Goal: Task Accomplishment & Management: Manage account settings

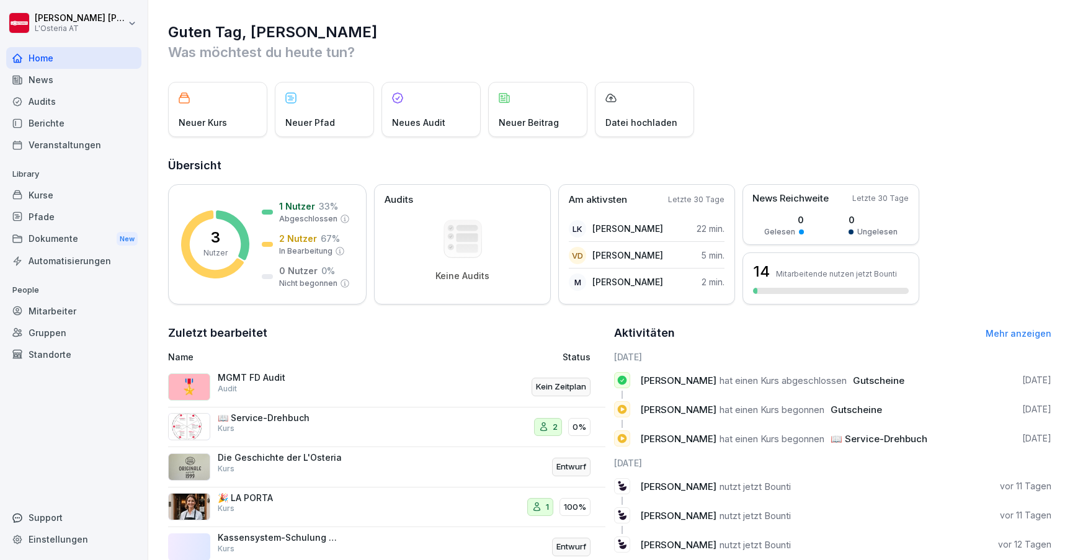
click at [42, 192] on div "Kurse" at bounding box center [73, 195] width 135 height 22
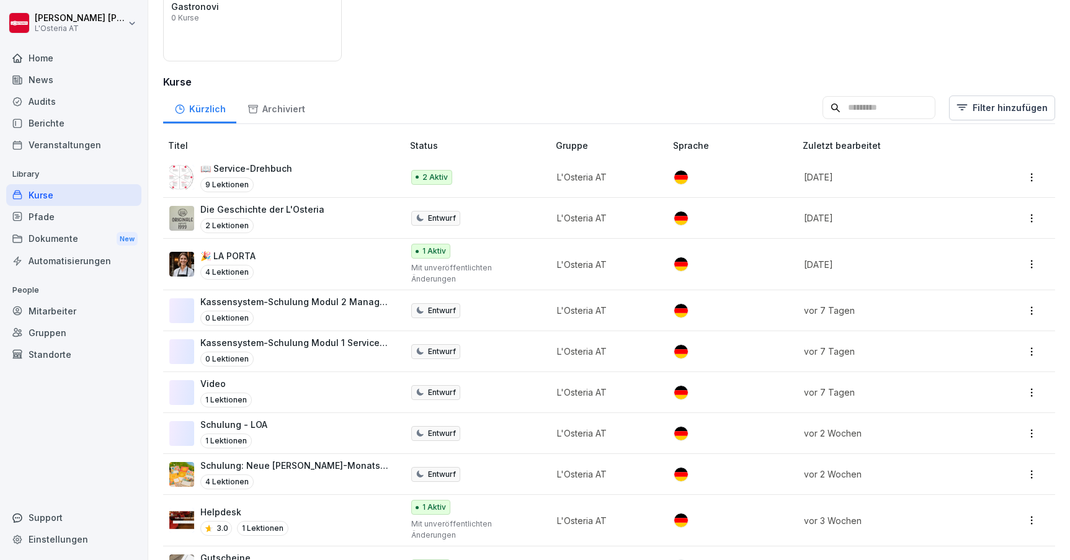
scroll to position [113, 0]
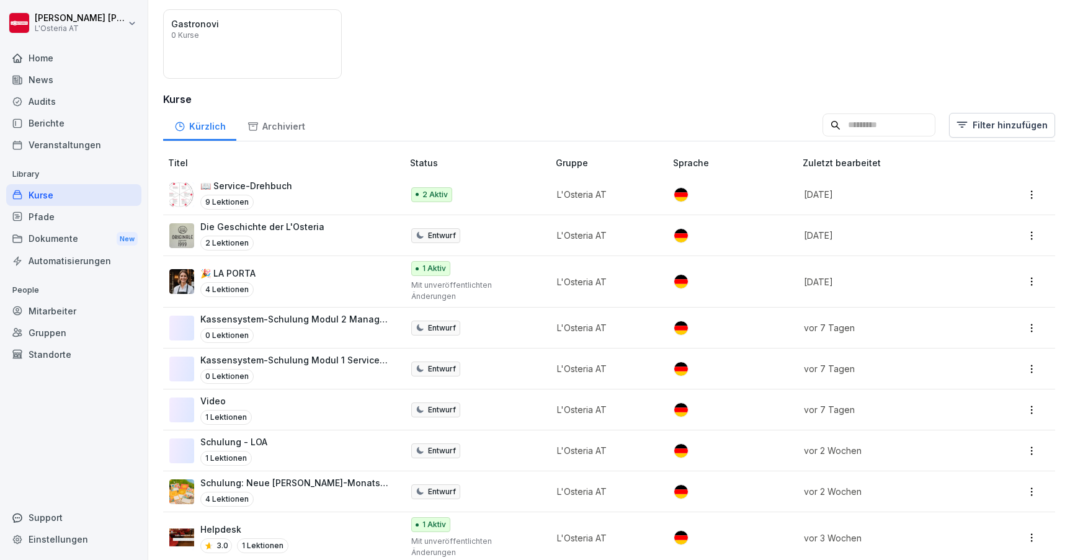
click at [59, 142] on div "Veranstaltungen" at bounding box center [73, 145] width 135 height 22
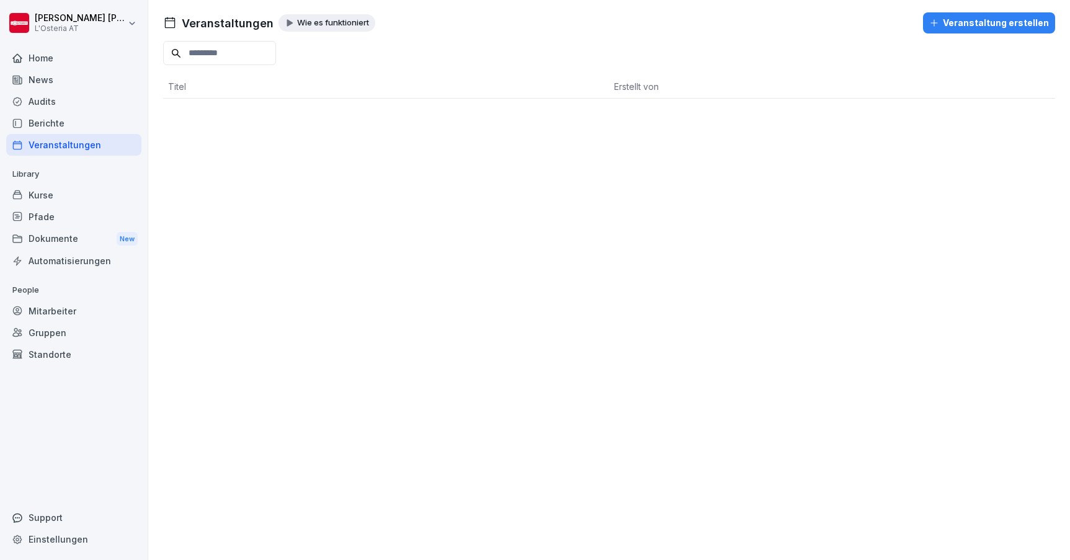
click at [324, 22] on p "Wie es funktioniert" at bounding box center [333, 23] width 72 height 10
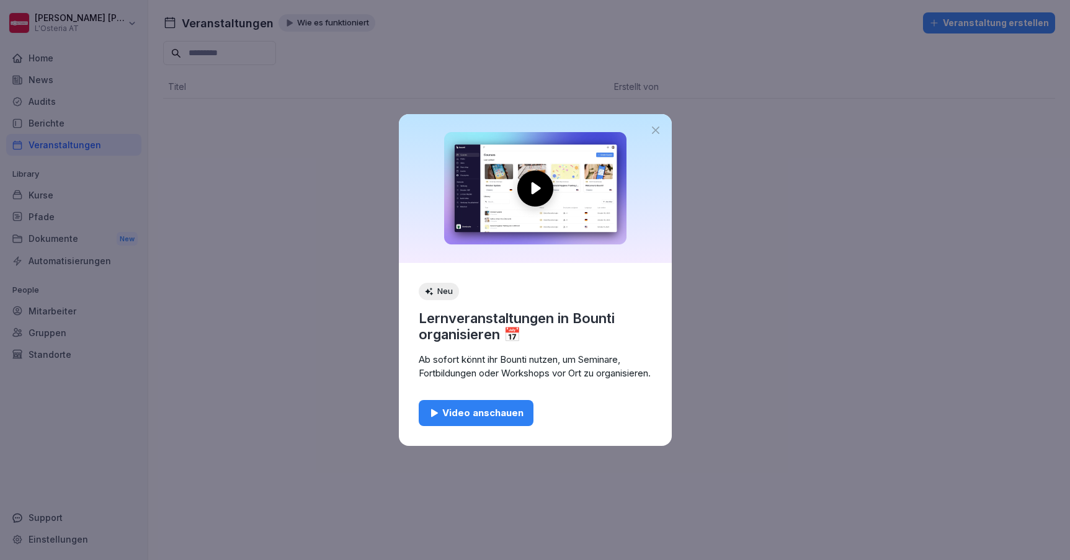
click at [484, 418] on div "Video anschauen" at bounding box center [475, 413] width 95 height 14
click at [659, 126] on icon at bounding box center [655, 130] width 12 height 12
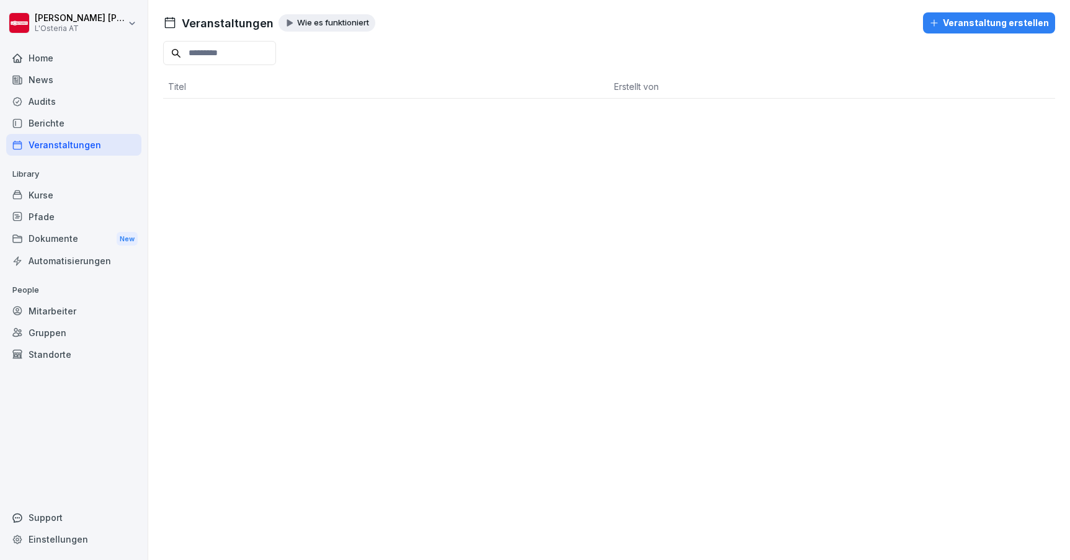
click at [56, 200] on div "Kurse" at bounding box center [73, 195] width 135 height 22
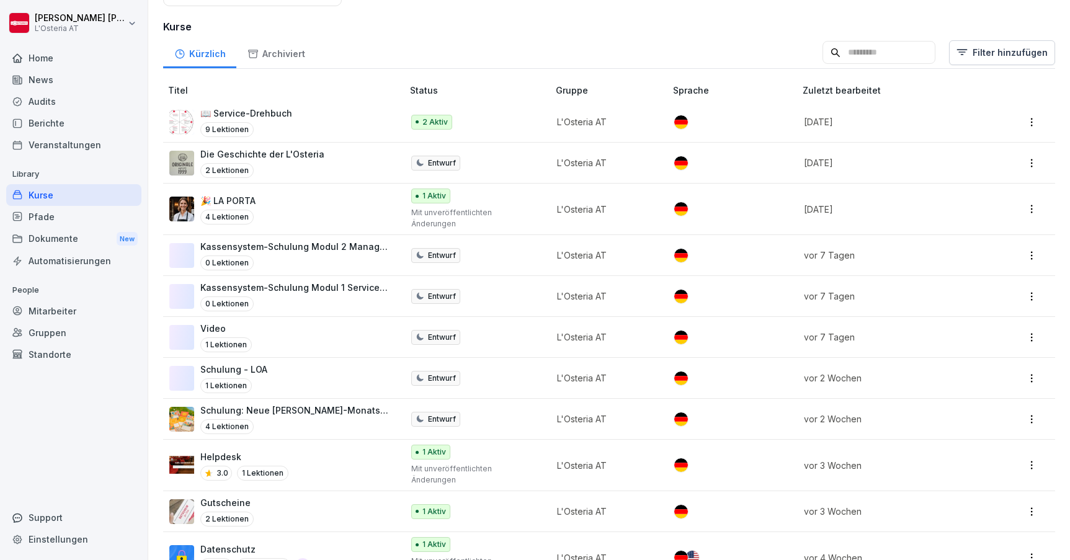
scroll to position [213, 0]
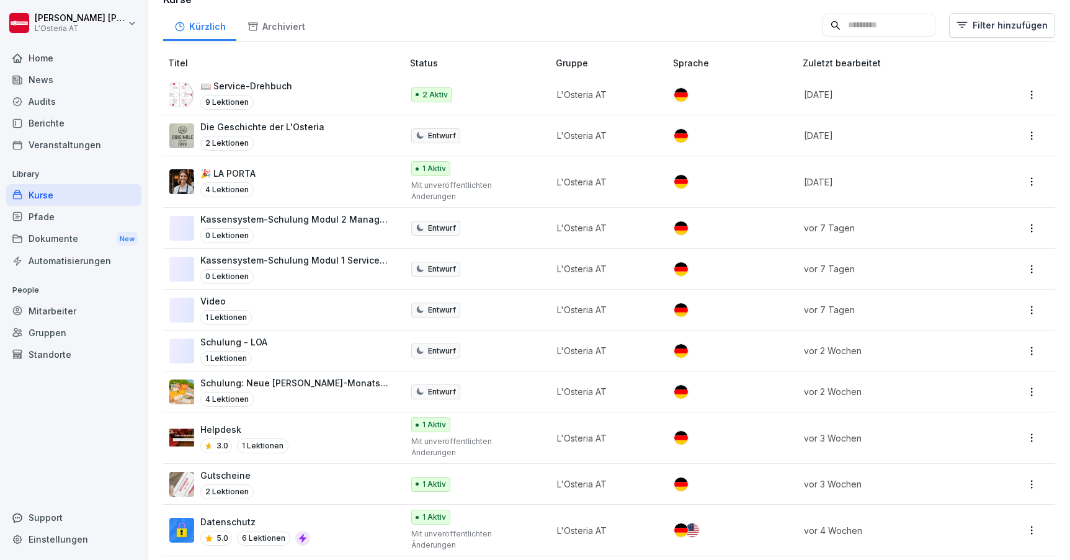
click at [328, 213] on p "Kassensystem-Schulung Modul 2 Management" at bounding box center [295, 219] width 190 height 13
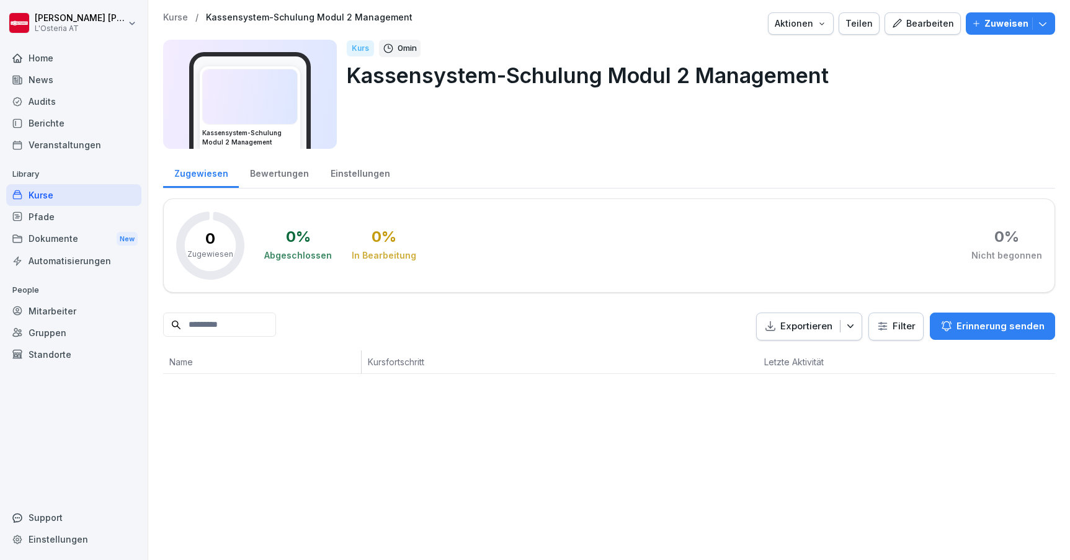
click at [944, 25] on div "Bearbeiten" at bounding box center [922, 24] width 63 height 14
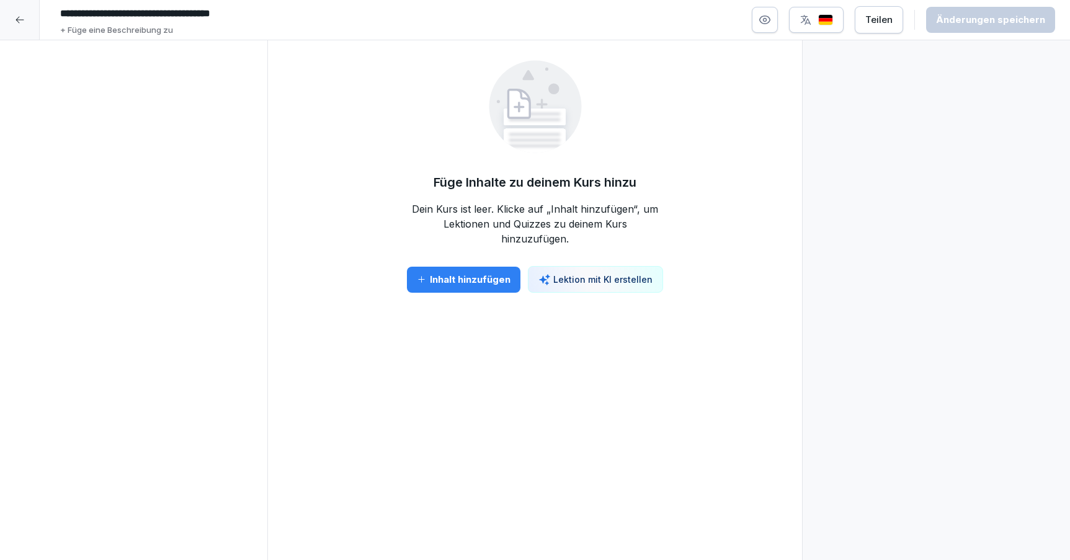
click at [473, 282] on div "Inhalt hinzufügen" at bounding box center [464, 280] width 94 height 14
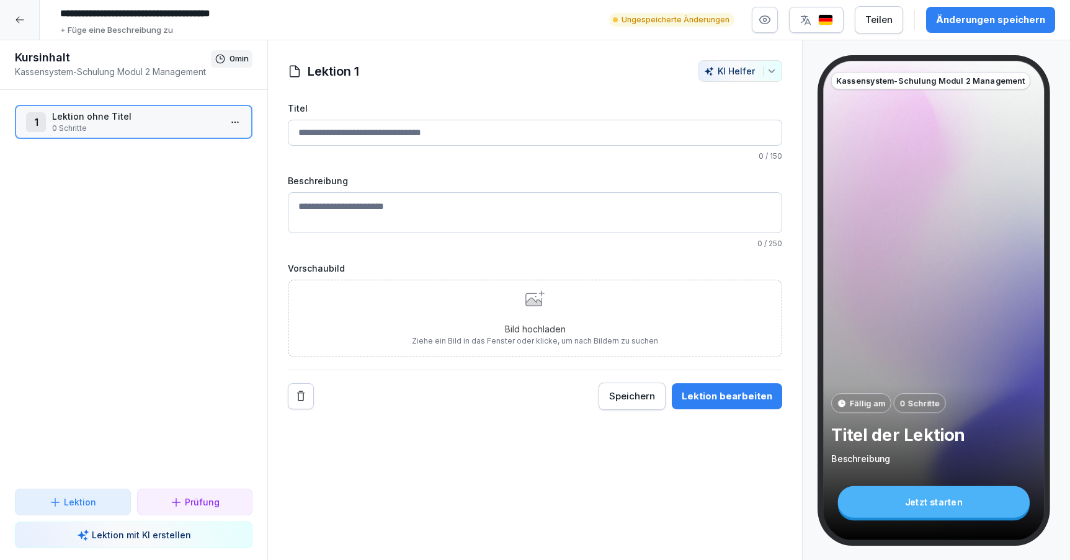
click at [545, 141] on input "Titel" at bounding box center [535, 133] width 494 height 26
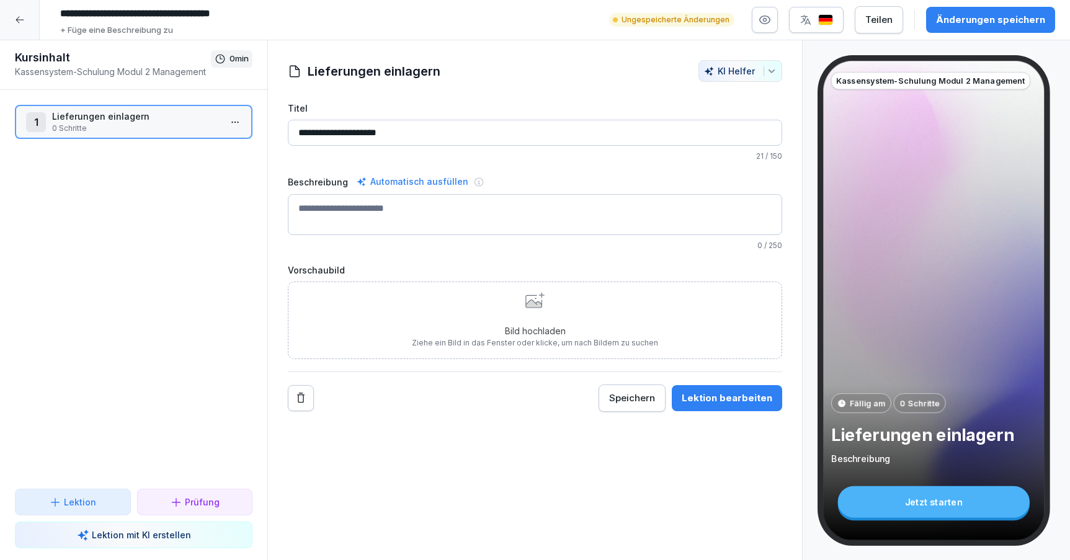
type input "**********"
click at [417, 215] on textarea "Beschreibung" at bounding box center [535, 214] width 494 height 41
click at [417, 175] on div "Automatisch ausfüllen" at bounding box center [412, 181] width 117 height 15
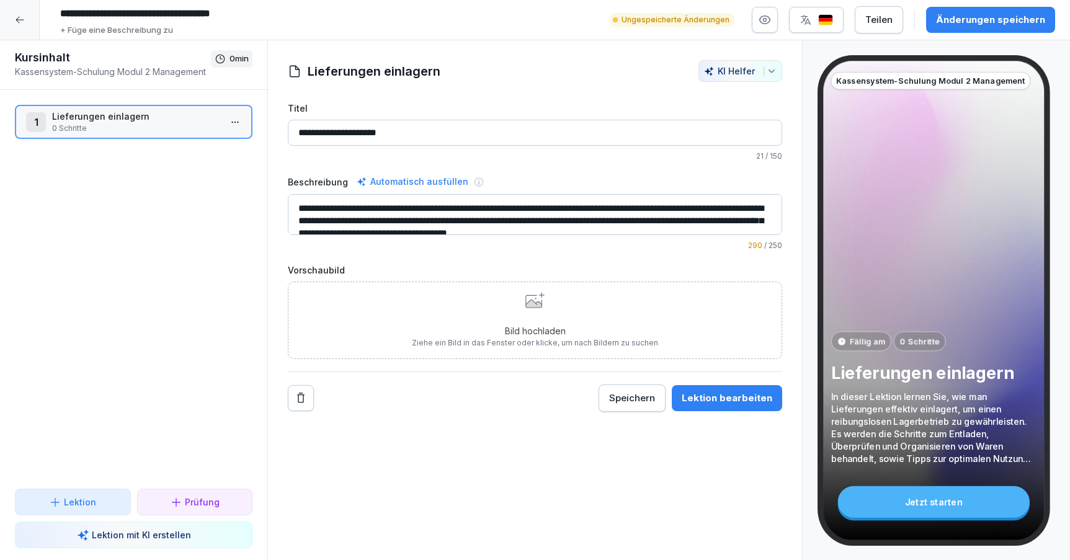
click at [554, 218] on textarea "**********" at bounding box center [535, 214] width 494 height 41
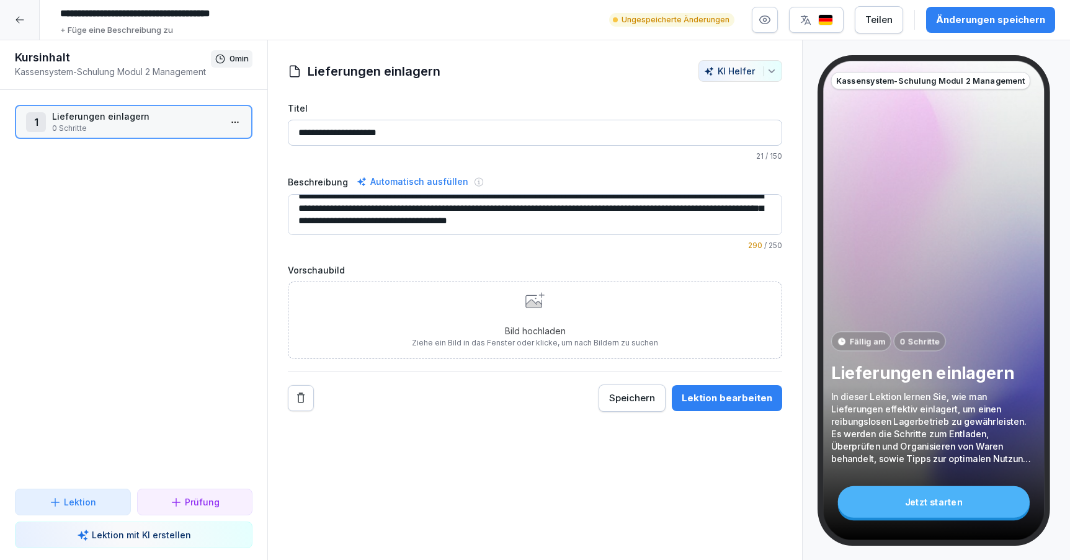
drag, startPoint x: 383, startPoint y: 221, endPoint x: 672, endPoint y: 277, distance: 294.2
click at [672, 277] on div "**********" at bounding box center [535, 257] width 494 height 310
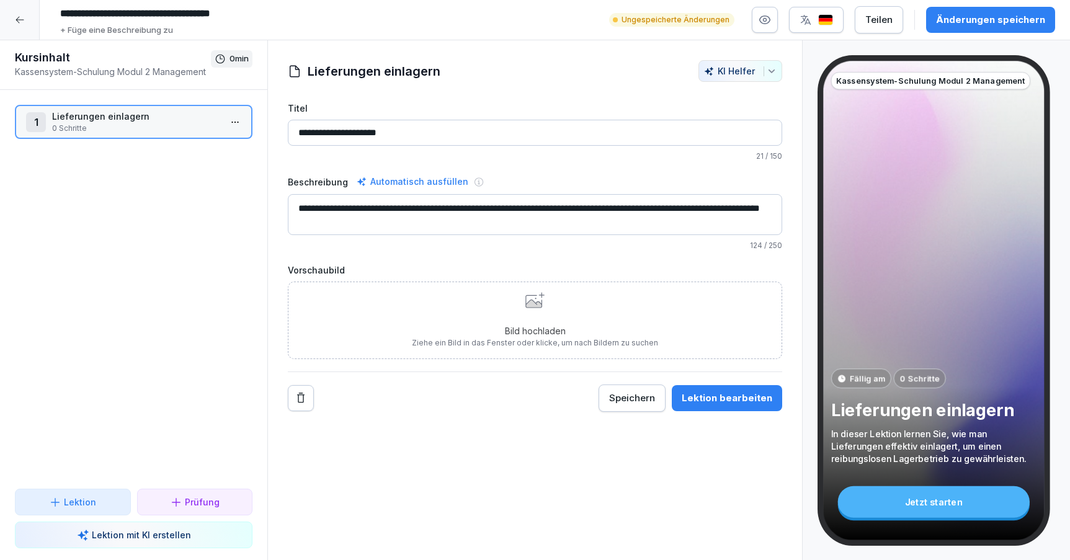
scroll to position [0, 0]
click at [411, 207] on textarea "**********" at bounding box center [535, 214] width 494 height 41
drag, startPoint x: 611, startPoint y: 220, endPoint x: 513, endPoint y: 205, distance: 99.1
click at [513, 205] on textarea "**********" at bounding box center [535, 214] width 494 height 41
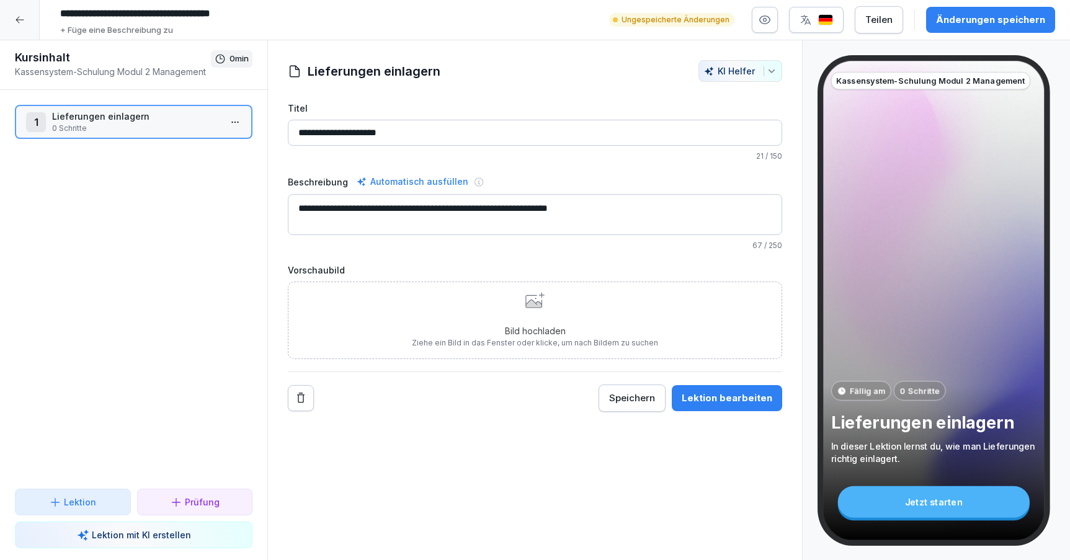
type textarea "**********"
click at [655, 397] on div "Speichern" at bounding box center [632, 398] width 46 height 14
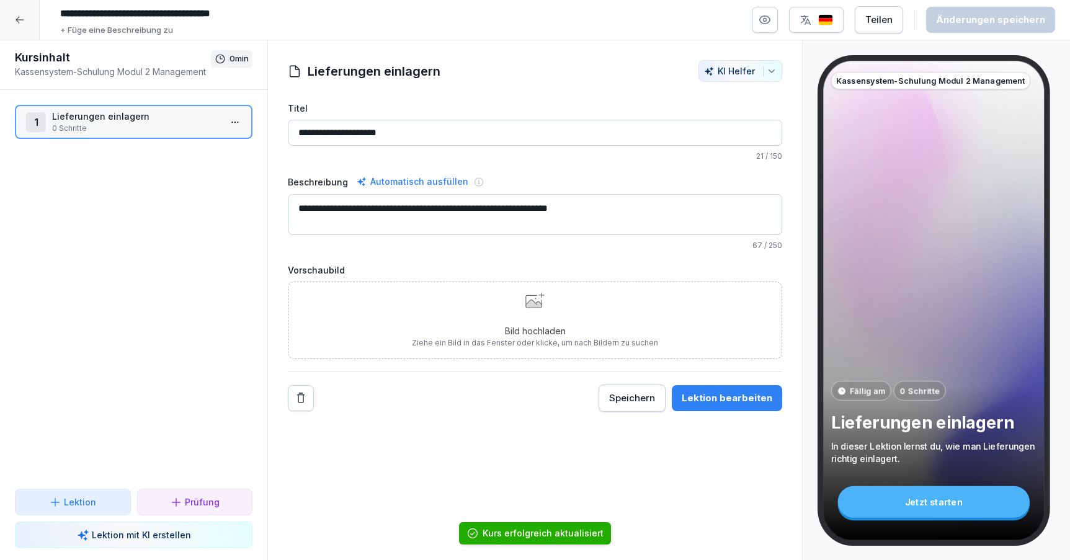
click at [690, 399] on div "Lektion bearbeiten" at bounding box center [726, 398] width 91 height 14
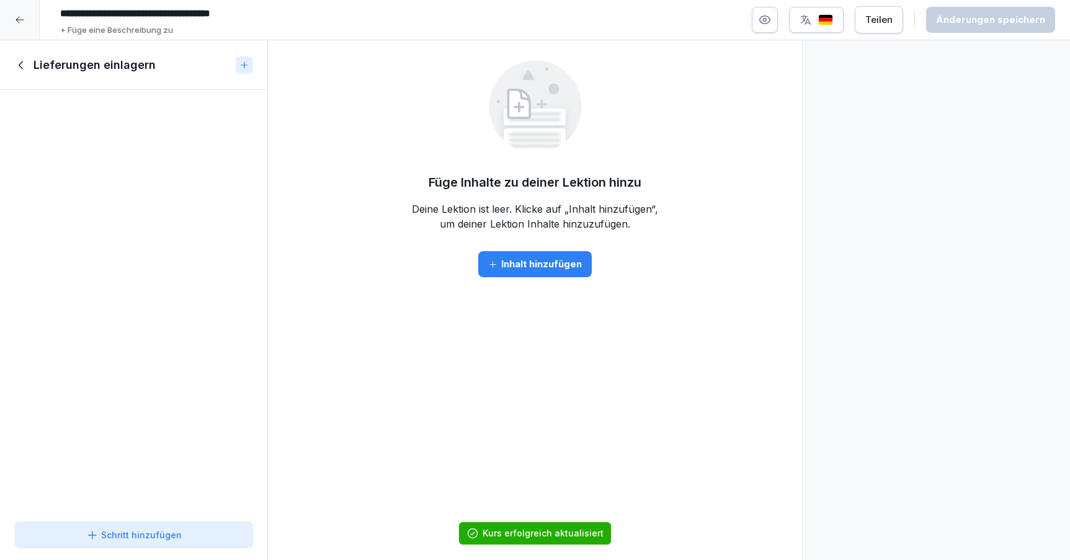
click at [530, 265] on div "Inhalt hinzufügen" at bounding box center [535, 264] width 94 height 14
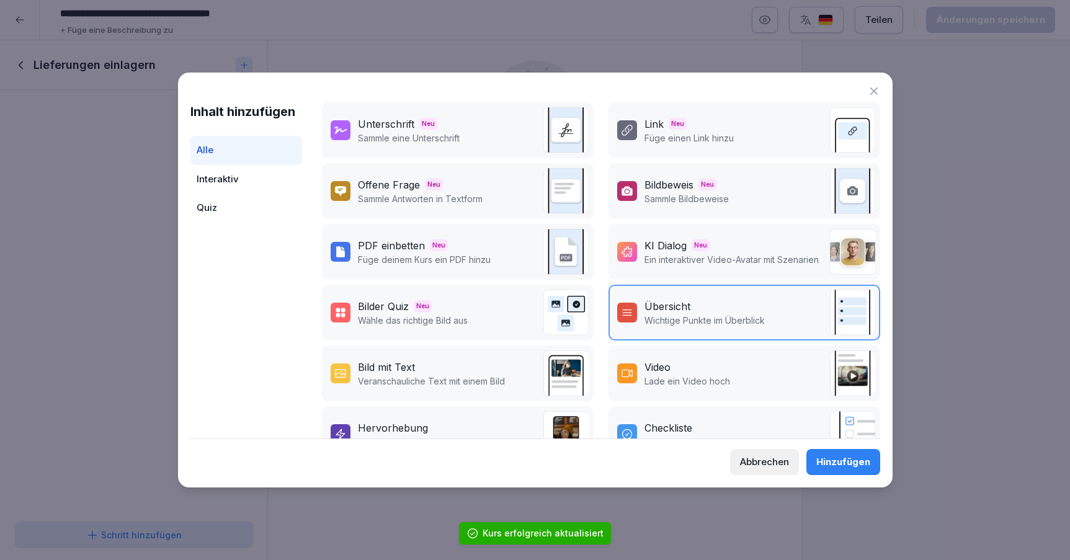
click at [710, 381] on p "Lade ein Video hoch" at bounding box center [687, 381] width 86 height 13
click at [840, 461] on div "Hinzufügen" at bounding box center [843, 462] width 54 height 14
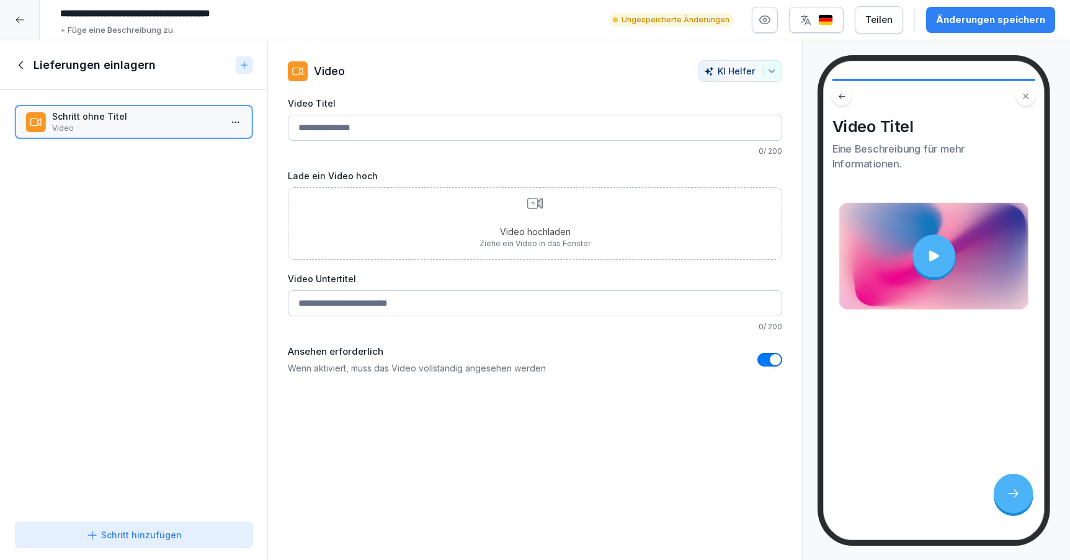
click at [486, 125] on input "Video Titel" at bounding box center [535, 128] width 494 height 26
click at [17, 63] on icon at bounding box center [22, 65] width 14 height 14
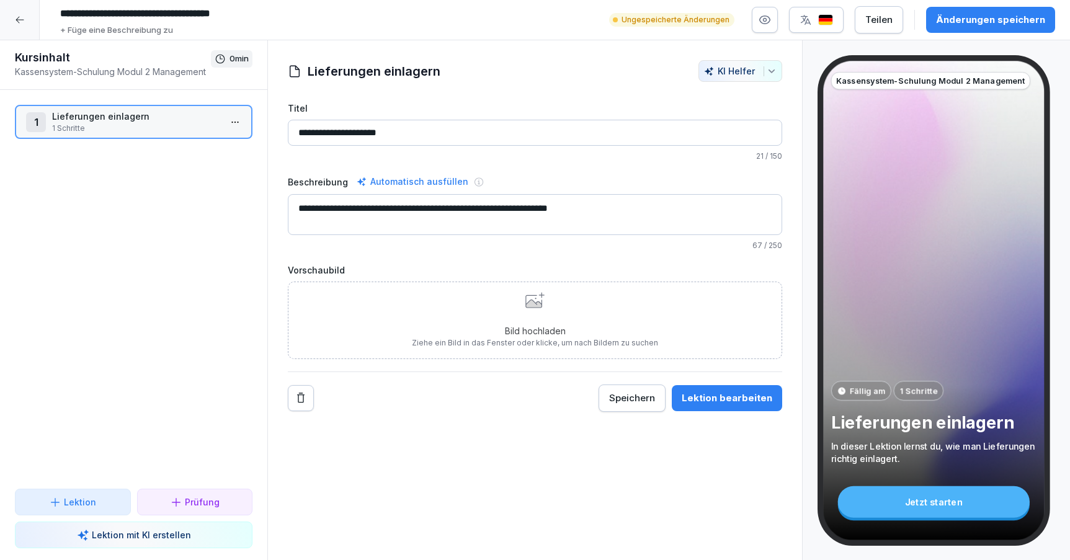
click at [429, 139] on input "**********" at bounding box center [535, 133] width 494 height 26
drag, startPoint x: 447, startPoint y: 139, endPoint x: 242, endPoint y: 113, distance: 206.2
click at [242, 113] on div "**********" at bounding box center [535, 300] width 1070 height 520
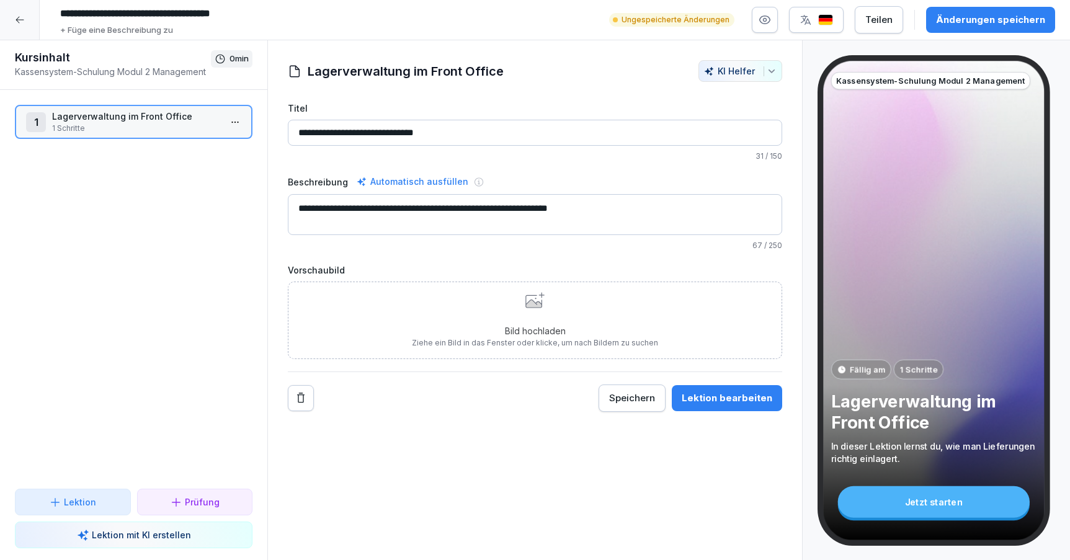
type input "**********"
click at [554, 208] on textarea "**********" at bounding box center [535, 214] width 494 height 41
type textarea "**********"
click at [634, 396] on div "Speichern" at bounding box center [632, 398] width 46 height 14
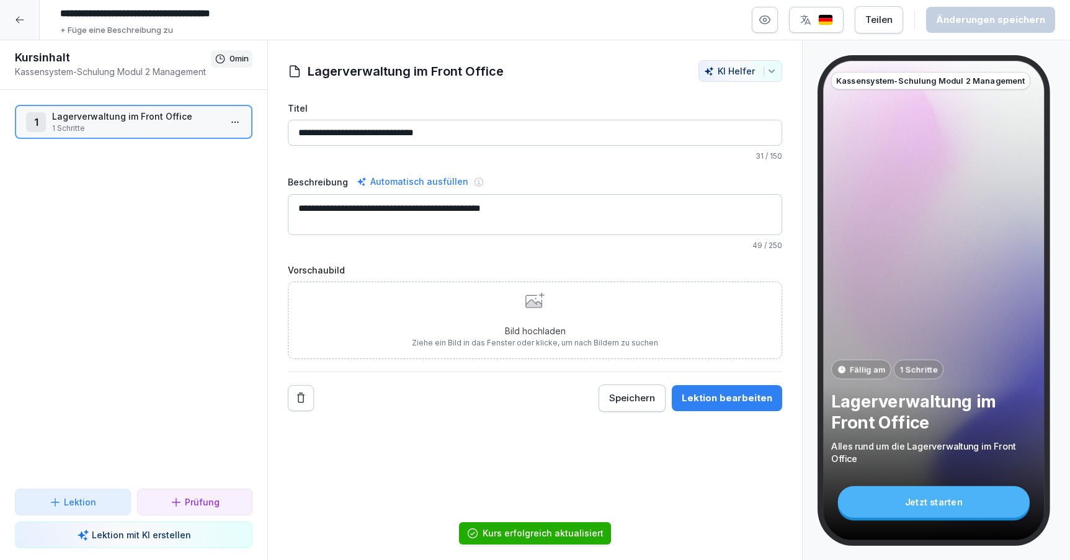
click at [703, 398] on div "Lektion bearbeiten" at bounding box center [726, 398] width 91 height 14
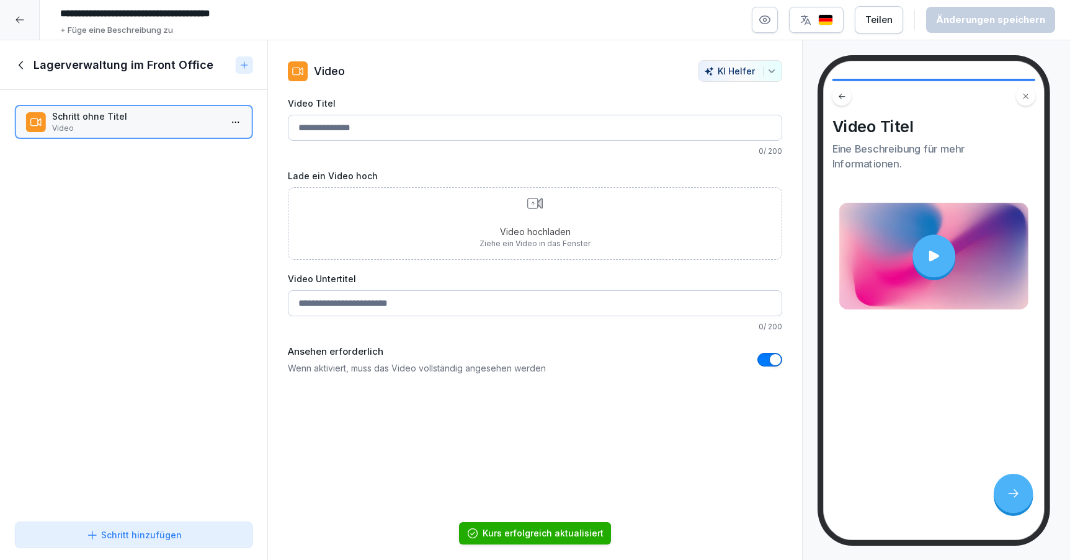
click at [399, 134] on input "Video Titel" at bounding box center [535, 128] width 494 height 26
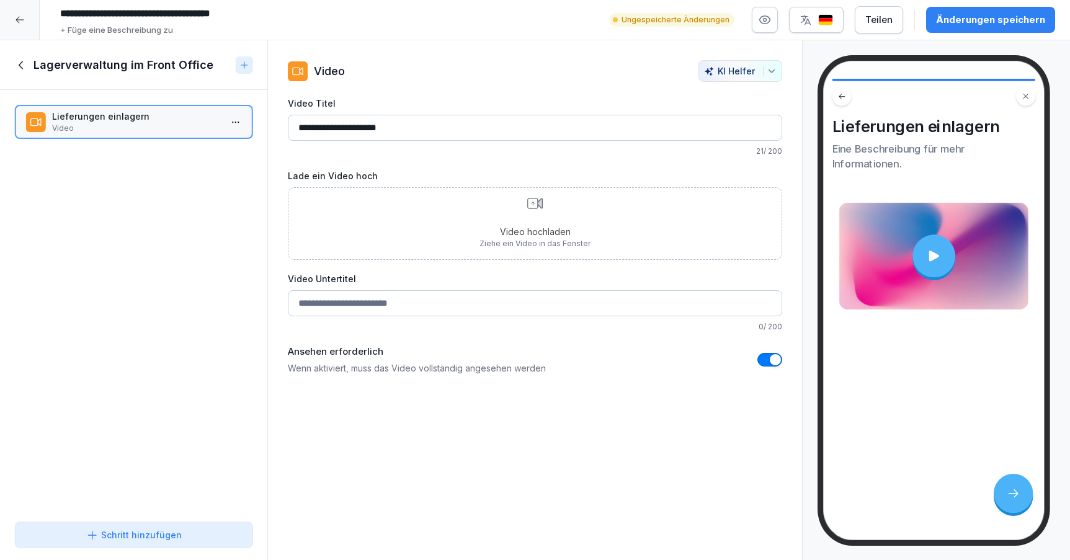
type input "**********"
click at [560, 223] on div "Video hochladen Ziehe ein Video in das Fenster" at bounding box center [534, 223] width 111 height 51
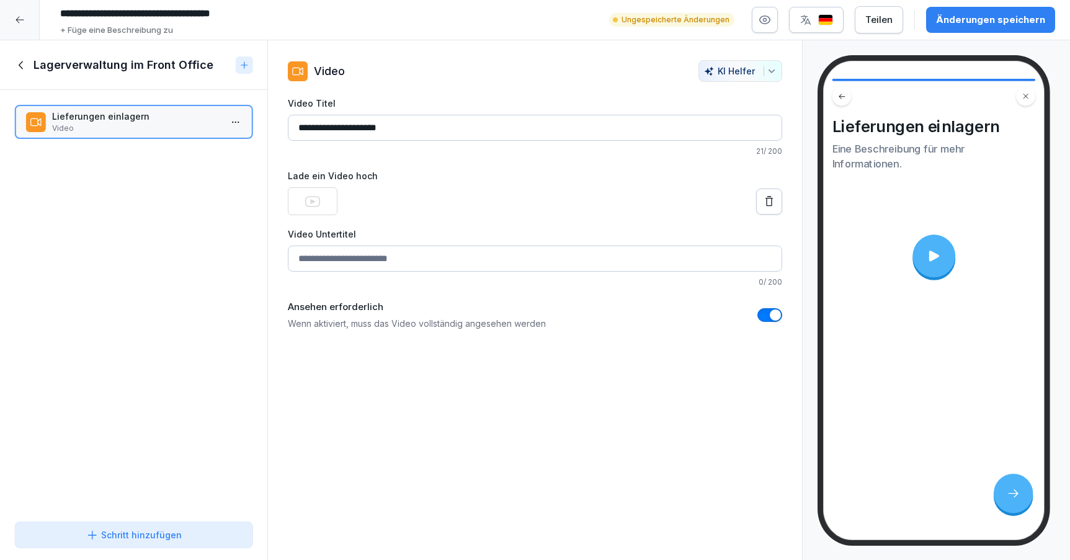
click at [1003, 16] on div "Änderungen speichern" at bounding box center [990, 20] width 109 height 14
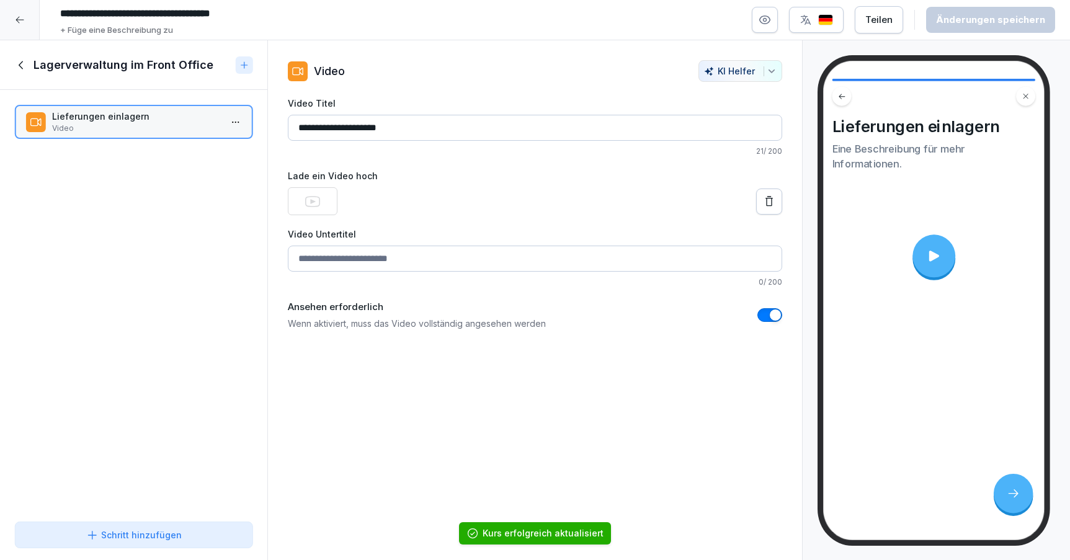
click at [724, 69] on div "KI Helfer" at bounding box center [740, 71] width 73 height 11
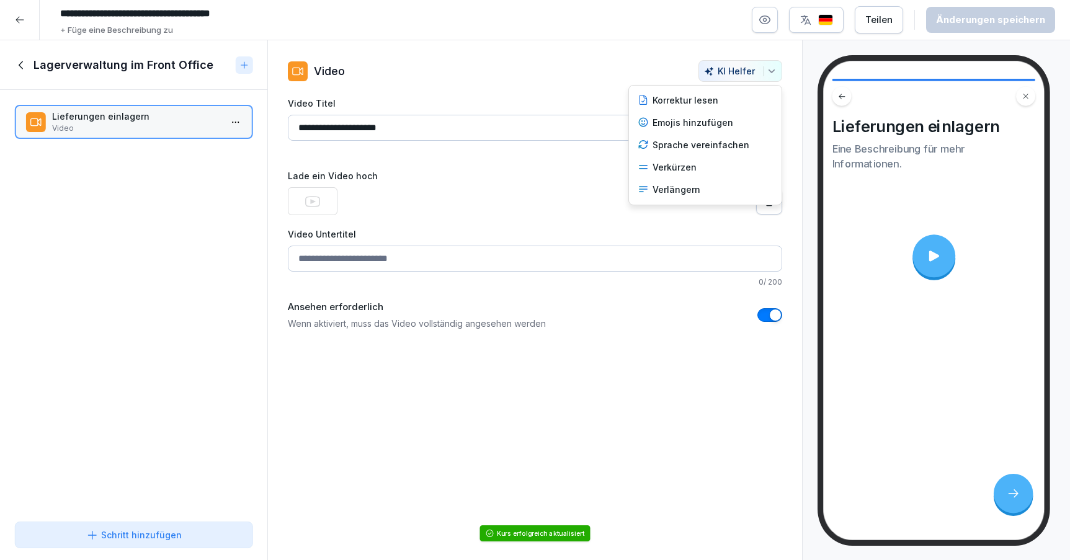
click at [702, 352] on html "**********" at bounding box center [535, 280] width 1070 height 560
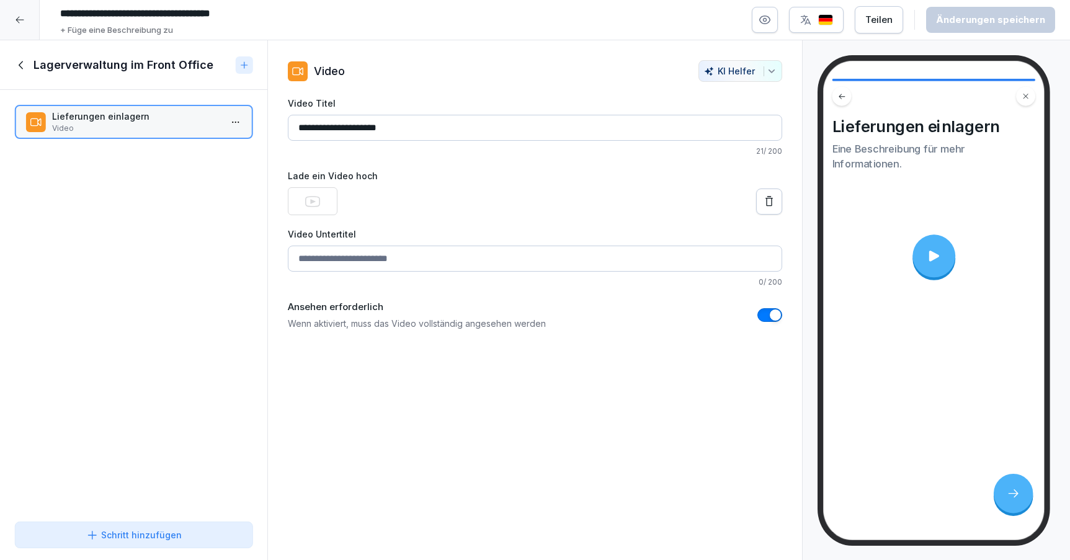
click at [939, 260] on icon at bounding box center [933, 256] width 16 height 16
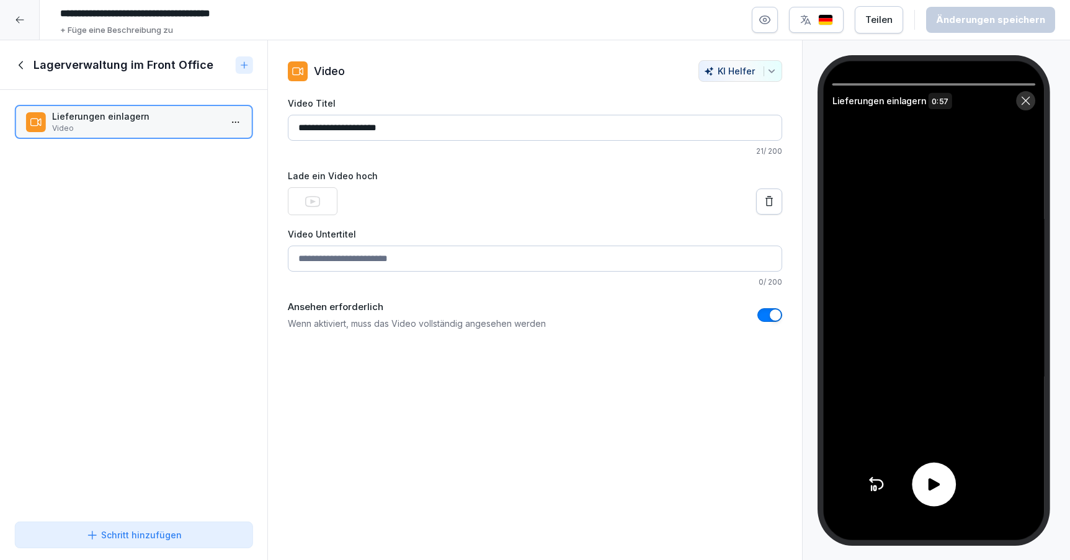
click at [926, 482] on icon at bounding box center [934, 485] width 18 height 18
click at [1027, 104] on icon at bounding box center [1024, 100] width 11 height 11
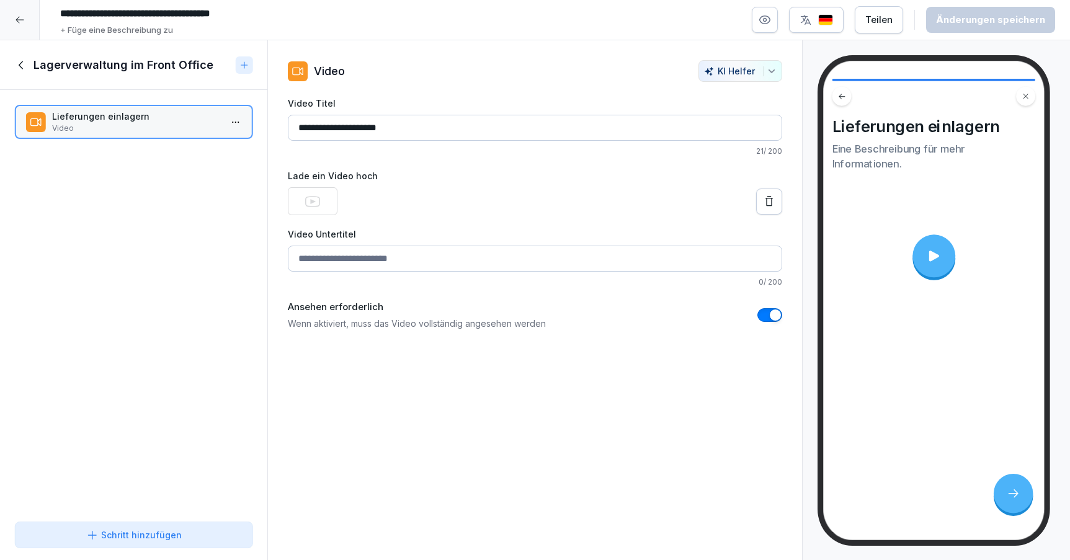
click at [169, 538] on div "Schritt hinzufügen" at bounding box center [133, 534] width 95 height 13
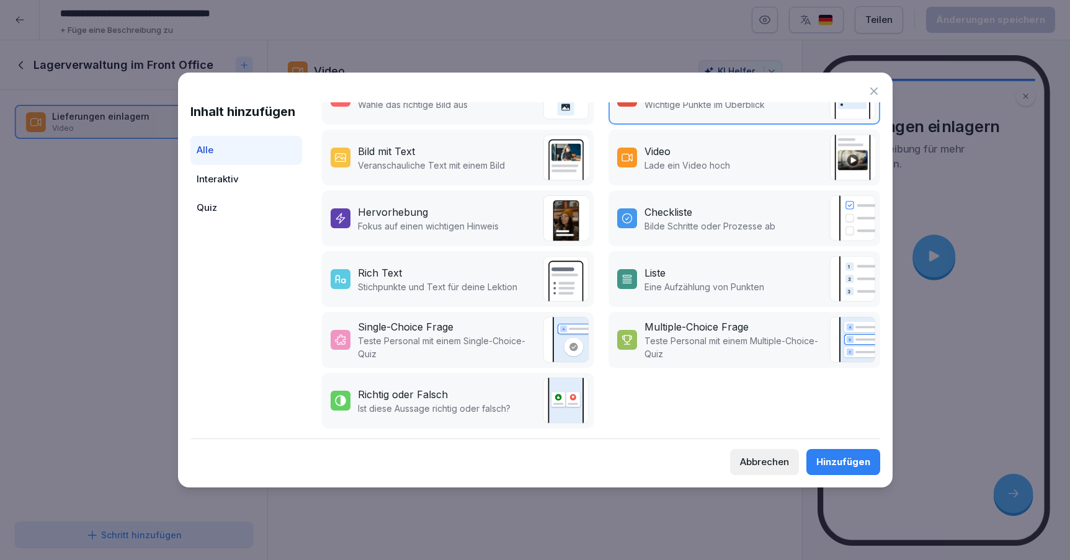
scroll to position [202, 0]
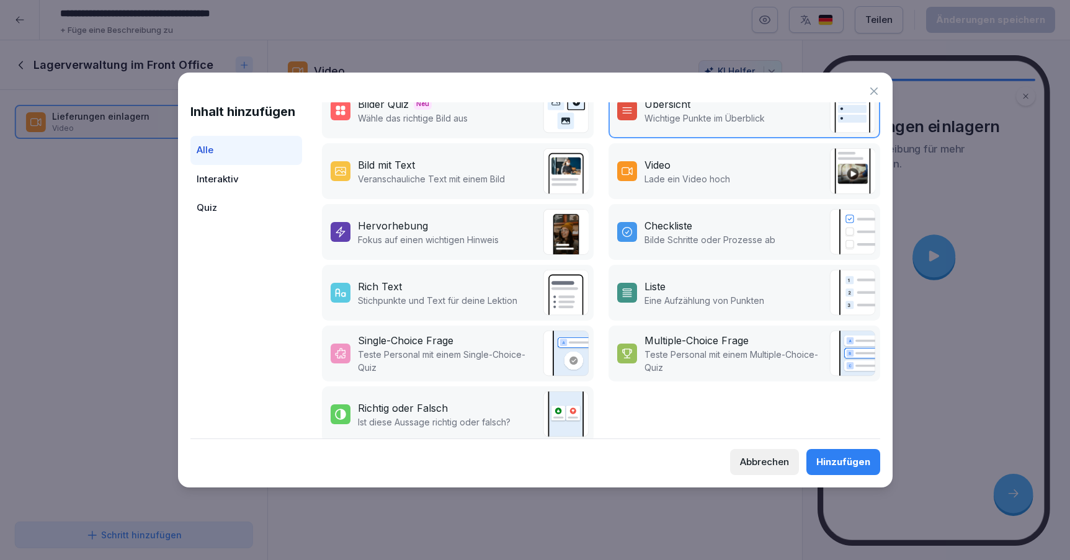
click at [468, 358] on p "Teste Personal mit einem Single-Choice-Quiz" at bounding box center [447, 361] width 179 height 26
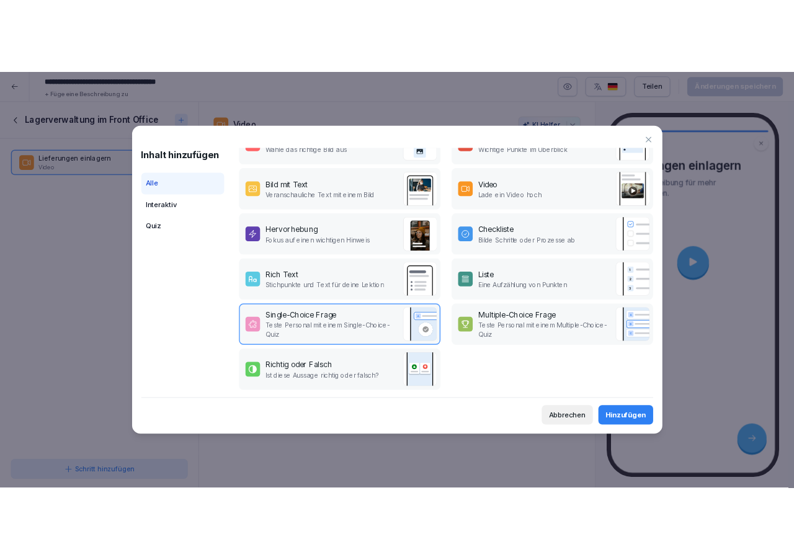
scroll to position [216, 0]
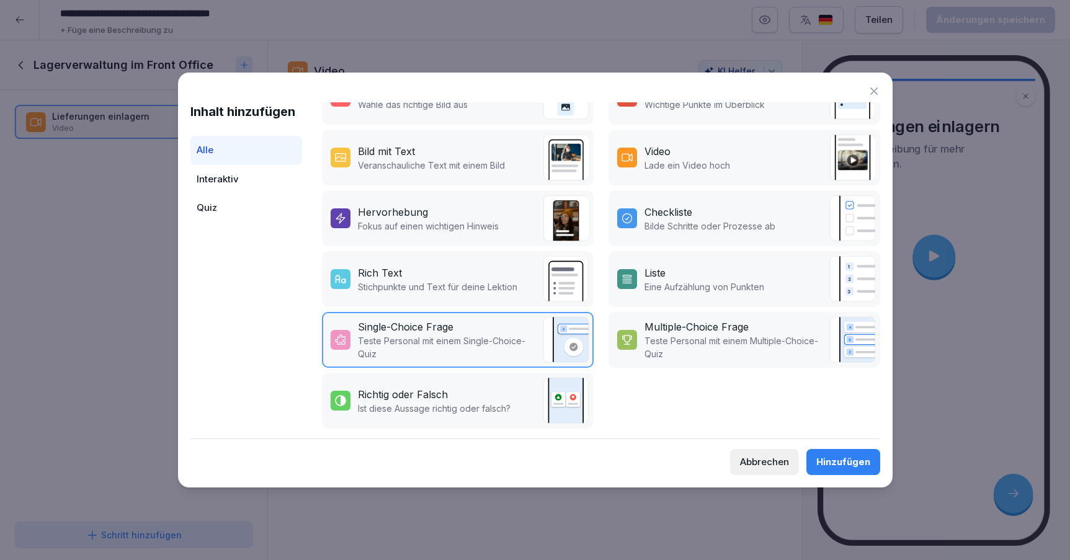
click at [833, 467] on div "Hinzufügen" at bounding box center [843, 462] width 54 height 14
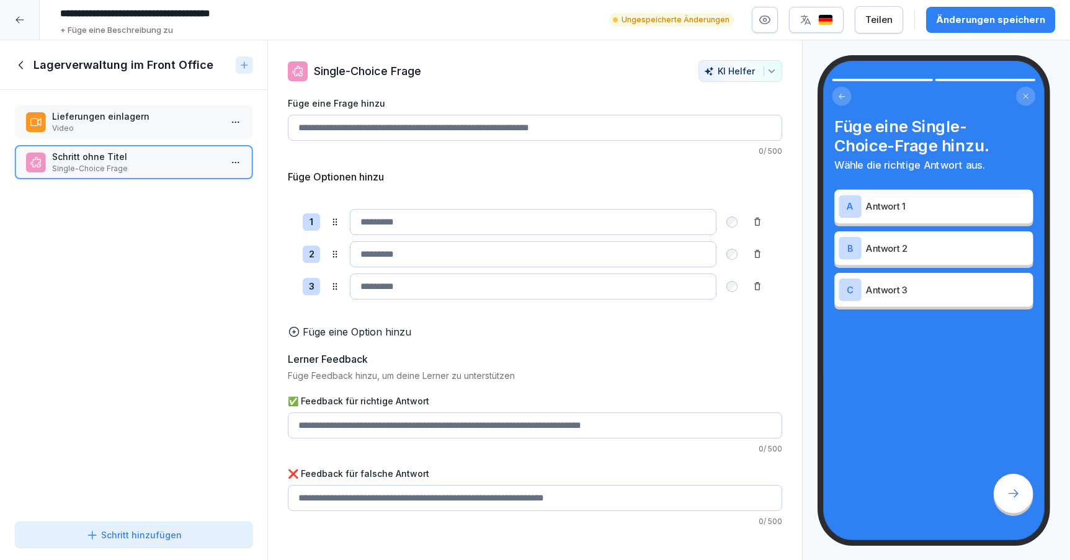
click at [467, 132] on input "Füge eine Frage hinzu" at bounding box center [535, 128] width 494 height 26
click at [490, 125] on input "Füge eine Frage hinzu" at bounding box center [535, 128] width 494 height 26
click at [758, 283] on icon at bounding box center [757, 287] width 10 height 10
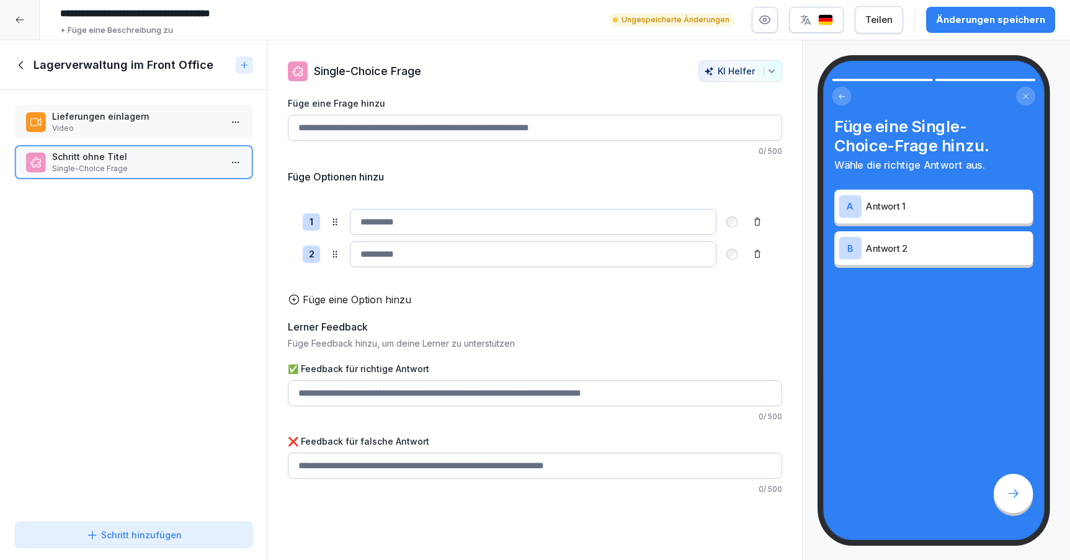
click at [477, 133] on input "Füge eine Frage hinzu" at bounding box center [535, 128] width 494 height 26
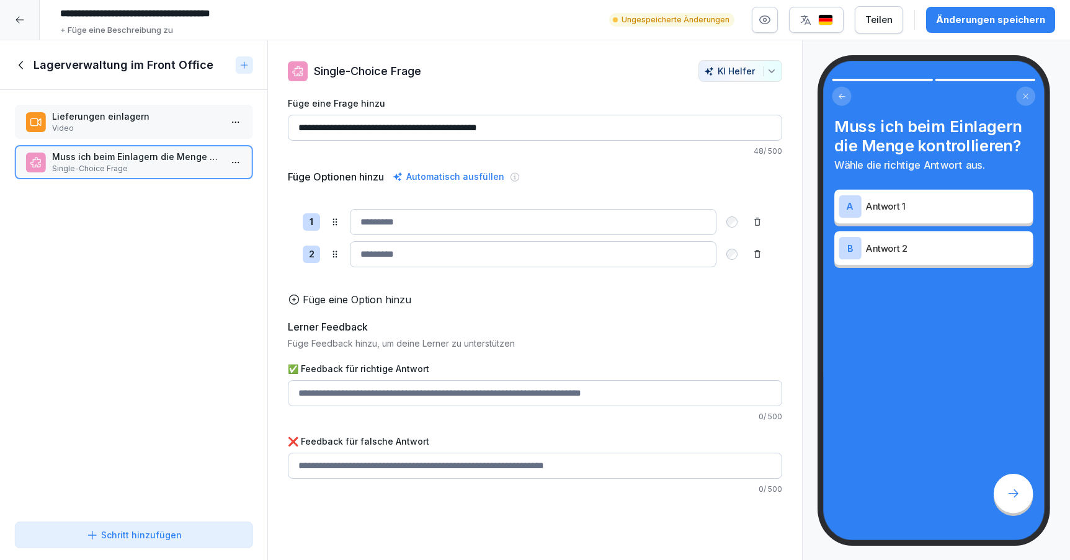
type input "**********"
click at [458, 180] on div "Automatisch ausfüllen" at bounding box center [448, 176] width 117 height 15
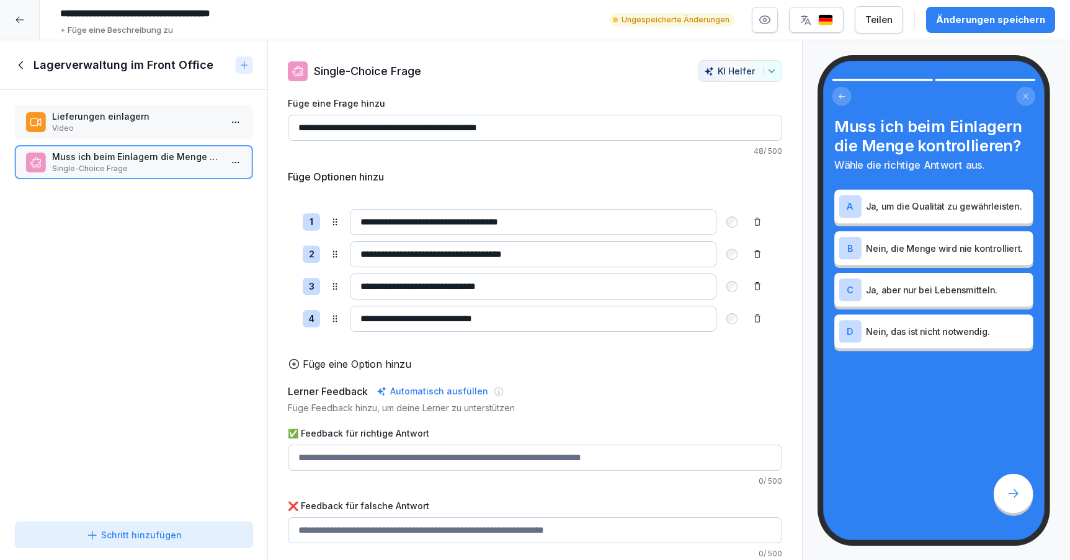
click at [757, 287] on icon at bounding box center [757, 287] width 10 height 10
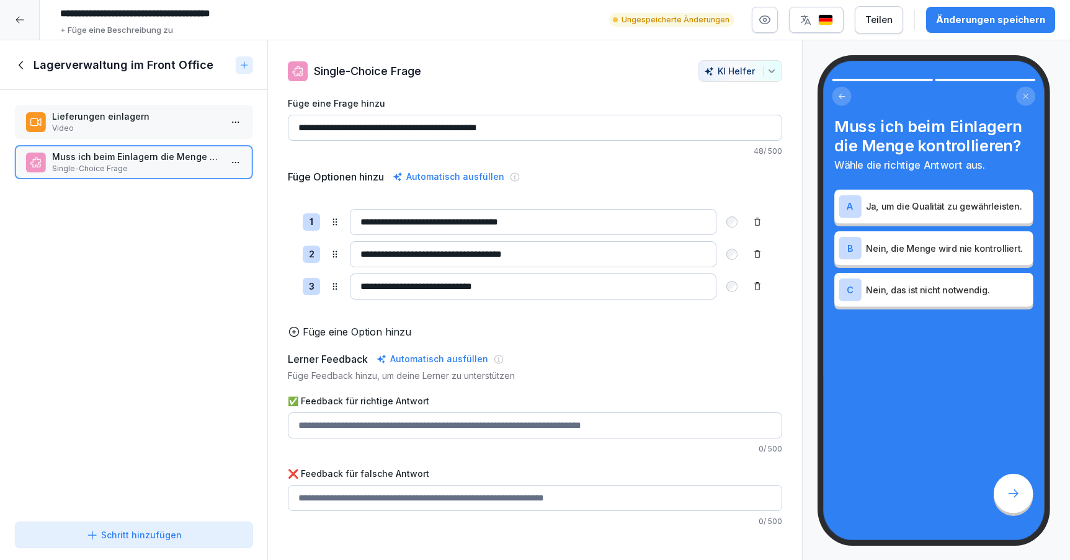
click at [754, 252] on icon at bounding box center [757, 254] width 10 height 10
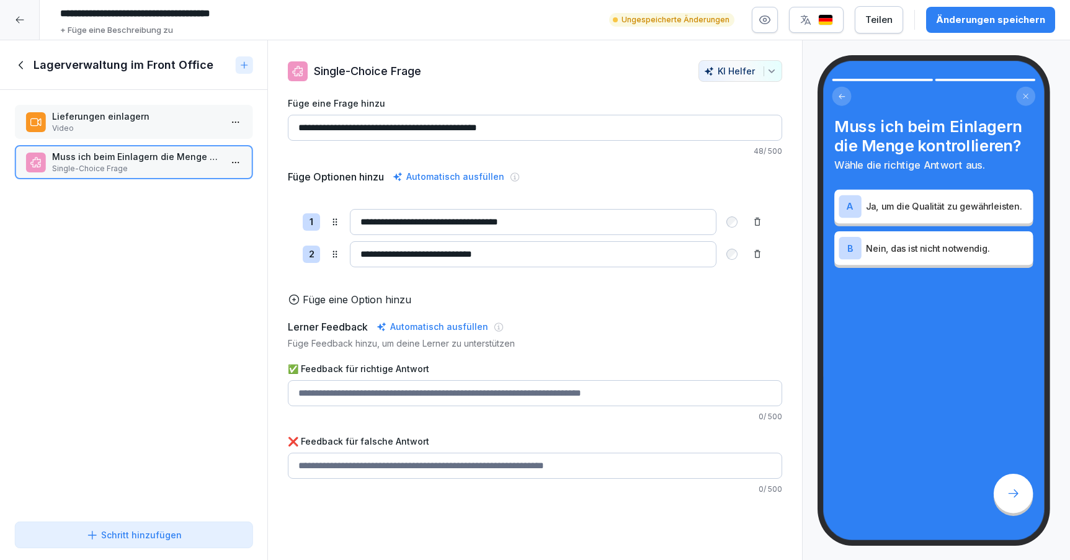
click at [425, 224] on input "**********" at bounding box center [533, 222] width 366 height 26
drag, startPoint x: 533, startPoint y: 220, endPoint x: 397, endPoint y: 222, distance: 135.8
click at [397, 222] on input "**********" at bounding box center [533, 222] width 366 height 26
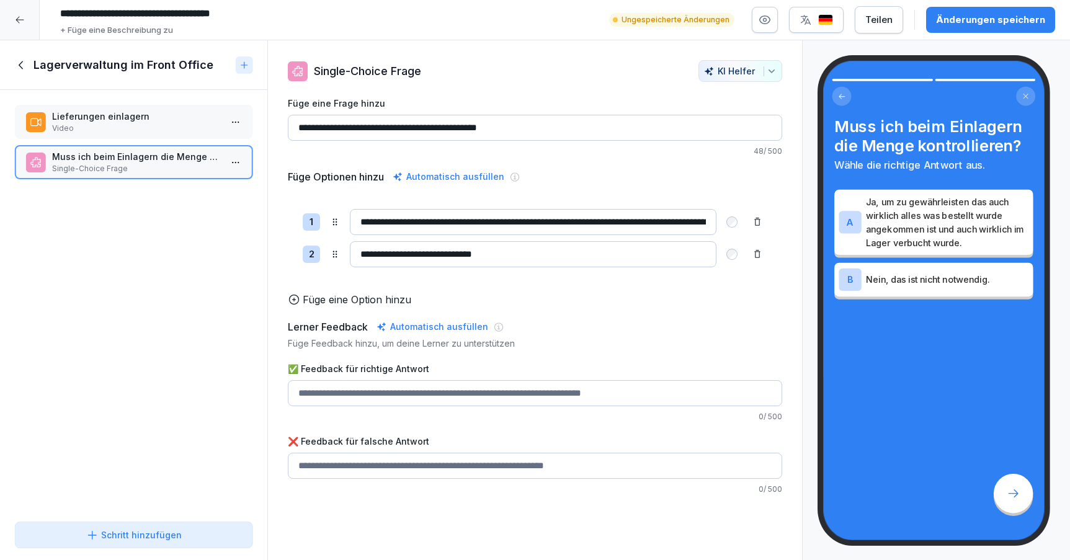
click at [513, 218] on input "**********" at bounding box center [533, 222] width 366 height 26
paste input
type input "**********"
click at [552, 253] on input "**********" at bounding box center [533, 254] width 366 height 26
type input "**********"
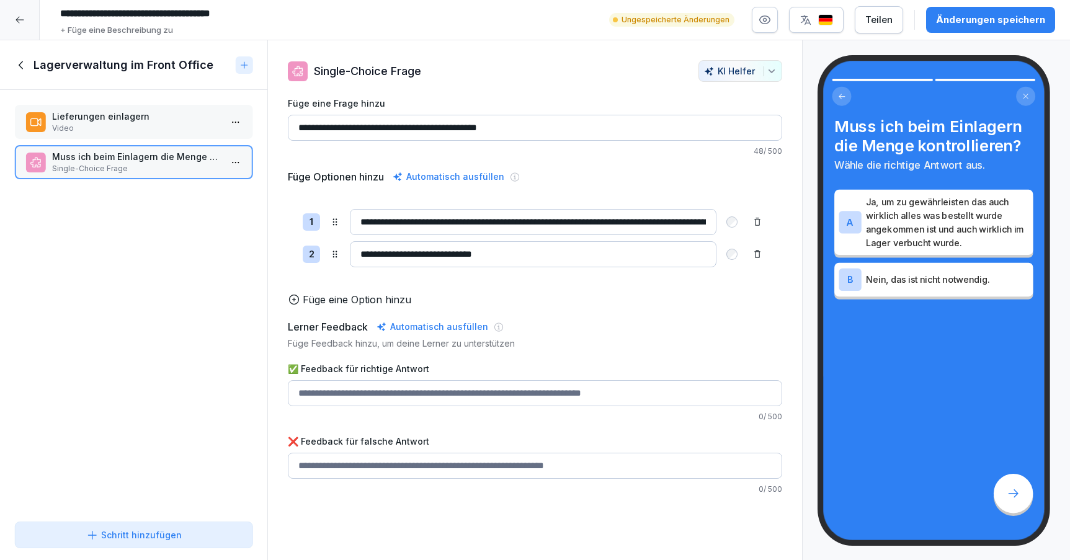
click at [484, 393] on input "✅ Feedback für richtige Antwort" at bounding box center [535, 393] width 494 height 26
click at [487, 477] on input "✅ Feedback für richtige Antwort" at bounding box center [535, 466] width 494 height 26
click at [991, 12] on button "Änderungen speichern" at bounding box center [990, 20] width 129 height 26
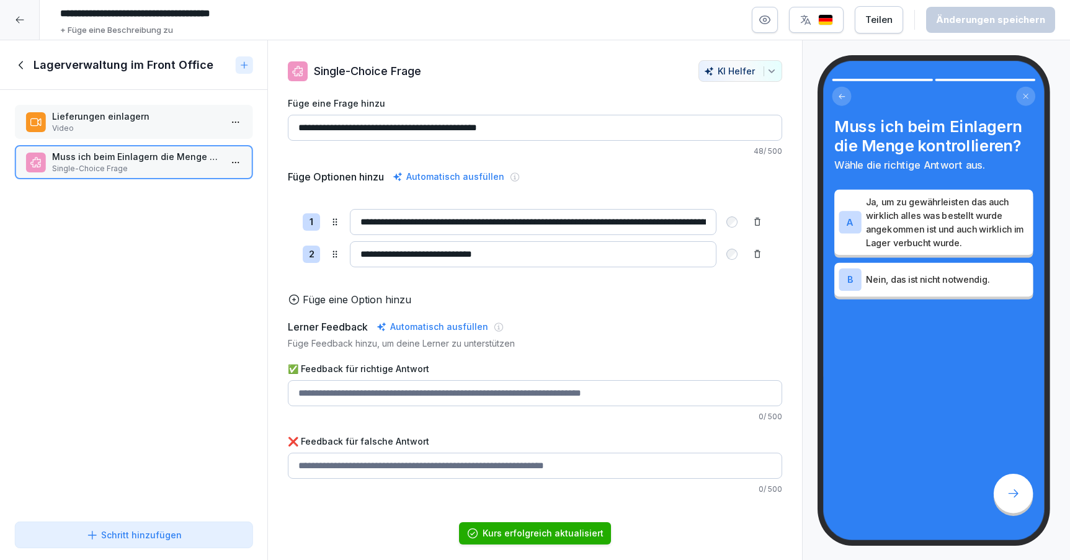
click at [22, 58] on div "Lagerverwaltung im Front Office" at bounding box center [122, 65] width 215 height 15
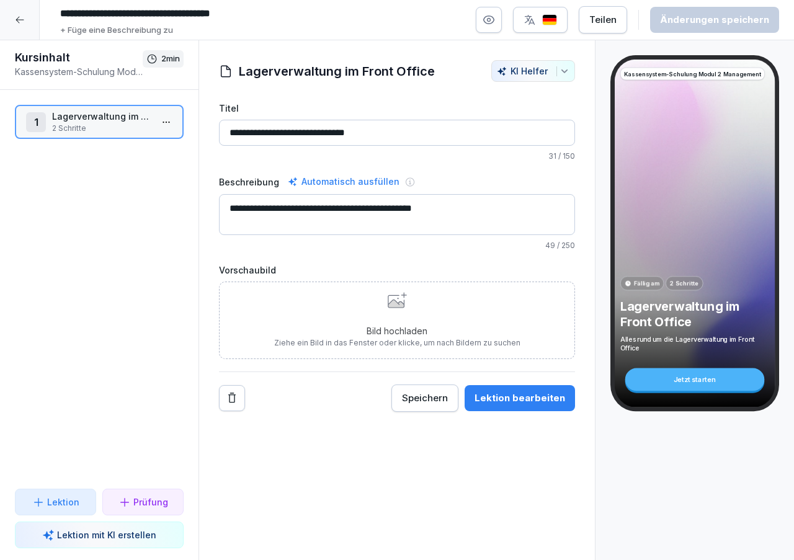
click at [70, 504] on p "Lektion" at bounding box center [63, 501] width 32 height 13
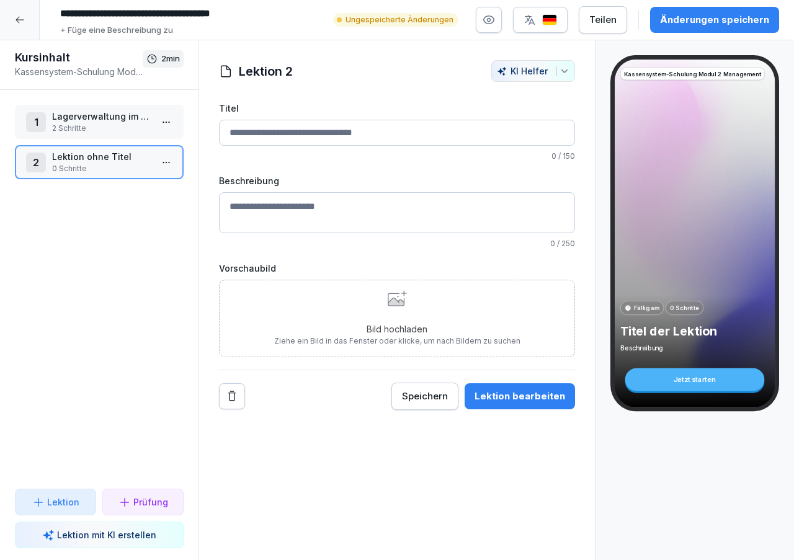
click at [287, 135] on input "Titel" at bounding box center [397, 133] width 356 height 26
click at [341, 133] on input "Titel" at bounding box center [397, 133] width 356 height 26
paste input "**********"
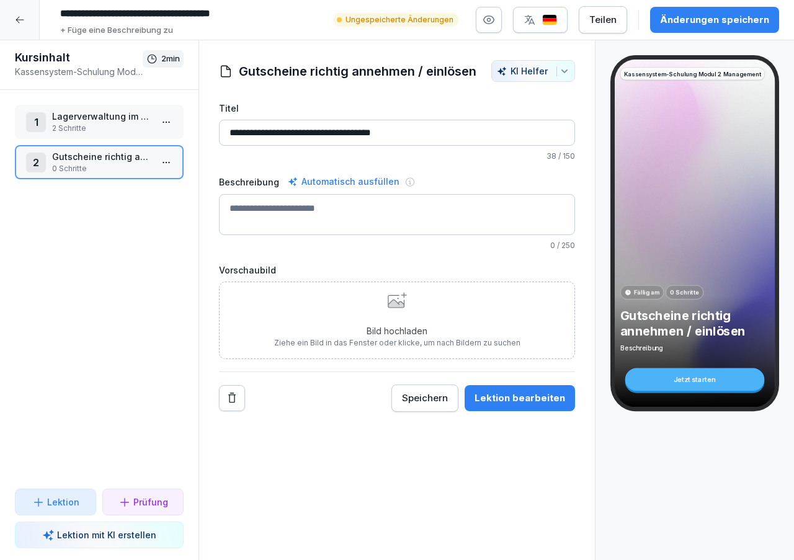
type input "**********"
click at [127, 123] on p "2 Schritte" at bounding box center [101, 128] width 99 height 11
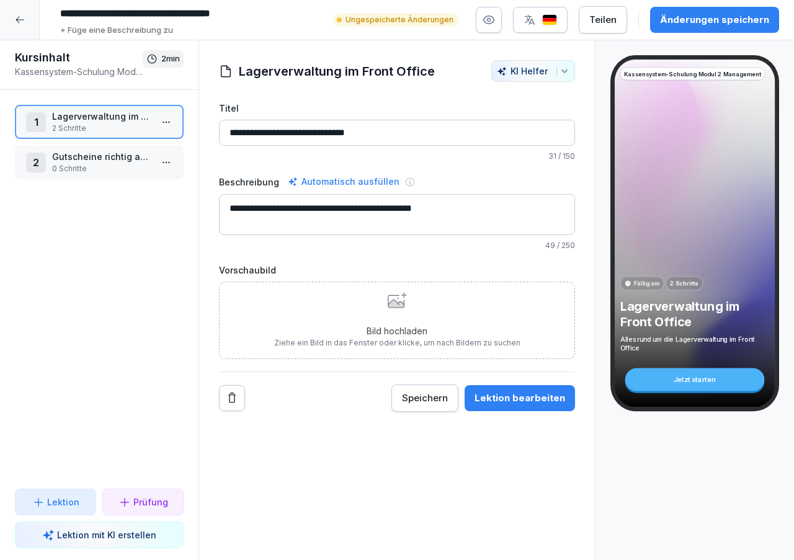
click at [121, 171] on p "0 Schritte" at bounding box center [101, 168] width 99 height 11
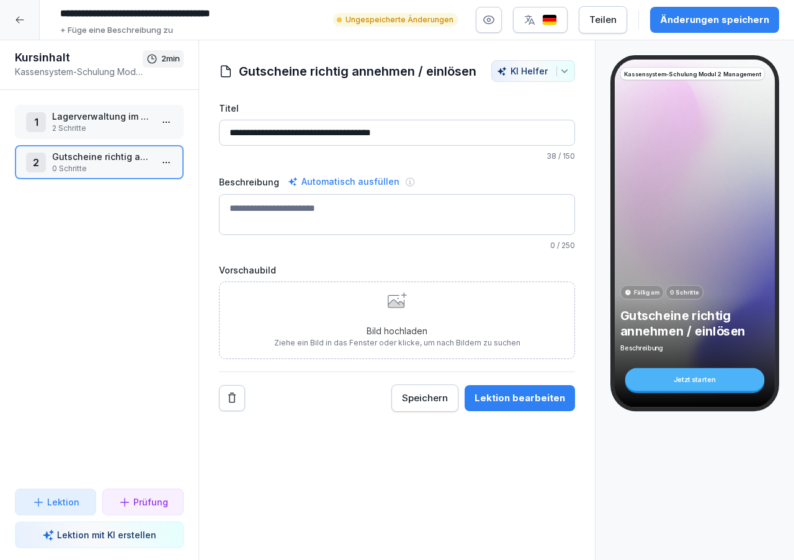
click at [169, 165] on html "**********" at bounding box center [397, 280] width 794 height 560
click at [118, 251] on div "Löschen" at bounding box center [98, 255] width 51 height 13
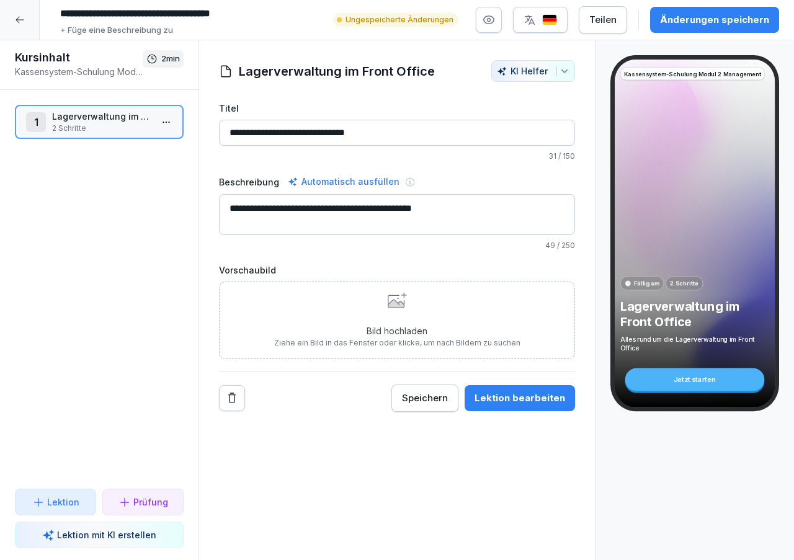
click at [687, 25] on div "Änderungen speichern" at bounding box center [714, 20] width 109 height 14
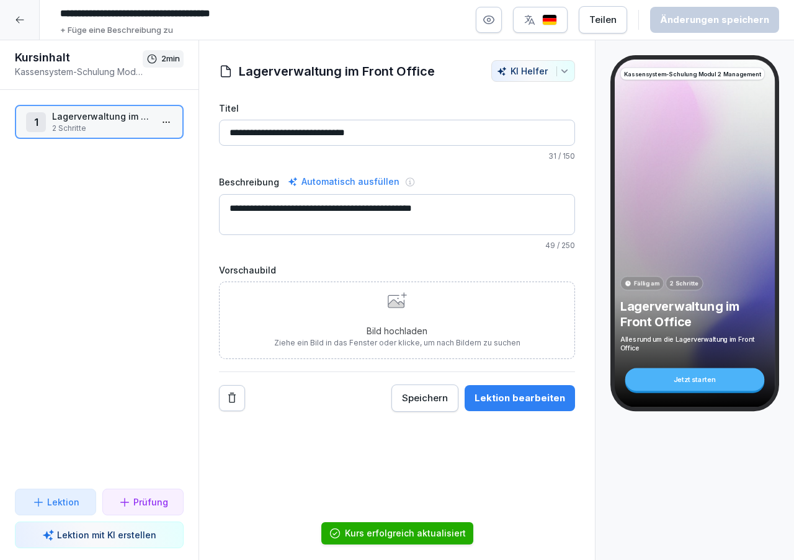
click at [21, 20] on icon at bounding box center [20, 20] width 10 height 10
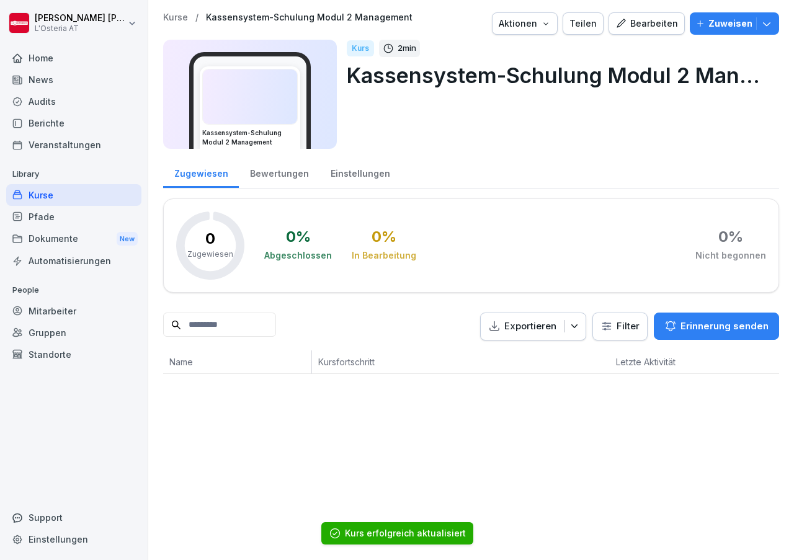
click at [86, 198] on div "Kurse" at bounding box center [73, 195] width 135 height 22
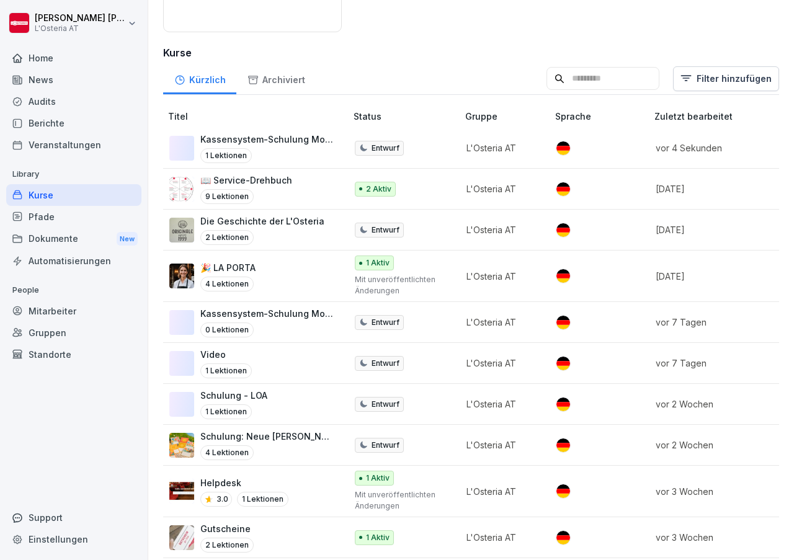
scroll to position [189, 0]
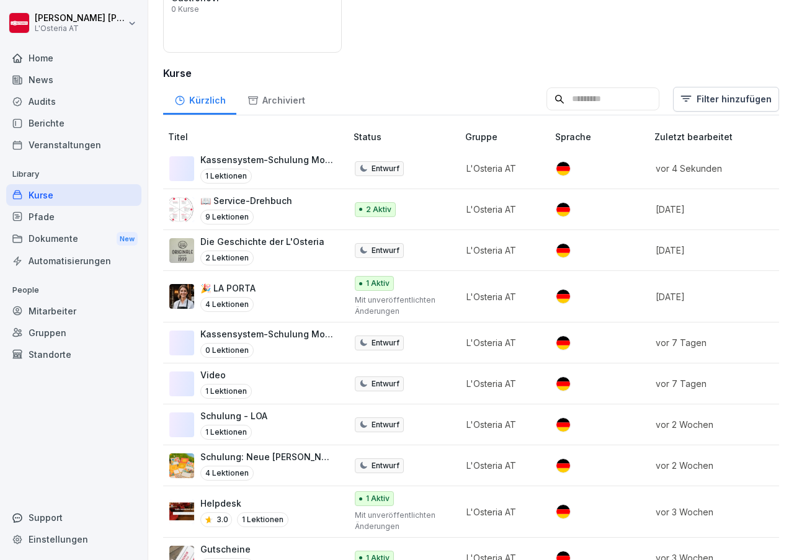
click at [302, 343] on div "0 Lektionen" at bounding box center [266, 350] width 133 height 15
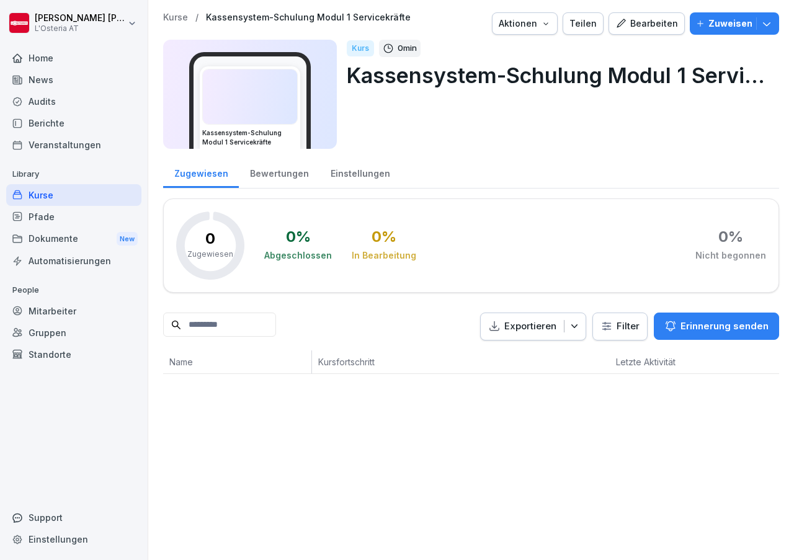
click at [652, 26] on div "Bearbeiten" at bounding box center [646, 24] width 63 height 14
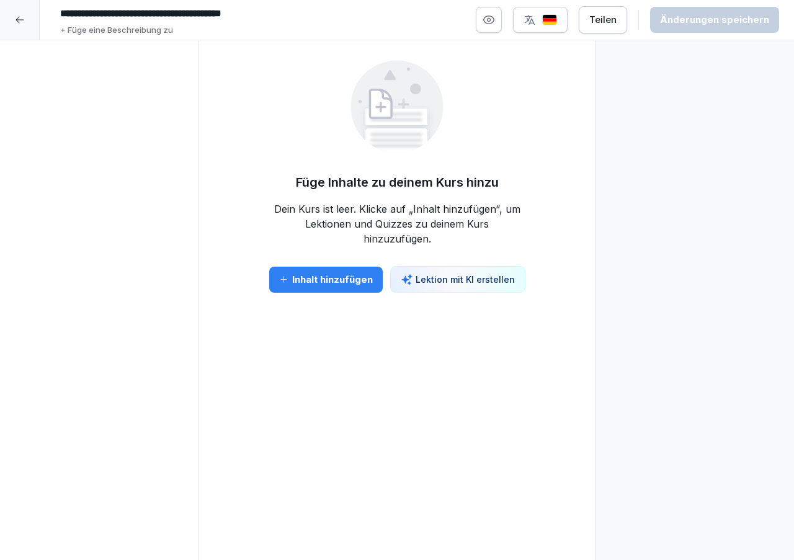
click at [324, 281] on div "Inhalt hinzufügen" at bounding box center [326, 280] width 94 height 14
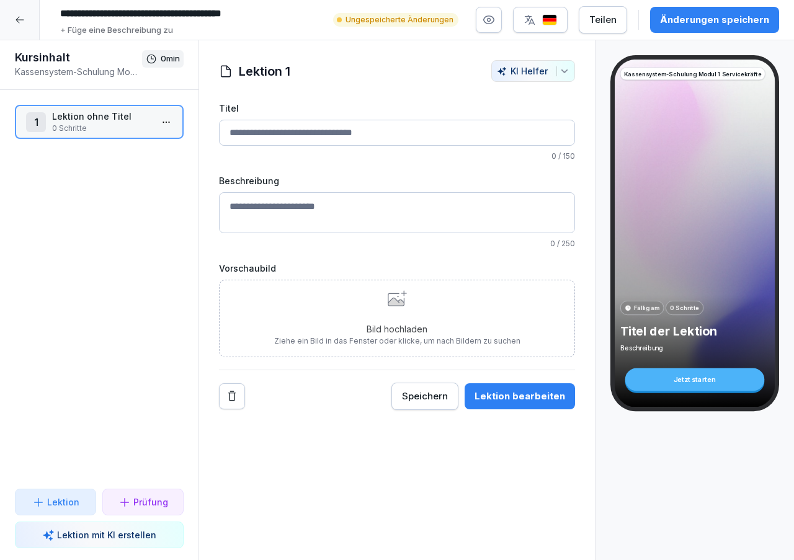
click at [280, 140] on input "Titel" at bounding box center [397, 133] width 356 height 26
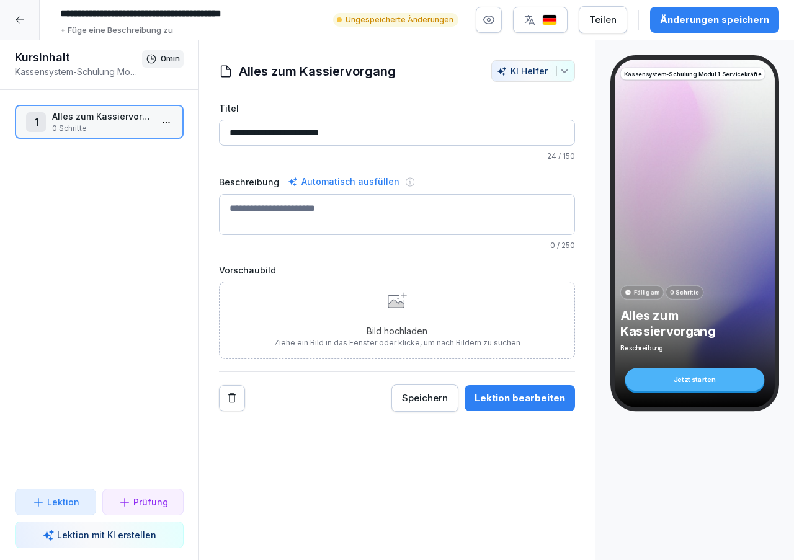
type input "**********"
click at [71, 498] on p "Lektion" at bounding box center [63, 501] width 32 height 13
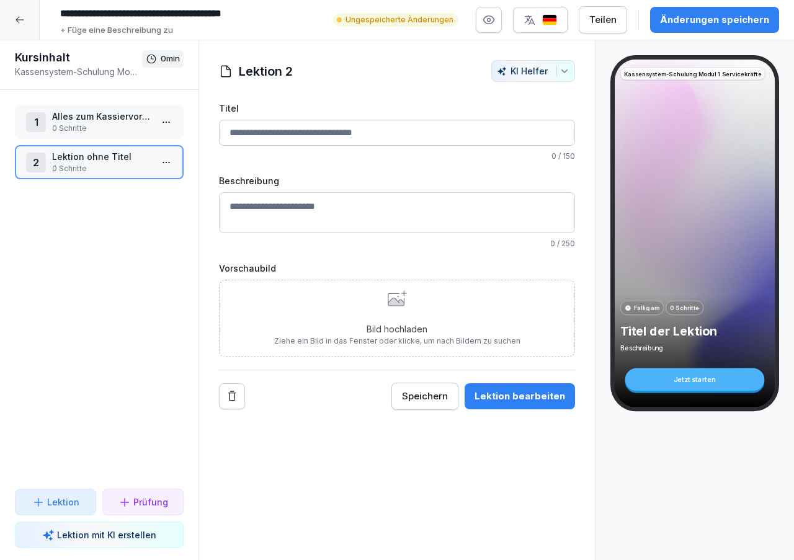
click at [337, 138] on input "Titel" at bounding box center [397, 133] width 356 height 26
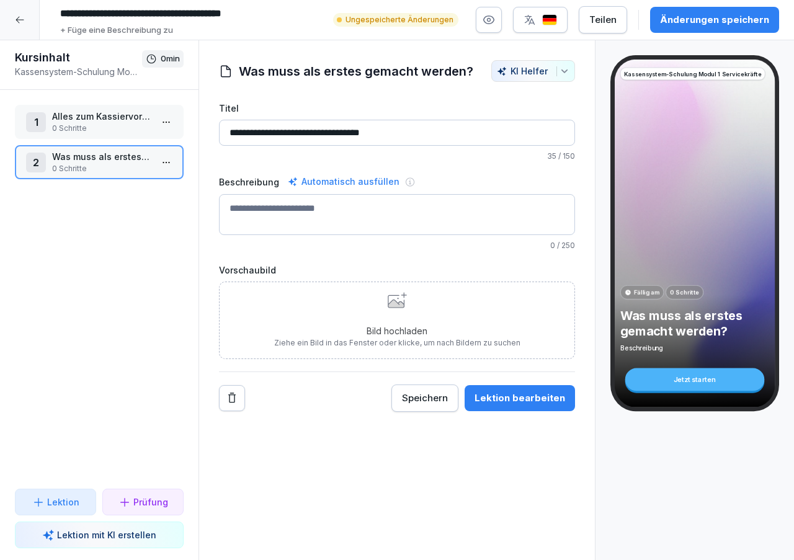
type input "**********"
click at [512, 402] on div "Lektion bearbeiten" at bounding box center [519, 398] width 91 height 14
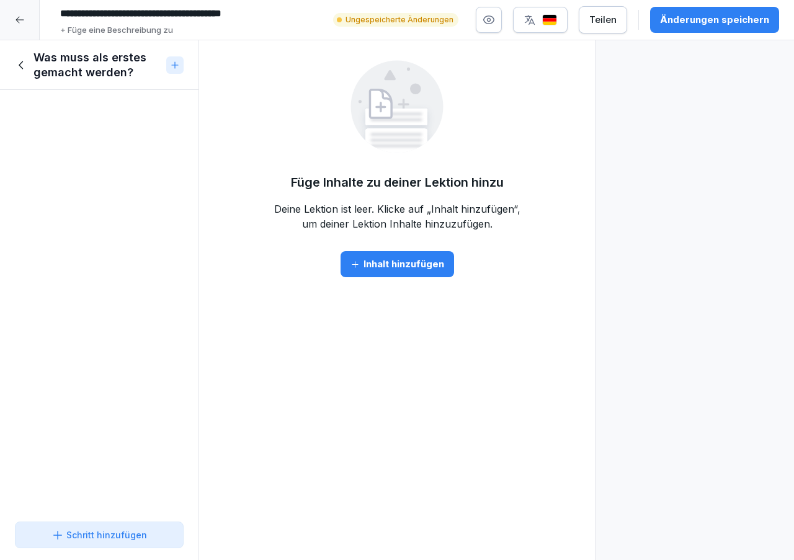
click at [79, 530] on div "Schritt hinzufügen" at bounding box center [98, 534] width 95 height 13
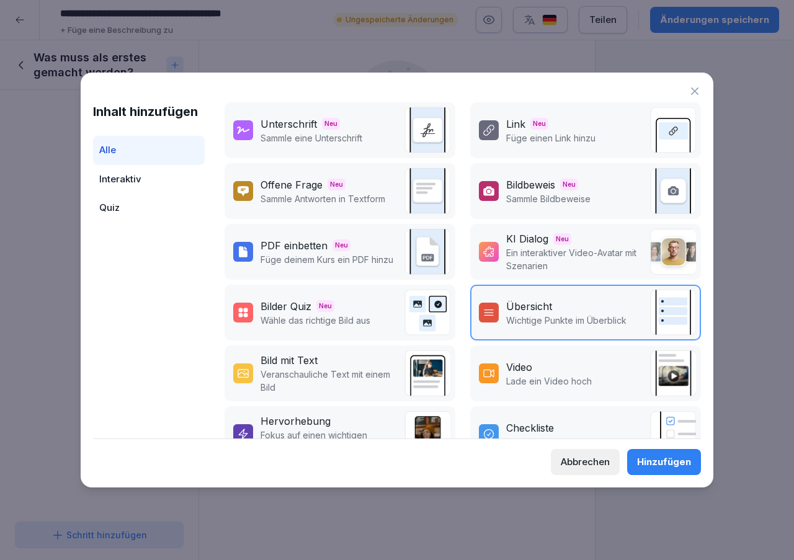
click at [574, 371] on div "Video" at bounding box center [549, 367] width 86 height 15
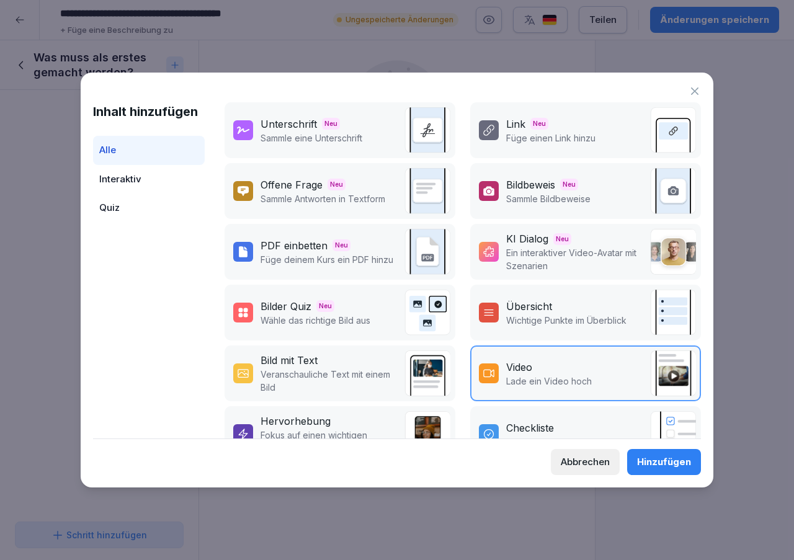
click at [662, 459] on div "Hinzufügen" at bounding box center [664, 462] width 54 height 14
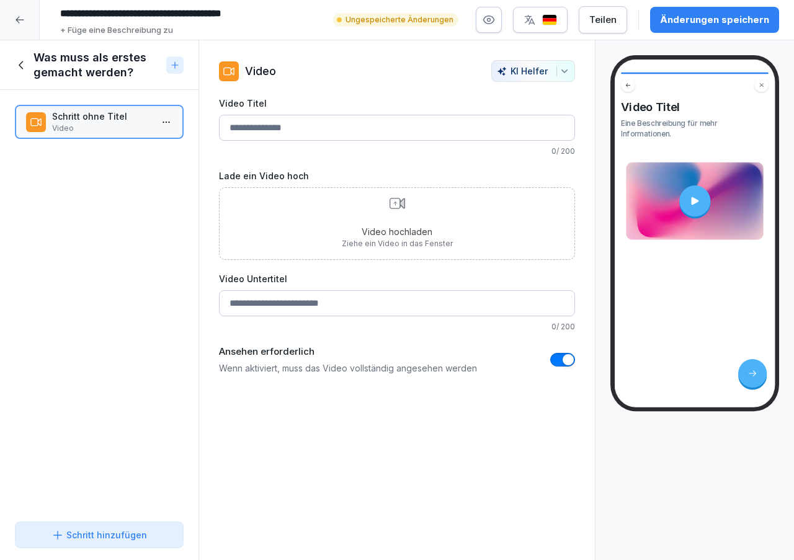
click at [283, 131] on input "Video Titel" at bounding box center [397, 128] width 356 height 26
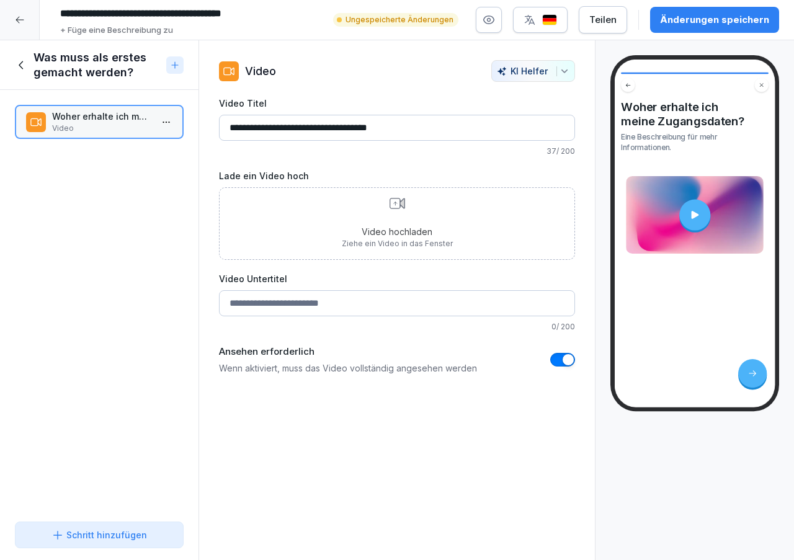
type input "**********"
click at [668, 14] on div "Änderungen speichern" at bounding box center [714, 20] width 109 height 14
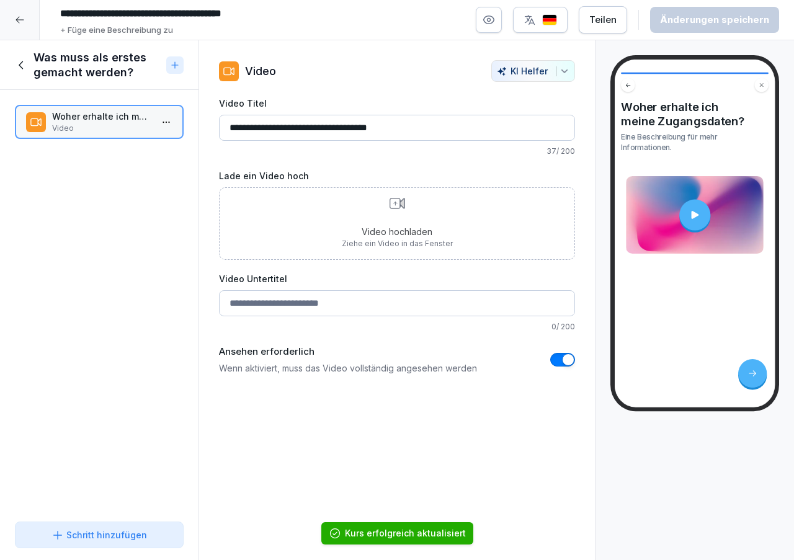
click at [102, 536] on div "Schritt hinzufügen" at bounding box center [98, 534] width 95 height 13
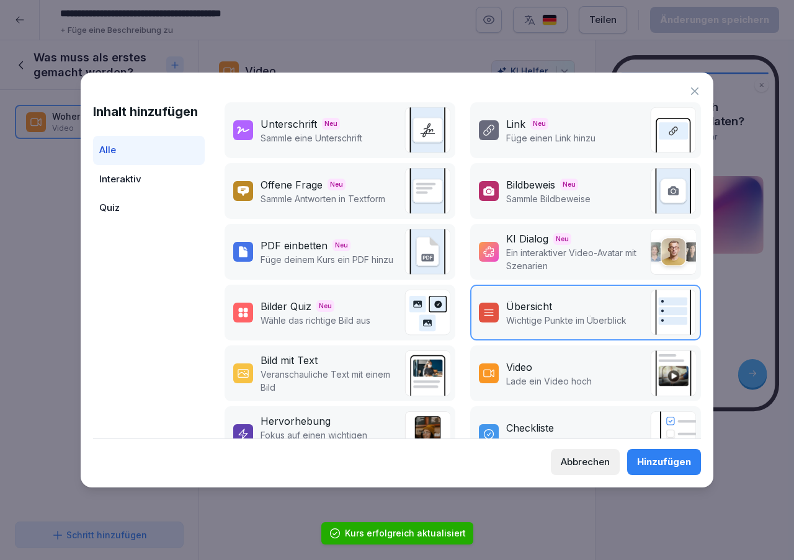
click at [653, 479] on div "Inhalt hinzufügen Alle Interaktiv Quiz Unterschrift Neu Sammle eine Unterschrif…" at bounding box center [397, 280] width 633 height 415
click at [651, 471] on button "Hinzufügen" at bounding box center [664, 462] width 74 height 26
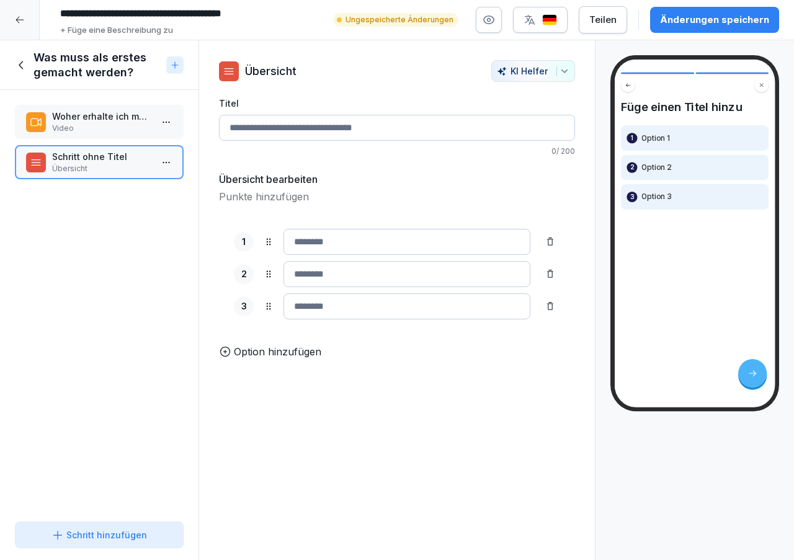
click at [329, 127] on input "Titel" at bounding box center [397, 128] width 356 height 26
click at [171, 162] on html "**********" at bounding box center [397, 280] width 794 height 560
click at [133, 232] on div "Löschen" at bounding box center [120, 232] width 105 height 23
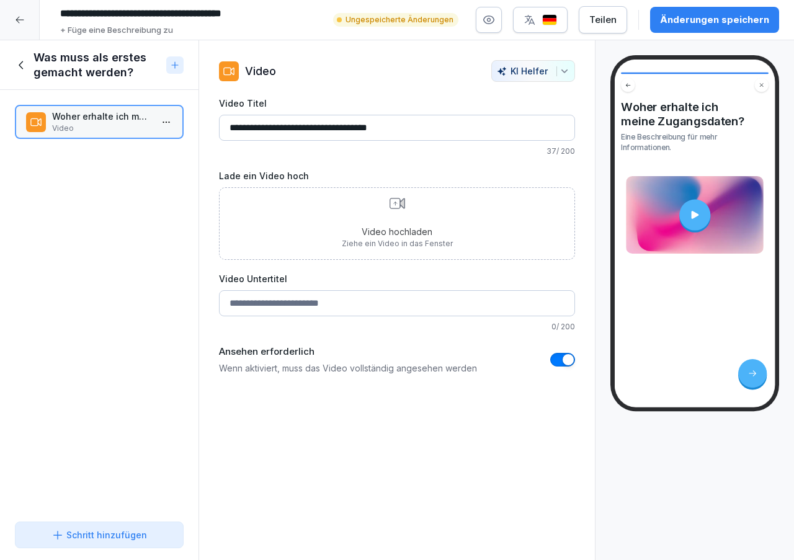
click at [122, 532] on div "Schritt hinzufügen" at bounding box center [98, 534] width 95 height 13
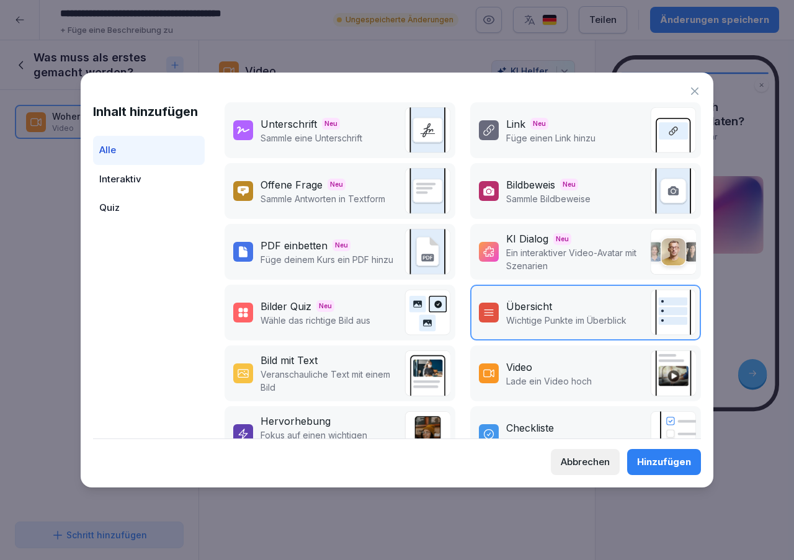
click at [555, 378] on p "Lade ein Video hoch" at bounding box center [549, 381] width 86 height 13
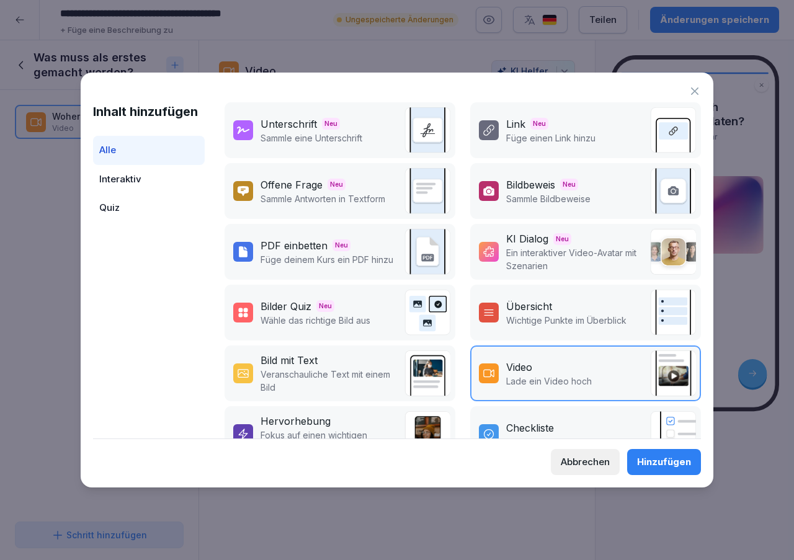
click at [642, 459] on div "Hinzufügen" at bounding box center [664, 462] width 54 height 14
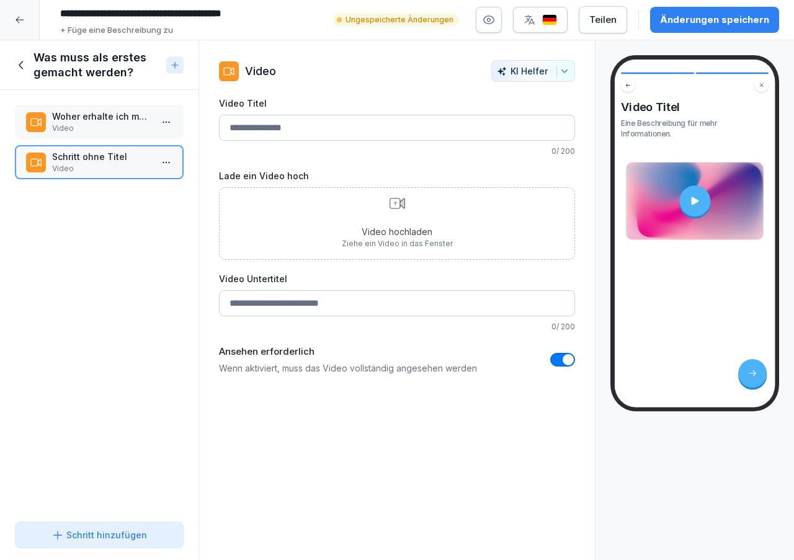
click at [309, 141] on div "Video Titel 0 / 200" at bounding box center [397, 127] width 356 height 60
click at [313, 119] on input "Video Titel" at bounding box center [397, 128] width 356 height 26
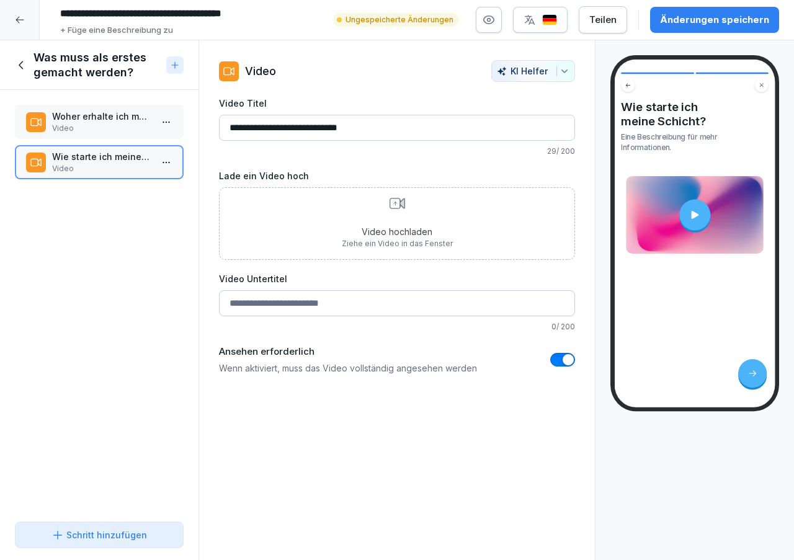
type input "**********"
click at [113, 536] on div "Schritt hinzufügen" at bounding box center [98, 534] width 95 height 13
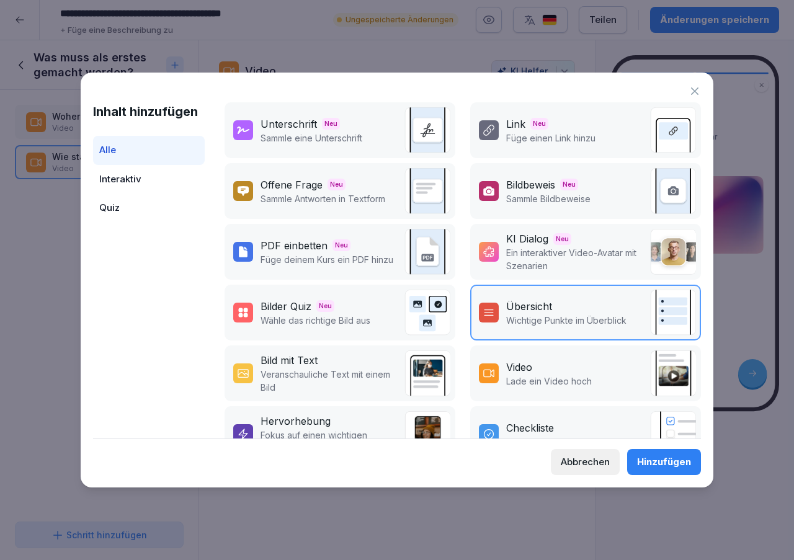
click at [491, 363] on div "Video Lade ein Video hoch" at bounding box center [535, 374] width 113 height 28
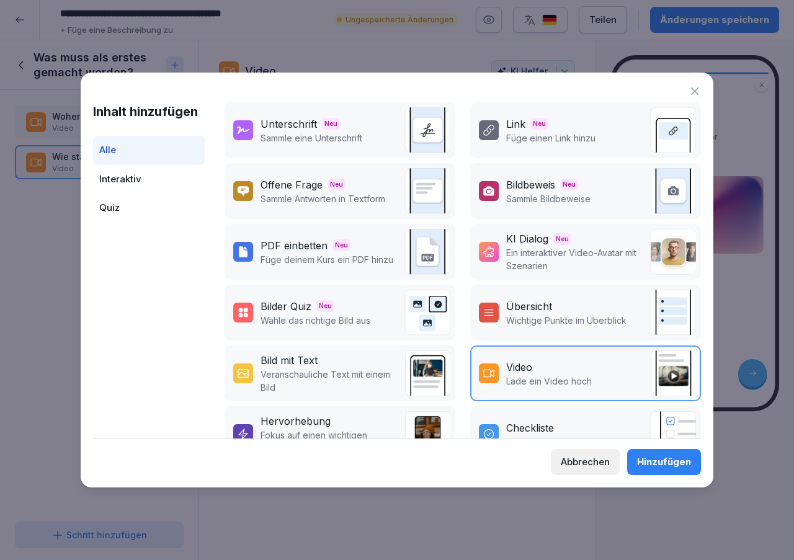
click at [642, 456] on div "Hinzufügen" at bounding box center [664, 462] width 54 height 14
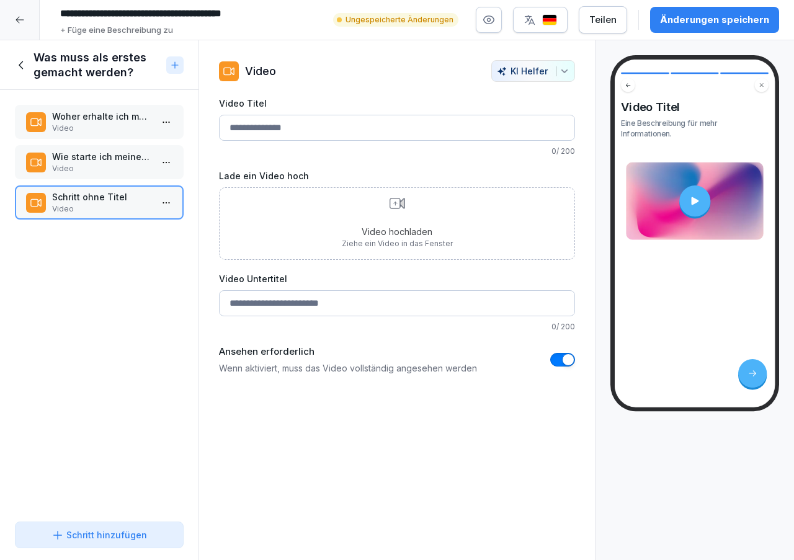
click at [308, 134] on input "Video Titel" at bounding box center [397, 128] width 356 height 26
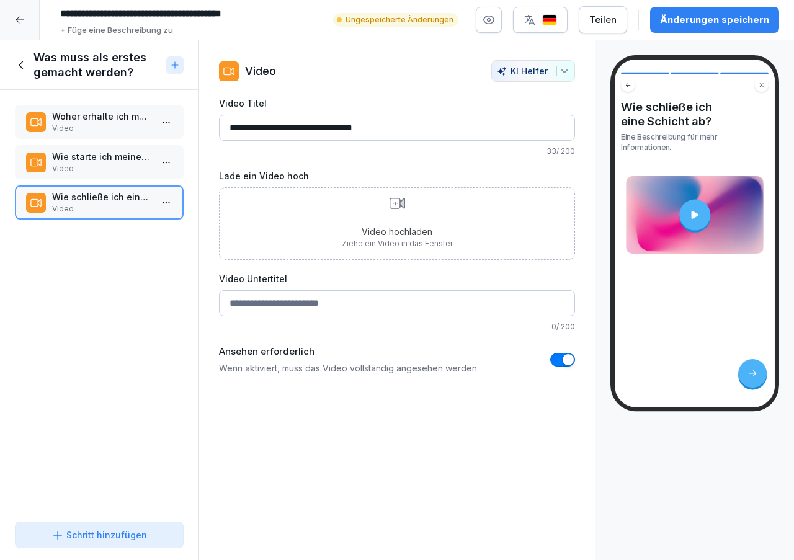
type input "**********"
click at [667, 21] on div "Änderungen speichern" at bounding box center [714, 20] width 109 height 14
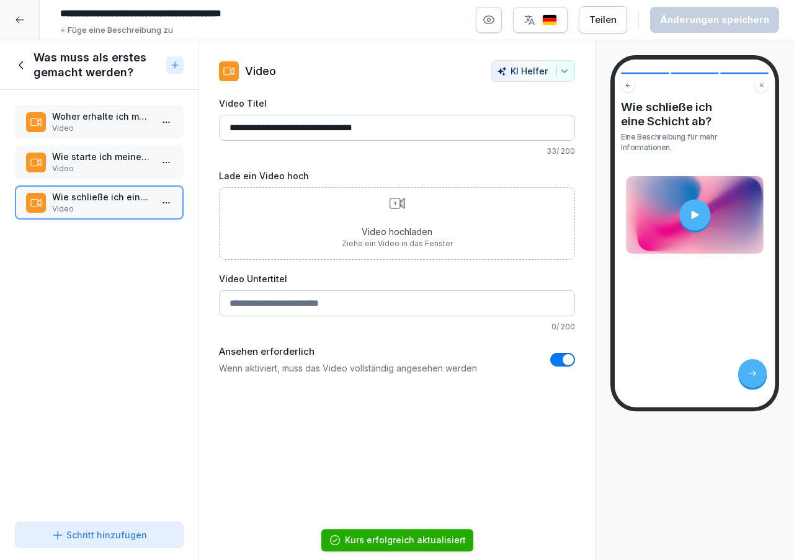
click at [23, 66] on icon at bounding box center [22, 65] width 14 height 14
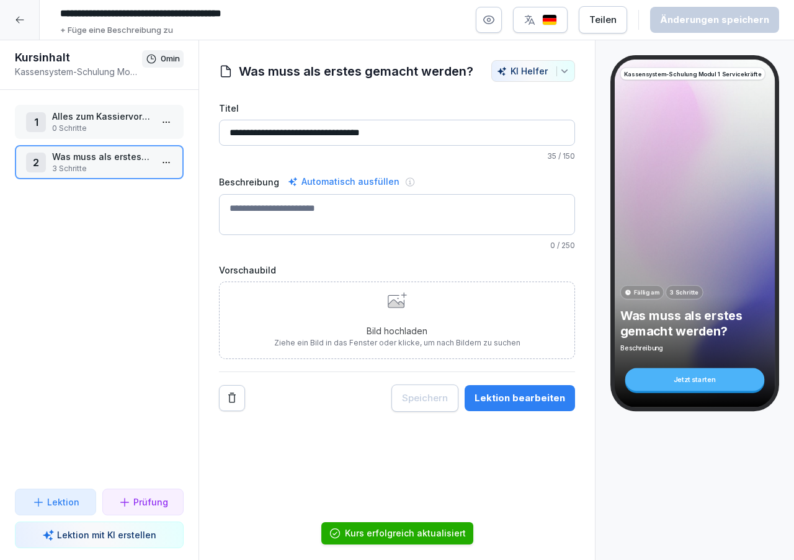
click at [109, 115] on p "Alles zum Kassiervorgang" at bounding box center [101, 116] width 99 height 13
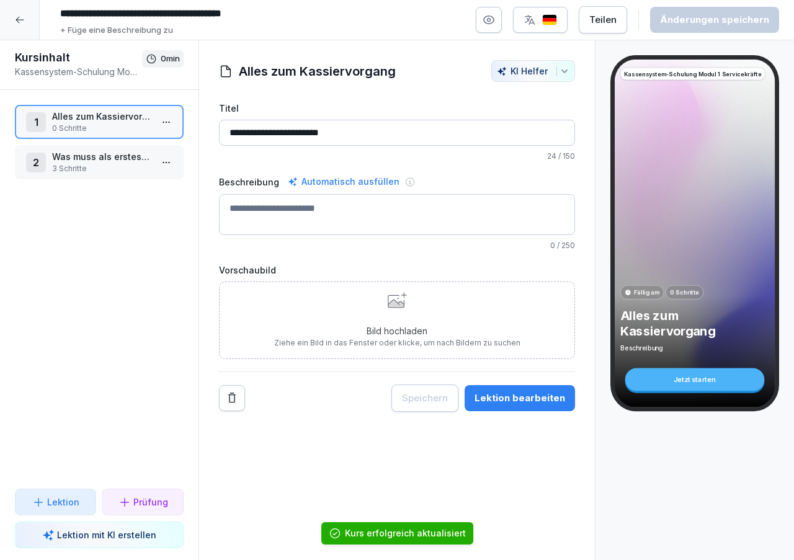
click at [506, 397] on div "Lektion bearbeiten" at bounding box center [519, 398] width 91 height 14
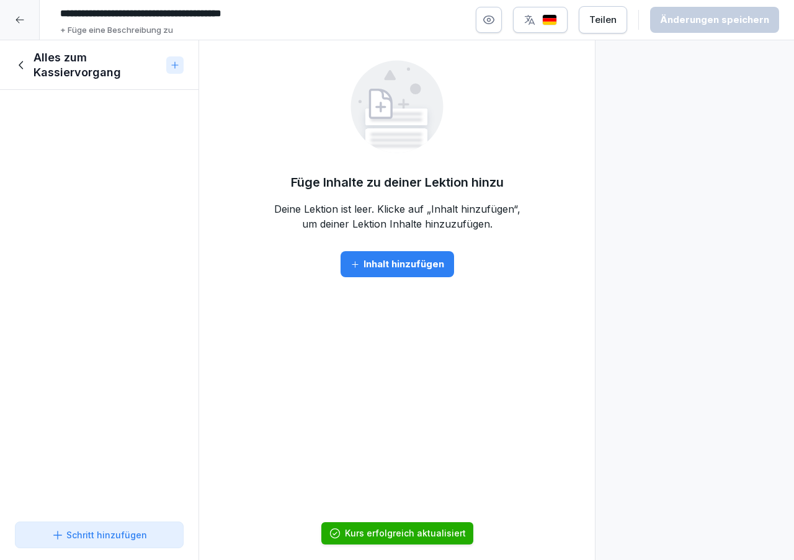
click at [123, 531] on div "Schritt hinzufügen" at bounding box center [98, 534] width 95 height 13
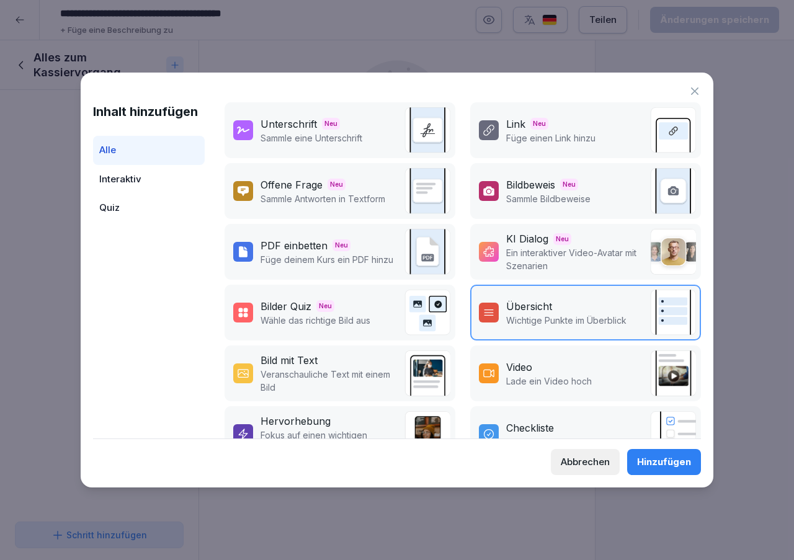
click at [554, 378] on p "Lade ein Video hoch" at bounding box center [549, 381] width 86 height 13
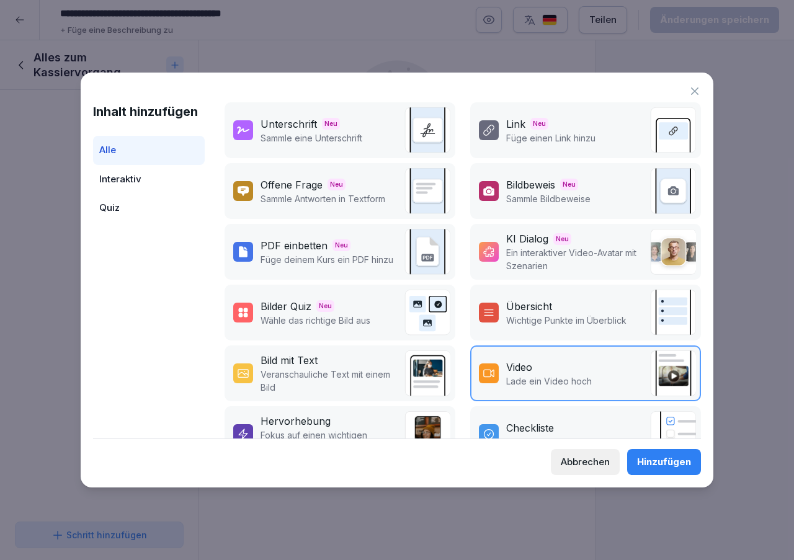
click at [655, 463] on div "Hinzufügen" at bounding box center [664, 462] width 54 height 14
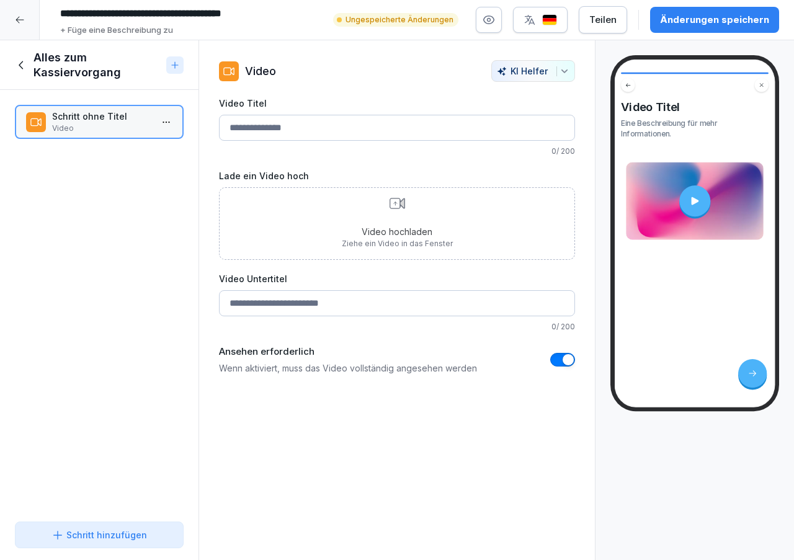
click at [301, 123] on input "Video Titel" at bounding box center [397, 128] width 356 height 26
paste input "**********"
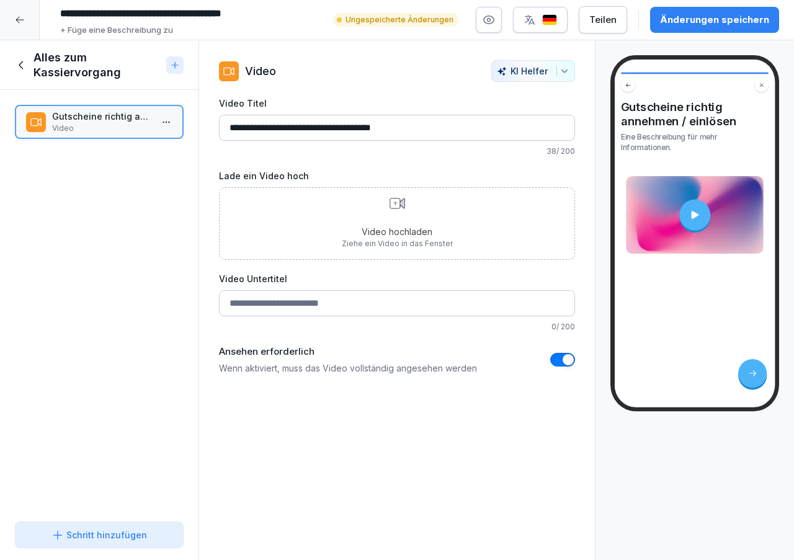
type input "**********"
click at [702, 19] on div "Änderungen speichern" at bounding box center [714, 20] width 109 height 14
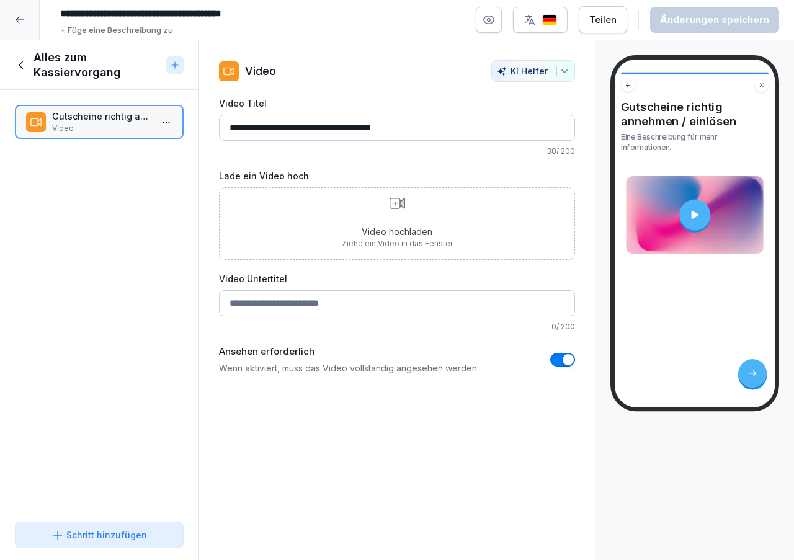
click at [22, 65] on icon at bounding box center [22, 65] width 14 height 14
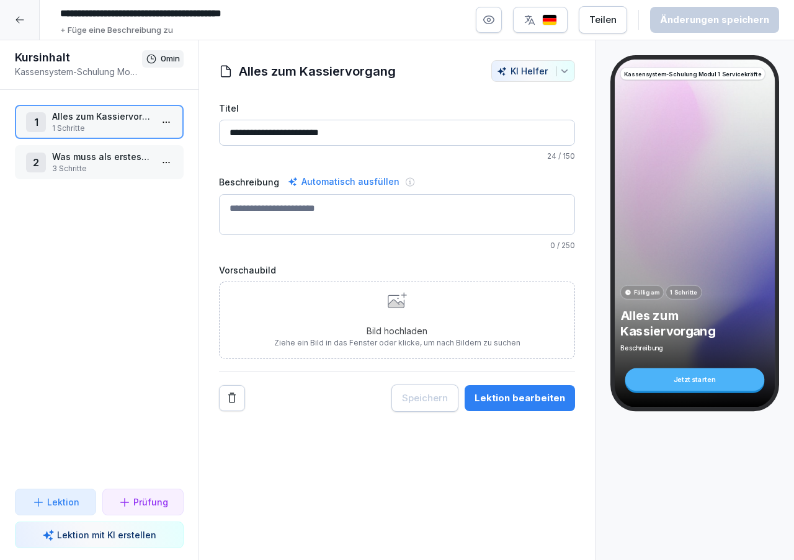
click at [63, 495] on p "Lektion" at bounding box center [63, 501] width 32 height 13
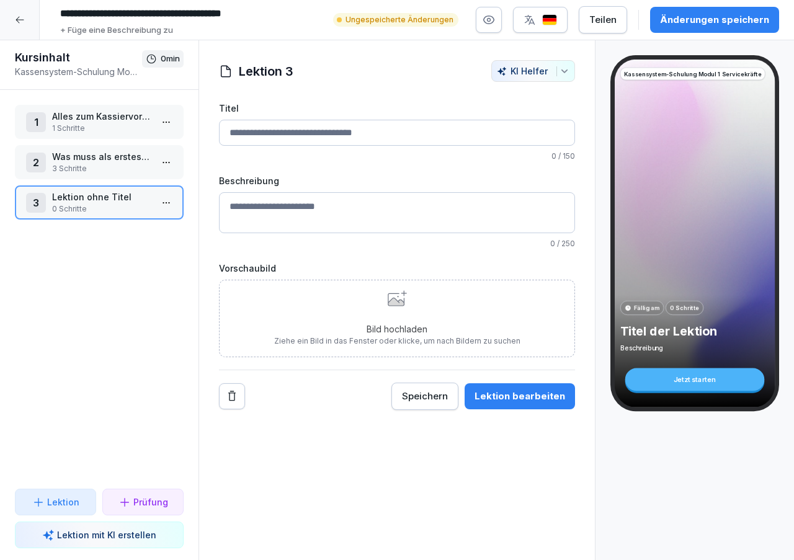
click at [242, 132] on input "Titel" at bounding box center [397, 133] width 356 height 26
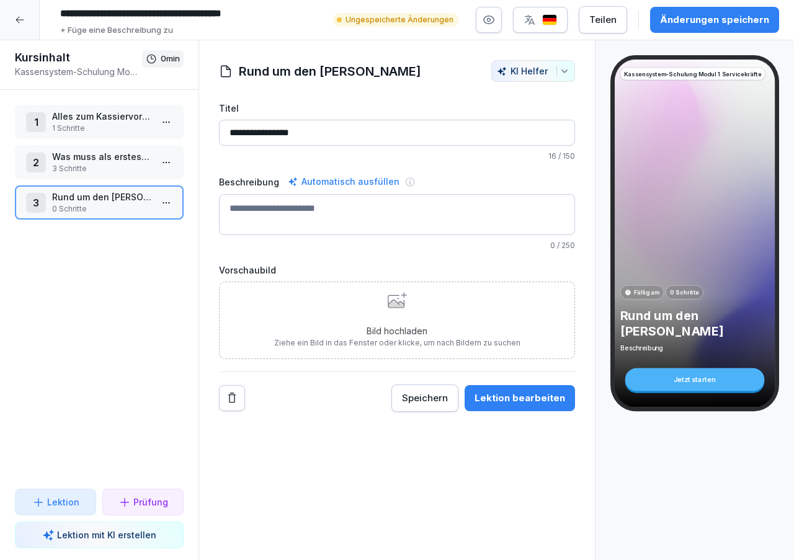
type input "**********"
click at [498, 386] on button "Lektion bearbeiten" at bounding box center [519, 398] width 110 height 26
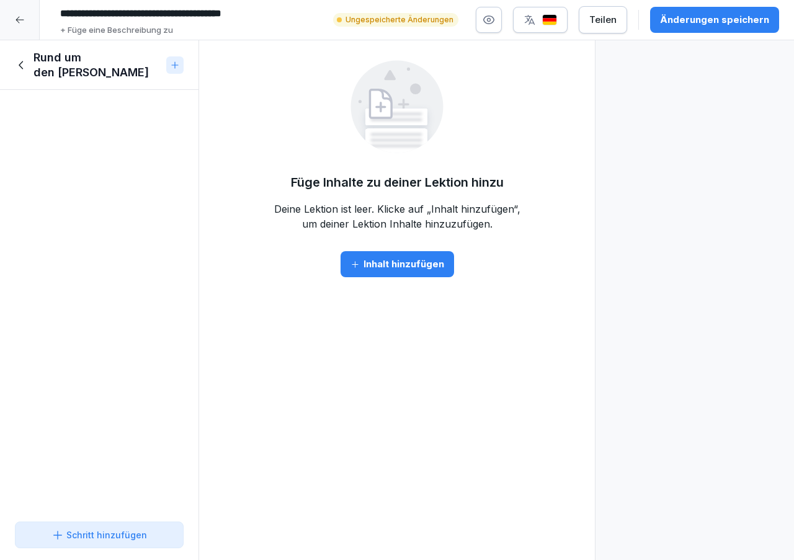
click at [78, 550] on div "Schritt hinzufügen" at bounding box center [99, 539] width 198 height 44
click at [84, 539] on div "Schritt hinzufügen" at bounding box center [98, 534] width 95 height 13
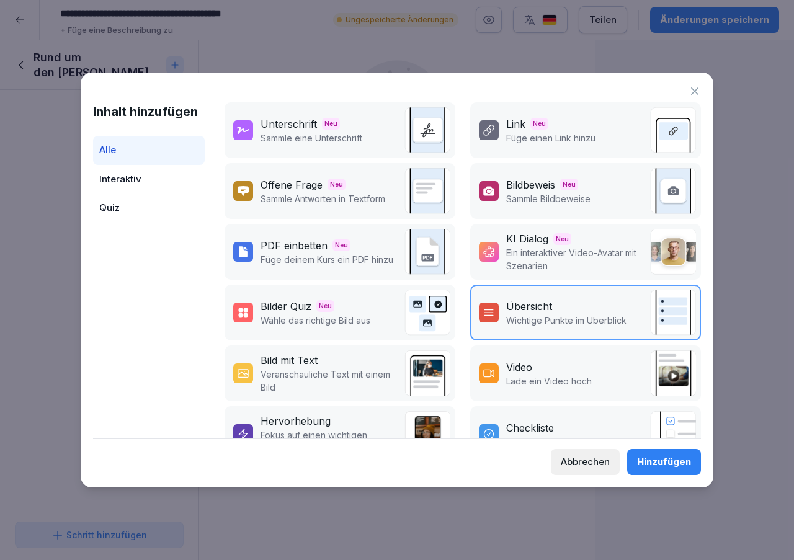
click at [561, 365] on div "Video" at bounding box center [549, 367] width 86 height 15
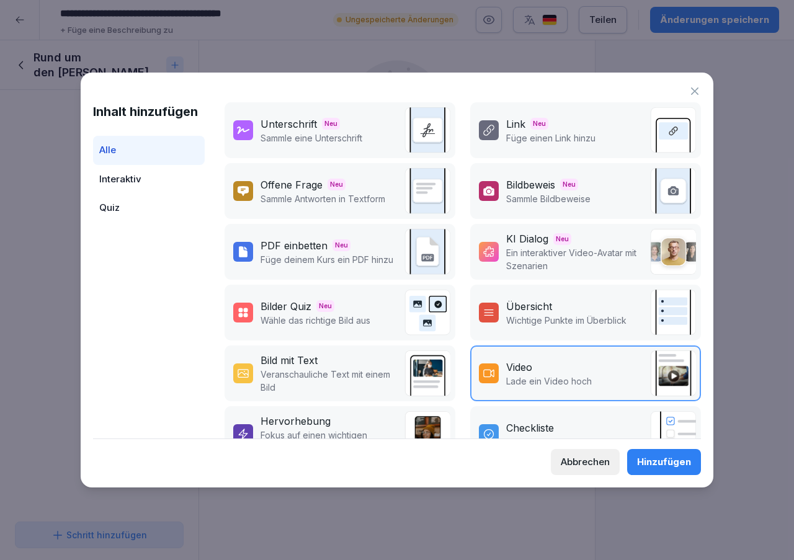
click at [666, 460] on div "Hinzufügen" at bounding box center [664, 462] width 54 height 14
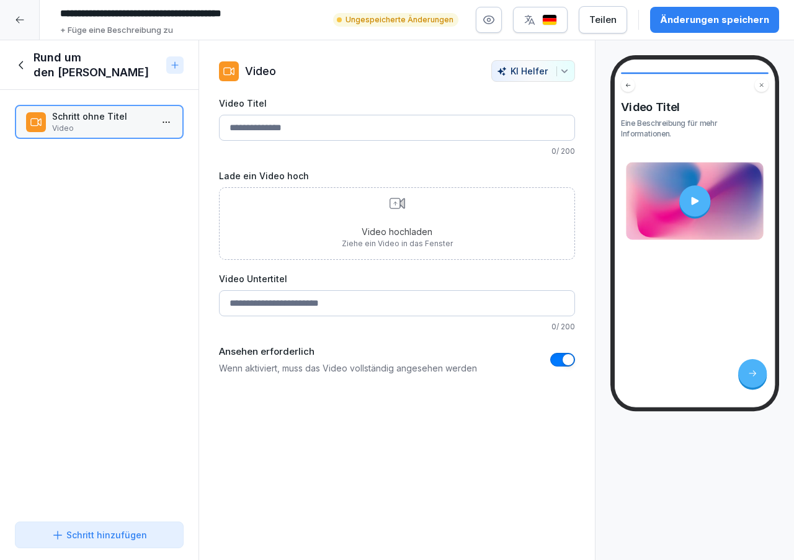
click at [293, 129] on input "Video Titel" at bounding box center [397, 128] width 356 height 26
paste input "**********"
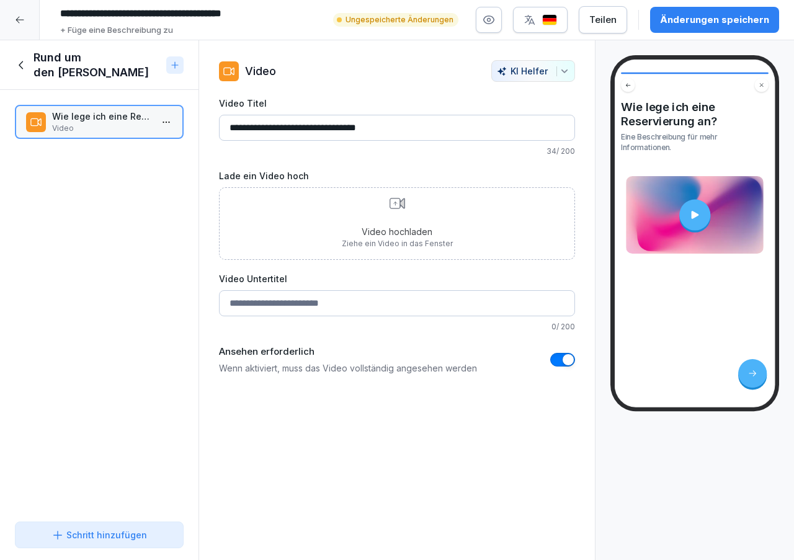
type input "**********"
click at [117, 528] on button "Schritt hinzufügen" at bounding box center [99, 535] width 169 height 27
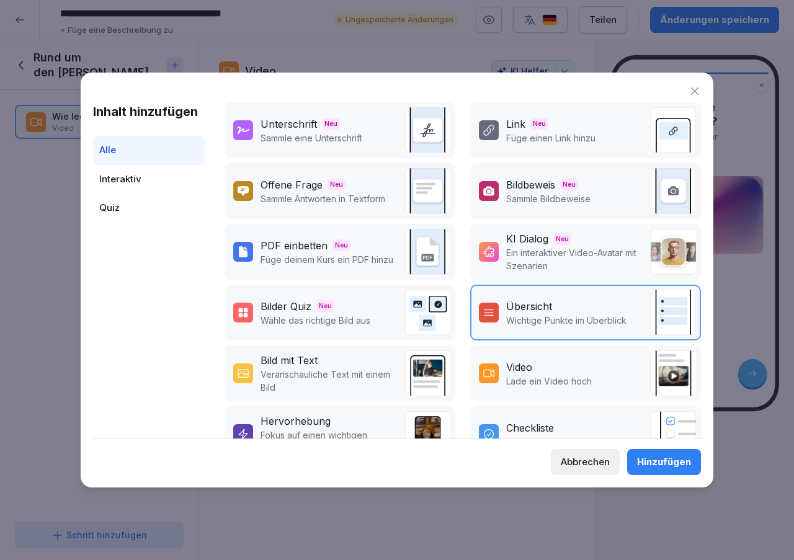
click at [552, 380] on p "Lade ein Video hoch" at bounding box center [549, 381] width 86 height 13
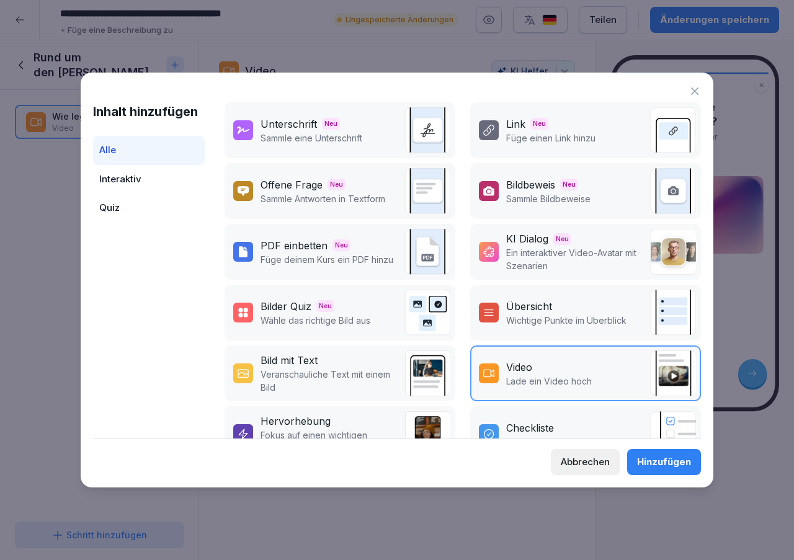
click at [657, 463] on div "Hinzufügen" at bounding box center [664, 462] width 54 height 14
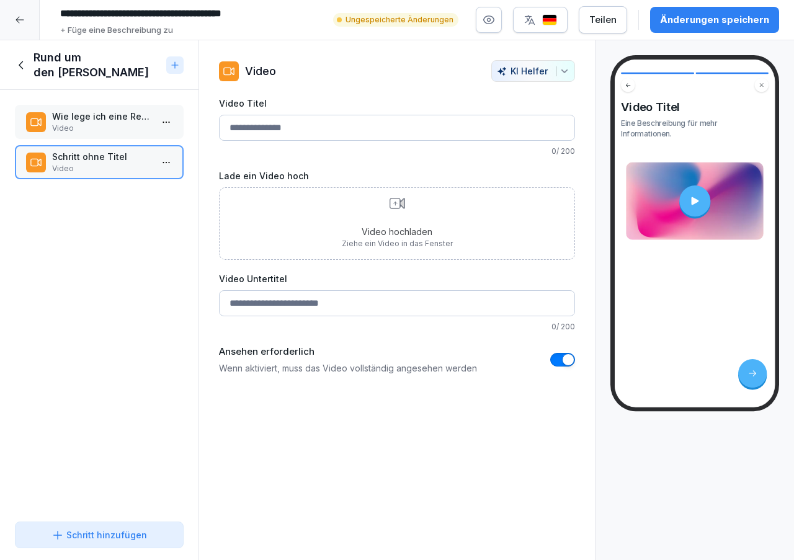
click at [305, 131] on input "Video Titel" at bounding box center [397, 128] width 356 height 26
type input "*"
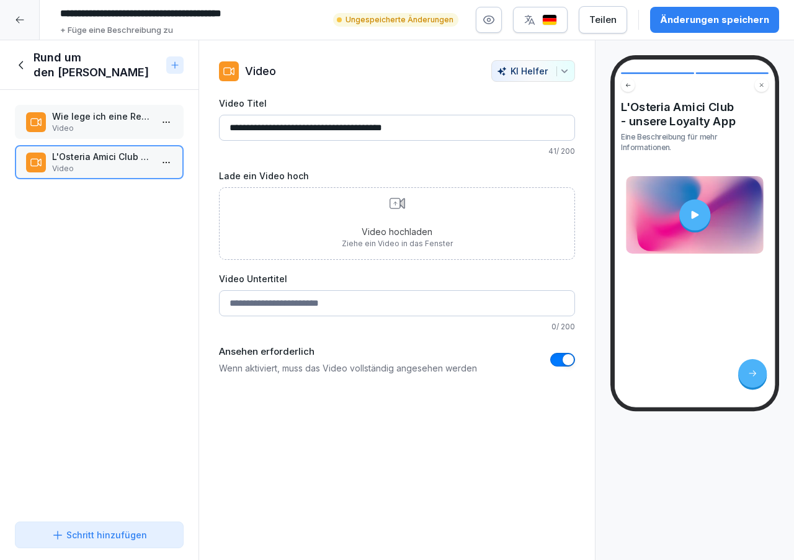
type input "**********"
click at [675, 24] on div "Änderungen speichern" at bounding box center [714, 20] width 109 height 14
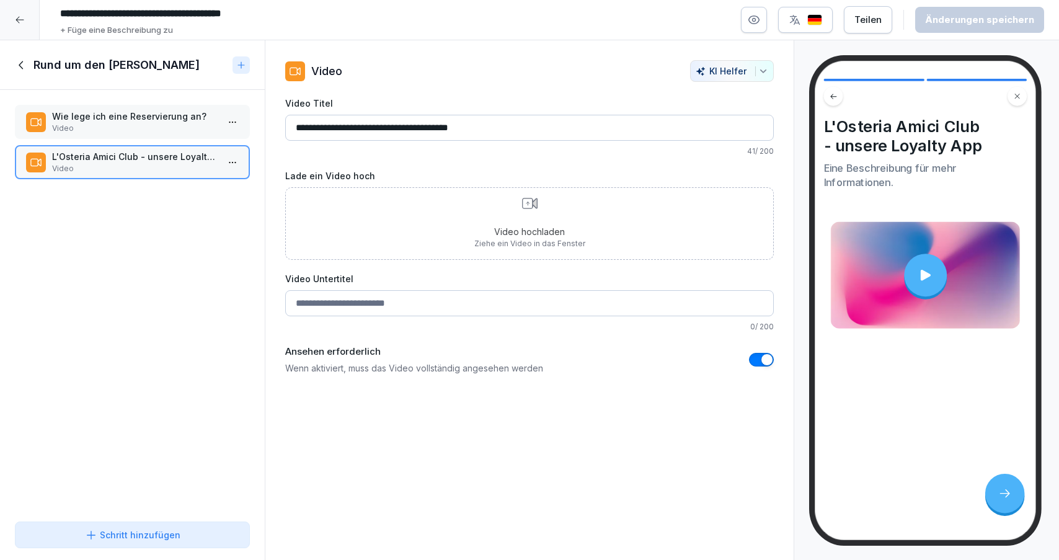
click at [24, 68] on icon at bounding box center [22, 65] width 14 height 14
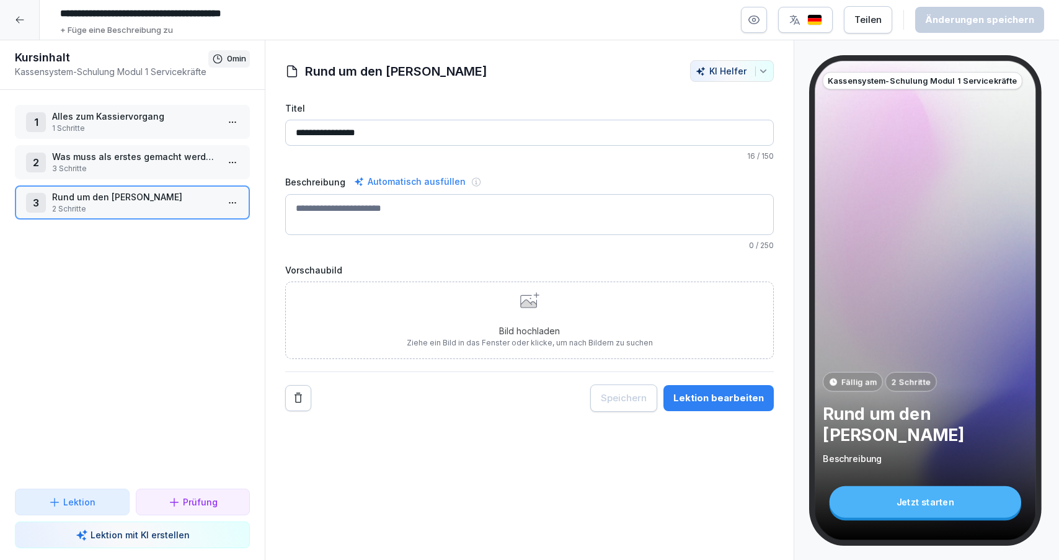
click at [113, 127] on p "1 Schritte" at bounding box center [135, 128] width 166 height 11
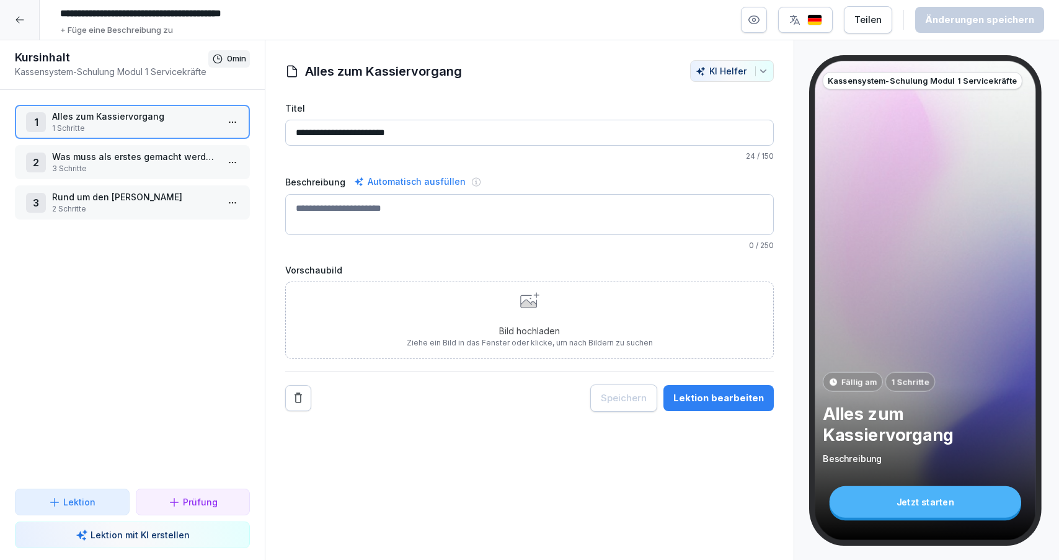
click at [706, 401] on div "Lektion bearbeiten" at bounding box center [718, 398] width 91 height 14
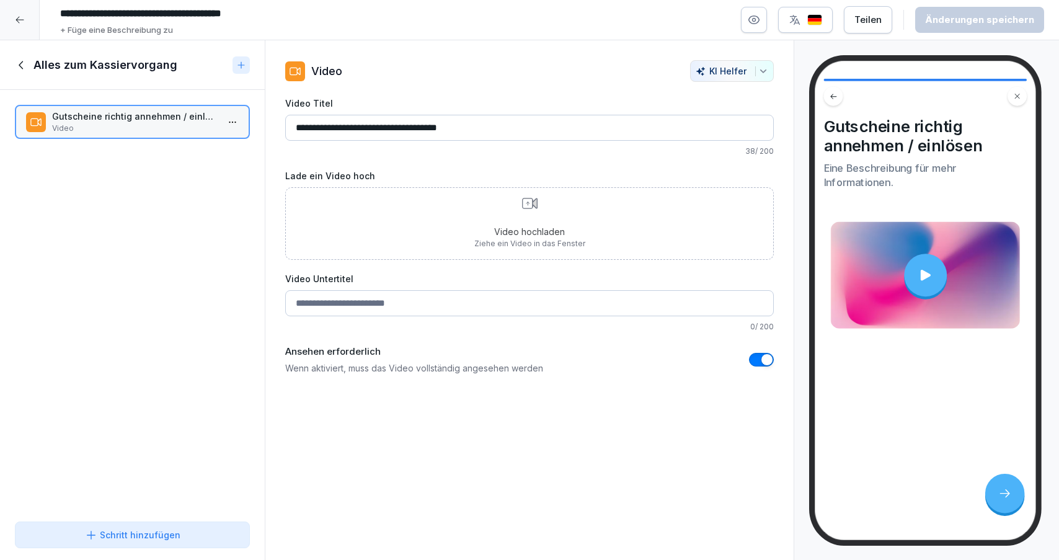
click at [117, 533] on div "Schritt hinzufügen" at bounding box center [132, 534] width 95 height 13
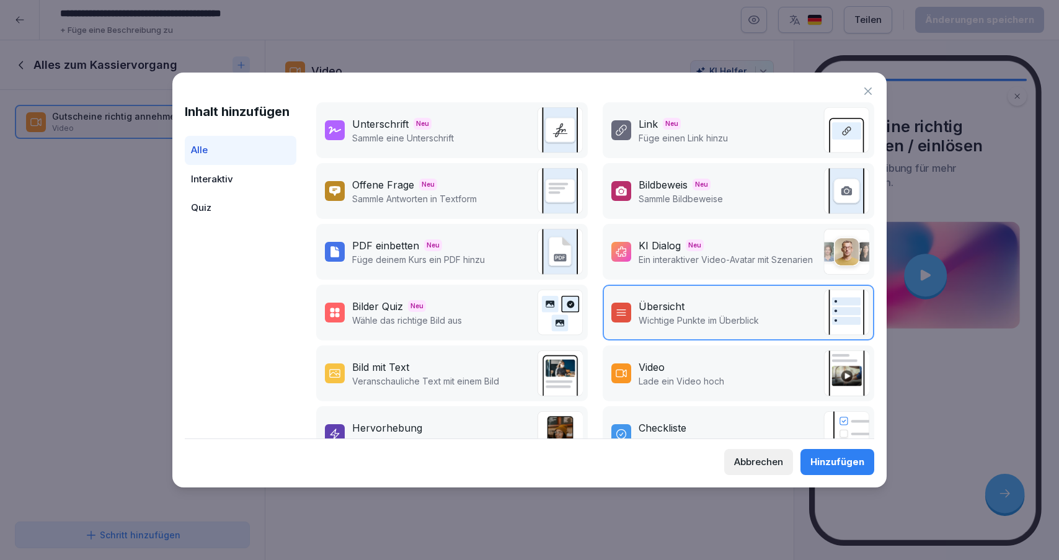
click at [658, 373] on div "Video" at bounding box center [652, 367] width 26 height 15
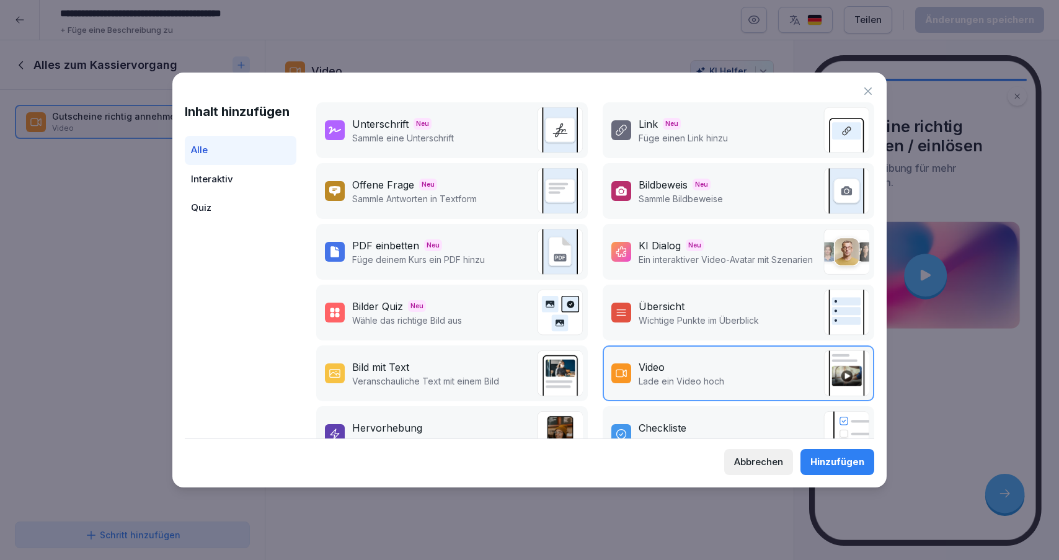
click at [793, 463] on div "Hinzufügen" at bounding box center [837, 462] width 54 height 14
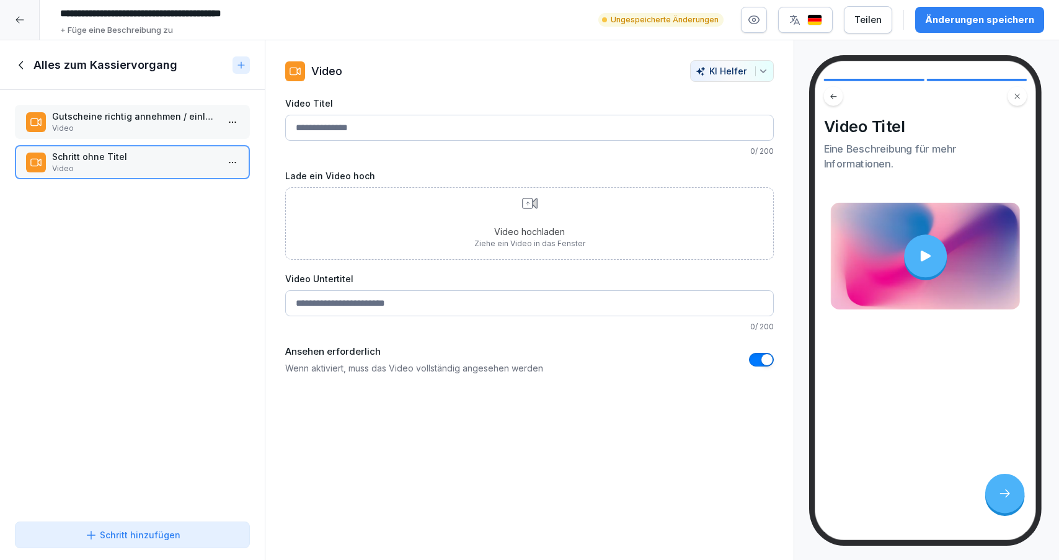
click at [443, 121] on input "Video Titel" at bounding box center [529, 128] width 489 height 26
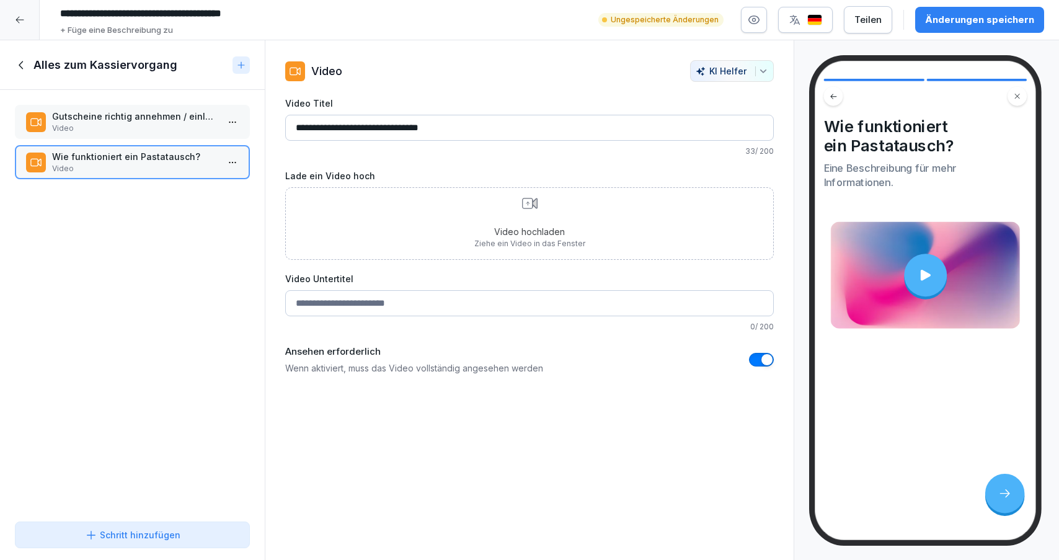
type input "**********"
click at [793, 24] on div "Änderungen speichern" at bounding box center [979, 20] width 109 height 14
click at [143, 533] on div "Schritt hinzufügen" at bounding box center [132, 534] width 95 height 13
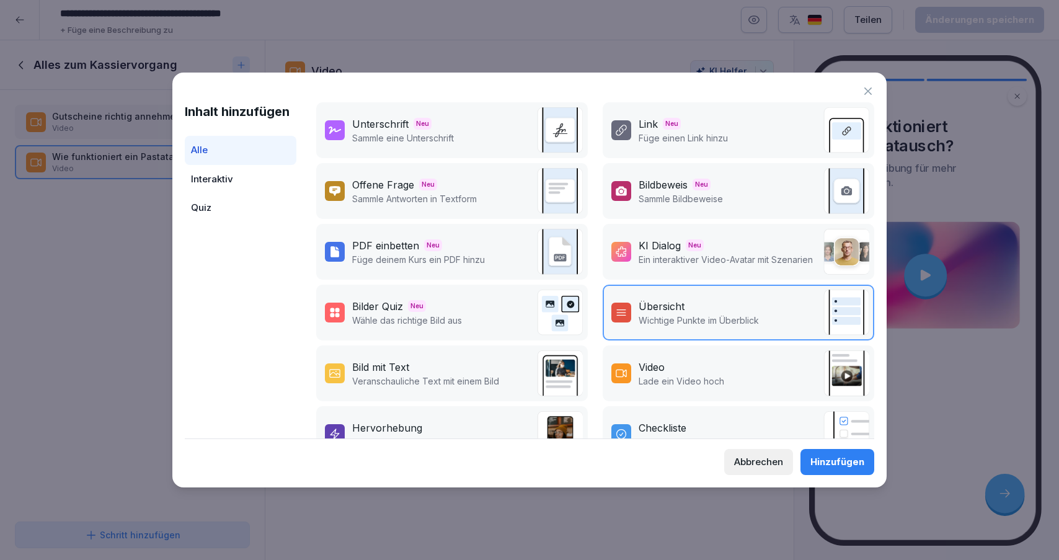
click at [675, 361] on div "Video" at bounding box center [682, 367] width 86 height 15
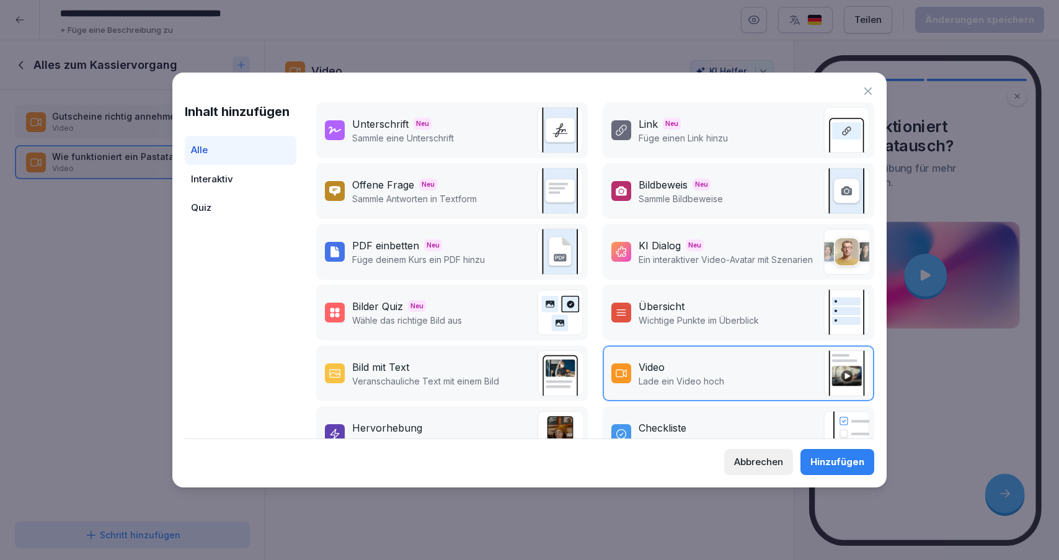
click at [793, 464] on div "Hinzufügen" at bounding box center [837, 462] width 54 height 14
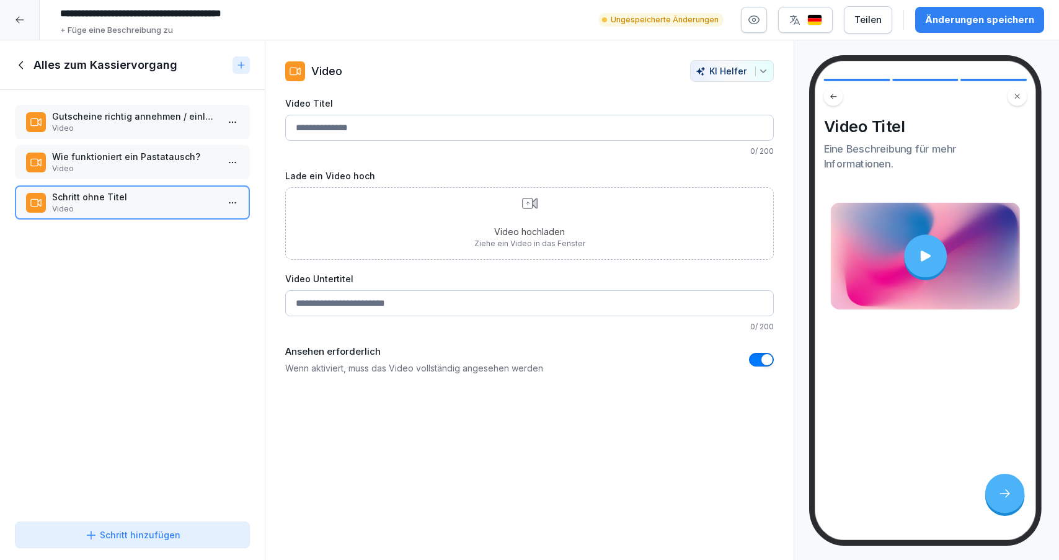
click at [401, 129] on input "Video Titel" at bounding box center [529, 128] width 489 height 26
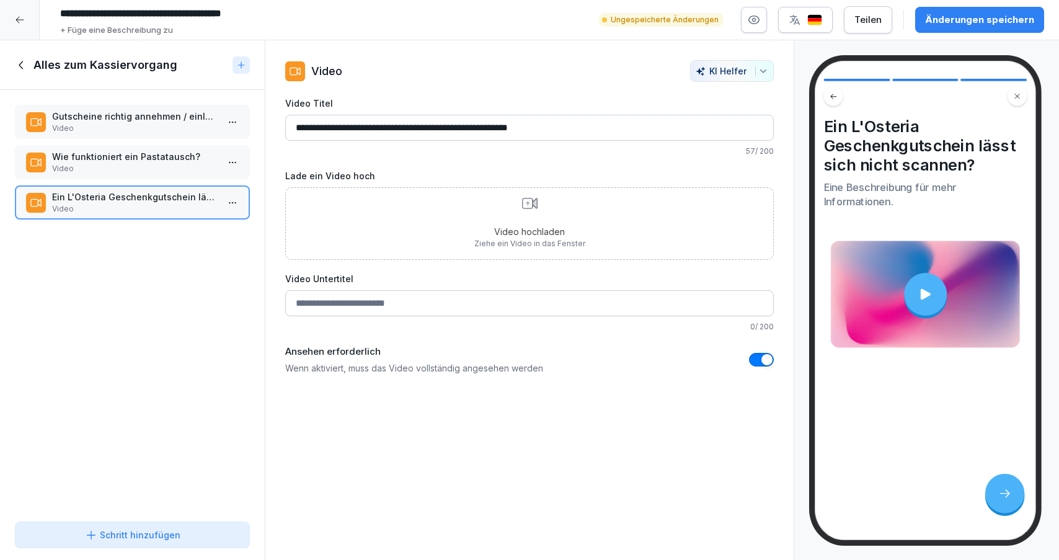
type input "**********"
click at [793, 21] on div "Änderungen speichern" at bounding box center [979, 20] width 109 height 14
click at [17, 59] on icon at bounding box center [22, 65] width 14 height 14
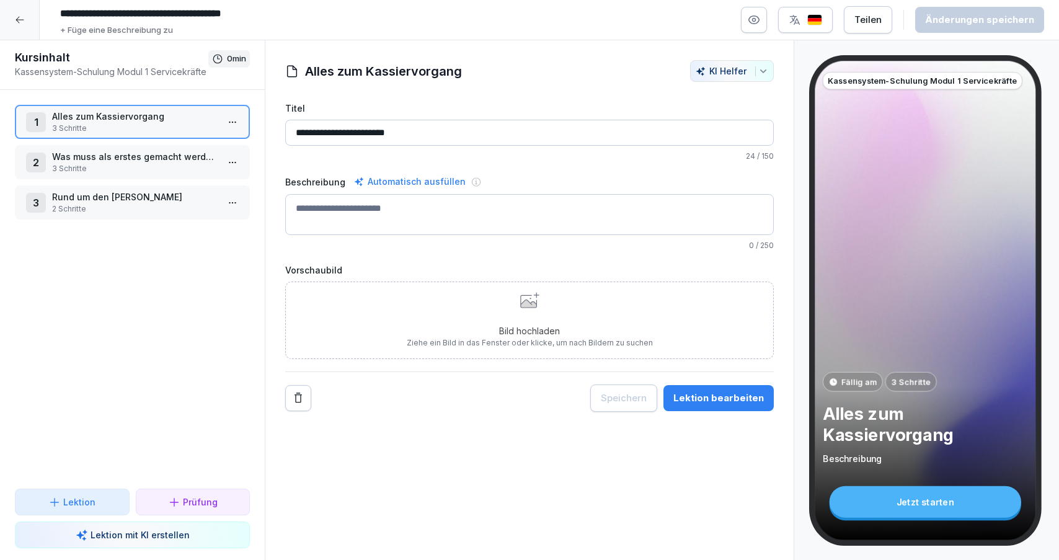
click at [143, 162] on p "Was muss als erstes gemacht werden?" at bounding box center [135, 156] width 166 height 13
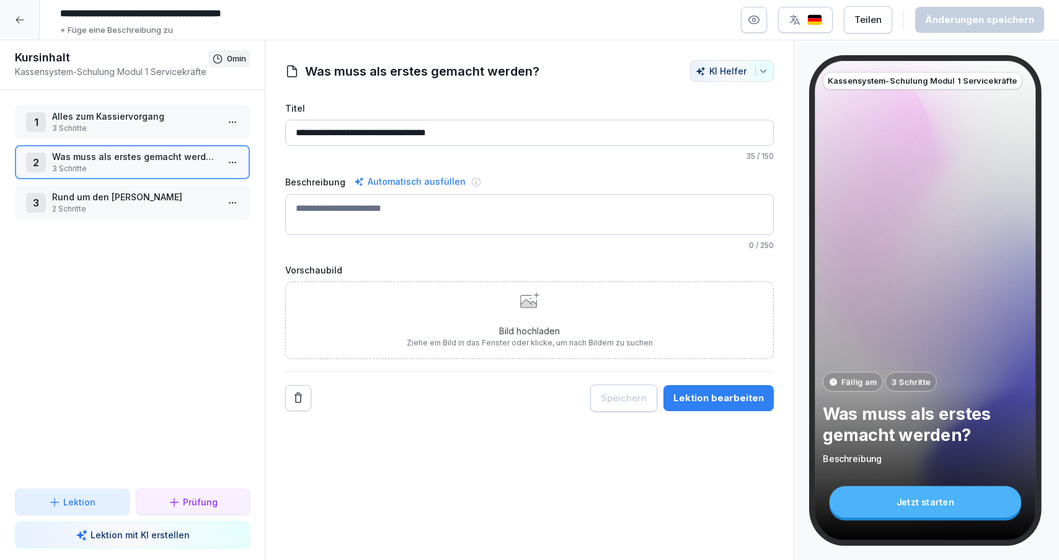
click at [702, 399] on div "Lektion bearbeiten" at bounding box center [718, 398] width 91 height 14
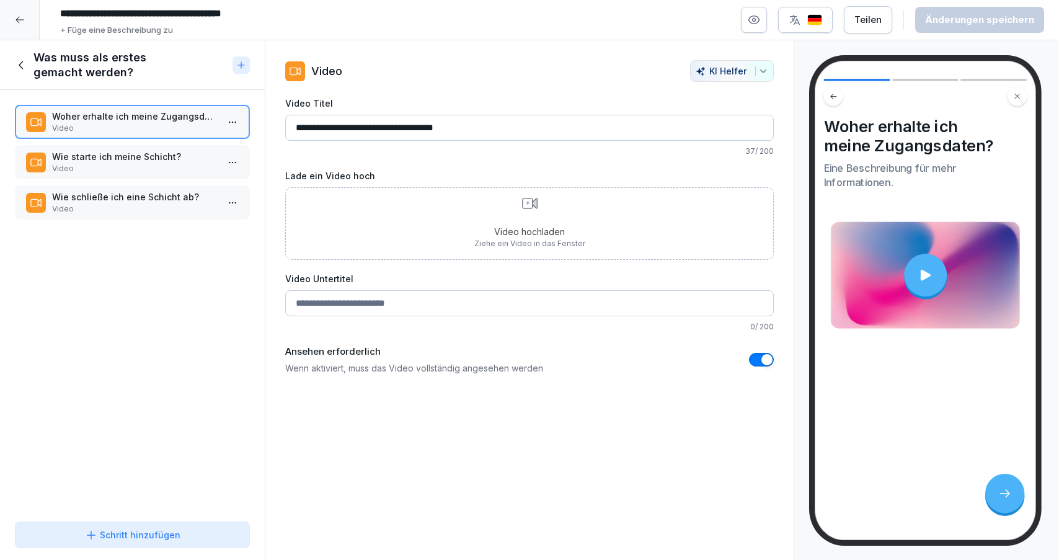
click at [138, 528] on div "Schritt hinzufügen" at bounding box center [132, 534] width 95 height 13
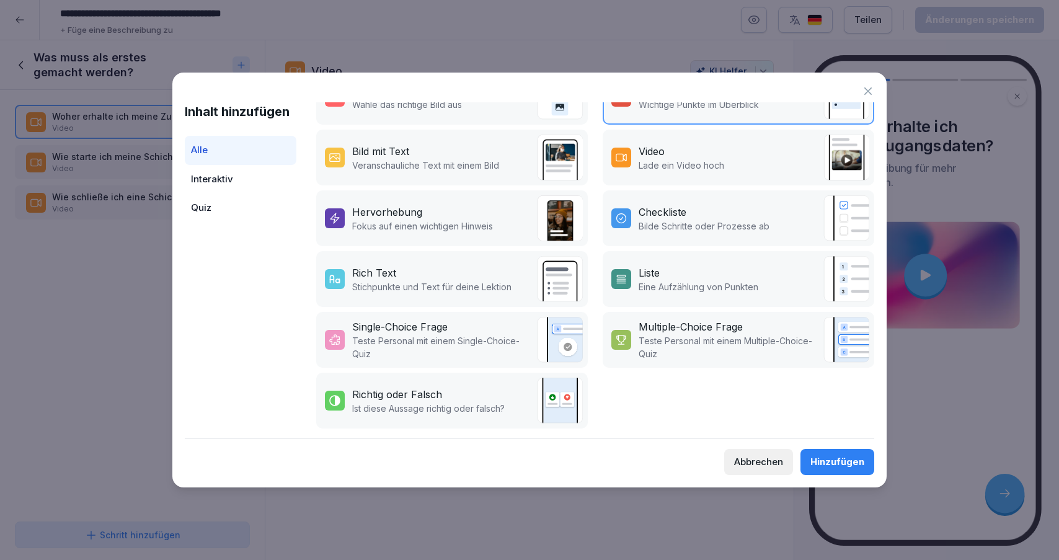
scroll to position [216, 0]
click at [686, 286] on p "Eine Aufzählung von Punkten" at bounding box center [699, 286] width 120 height 13
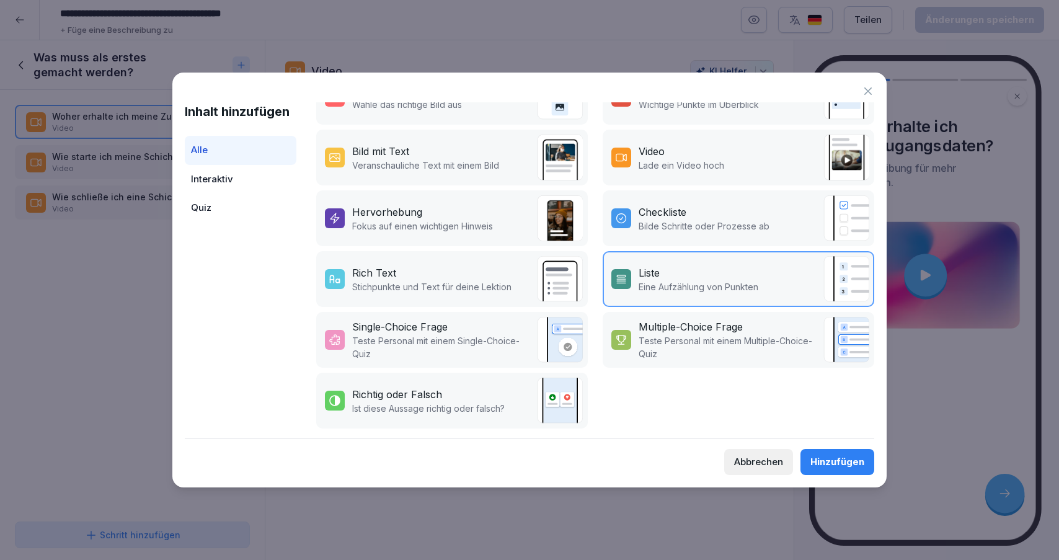
click at [793, 459] on div "Hinzufügen" at bounding box center [837, 462] width 54 height 14
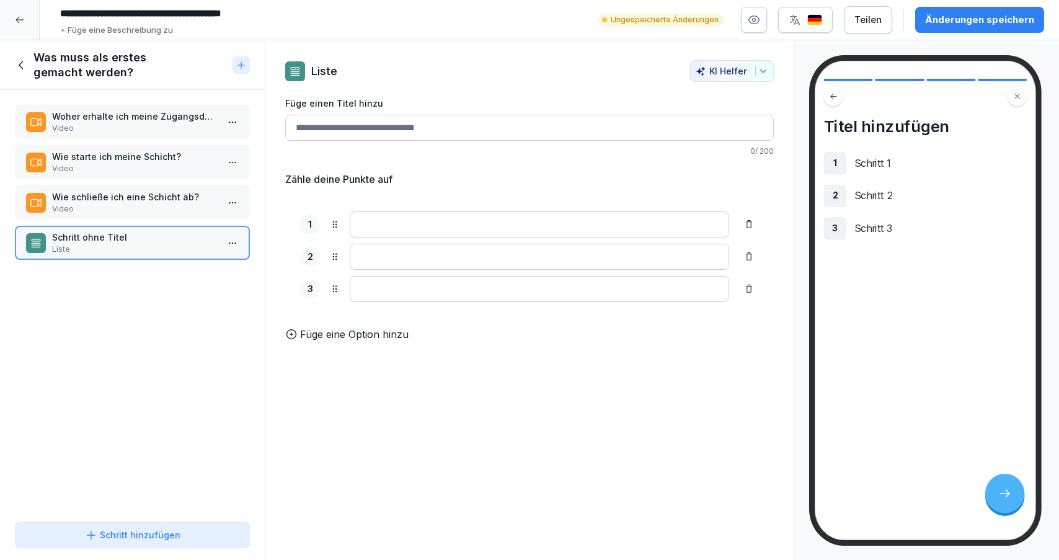
click at [380, 136] on input "Füge einen Titel hinzu" at bounding box center [529, 128] width 489 height 26
type input "*"
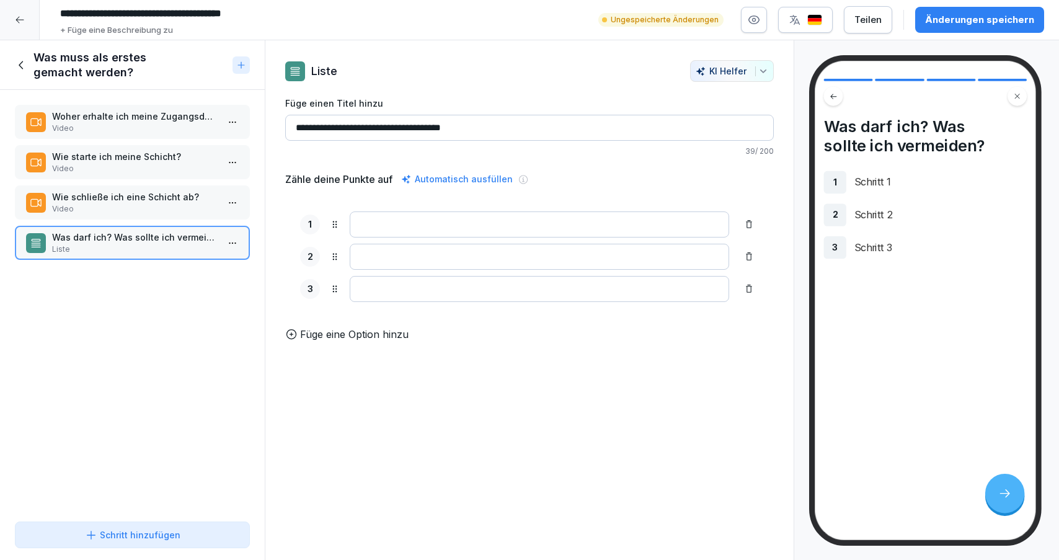
click at [361, 340] on p "Füge eine Option hinzu" at bounding box center [354, 334] width 109 height 15
drag, startPoint x: 489, startPoint y: 132, endPoint x: 361, endPoint y: 130, distance: 127.8
click at [361, 130] on input "**********" at bounding box center [529, 128] width 489 height 26
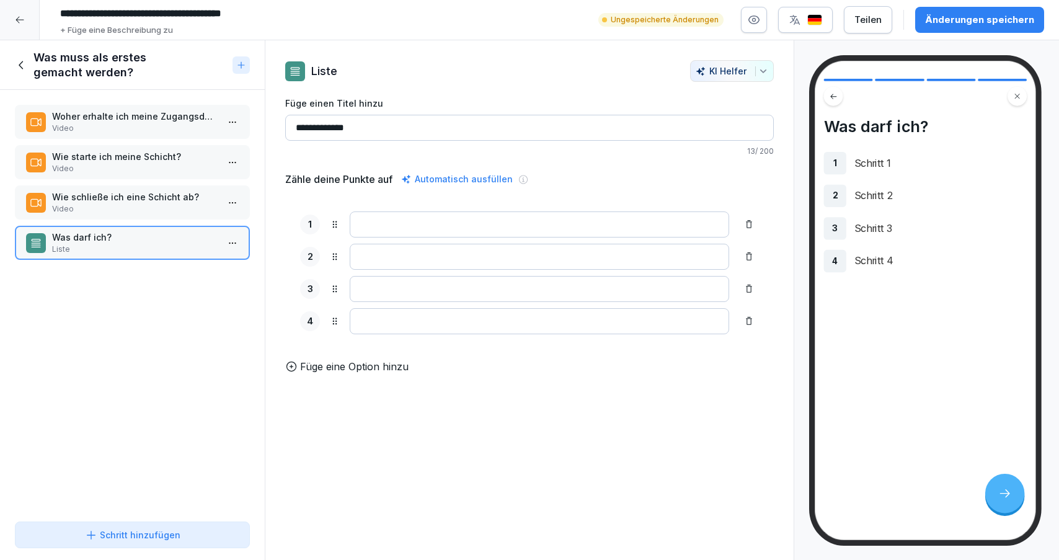
type input "**********"
click at [231, 243] on html "**********" at bounding box center [529, 280] width 1059 height 560
click at [185, 316] on div "Löschen" at bounding box center [164, 313] width 51 height 13
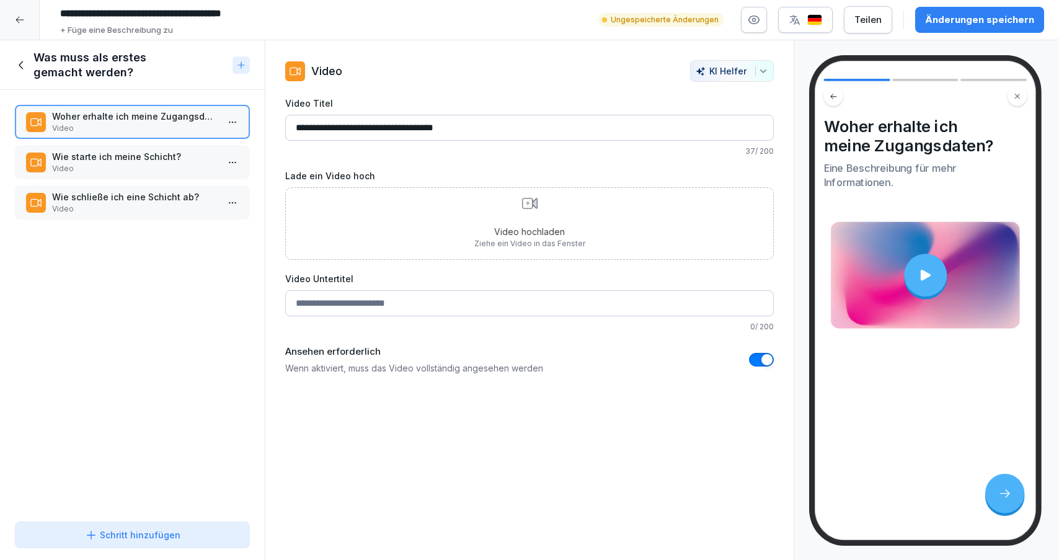
click at [21, 64] on icon at bounding box center [22, 65] width 14 height 14
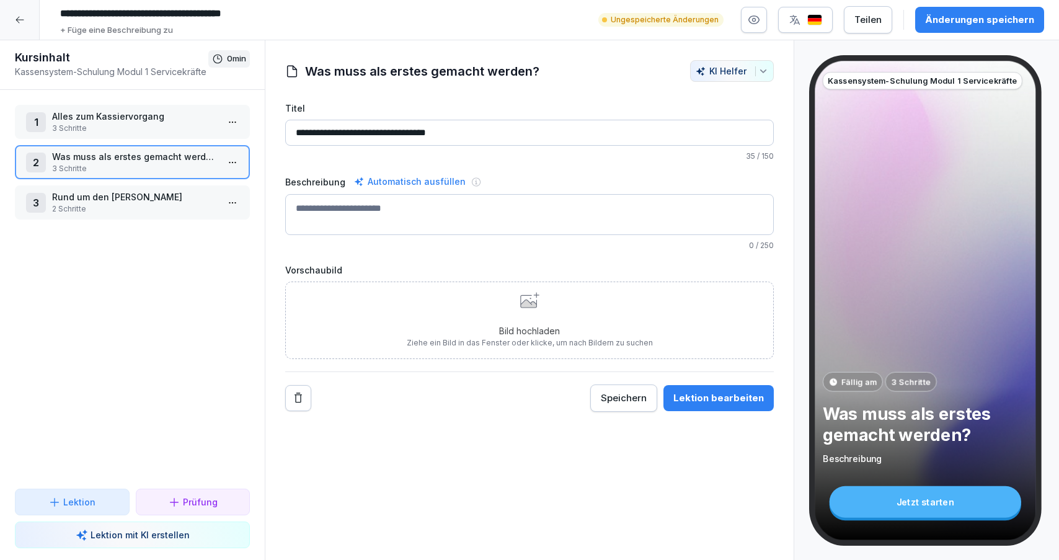
click at [14, 20] on div at bounding box center [20, 20] width 40 height 40
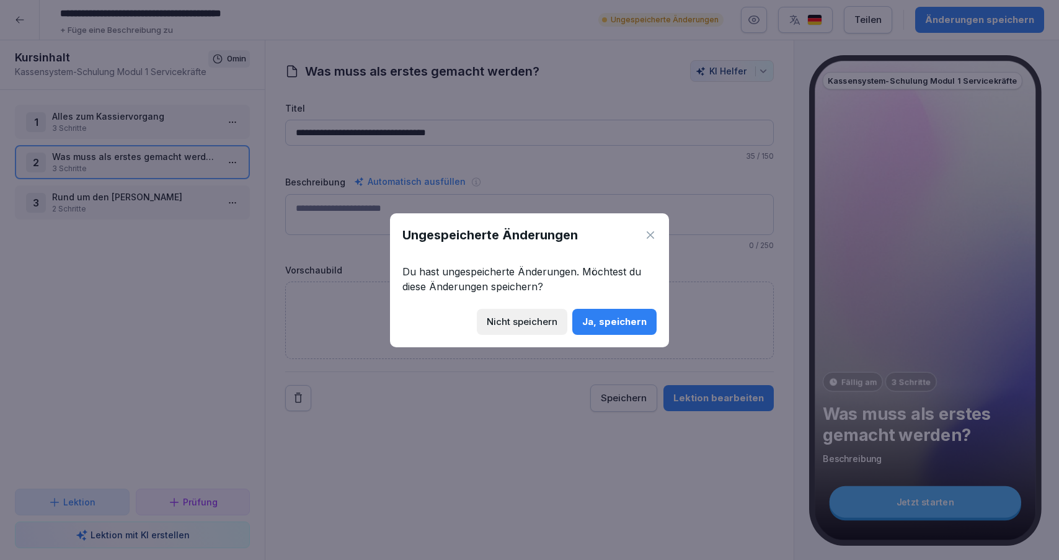
click at [609, 326] on div "Ja, speichern" at bounding box center [614, 322] width 64 height 14
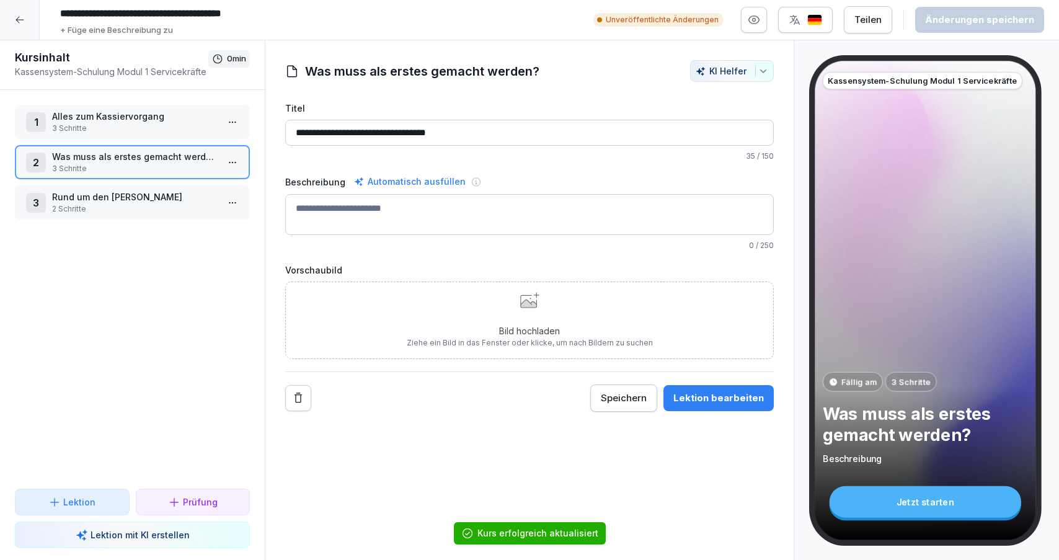
click at [18, 17] on icon at bounding box center [20, 20] width 10 height 10
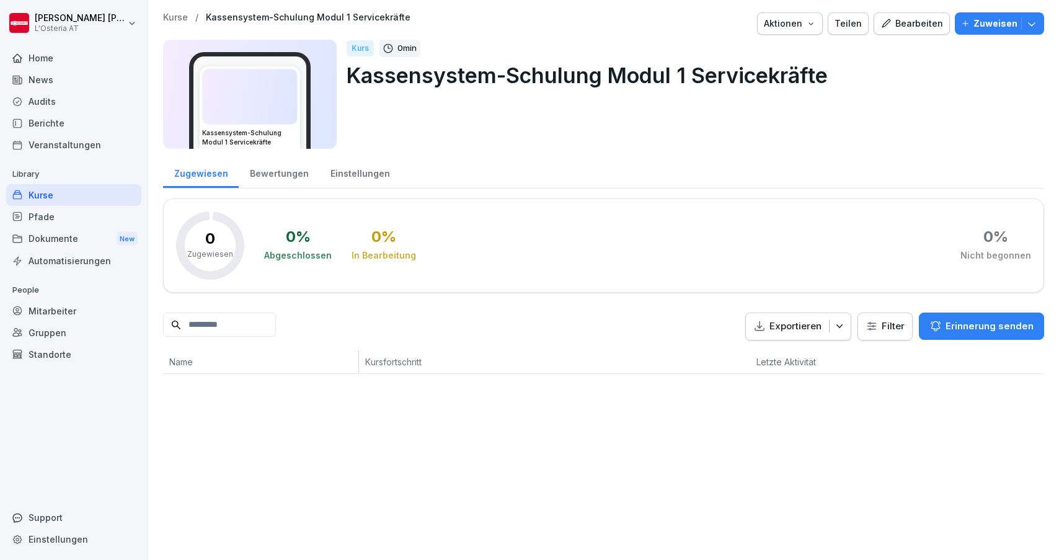
click at [60, 189] on div "Kurse" at bounding box center [73, 195] width 135 height 22
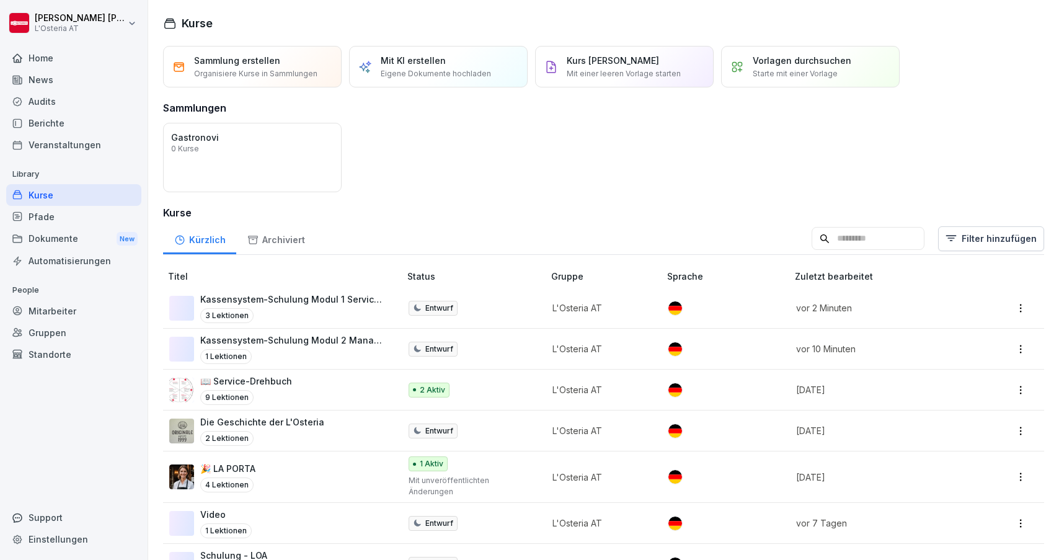
scroll to position [27, 0]
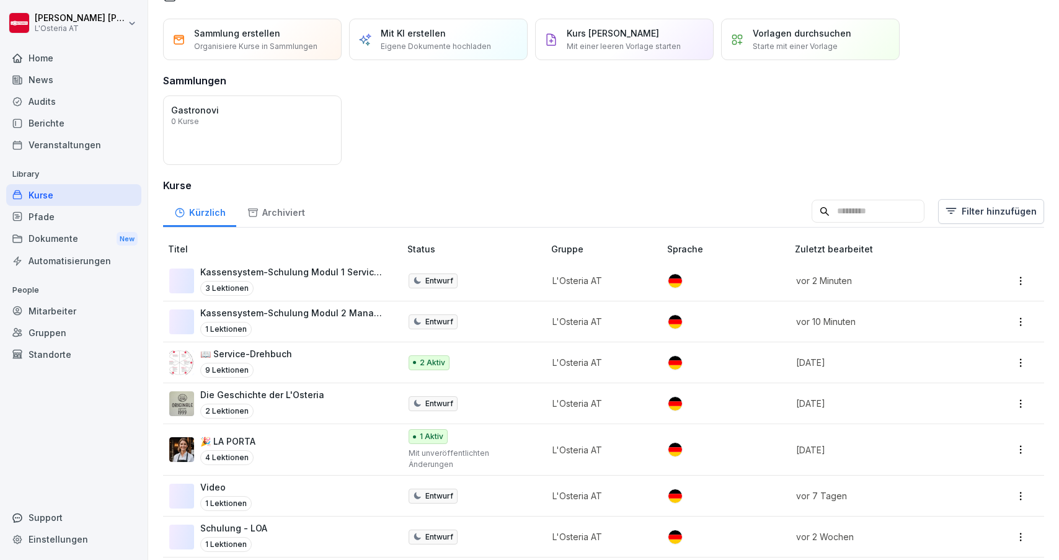
click at [348, 317] on p "Kassensystem-Schulung Modul 2 Management" at bounding box center [293, 312] width 187 height 13
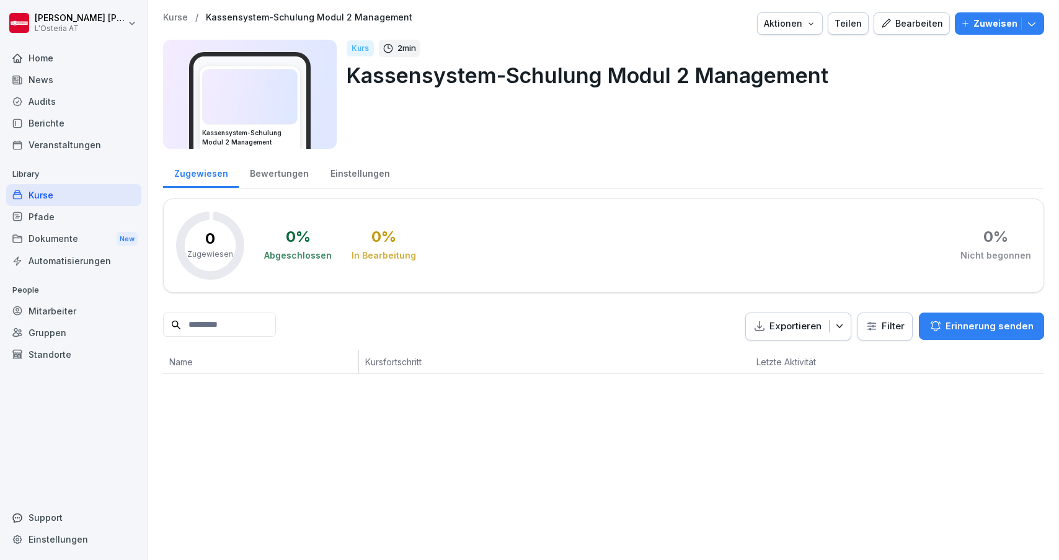
click at [931, 27] on div "Bearbeiten" at bounding box center [912, 24] width 63 height 14
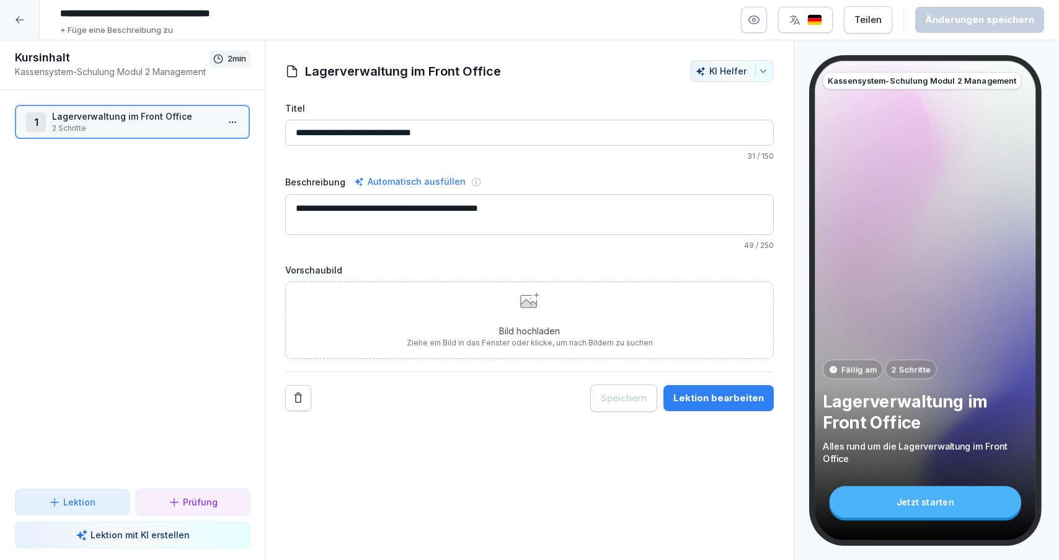
click at [512, 298] on div "Bild hochladen Ziehe ein Bild in das Fenster oder klicke, um nach Bildern zu su…" at bounding box center [530, 320] width 246 height 56
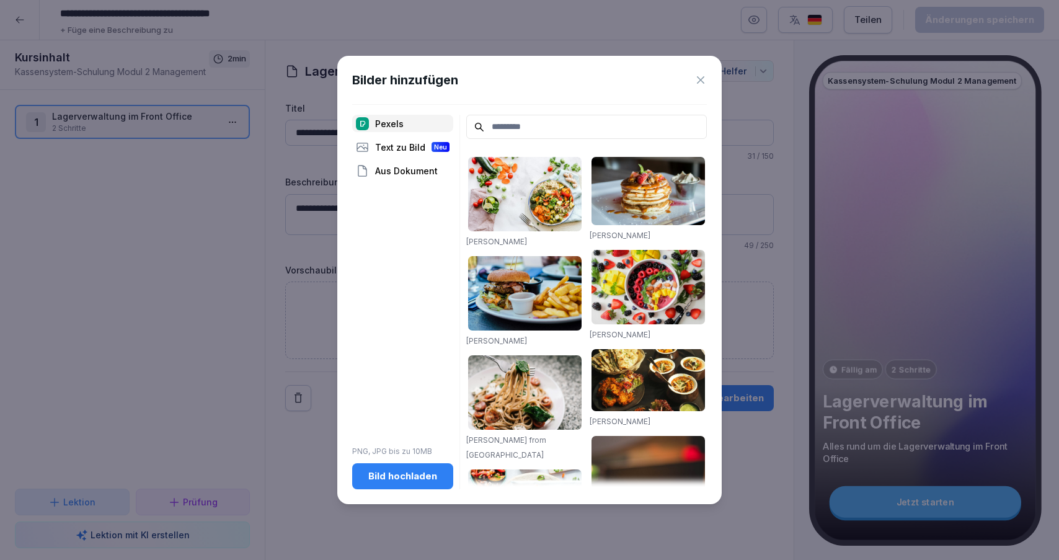
click at [405, 141] on div "Text zu Bild Neu" at bounding box center [402, 146] width 101 height 17
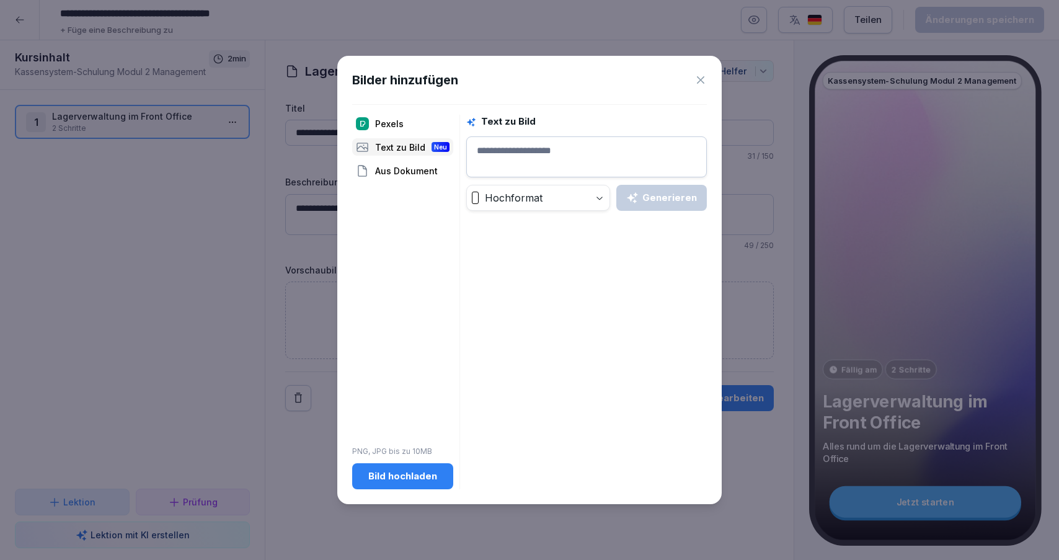
click at [515, 148] on textarea at bounding box center [586, 156] width 241 height 41
click at [652, 208] on button "Generieren" at bounding box center [661, 198] width 91 height 26
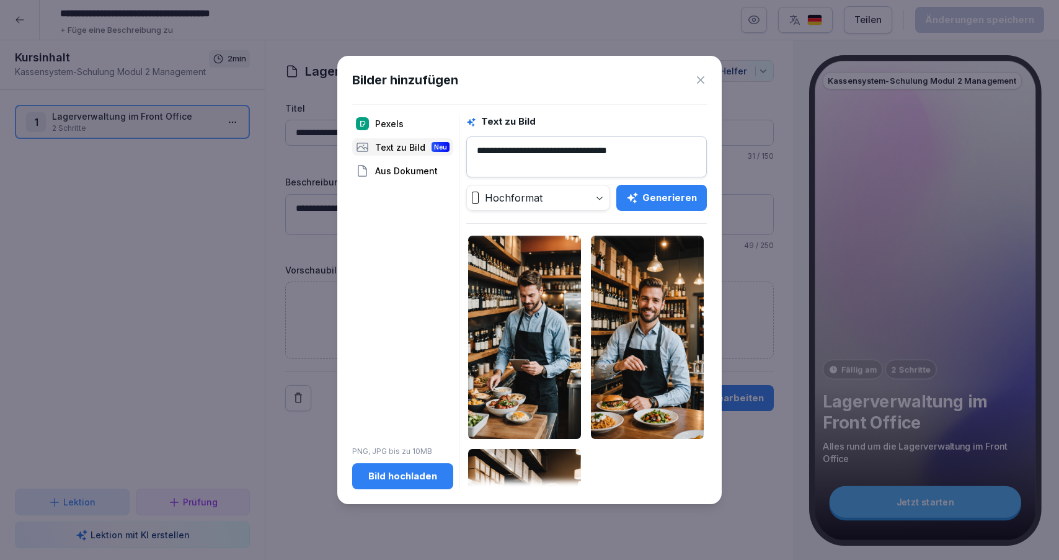
click at [611, 148] on textarea "**********" at bounding box center [586, 156] width 241 height 41
type textarea "**********"
click at [667, 210] on button "Generieren" at bounding box center [661, 198] width 91 height 26
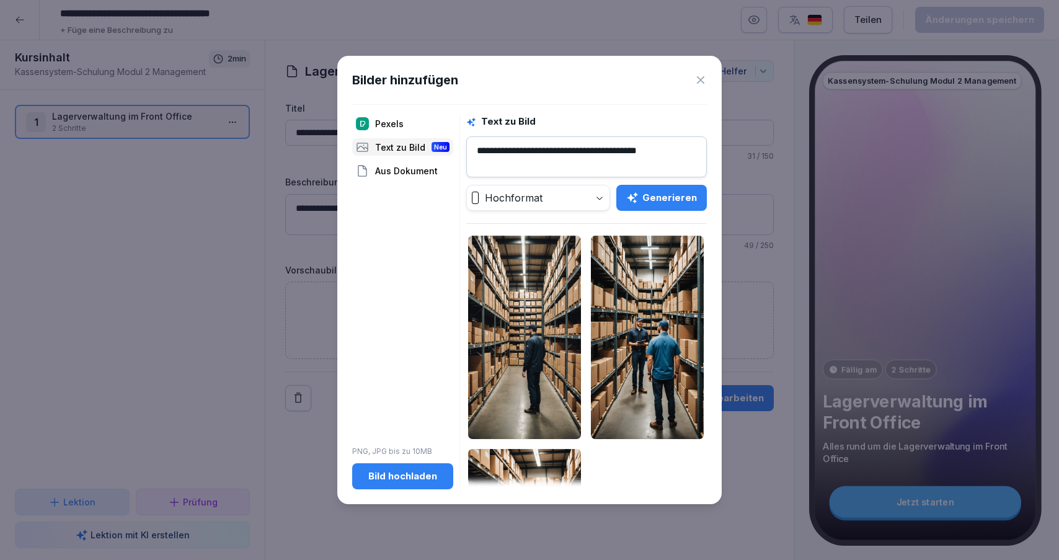
click at [396, 172] on div "Aus Dokument" at bounding box center [402, 170] width 101 height 17
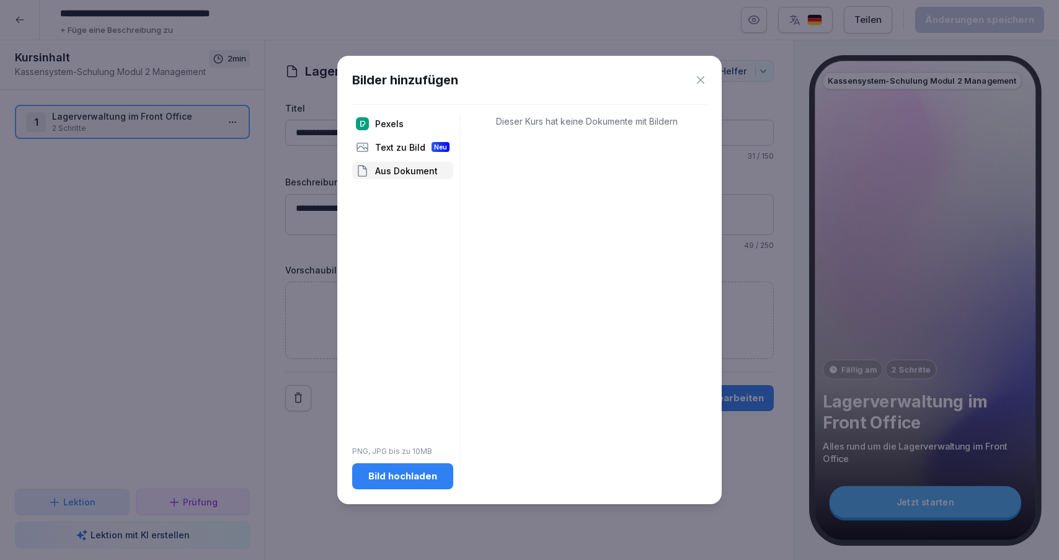
click at [384, 121] on div "Pexels" at bounding box center [402, 123] width 101 height 17
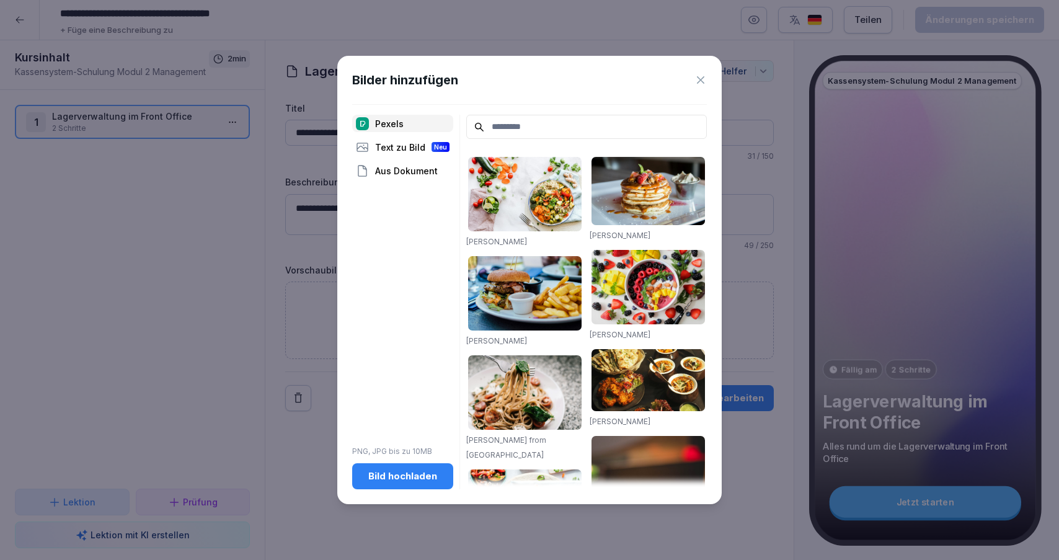
click at [504, 131] on input at bounding box center [586, 127] width 241 height 24
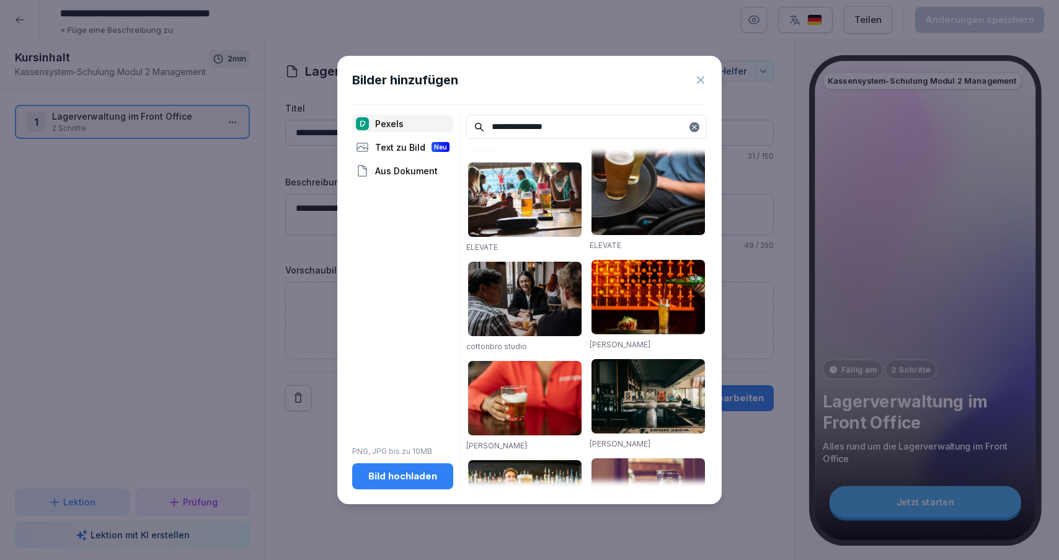
scroll to position [998, 0]
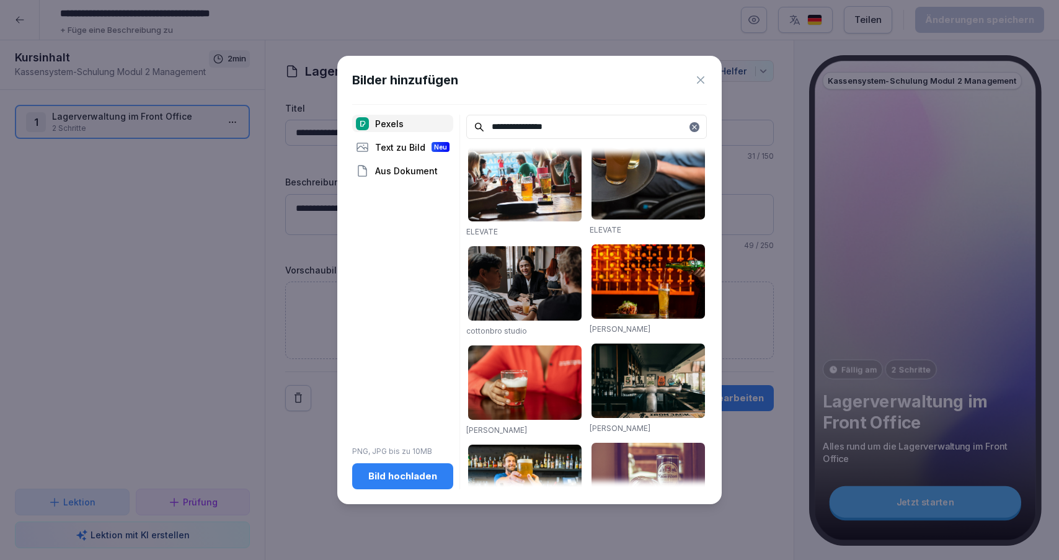
type input "**********"
click at [411, 478] on div "Bild hochladen" at bounding box center [402, 476] width 81 height 14
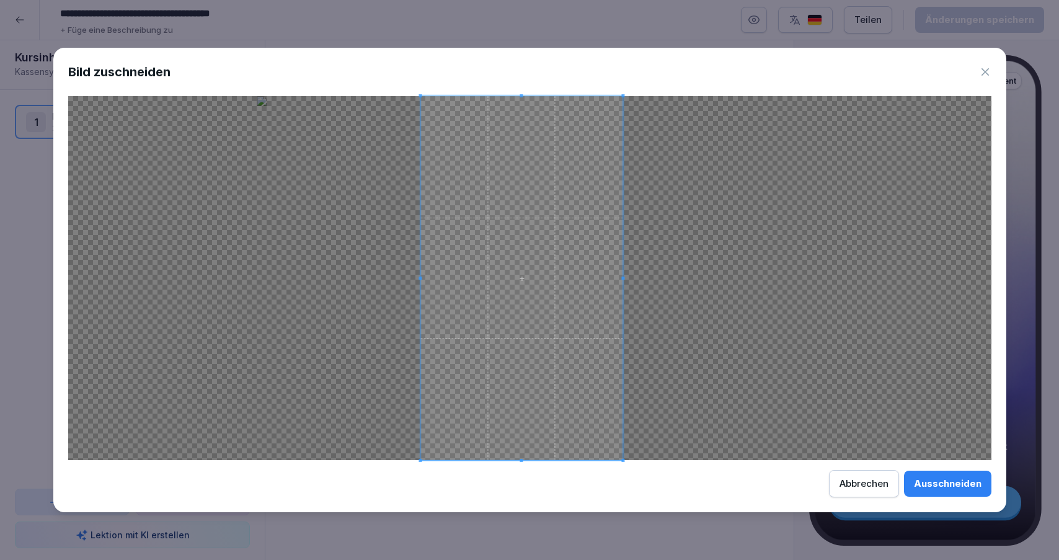
click at [570, 345] on span at bounding box center [521, 278] width 202 height 364
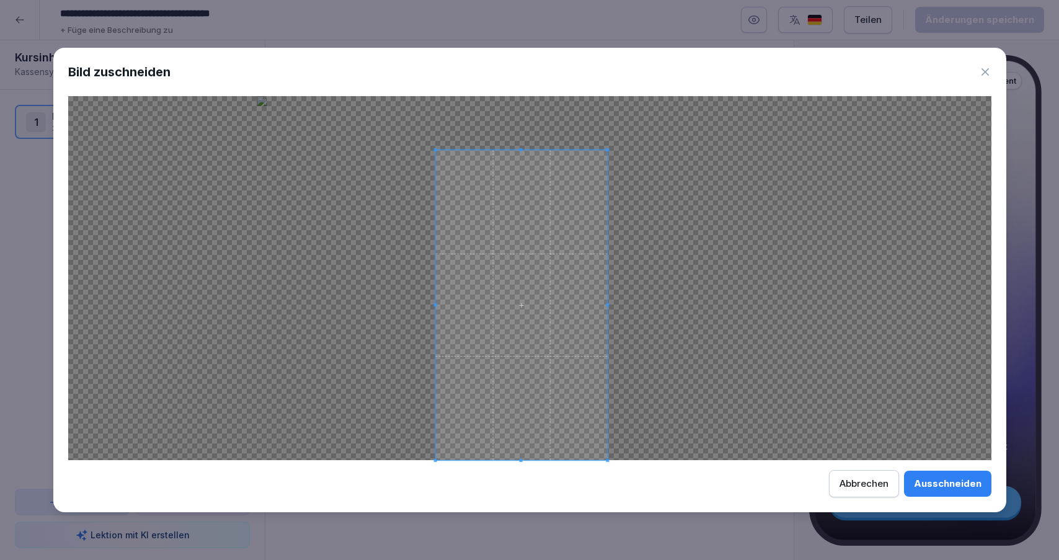
click at [640, 151] on div at bounding box center [529, 278] width 923 height 364
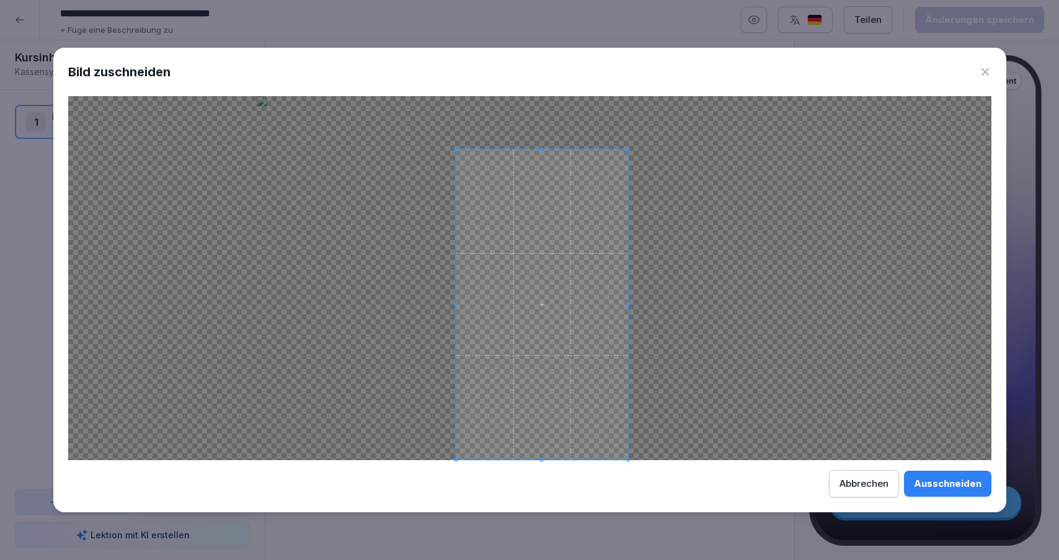
click at [613, 209] on span at bounding box center [542, 304] width 172 height 310
click at [962, 485] on div "Ausschneiden" at bounding box center [948, 484] width 68 height 14
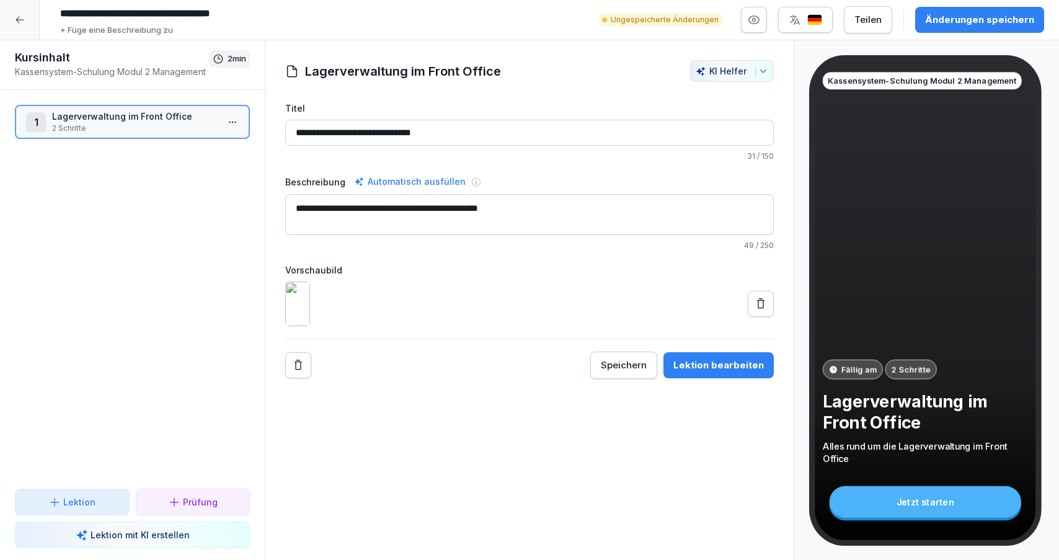
click at [1008, 25] on div "Änderungen speichern" at bounding box center [979, 20] width 109 height 14
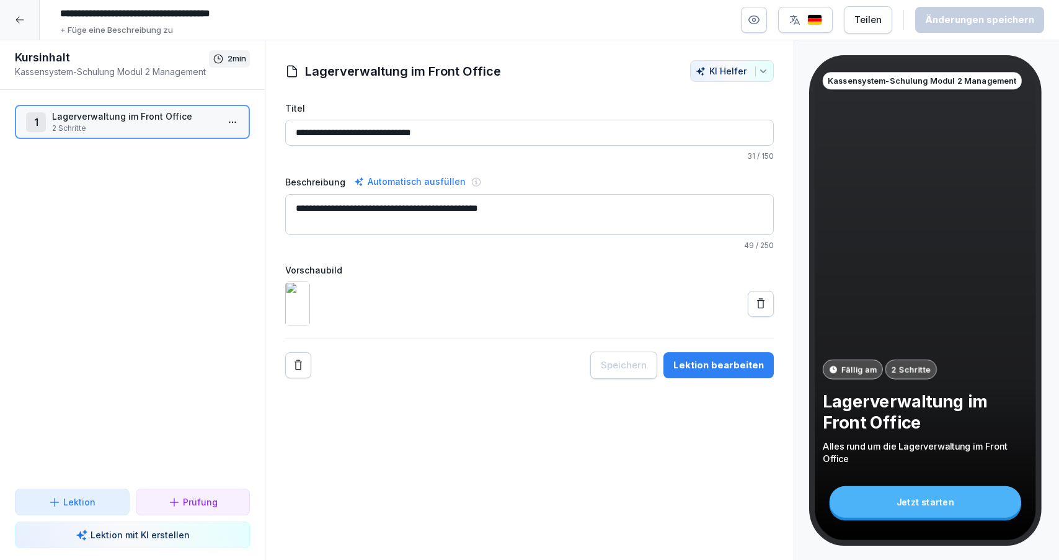
click at [20, 22] on icon at bounding box center [20, 20] width 10 height 10
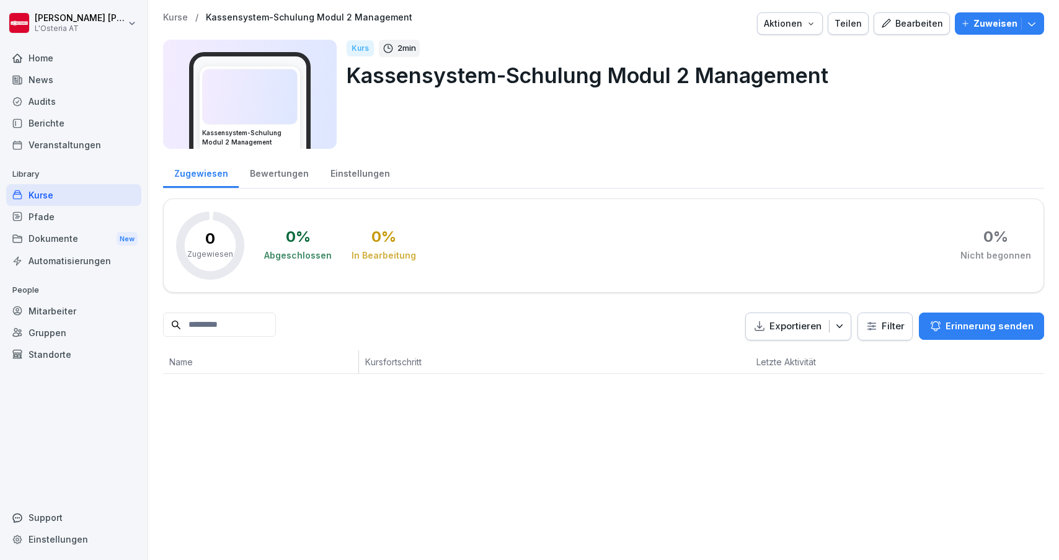
click at [68, 82] on div "News" at bounding box center [73, 80] width 135 height 22
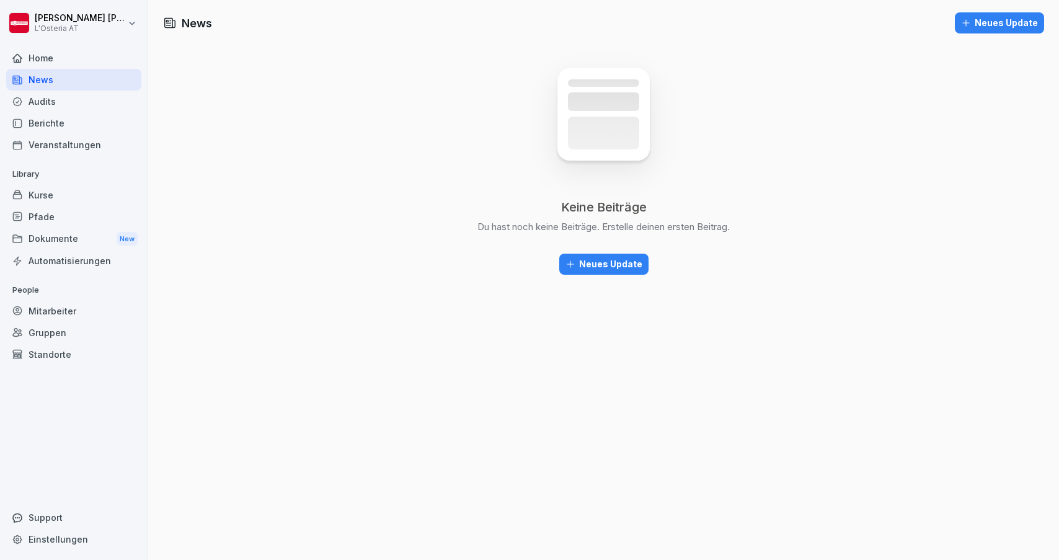
click at [620, 260] on div "Neues Update" at bounding box center [604, 264] width 77 height 14
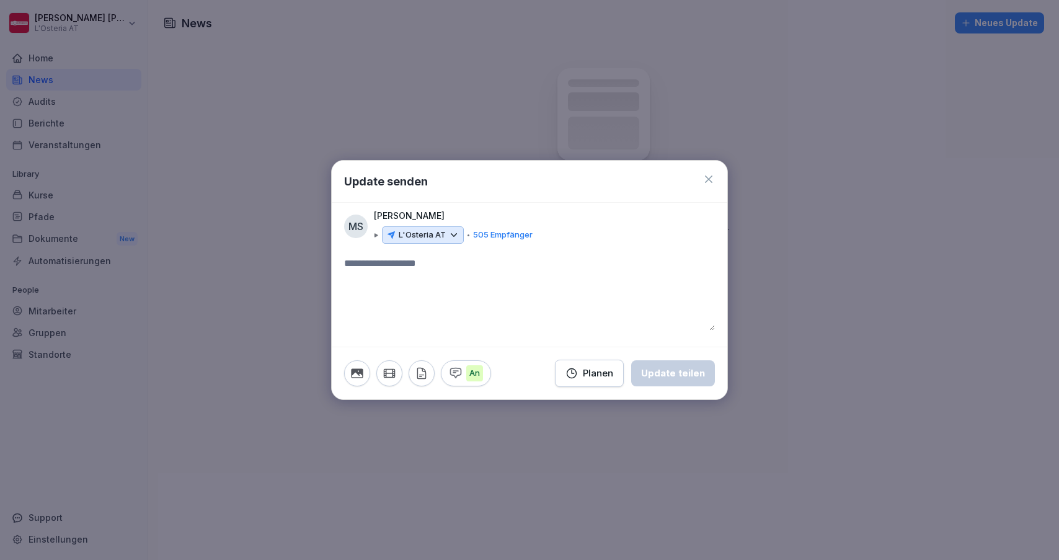
click at [452, 235] on icon at bounding box center [454, 235] width 6 height 2
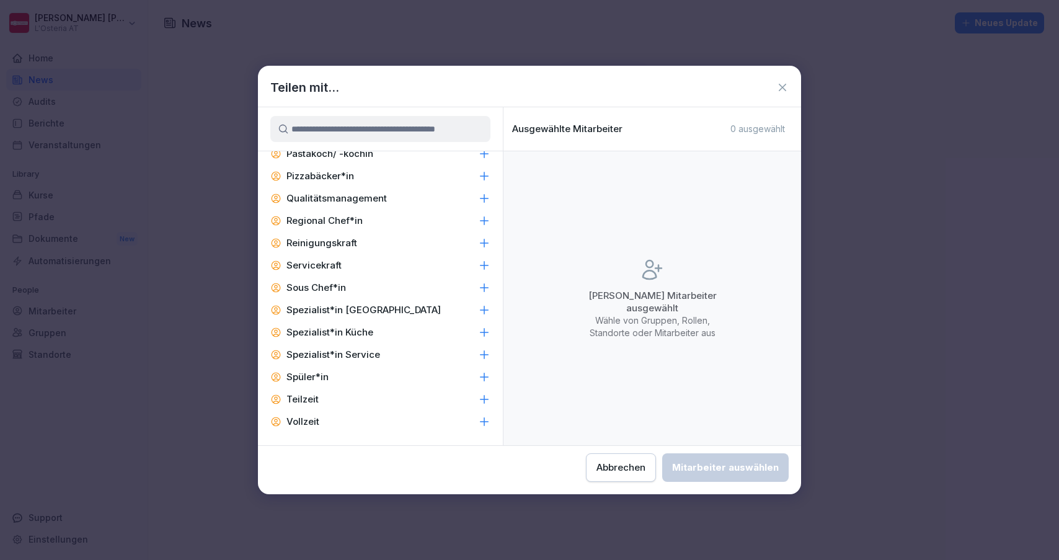
scroll to position [1017, 0]
click at [597, 464] on div "Abbrechen" at bounding box center [621, 468] width 49 height 14
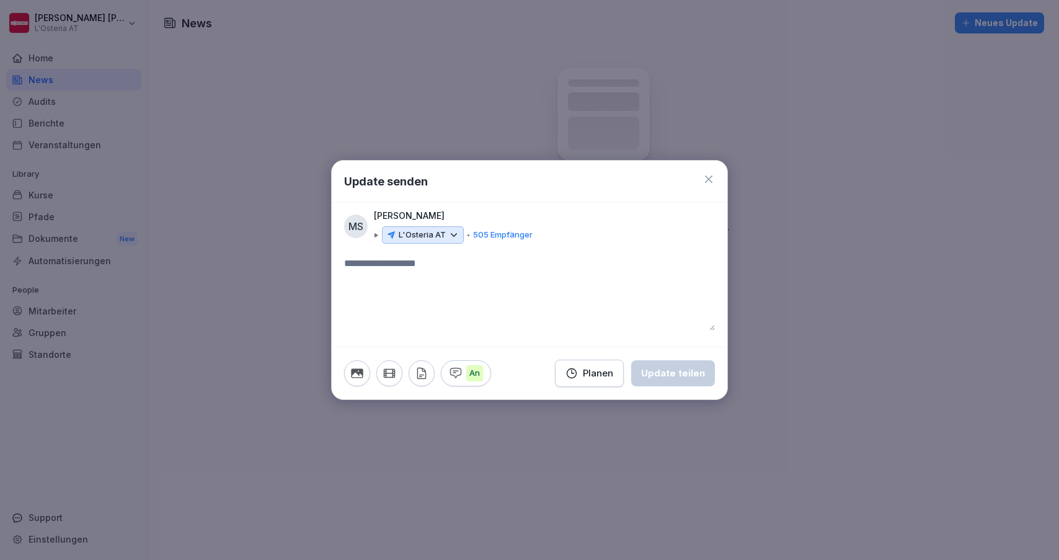
click at [712, 174] on icon at bounding box center [709, 179] width 12 height 12
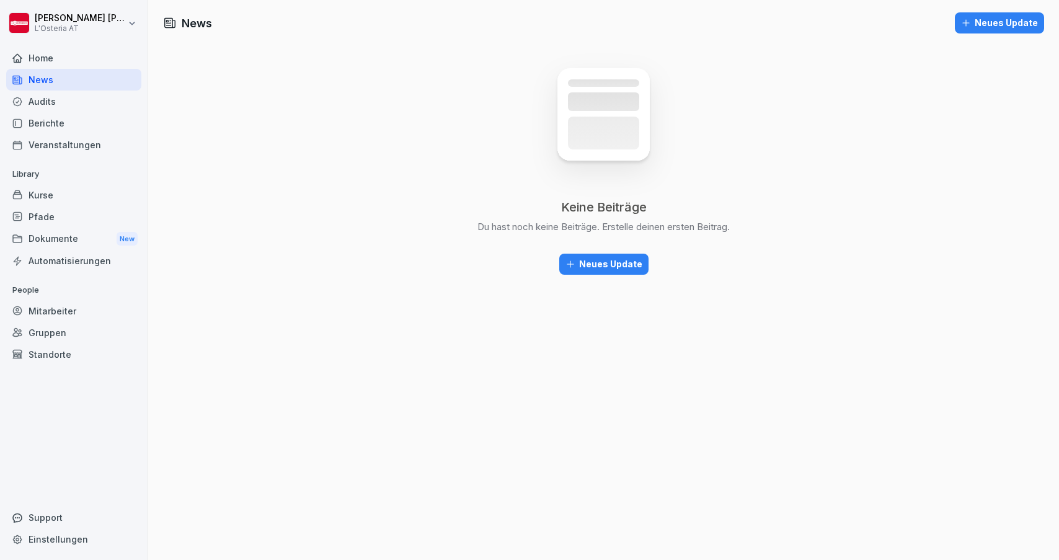
click at [32, 332] on div "Gruppen" at bounding box center [73, 333] width 135 height 22
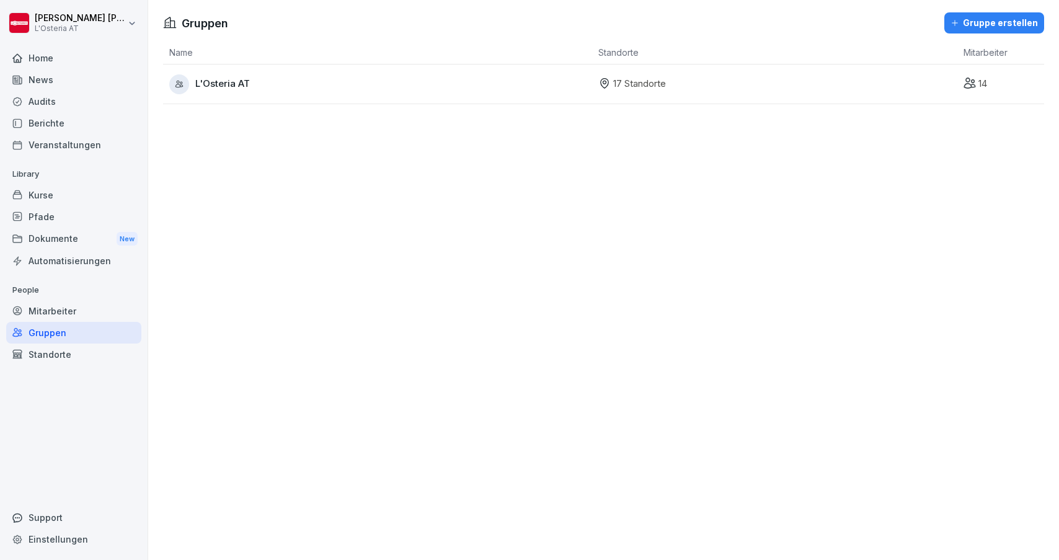
click at [797, 91] on div "17 Standorte" at bounding box center [777, 84] width 359 height 14
click at [243, 79] on span "L'Osteria AT" at bounding box center [222, 84] width 55 height 14
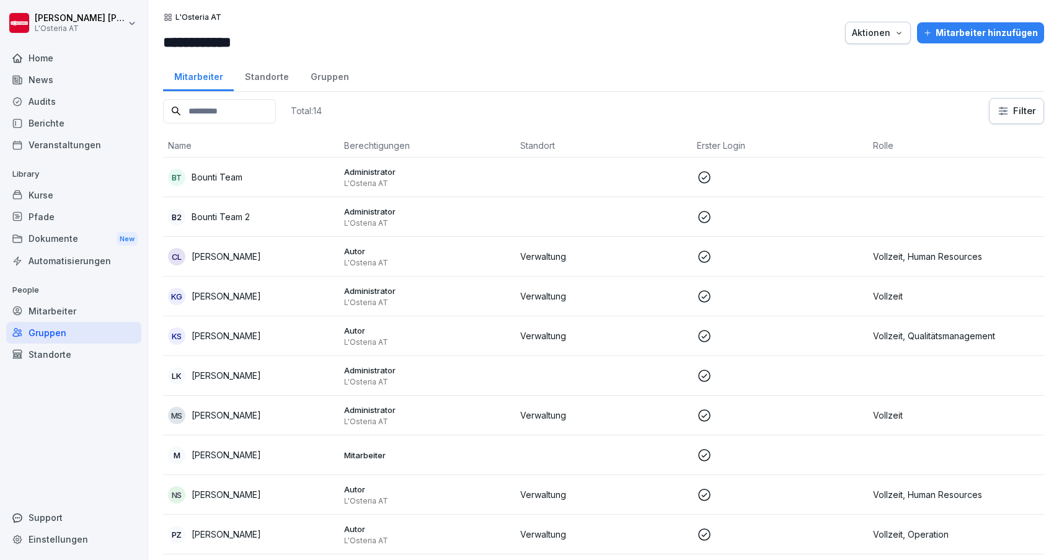
click at [51, 337] on div "Gruppen" at bounding box center [73, 333] width 135 height 22
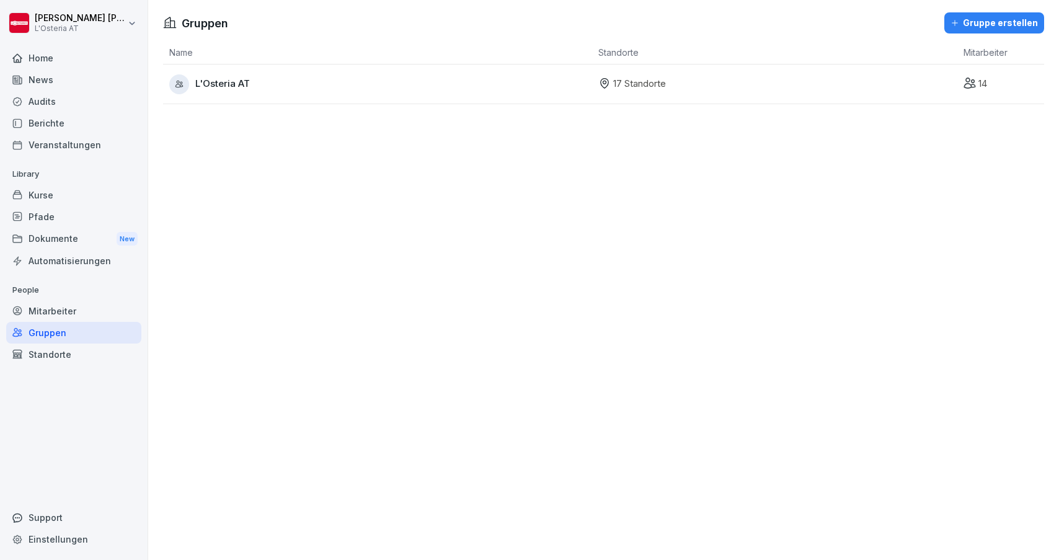
click at [990, 21] on div "Gruppe erstellen" at bounding box center [994, 23] width 87 height 14
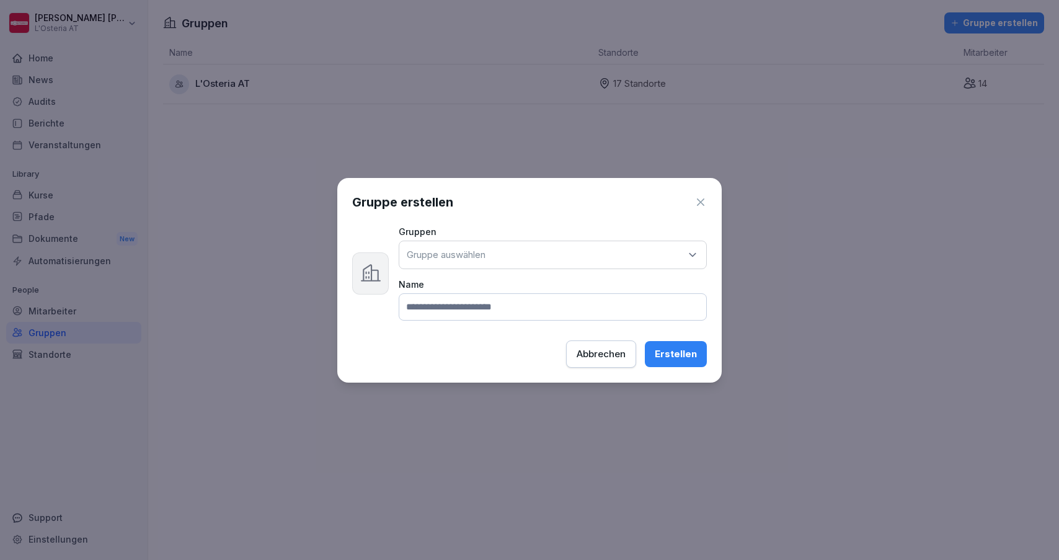
click at [484, 255] on p "Gruppe auswählen" at bounding box center [446, 255] width 79 height 12
click at [453, 336] on div "L'Osteria AT" at bounding box center [553, 332] width 301 height 24
click at [462, 310] on input at bounding box center [553, 306] width 308 height 27
type input "********"
click at [691, 351] on div "Erstellen" at bounding box center [676, 354] width 42 height 14
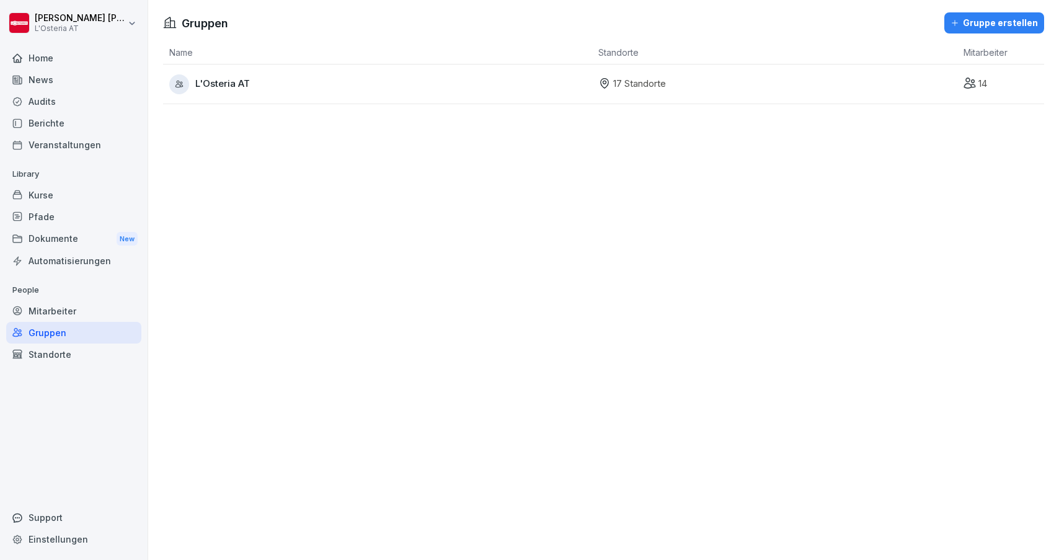
click at [415, 87] on div "L'Osteria AT" at bounding box center [380, 84] width 423 height 20
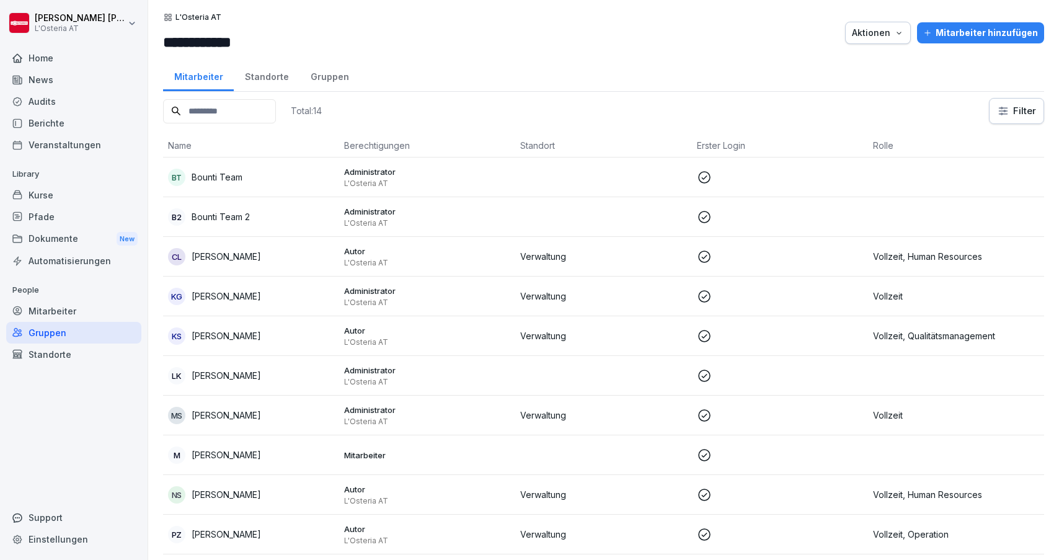
click at [316, 76] on div "Gruppen" at bounding box center [330, 76] width 60 height 32
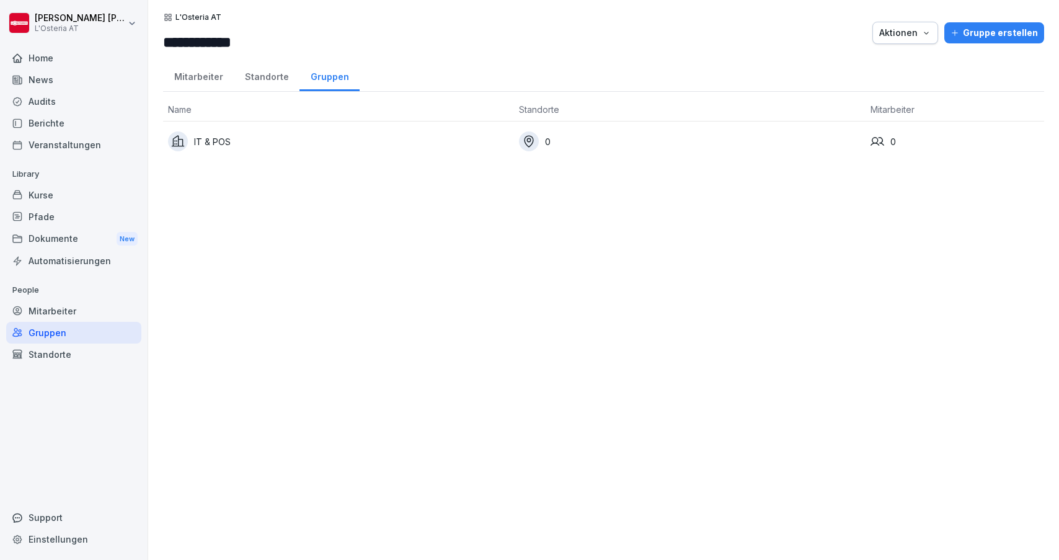
click at [242, 138] on div "IT & POS" at bounding box center [338, 141] width 341 height 20
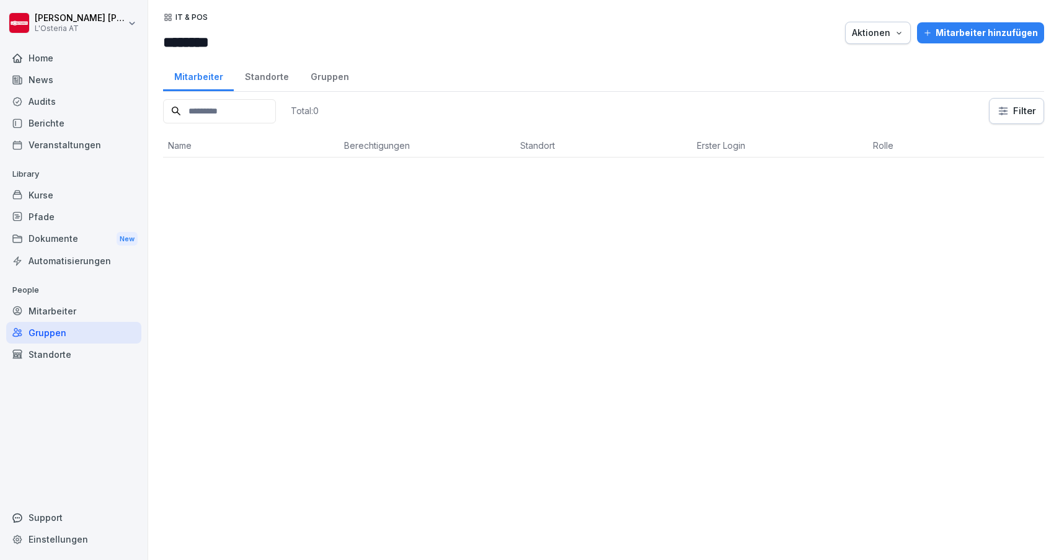
click at [960, 35] on div "Mitarbeiter hinzufügen" at bounding box center [980, 33] width 115 height 14
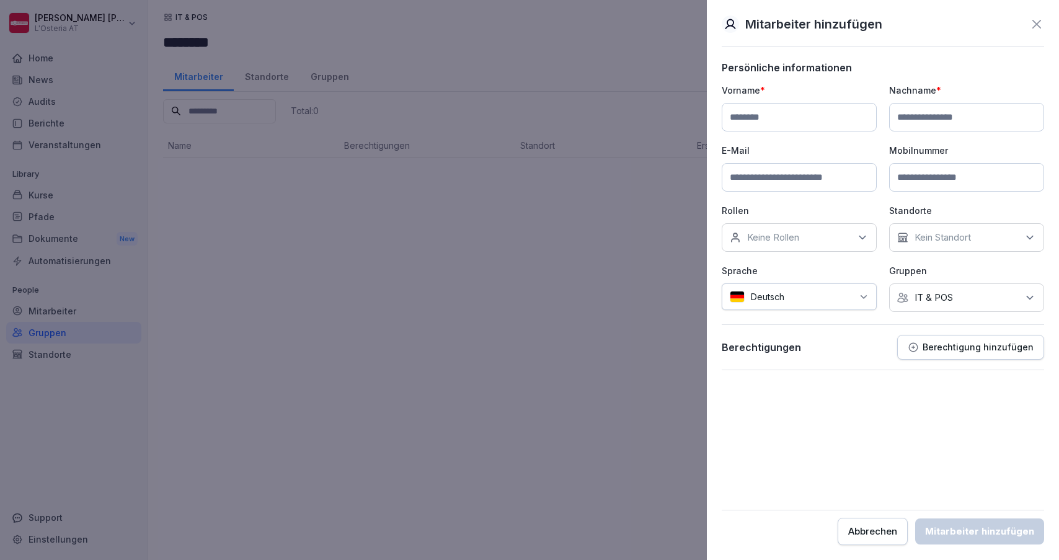
click at [884, 514] on div "Abbrechen Mitarbeiter hinzufügen" at bounding box center [883, 527] width 322 height 35
click at [882, 521] on button "Abbrechen" at bounding box center [873, 531] width 70 height 27
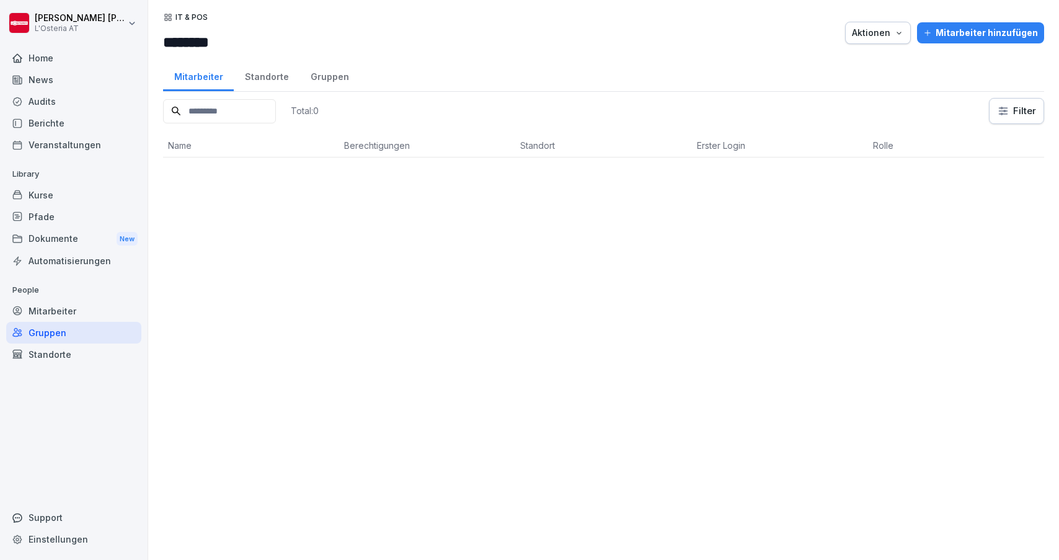
click at [169, 17] on icon at bounding box center [168, 17] width 10 height 10
click at [71, 323] on div "Gruppen" at bounding box center [73, 333] width 135 height 22
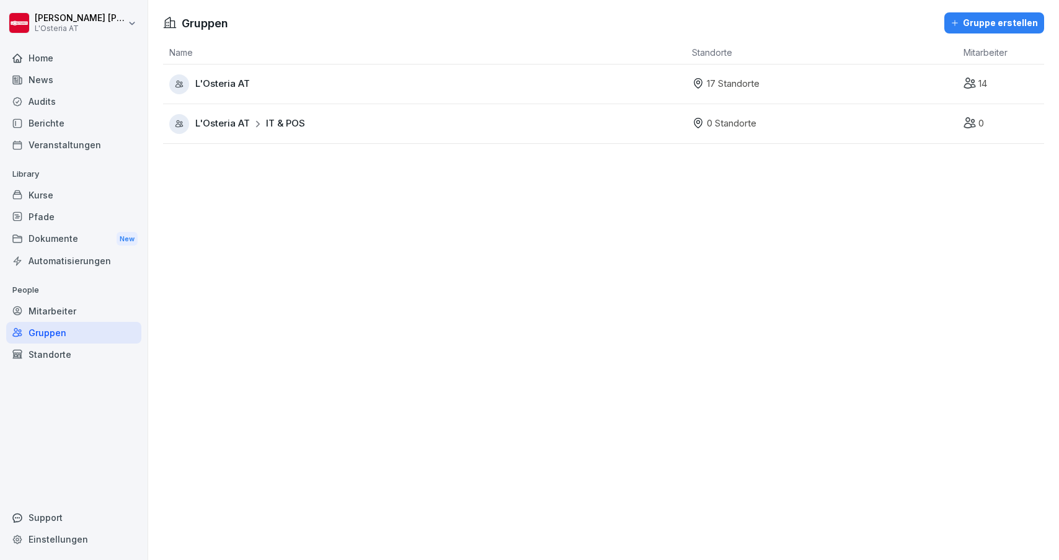
click at [300, 124] on span "IT & POS" at bounding box center [285, 124] width 39 height 14
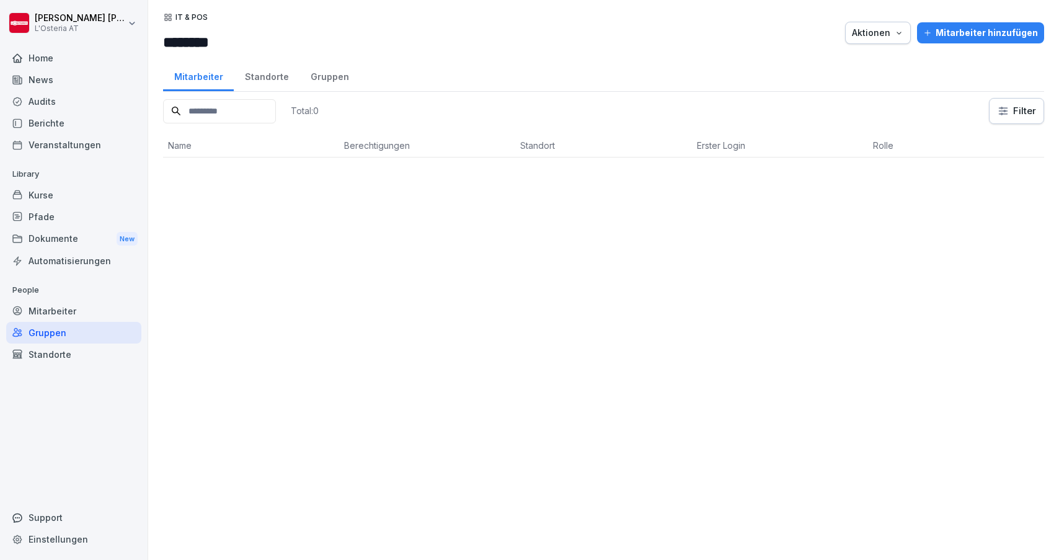
click at [943, 32] on div "Mitarbeiter hinzufügen" at bounding box center [980, 33] width 115 height 14
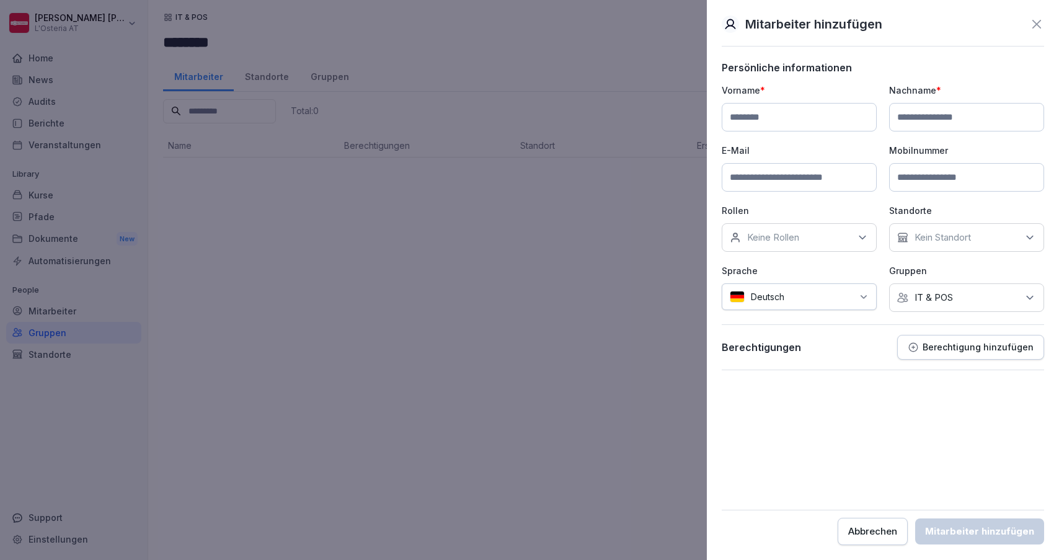
click at [1040, 26] on icon at bounding box center [1036, 24] width 15 height 15
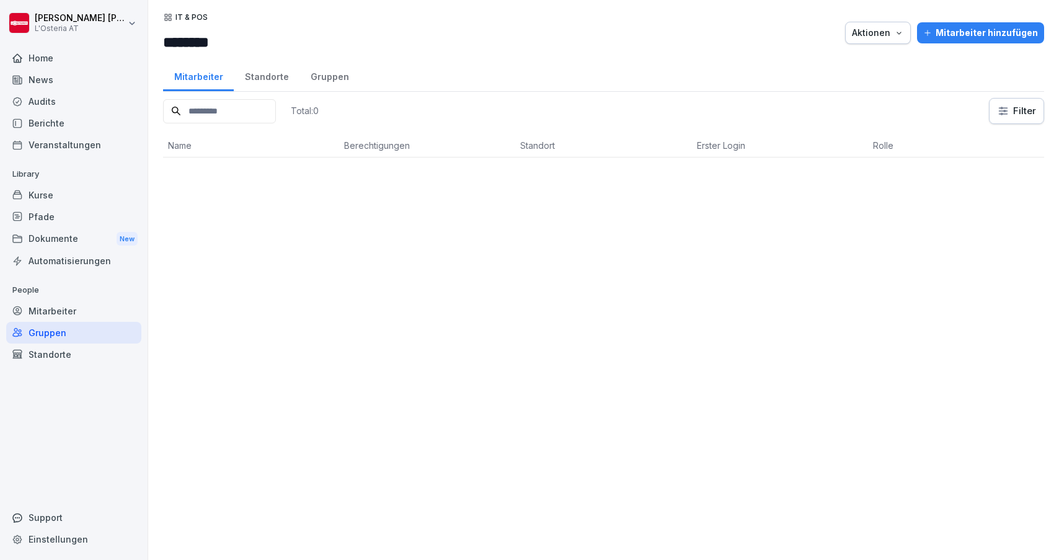
click at [877, 29] on div "Aktionen" at bounding box center [878, 33] width 52 height 14
click at [766, 33] on html "[PERSON_NAME] L'Osteria AT Home News Audits Berichte Veranstaltungen Library Ku…" at bounding box center [529, 280] width 1059 height 560
click at [49, 317] on div "Mitarbeiter" at bounding box center [73, 311] width 135 height 22
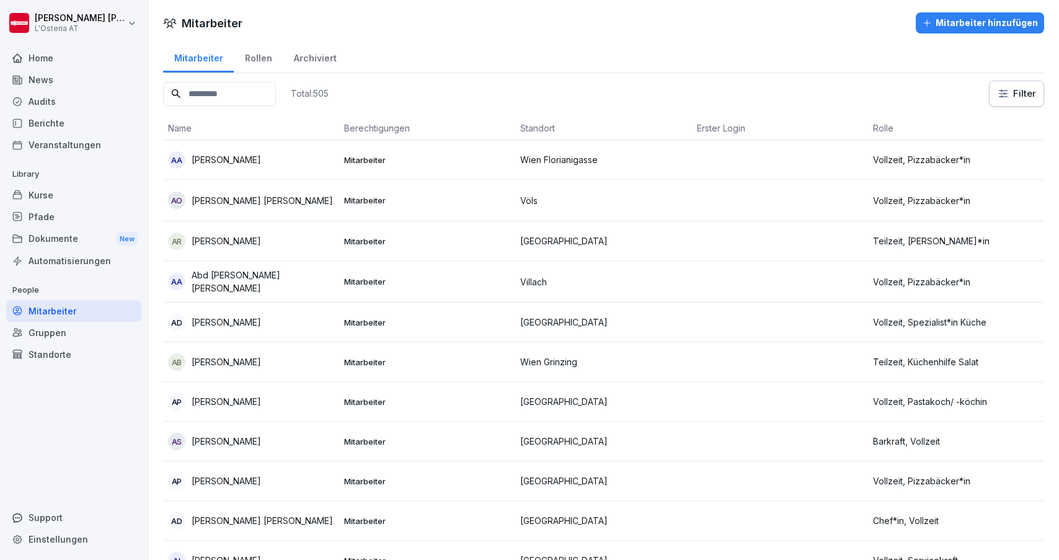
click at [275, 93] on input at bounding box center [219, 94] width 113 height 24
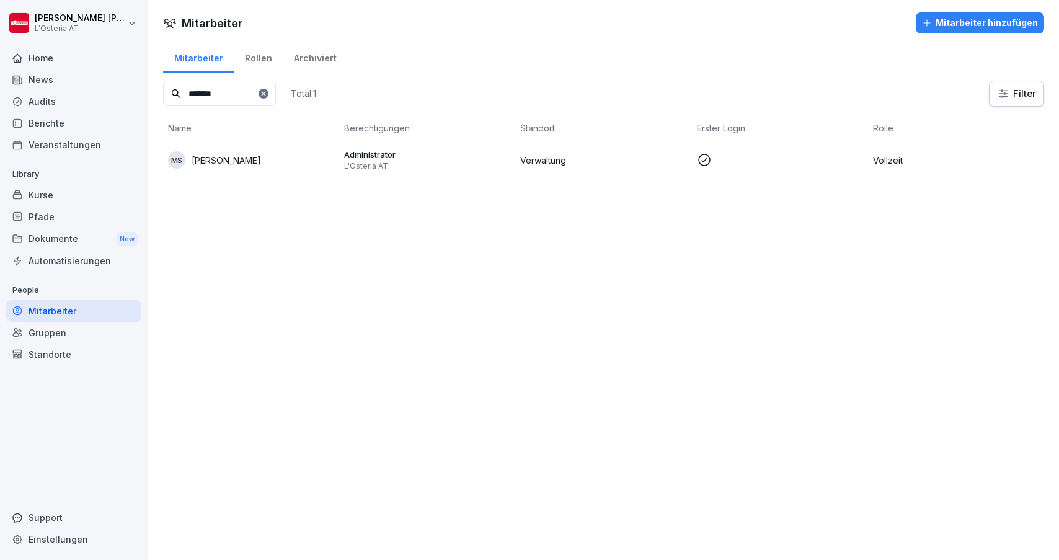
type input "*******"
click at [261, 156] on p "[PERSON_NAME]" at bounding box center [226, 160] width 69 height 13
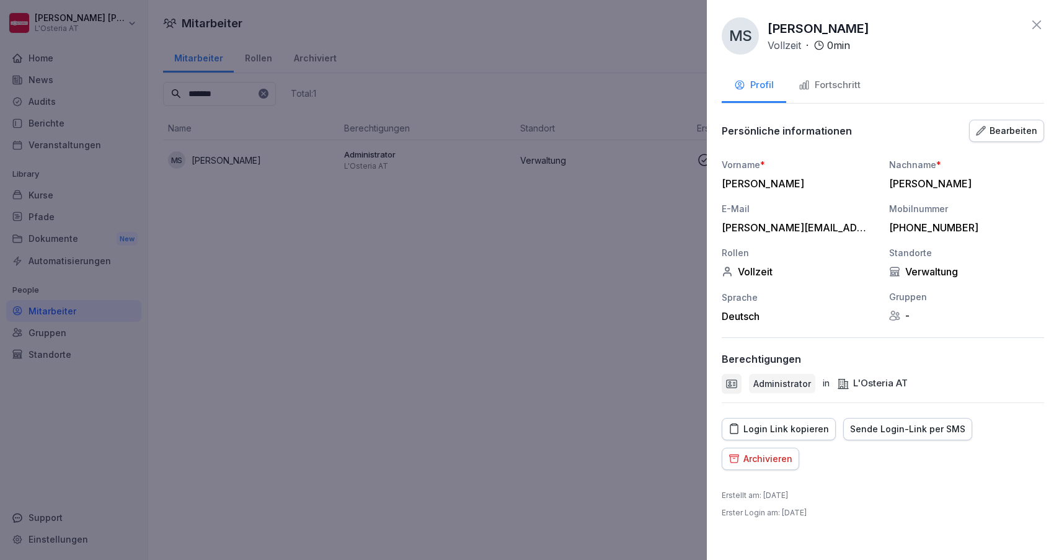
click at [998, 130] on div "Bearbeiten" at bounding box center [1006, 131] width 61 height 14
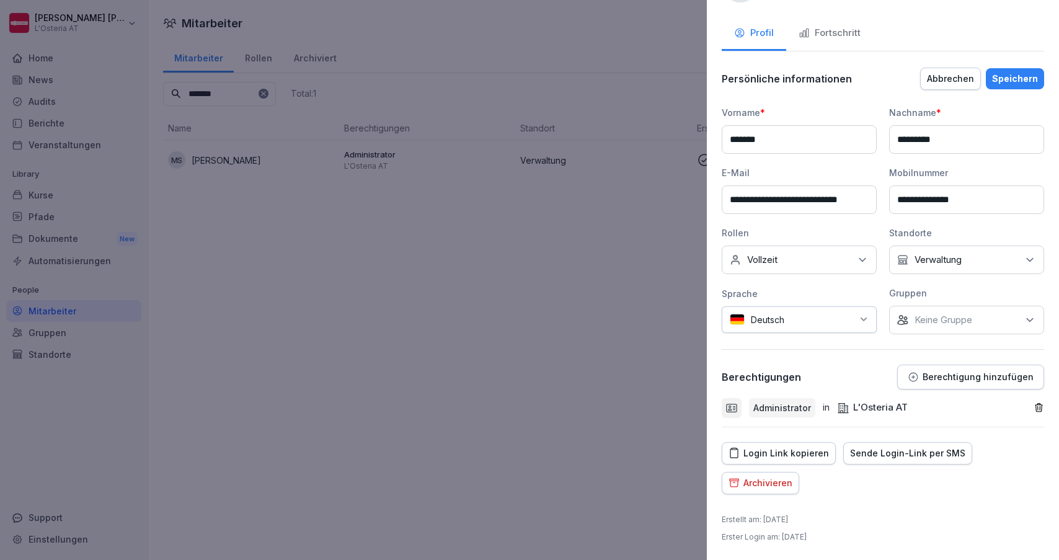
scroll to position [51, 0]
click at [950, 380] on p "Berechtigung hinzufügen" at bounding box center [978, 378] width 111 height 10
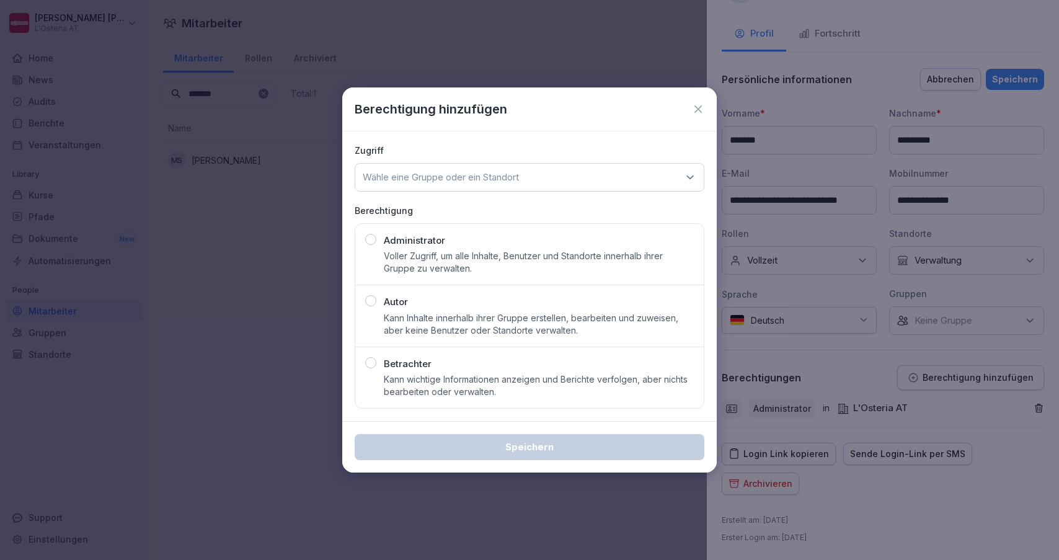
click at [463, 241] on div "Administrator Voller Zugriff, um alle Inhalte, Benutzer und Standorte innerhalb…" at bounding box center [539, 255] width 310 height 42
click at [473, 175] on p "Wähle eine Gruppe oder ein Standort" at bounding box center [441, 177] width 156 height 12
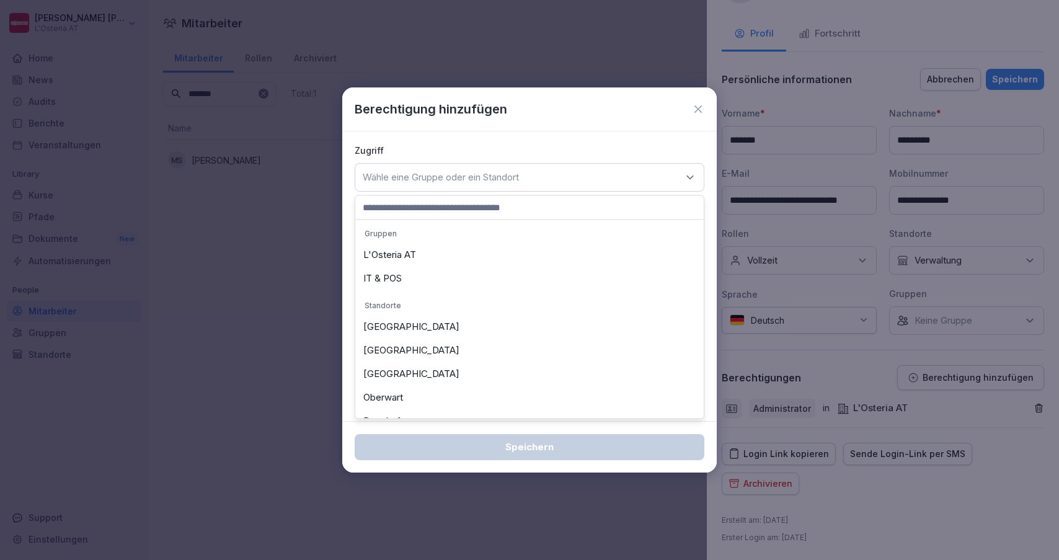
click at [424, 273] on div "IT & POS" at bounding box center [529, 279] width 342 height 24
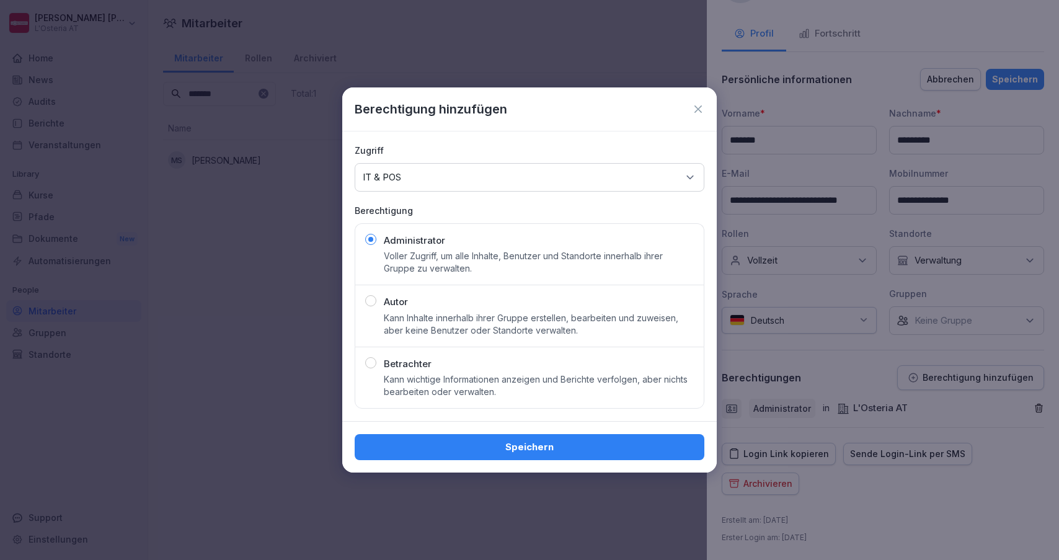
click at [496, 443] on div "Speichern" at bounding box center [530, 447] width 330 height 14
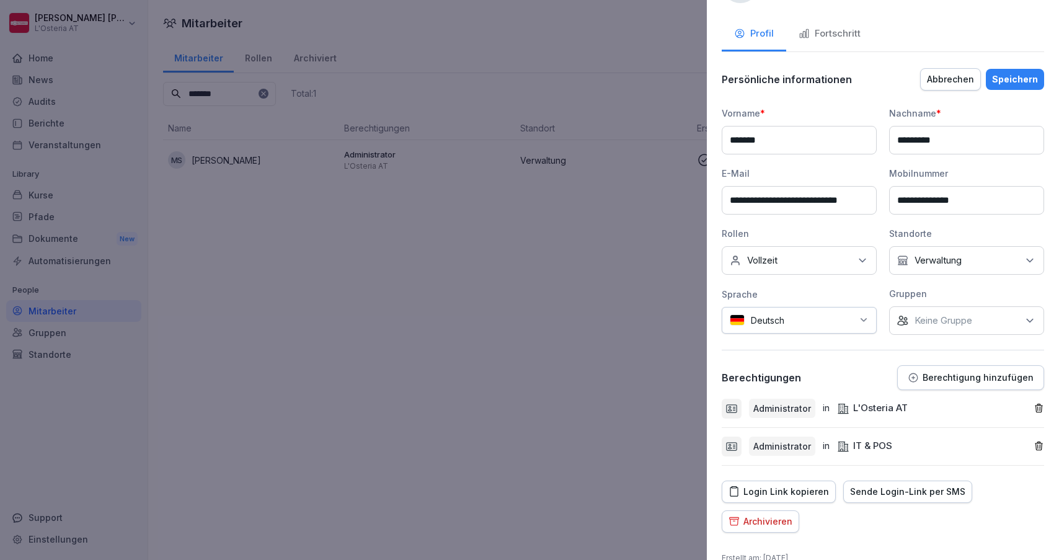
click at [1017, 78] on div "Speichern" at bounding box center [1015, 80] width 46 height 14
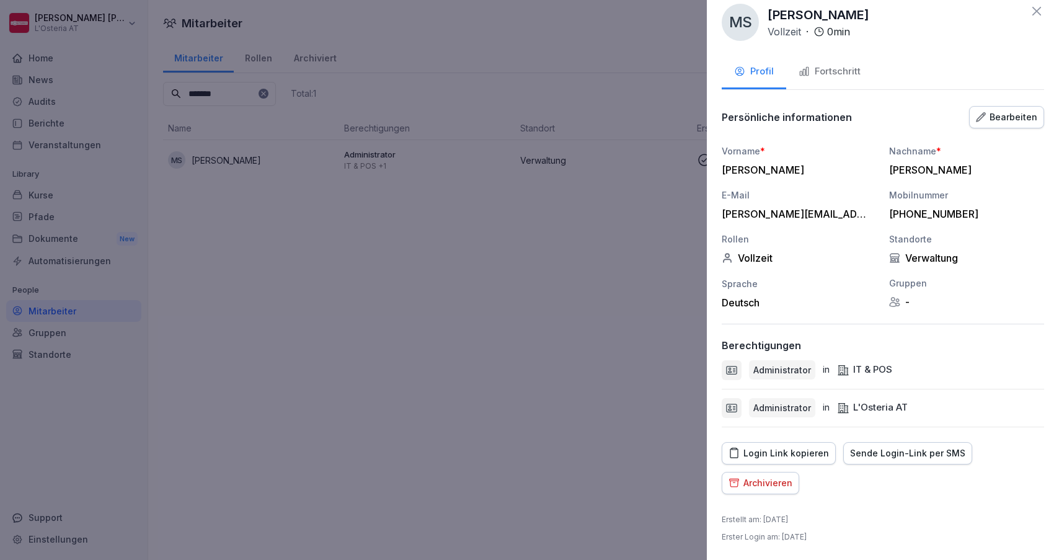
scroll to position [13, 0]
click at [62, 89] on div at bounding box center [529, 280] width 1059 height 560
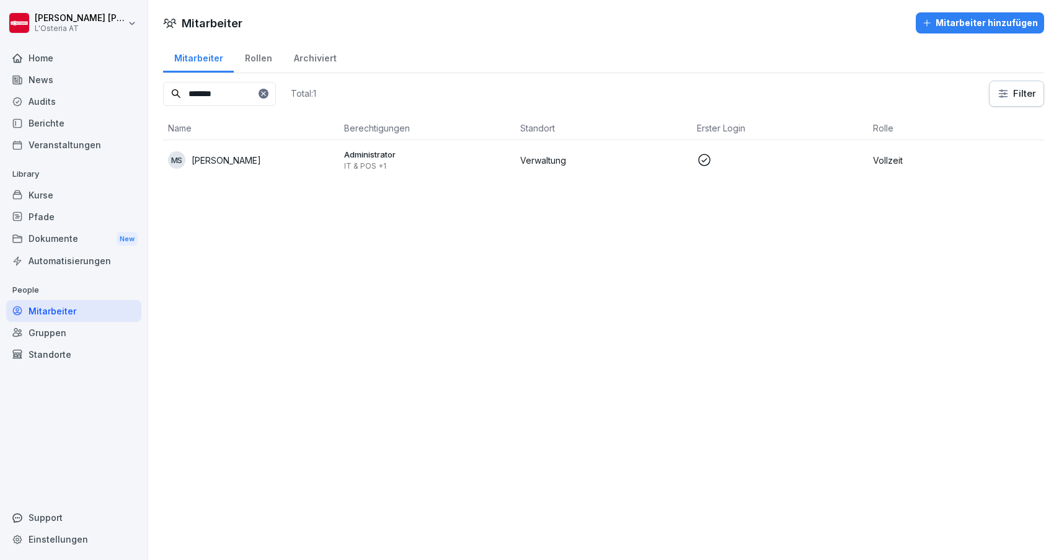
click at [44, 79] on div "News" at bounding box center [73, 80] width 135 height 22
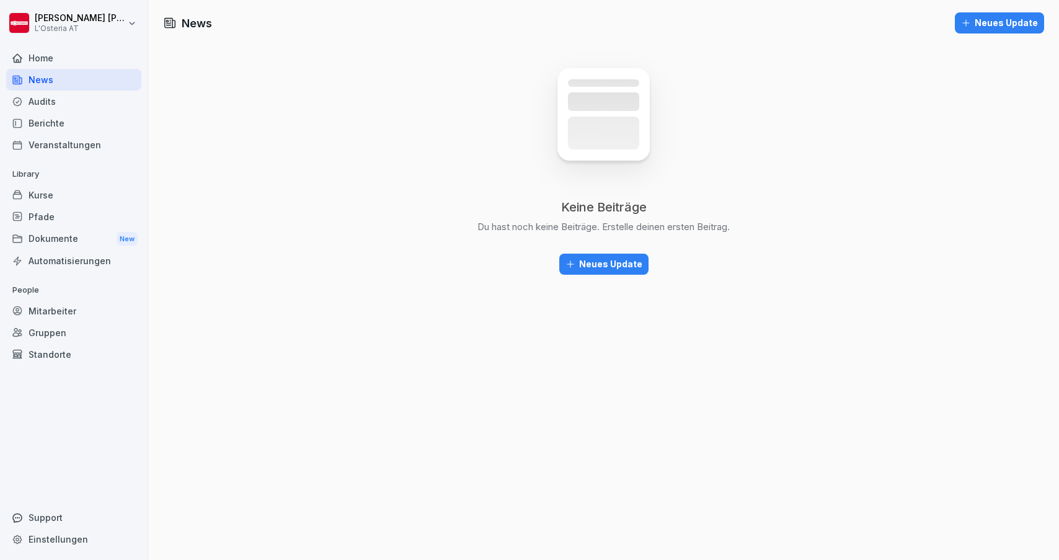
click at [617, 272] on button "Neues Update" at bounding box center [603, 264] width 89 height 21
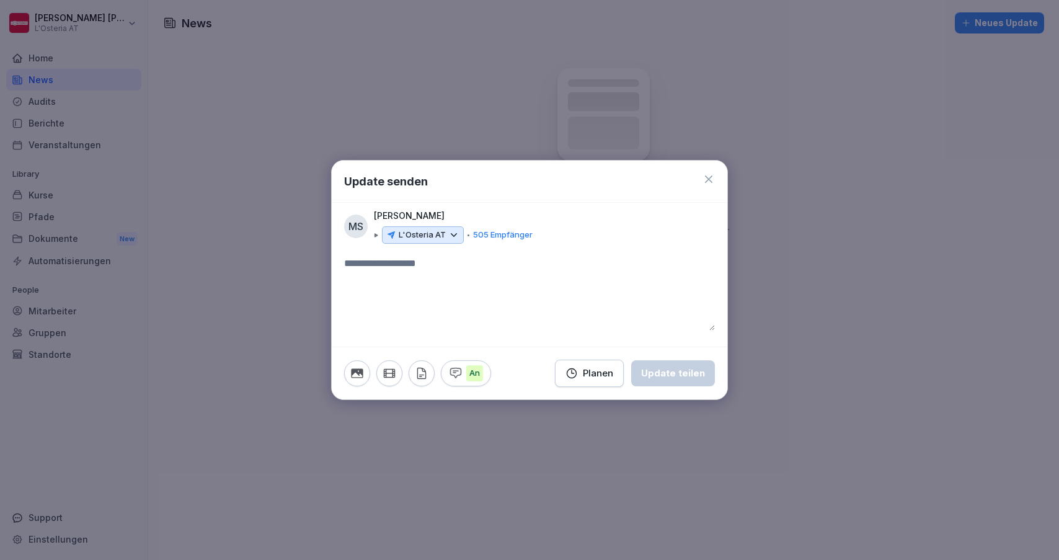
click at [445, 234] on div "L'Osteria AT" at bounding box center [423, 234] width 82 height 17
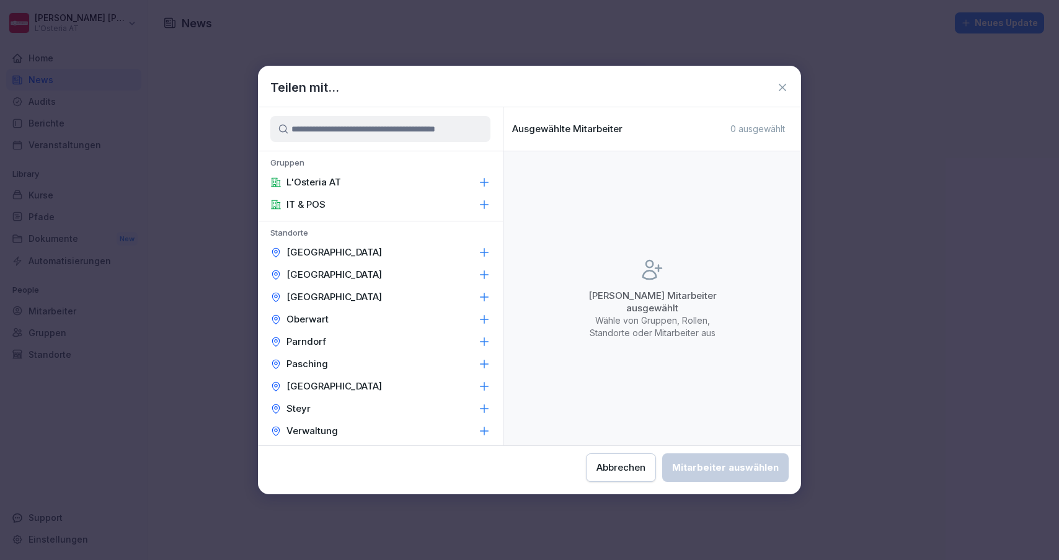
click at [484, 206] on icon at bounding box center [484, 204] width 12 height 12
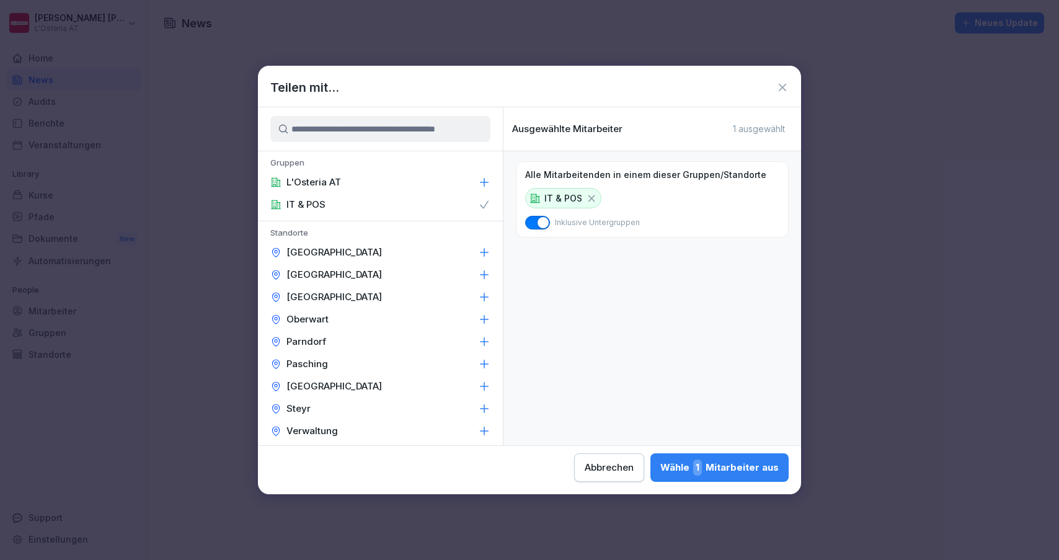
click at [660, 464] on div "Wähle 1 Mitarbeiter aus" at bounding box center [719, 467] width 118 height 16
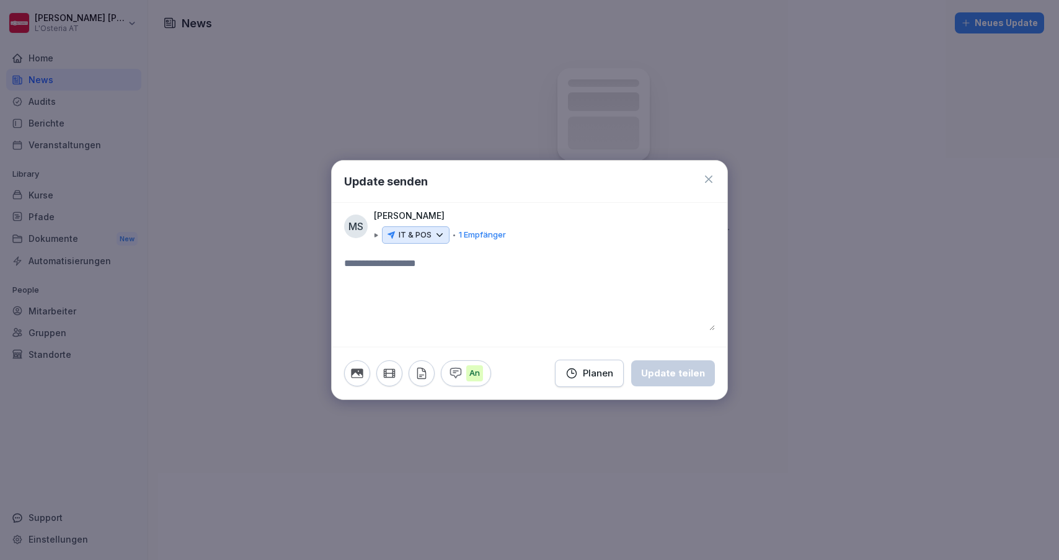
click at [360, 375] on icon "button" at bounding box center [357, 373] width 14 height 14
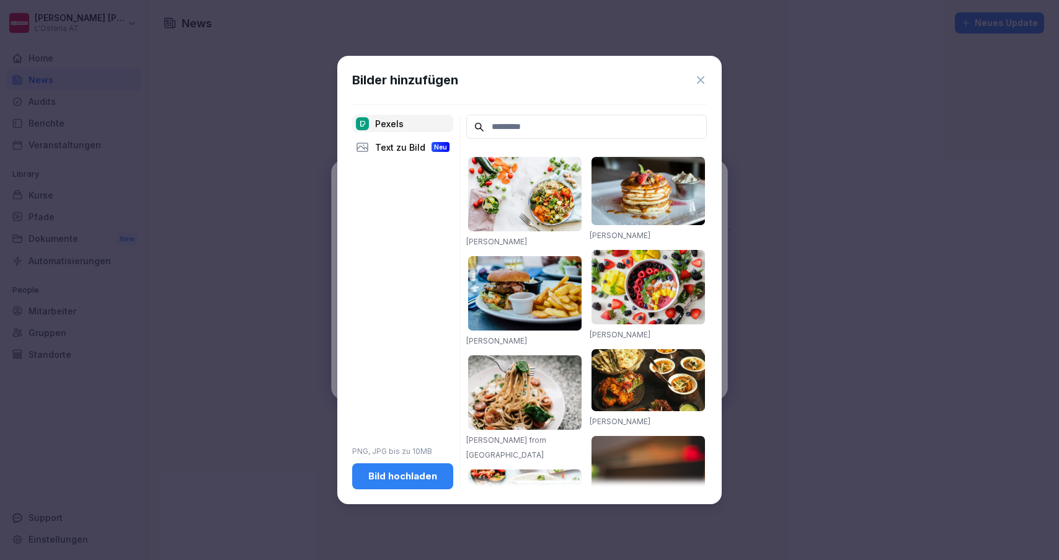
click at [696, 76] on icon at bounding box center [701, 80] width 12 height 12
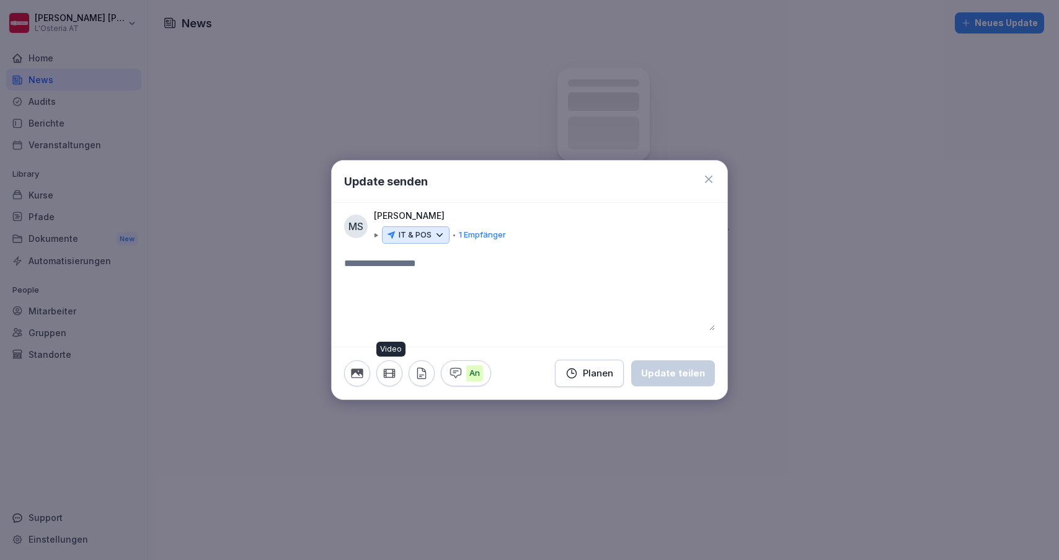
click at [393, 373] on icon "button" at bounding box center [389, 373] width 11 height 8
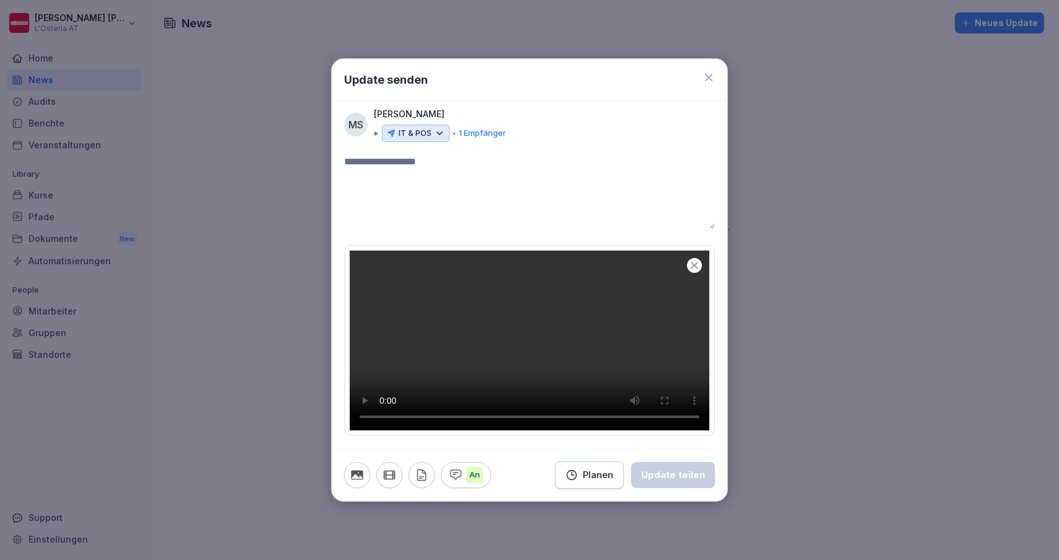
click at [484, 154] on textarea at bounding box center [529, 191] width 371 height 74
type textarea "**********"
click at [677, 482] on div "Update teilen" at bounding box center [673, 475] width 64 height 14
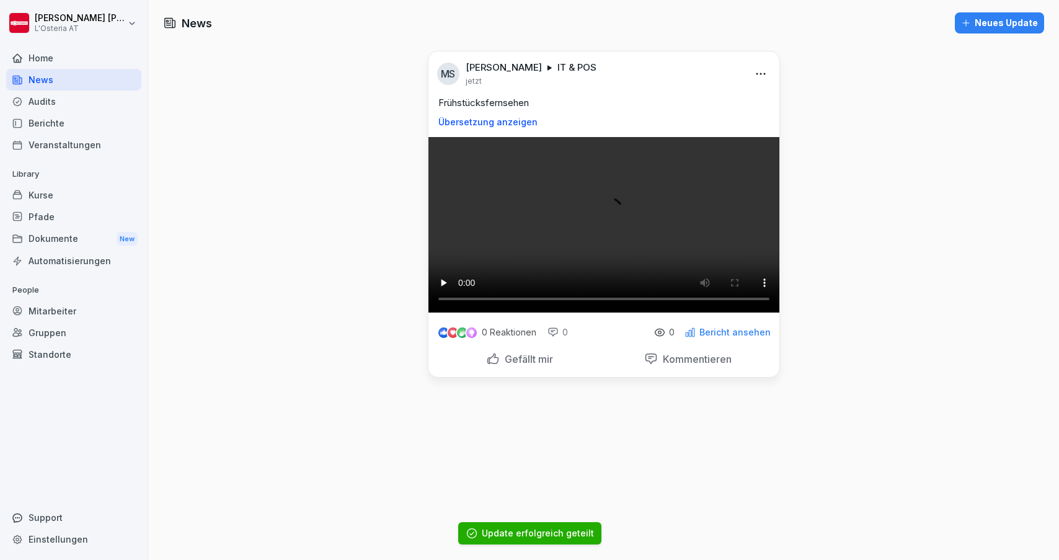
scroll to position [197, 0]
click at [605, 262] on video at bounding box center [603, 224] width 351 height 175
click at [574, 313] on video at bounding box center [603, 224] width 351 height 175
click at [624, 313] on video at bounding box center [603, 224] width 351 height 175
click at [64, 80] on div "News" at bounding box center [73, 80] width 135 height 22
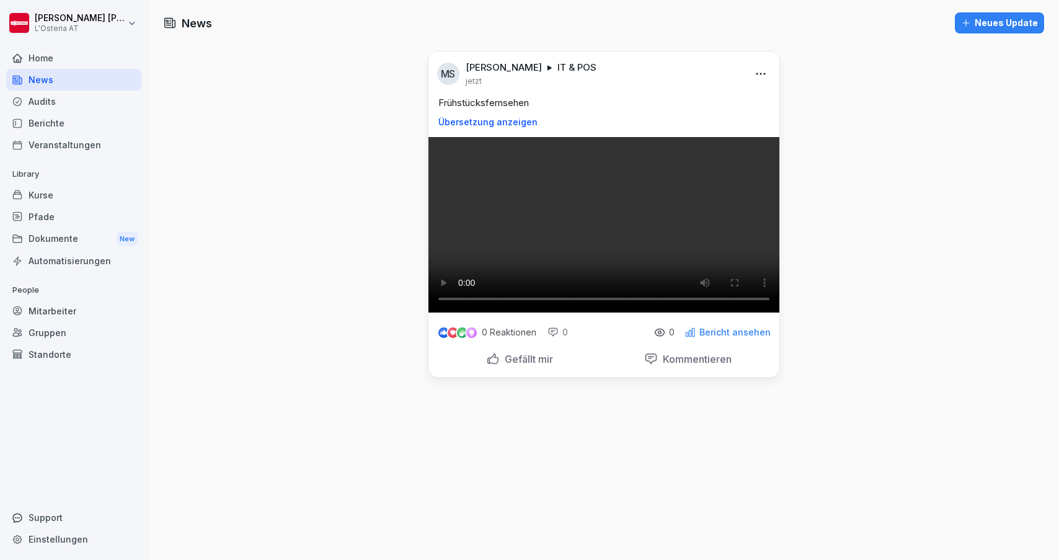
scroll to position [0, 0]
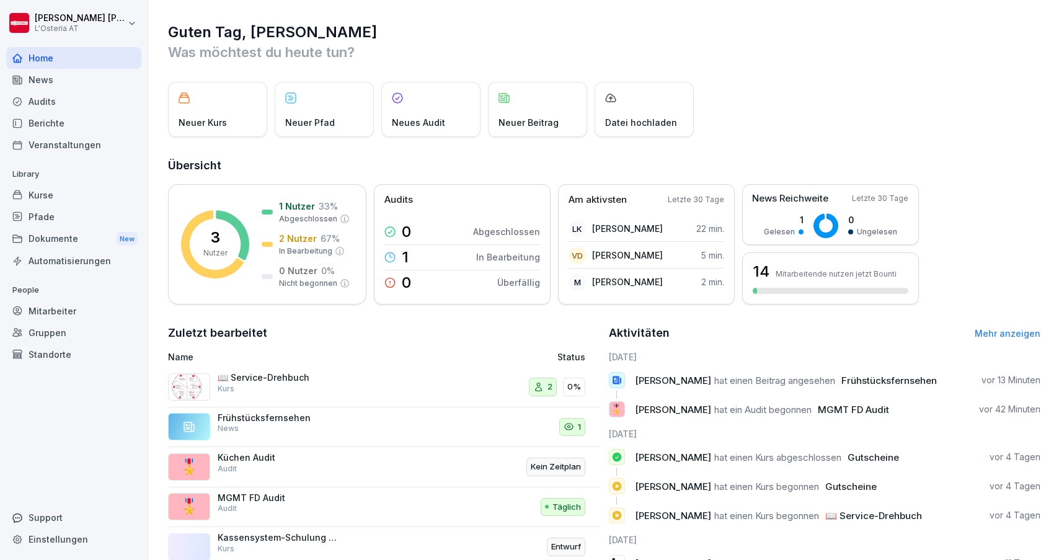
click at [57, 241] on div "Dokumente New" at bounding box center [73, 239] width 135 height 23
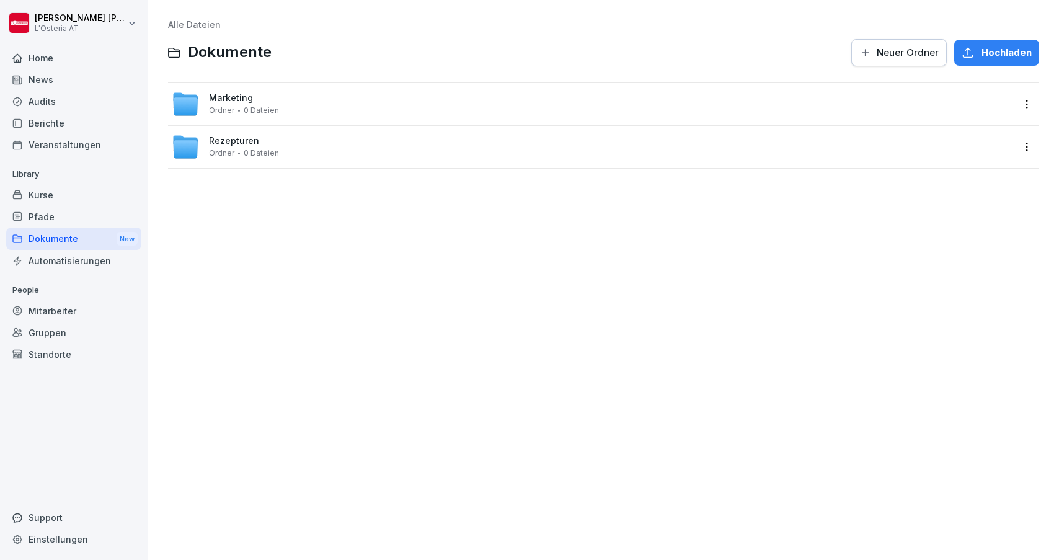
click at [258, 142] on div "Rezepturen Ordner 0 Dateien" at bounding box center [244, 147] width 70 height 22
click at [229, 95] on span "Archiv" at bounding box center [222, 98] width 27 height 11
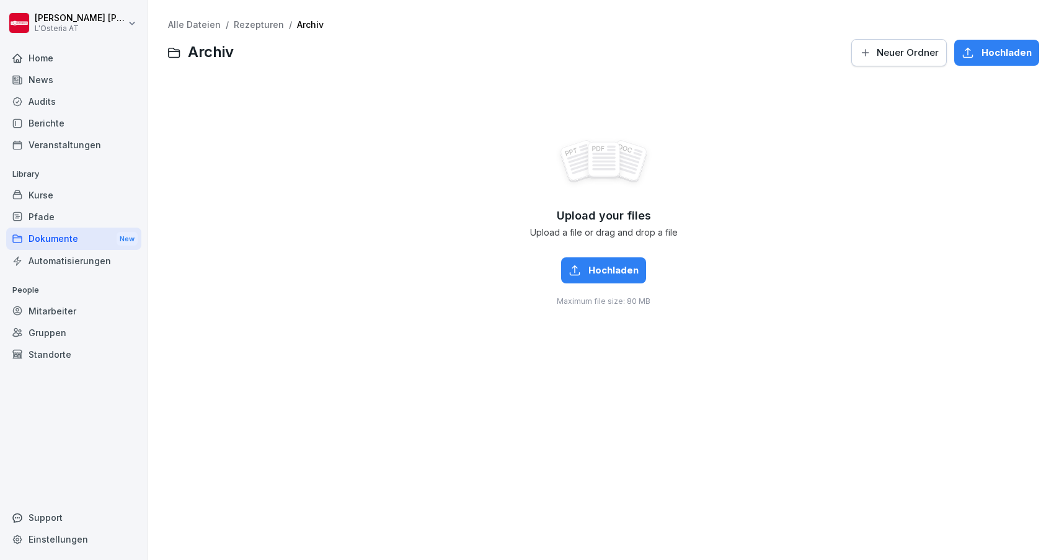
click at [238, 21] on link "Rezepturen" at bounding box center [259, 24] width 50 height 11
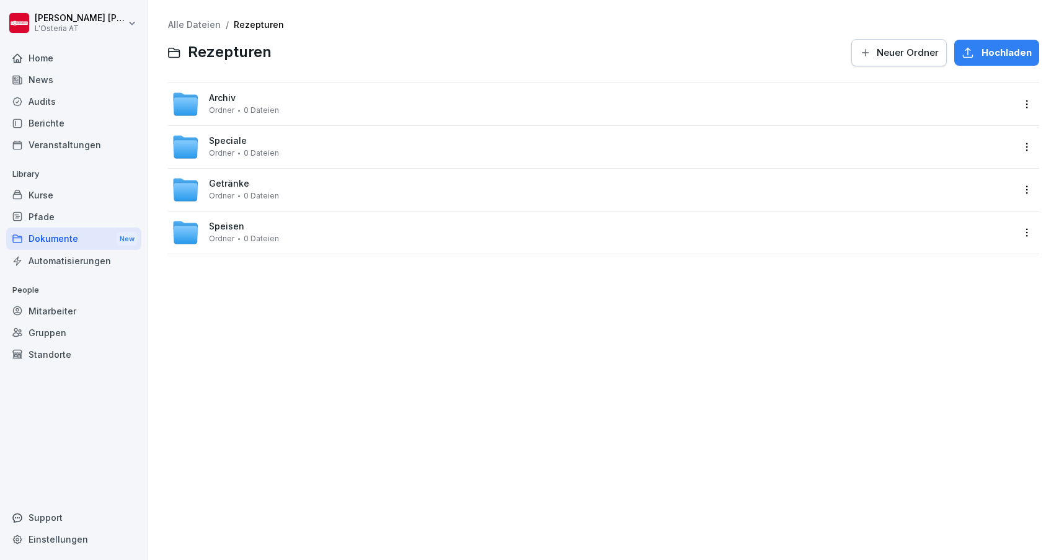
click at [223, 145] on span "Speciale" at bounding box center [228, 141] width 38 height 11
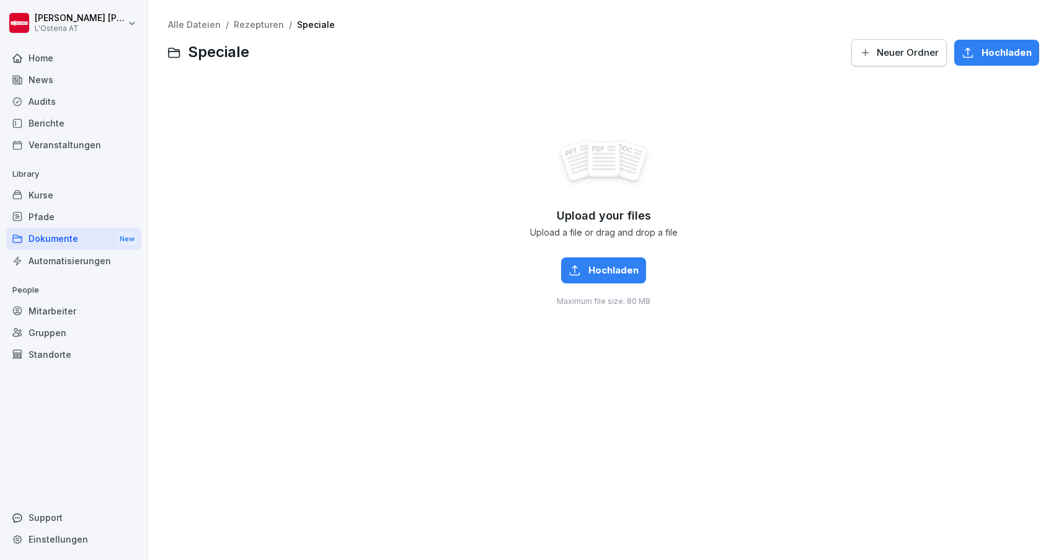
click at [241, 30] on div "Alle Dateien / Rezepturen / Speciale Speciale Neuer Ordner Hochladen" at bounding box center [603, 44] width 871 height 48
click at [244, 21] on link "Rezepturen" at bounding box center [259, 24] width 50 height 11
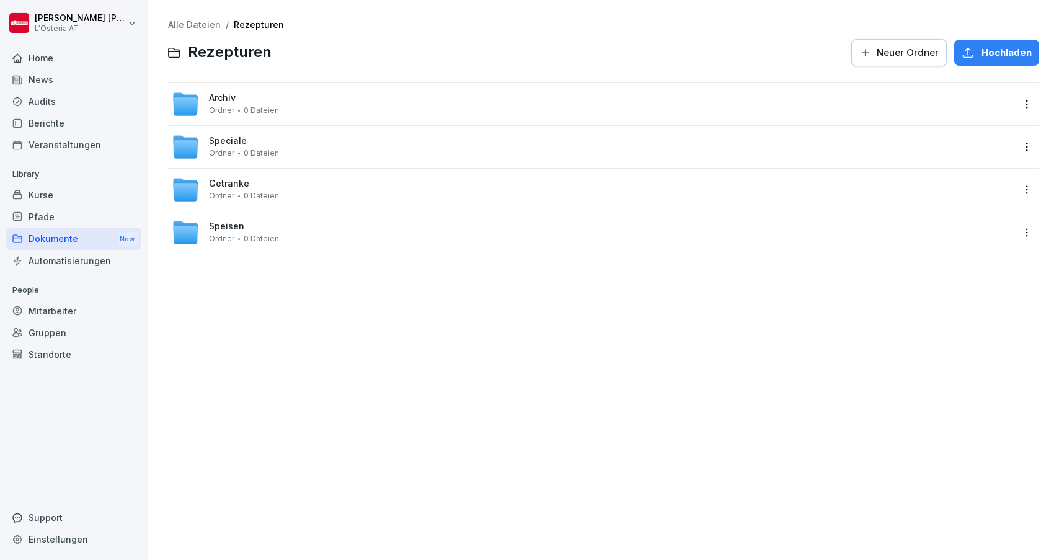
click at [226, 176] on div "Getränke Ordner 0 Dateien" at bounding box center [592, 189] width 841 height 27
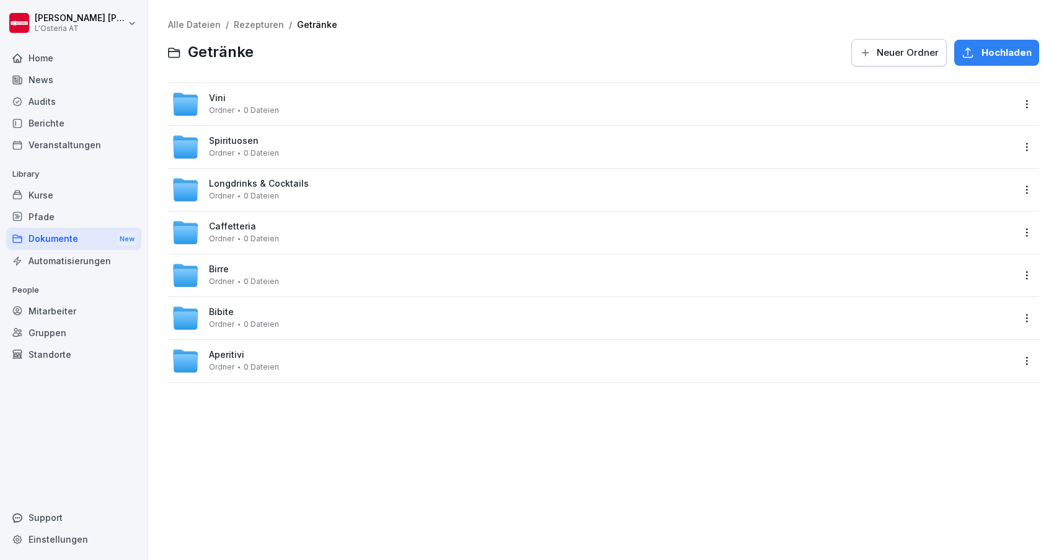
click at [241, 29] on link "Rezepturen" at bounding box center [259, 24] width 50 height 11
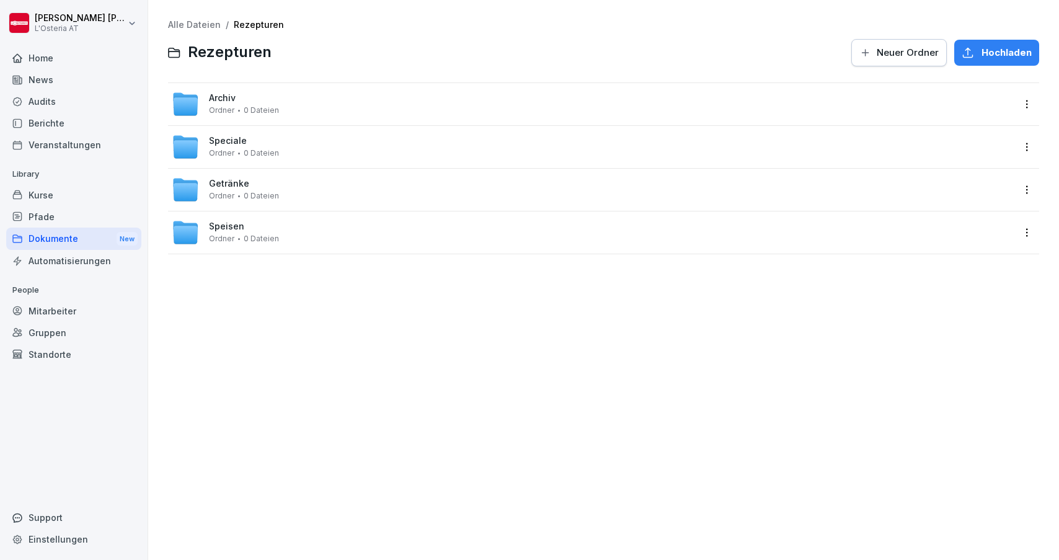
click at [231, 223] on span "Speisen" at bounding box center [226, 226] width 35 height 11
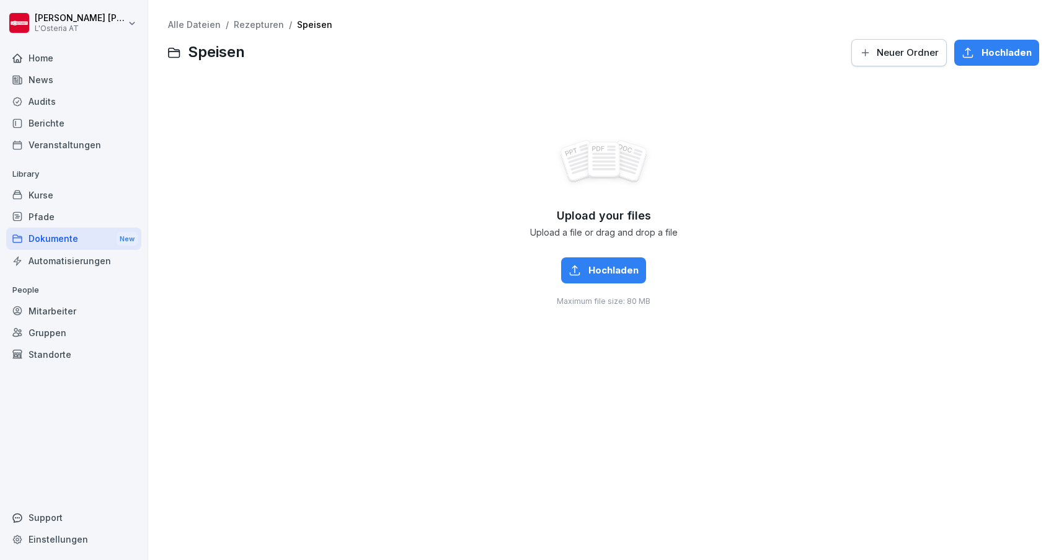
click at [241, 27] on link "Rezepturen" at bounding box center [259, 24] width 50 height 11
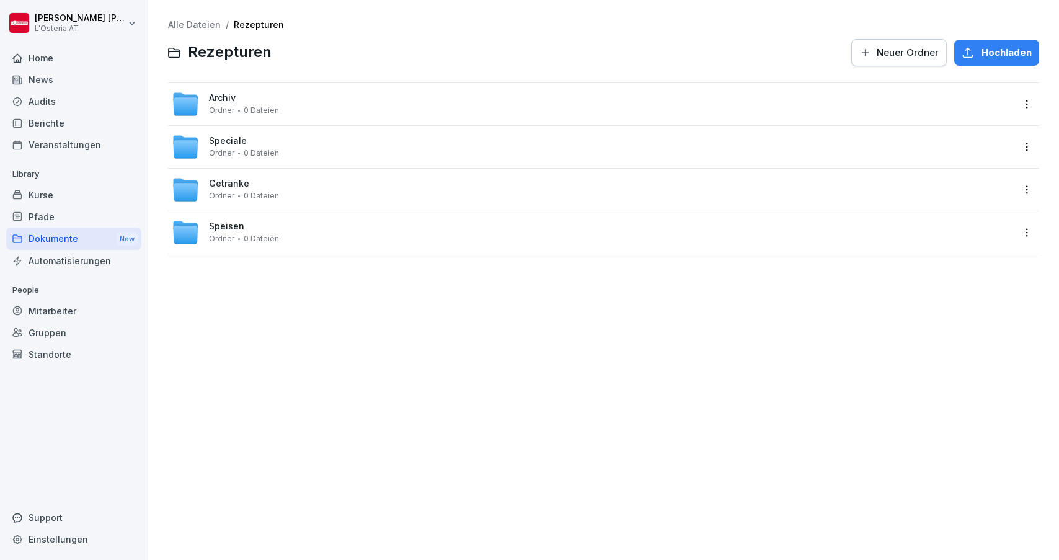
click at [61, 105] on div "Audits" at bounding box center [73, 102] width 135 height 22
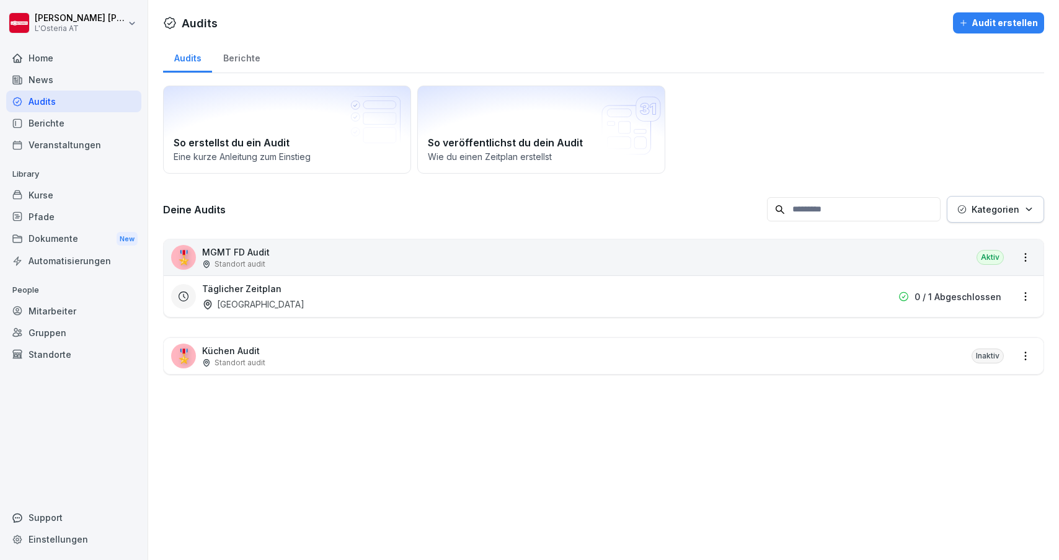
click at [462, 457] on div "Audits Audit erstellen Audits Berichte So erstellst du ein Audit Eine kurze Anl…" at bounding box center [603, 280] width 911 height 560
click at [43, 55] on div "Home" at bounding box center [73, 58] width 135 height 22
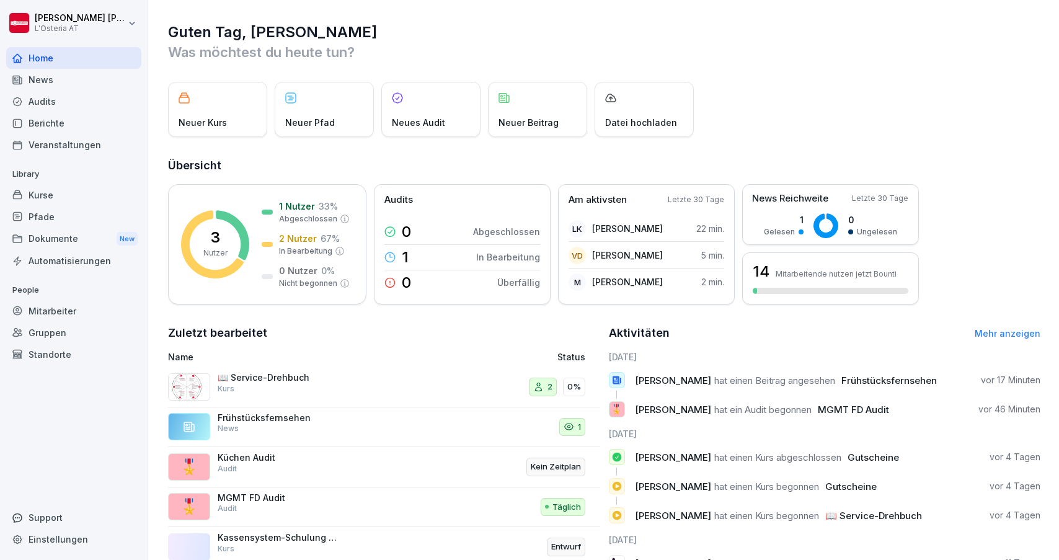
click at [42, 195] on div "Kurse" at bounding box center [73, 195] width 135 height 22
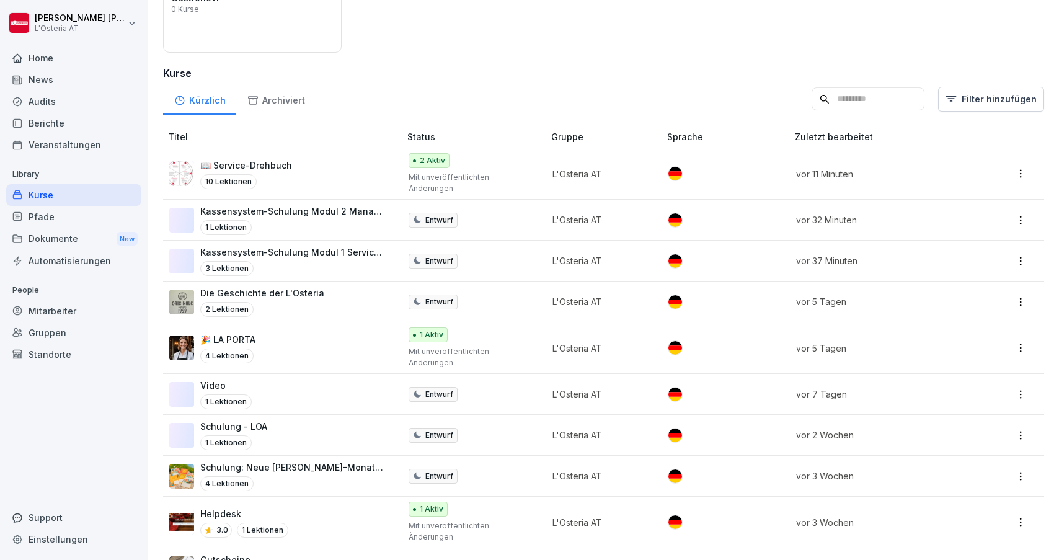
scroll to position [165, 0]
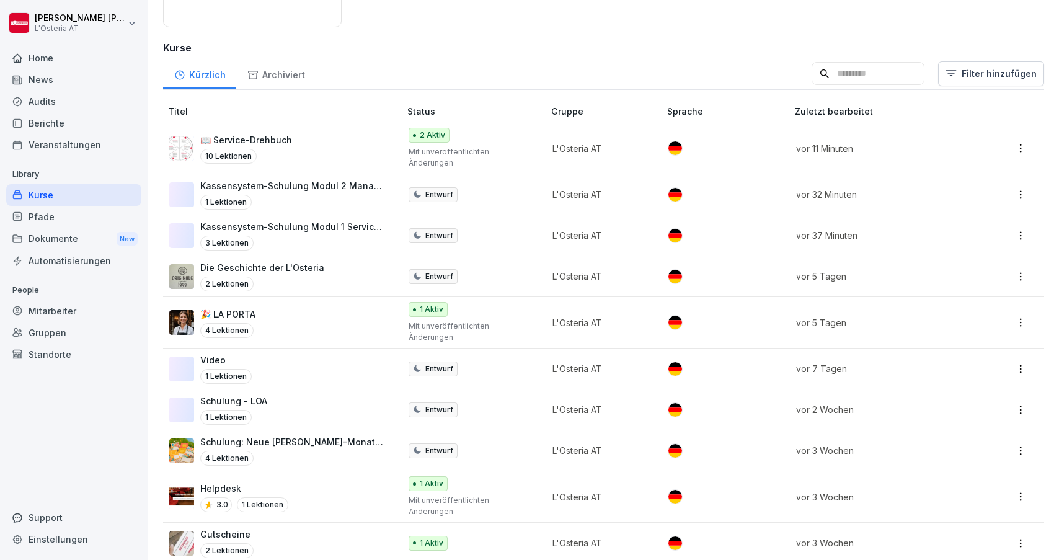
click at [312, 222] on div "Kassensystem-Schulung Modul 1 Servicekräfte 3 Lektionen" at bounding box center [293, 235] width 187 height 30
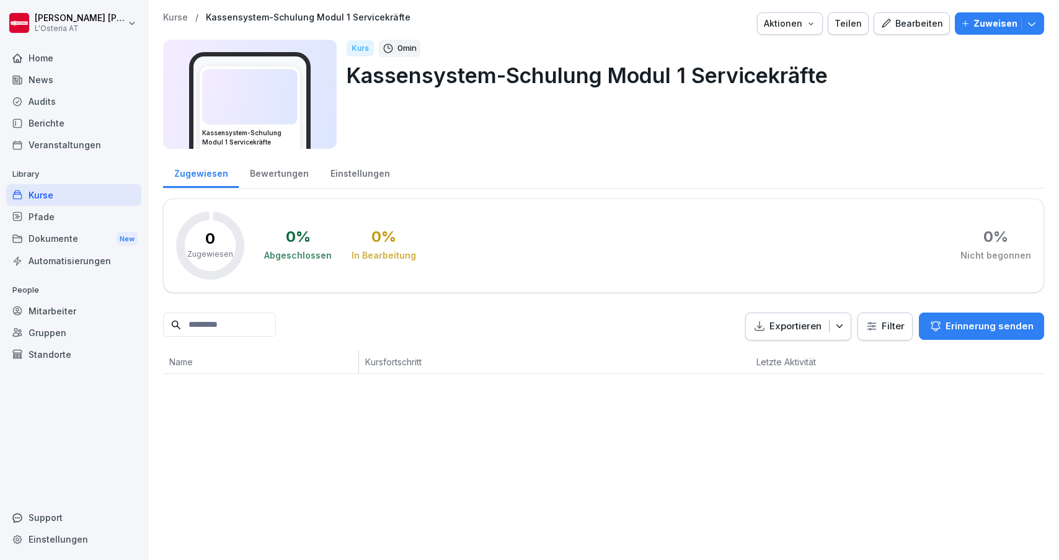
click at [916, 23] on div "Bearbeiten" at bounding box center [912, 24] width 63 height 14
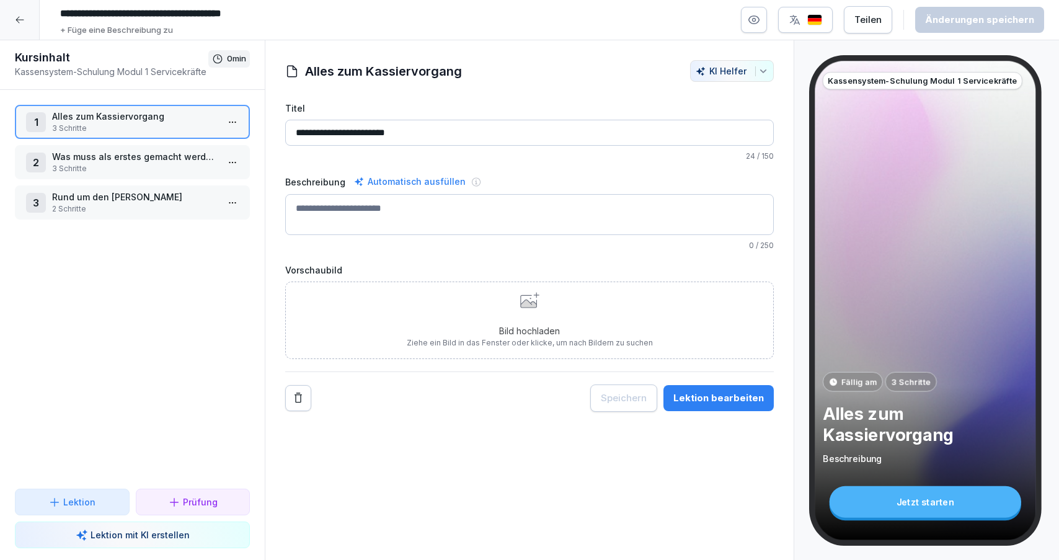
click at [16, 12] on div at bounding box center [20, 20] width 40 height 40
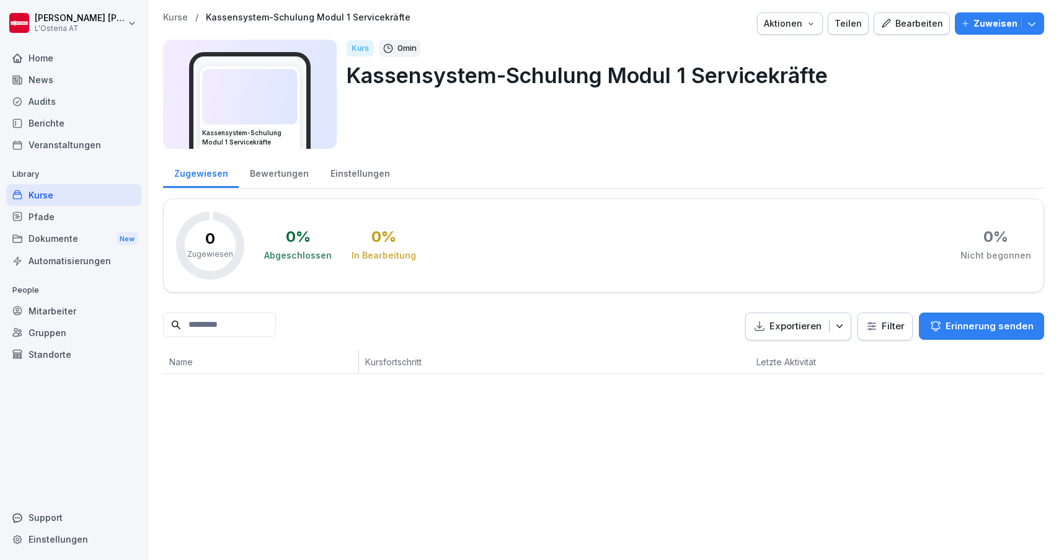
click at [79, 195] on div "Kurse" at bounding box center [73, 195] width 135 height 22
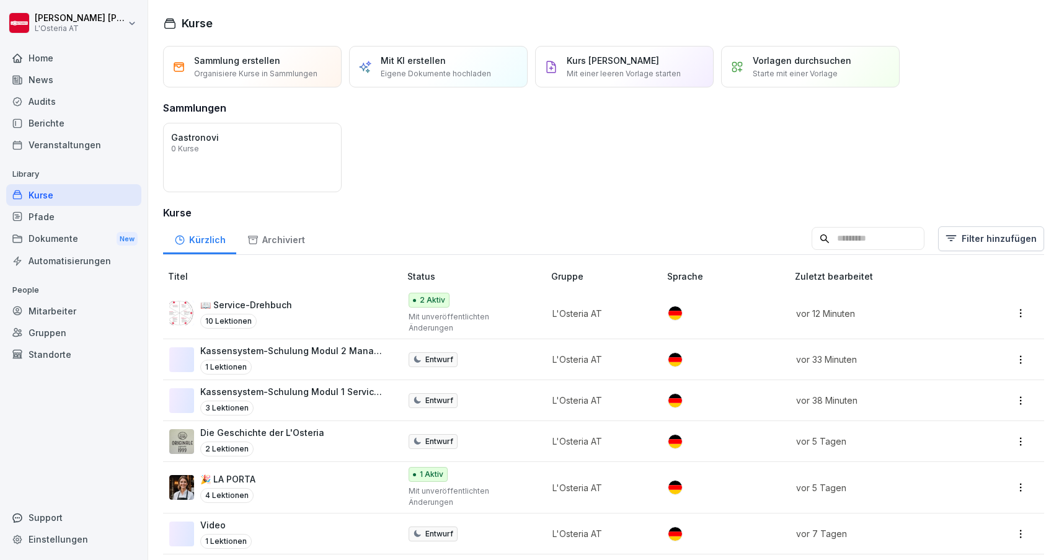
click at [55, 215] on div "Pfade" at bounding box center [73, 217] width 135 height 22
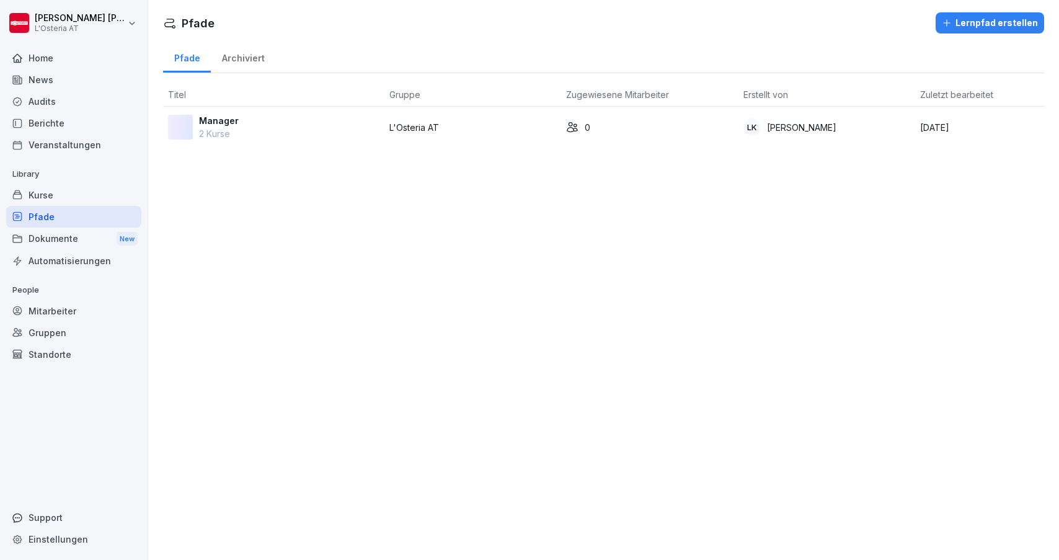
click at [84, 195] on div "Kurse" at bounding box center [73, 195] width 135 height 22
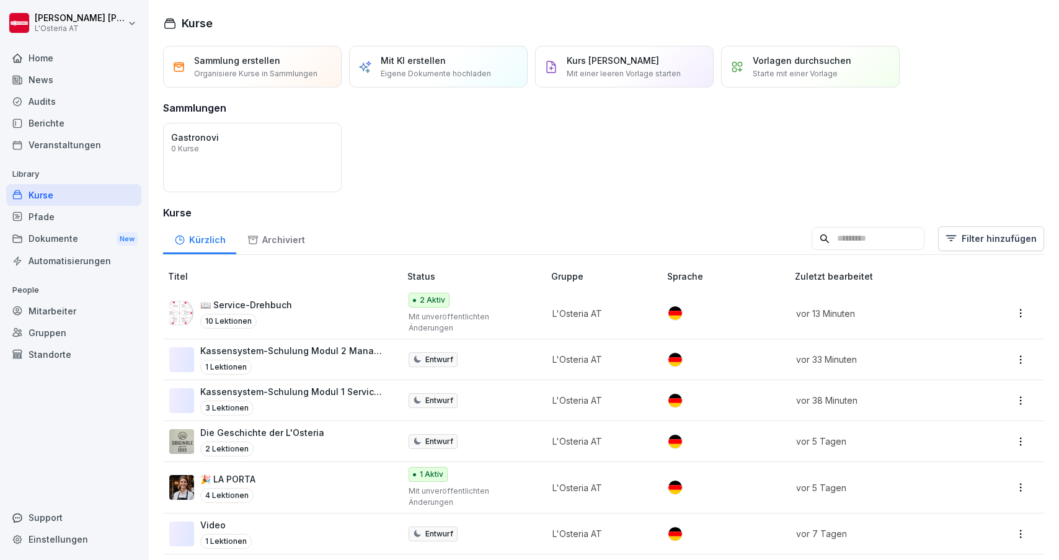
click at [71, 211] on div "Pfade" at bounding box center [73, 217] width 135 height 22
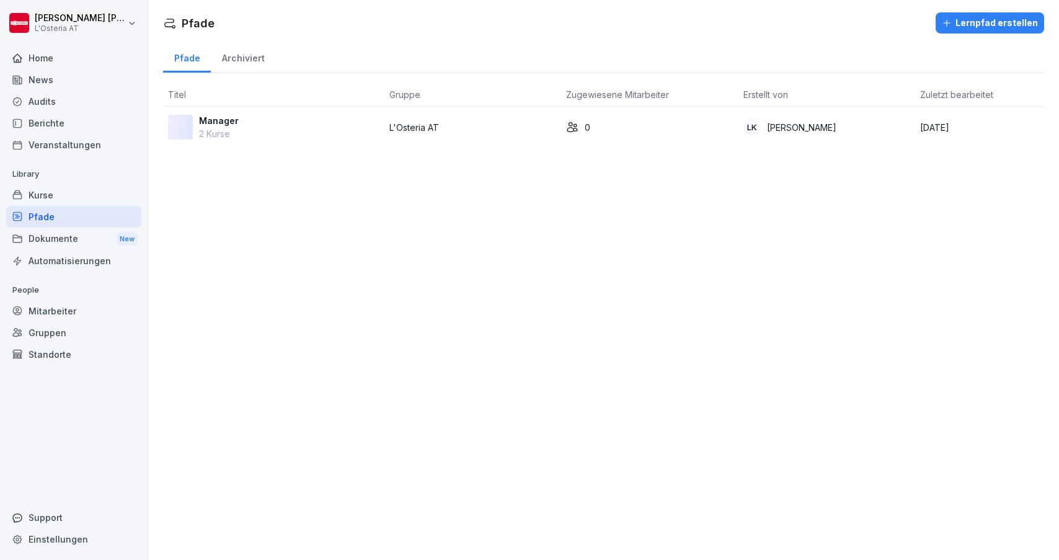
click at [310, 122] on div "Manager 2 Kurse" at bounding box center [273, 127] width 211 height 26
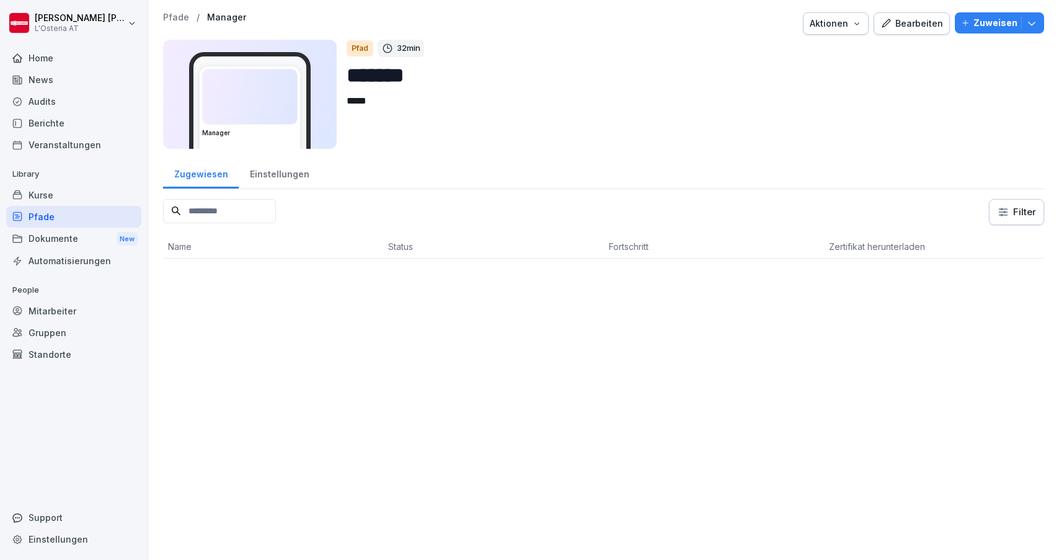
click at [911, 25] on div "Bearbeiten" at bounding box center [912, 24] width 63 height 14
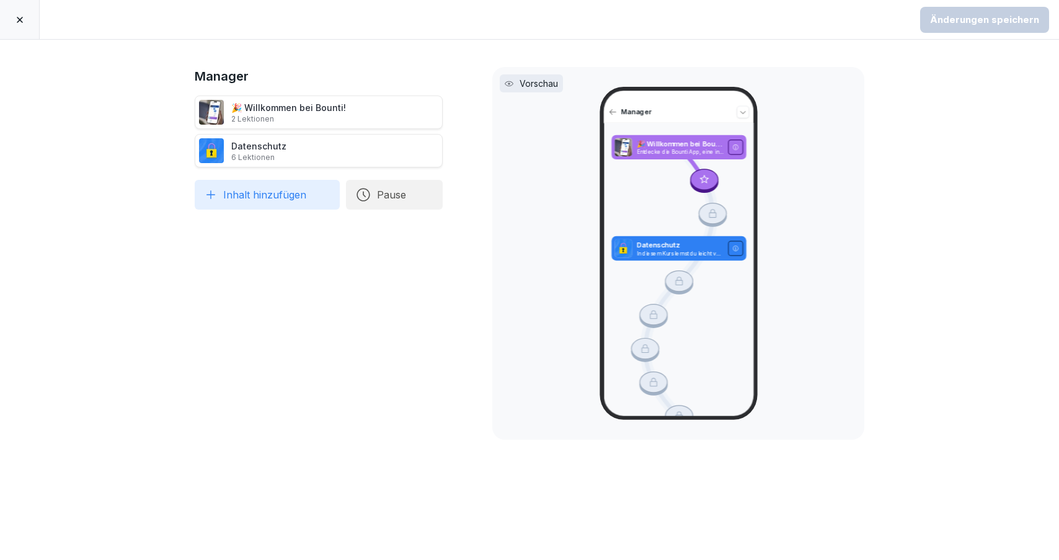
click at [20, 22] on icon at bounding box center [20, 20] width 10 height 10
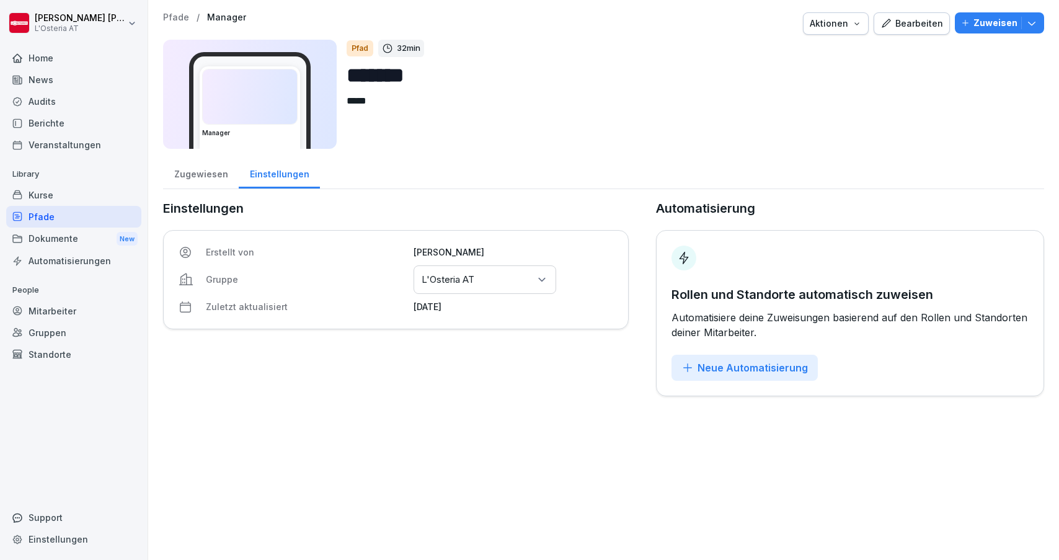
click at [44, 197] on div "Kurse" at bounding box center [73, 195] width 135 height 22
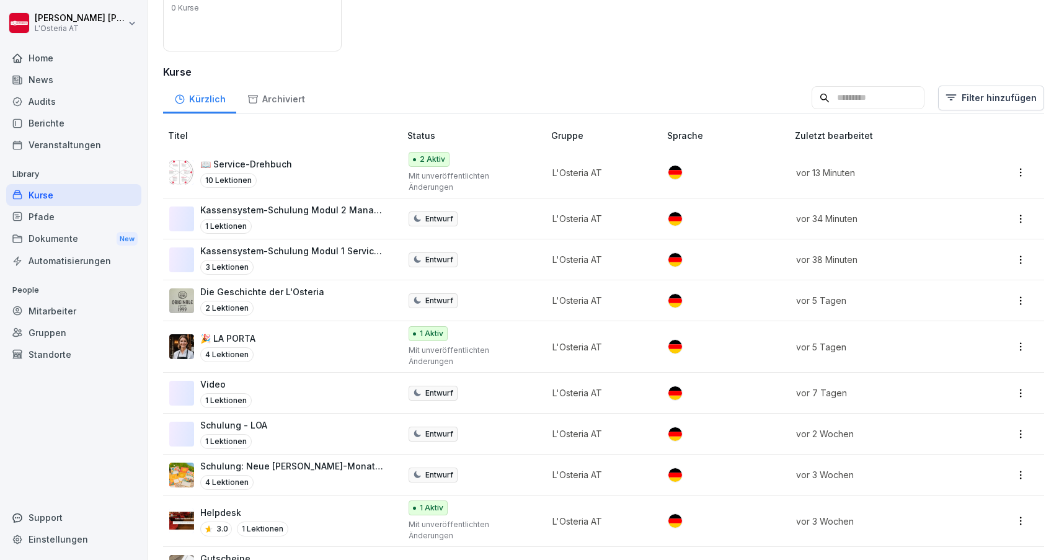
scroll to position [159, 0]
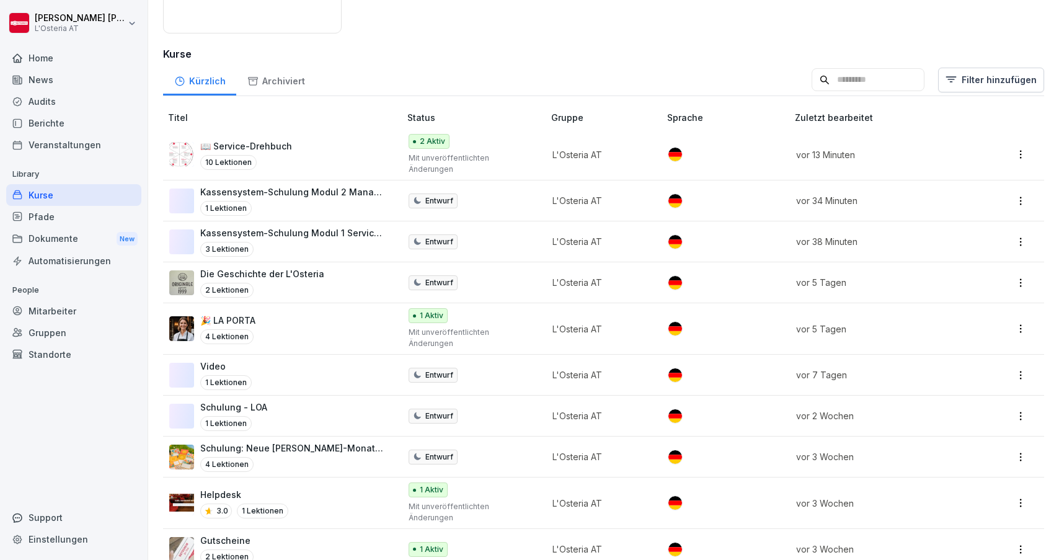
click at [323, 226] on p "Kassensystem-Schulung Modul 1 Servicekräfte" at bounding box center [293, 232] width 187 height 13
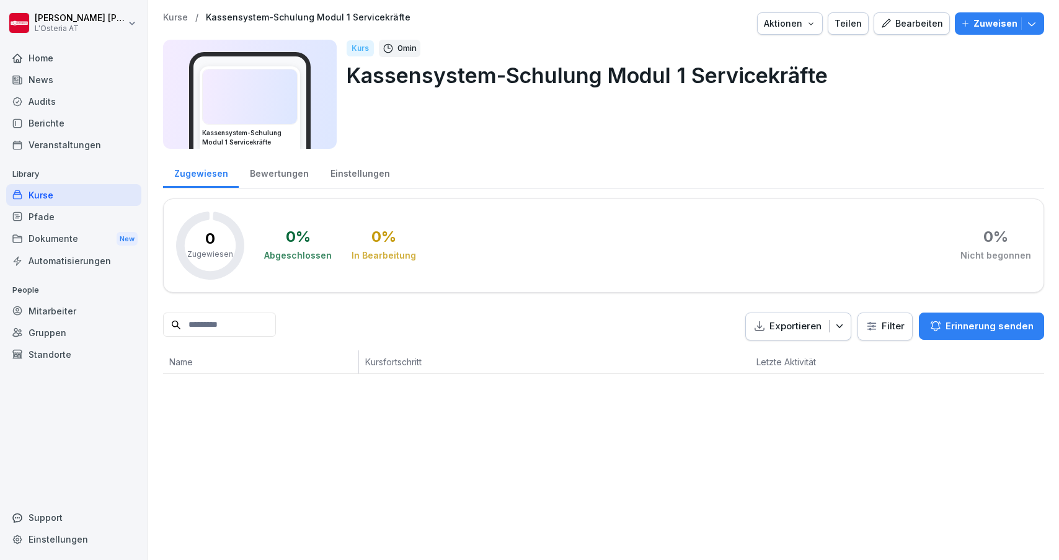
click at [907, 19] on div "Bearbeiten" at bounding box center [912, 24] width 63 height 14
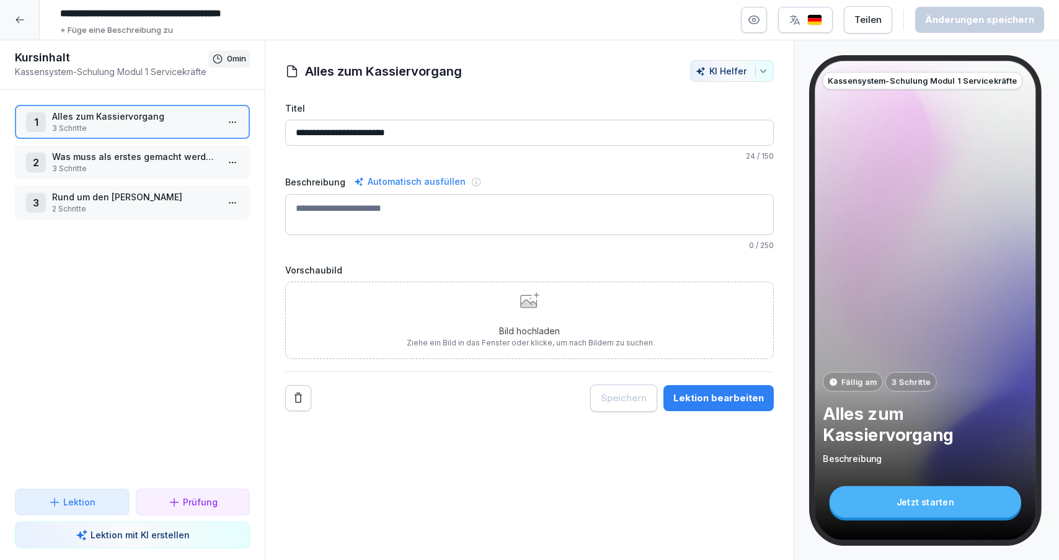
click at [19, 15] on icon at bounding box center [20, 20] width 10 height 10
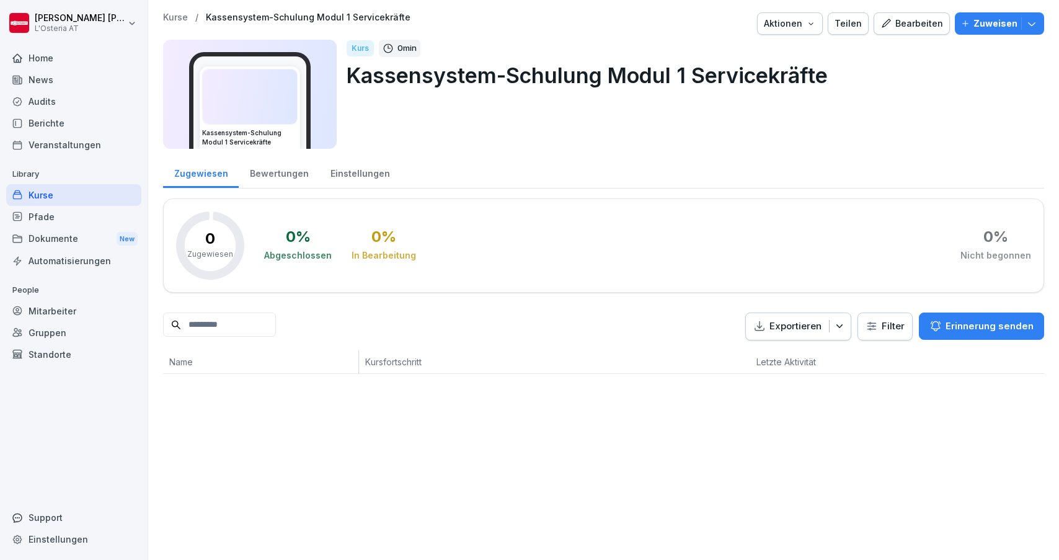
click at [349, 171] on div "Einstellungen" at bounding box center [359, 172] width 81 height 32
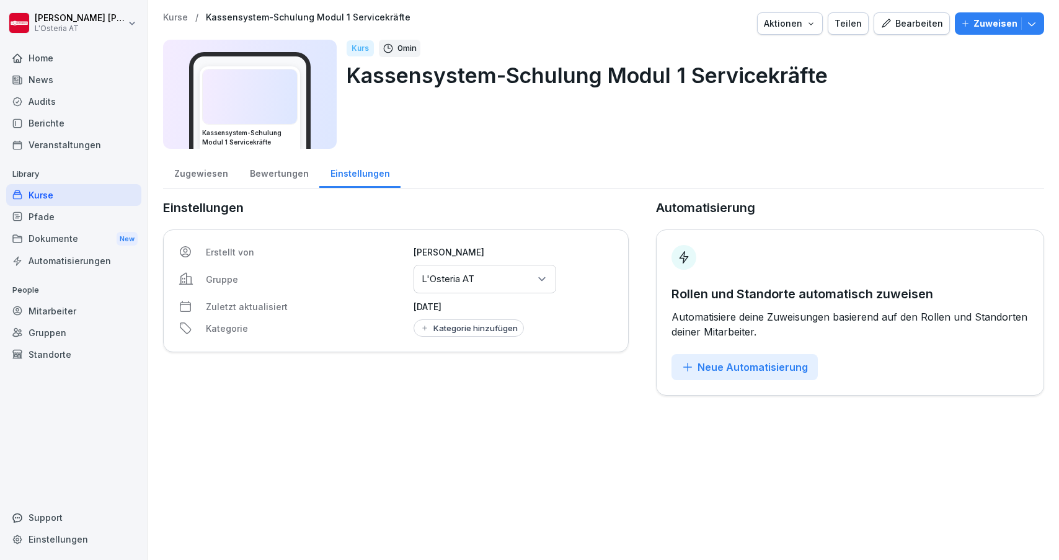
click at [87, 203] on div "Kurse" at bounding box center [73, 195] width 135 height 22
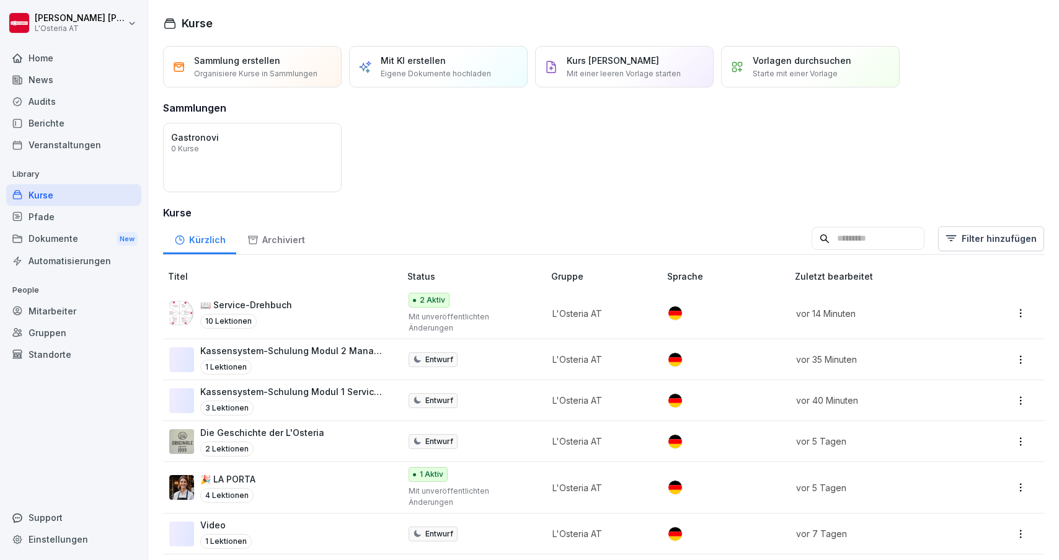
click at [281, 344] on p "Kassensystem-Schulung Modul 2 Management" at bounding box center [293, 350] width 187 height 13
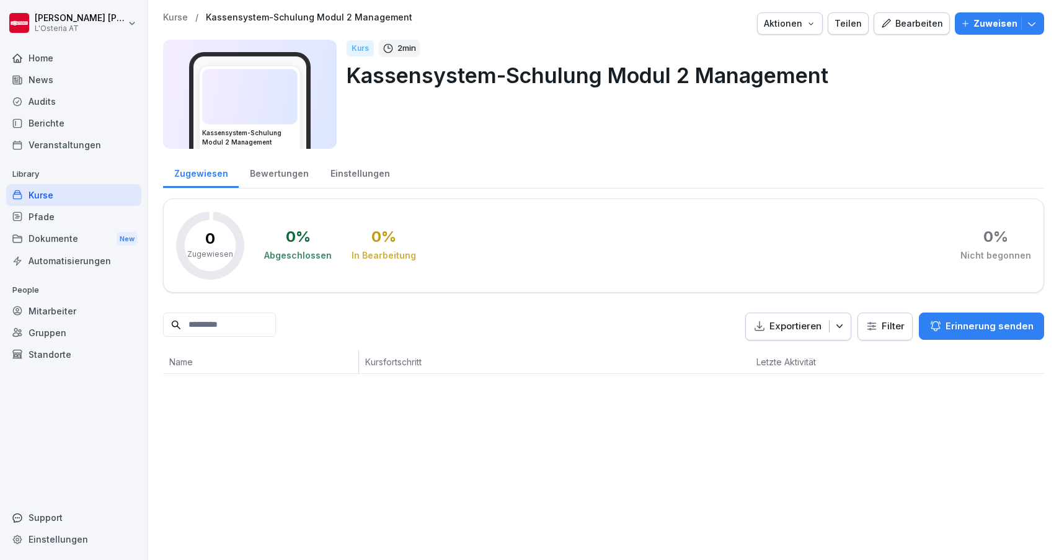
click at [175, 19] on p "Kurse" at bounding box center [175, 17] width 25 height 11
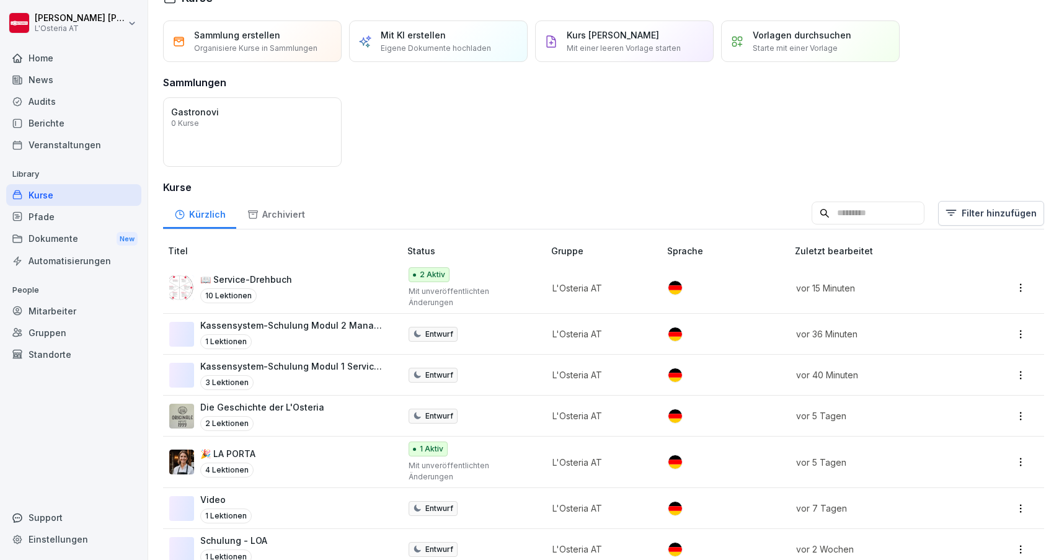
scroll to position [34, 0]
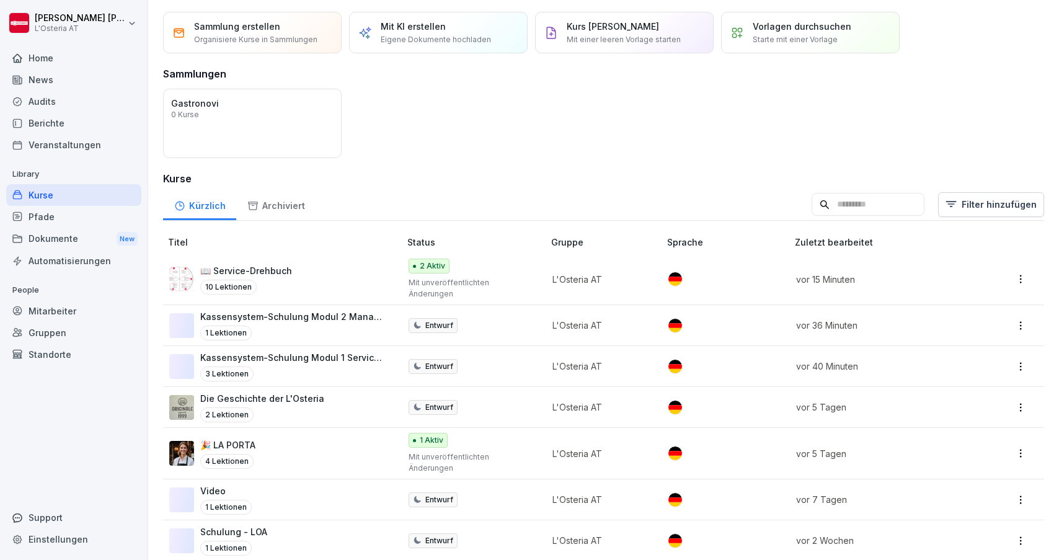
click at [296, 313] on div "Kassensystem-Schulung Modul 2 Management 1 Lektionen" at bounding box center [293, 325] width 187 height 30
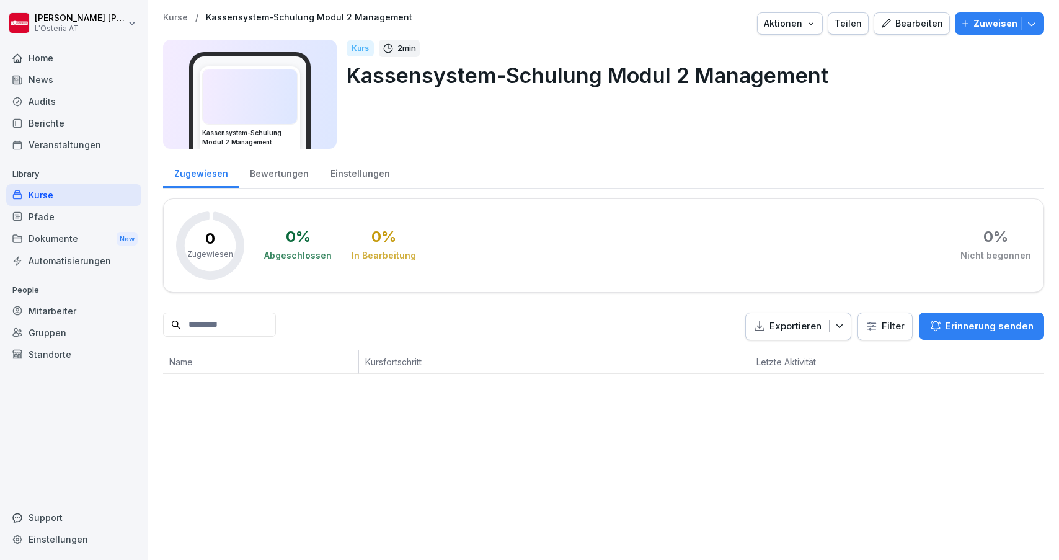
click at [184, 17] on p "Kurse" at bounding box center [175, 17] width 25 height 11
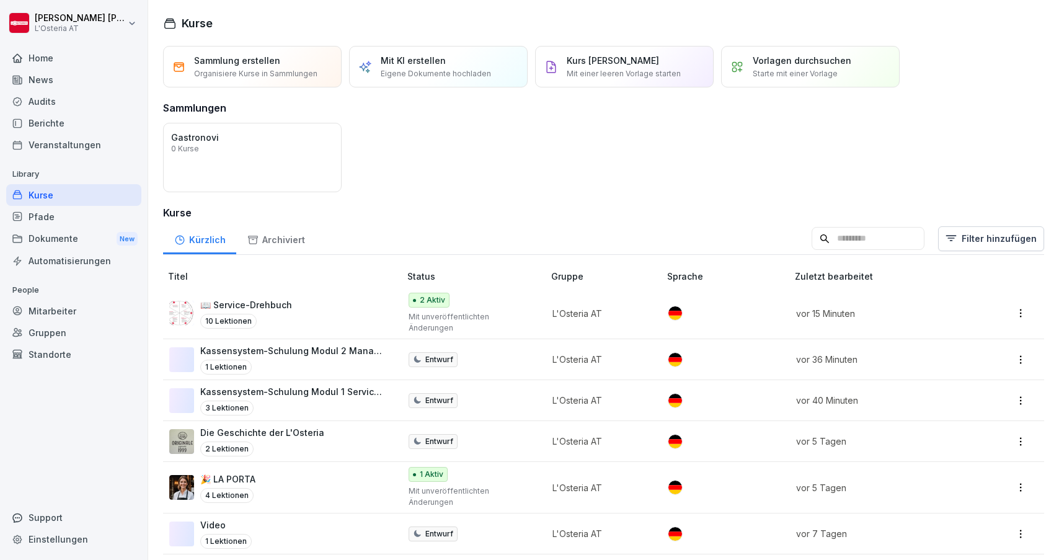
click at [303, 401] on div "3 Lektionen" at bounding box center [293, 408] width 187 height 15
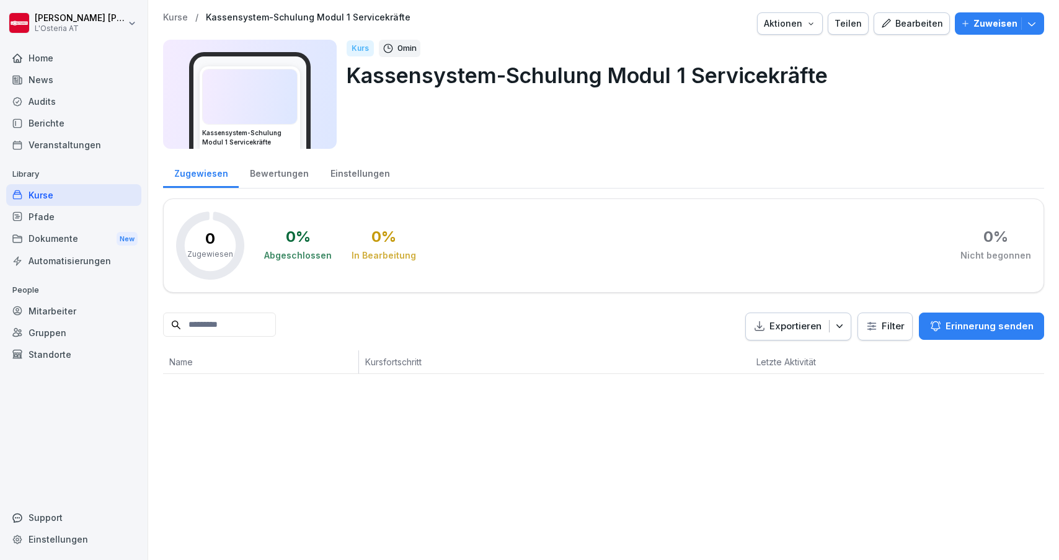
click at [905, 25] on div "Bearbeiten" at bounding box center [912, 24] width 63 height 14
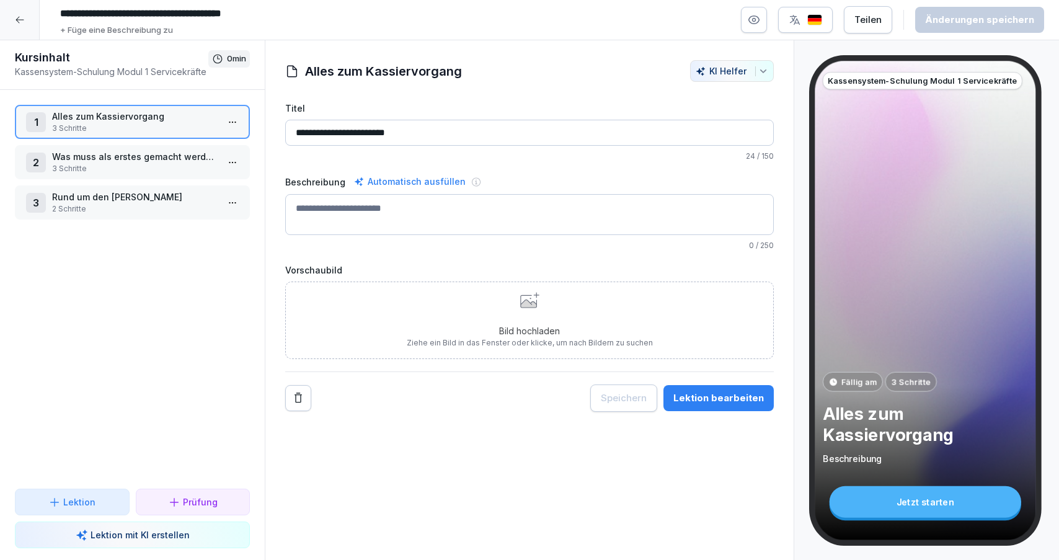
click at [115, 164] on p "3 Schritte" at bounding box center [135, 168] width 166 height 11
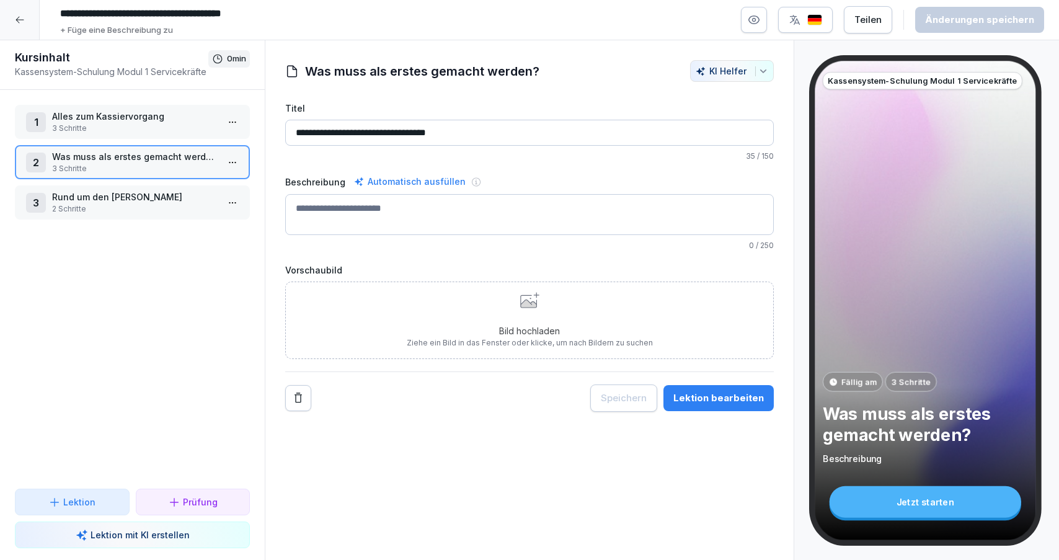
click at [164, 204] on p "2 Schritte" at bounding box center [135, 208] width 166 height 11
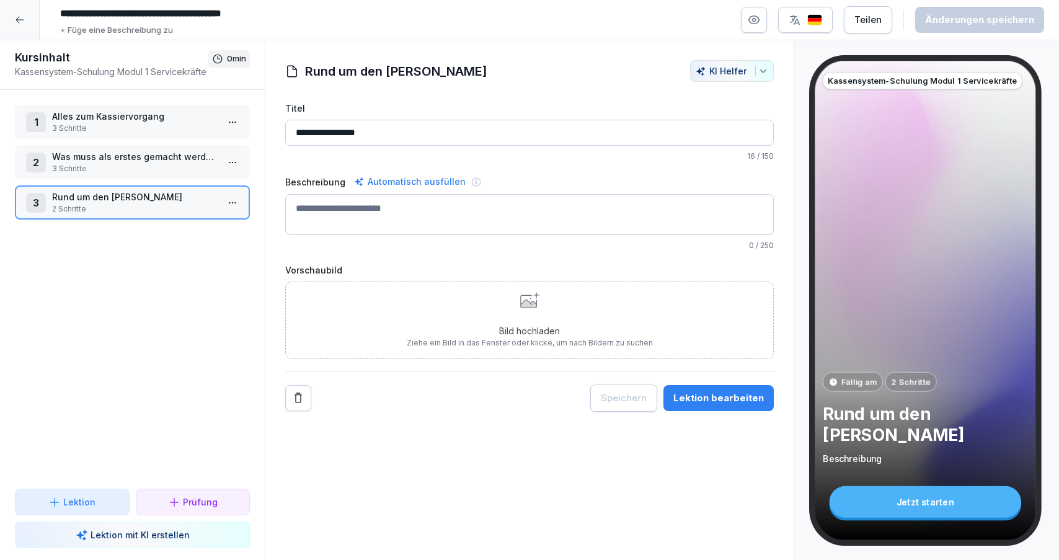
click at [156, 117] on p "Alles zum Kassiervorgang" at bounding box center [135, 116] width 166 height 13
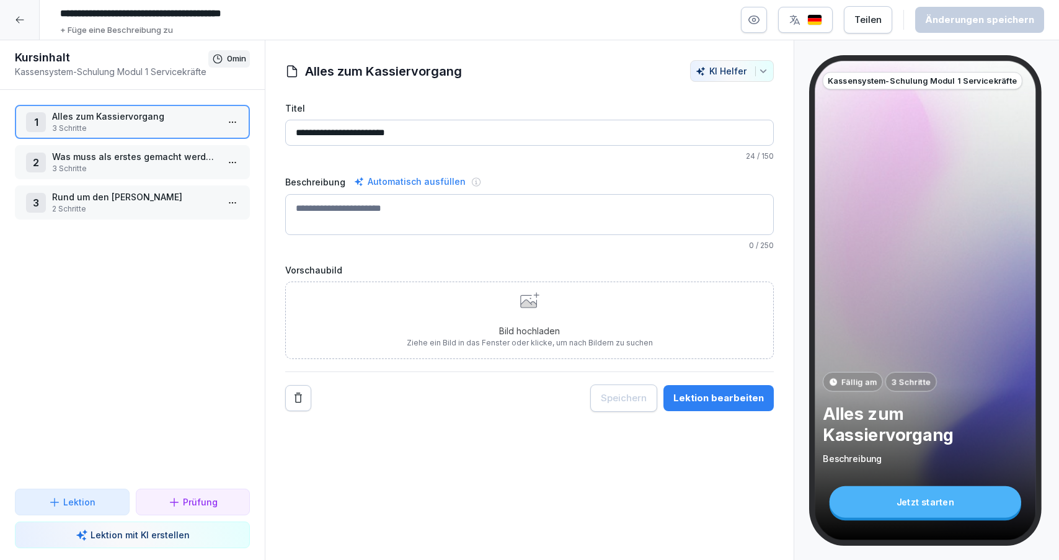
click at [715, 400] on div "Lektion bearbeiten" at bounding box center [718, 398] width 91 height 14
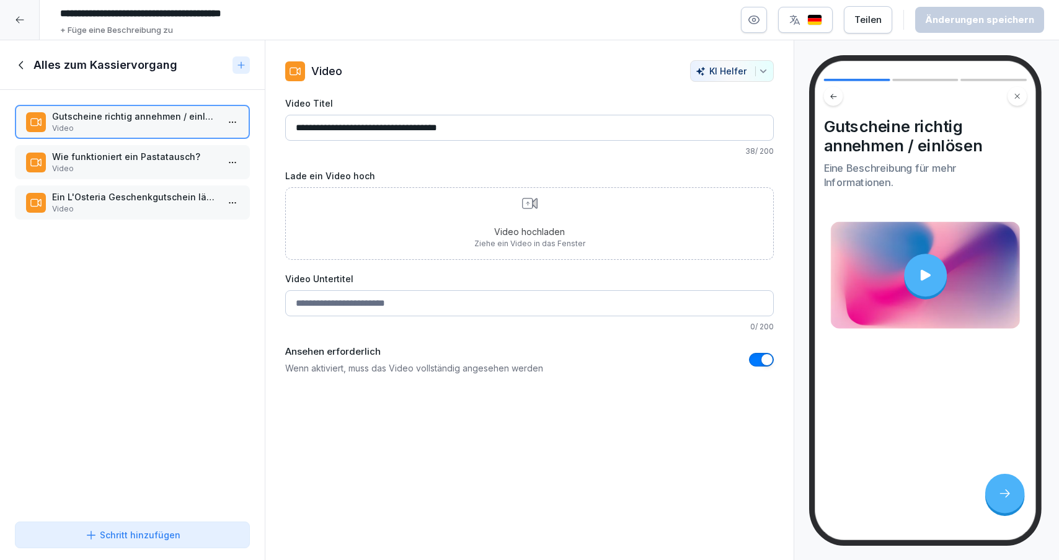
click at [165, 165] on p "Video" at bounding box center [135, 168] width 166 height 11
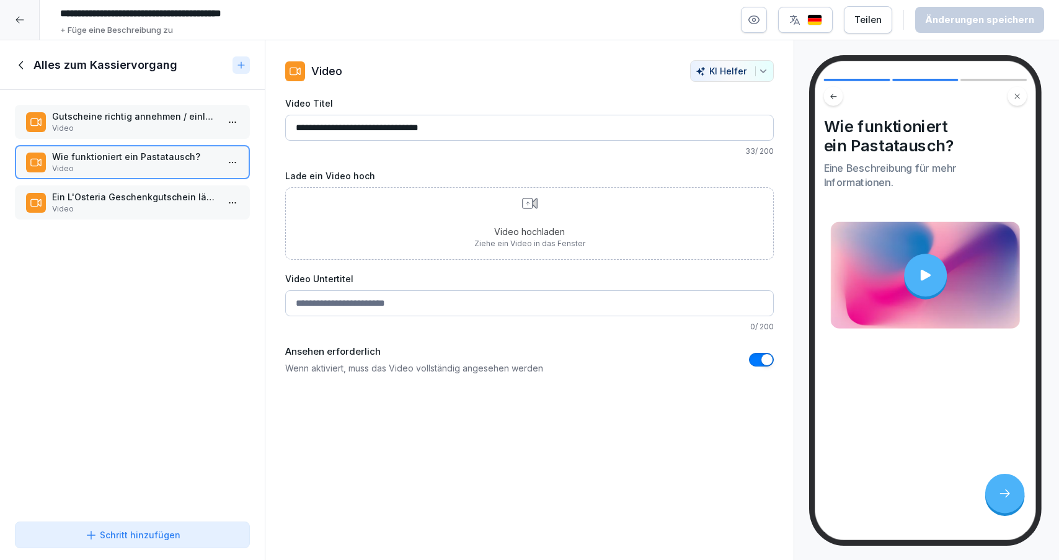
click at [169, 206] on p "Video" at bounding box center [135, 208] width 166 height 11
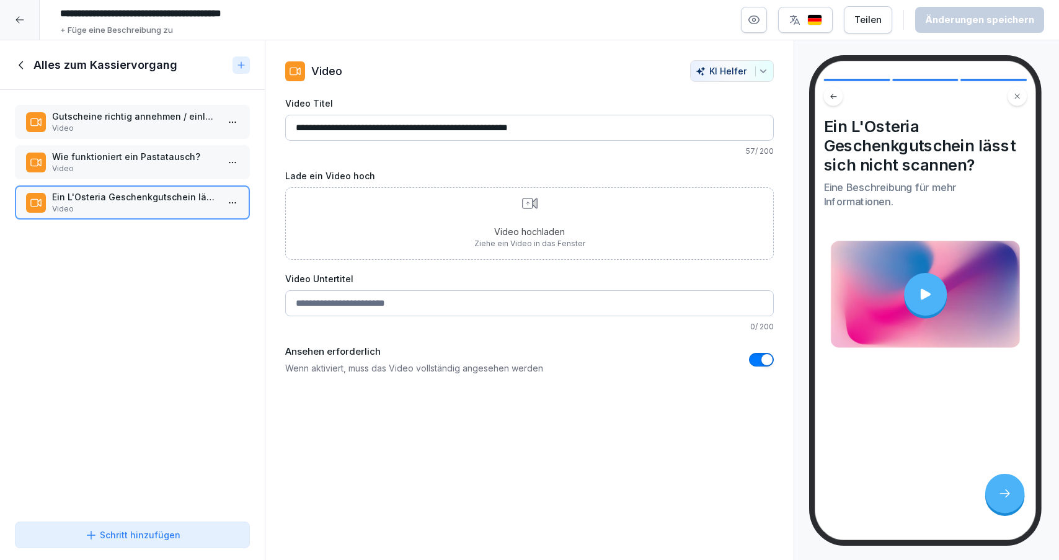
click at [20, 63] on icon at bounding box center [22, 65] width 14 height 14
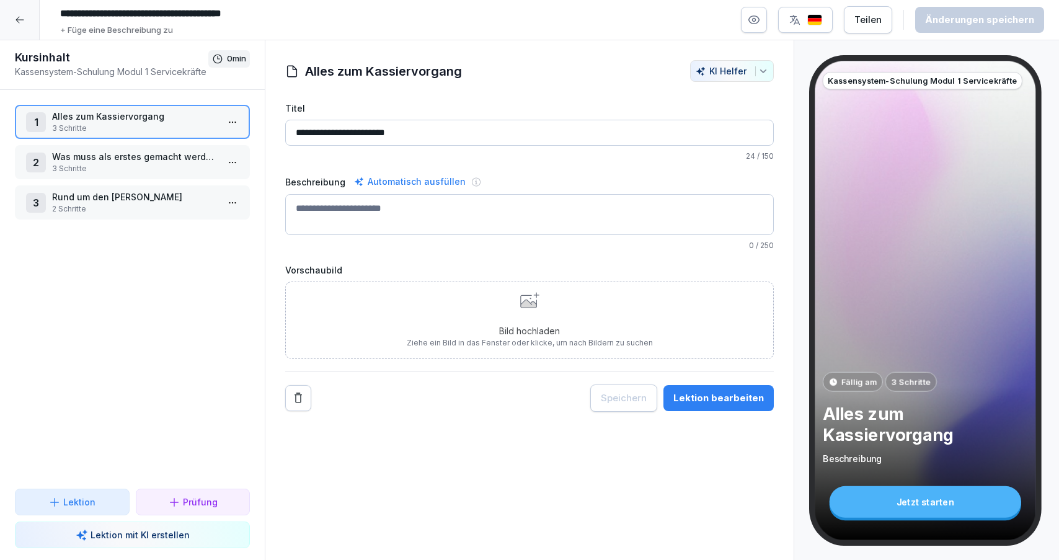
click at [123, 167] on p "3 Schritte" at bounding box center [135, 168] width 166 height 11
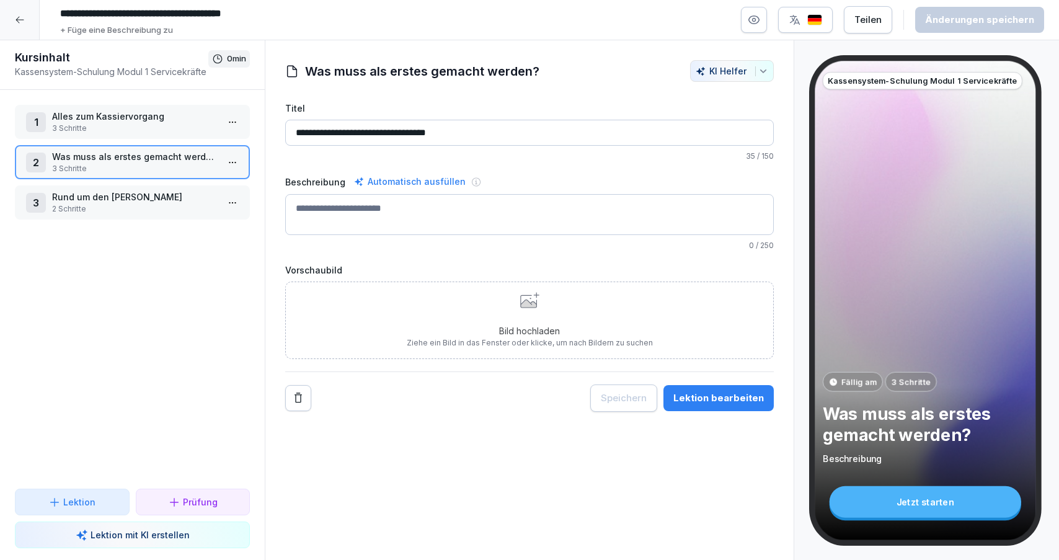
click at [717, 408] on button "Lektion bearbeiten" at bounding box center [719, 398] width 110 height 26
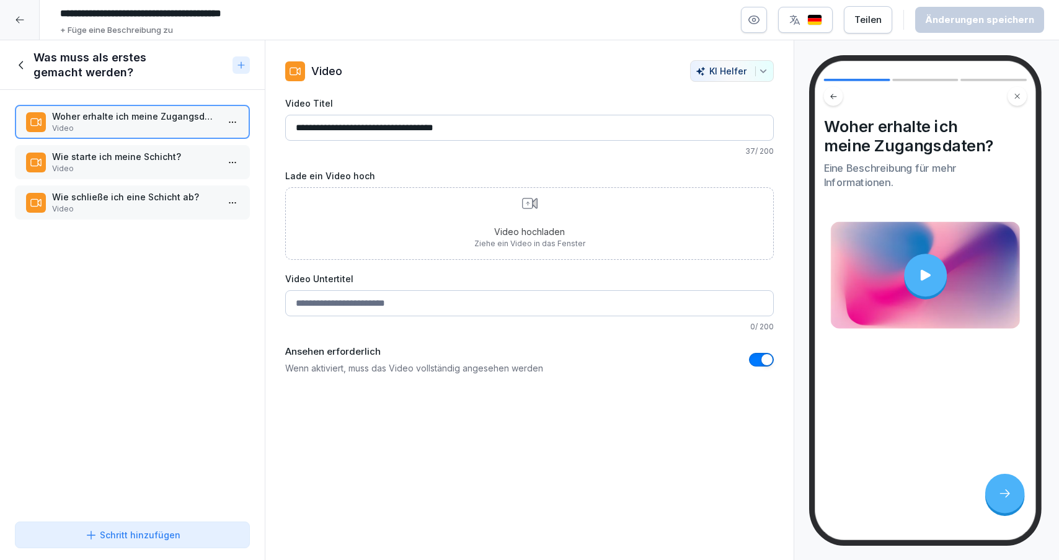
click at [81, 160] on p "Wie starte ich meine Schicht?" at bounding box center [135, 156] width 166 height 13
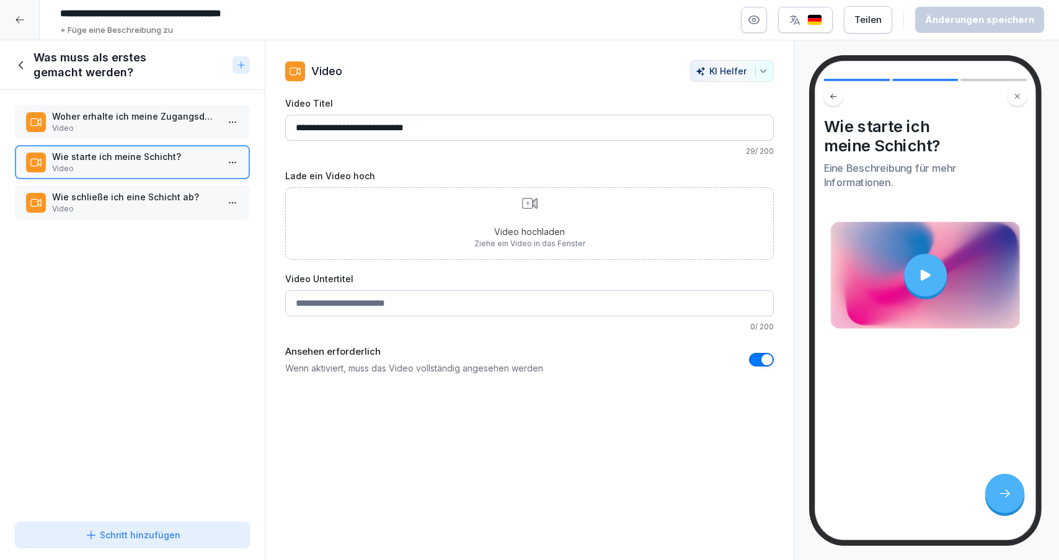
click at [22, 62] on icon at bounding box center [21, 65] width 4 height 8
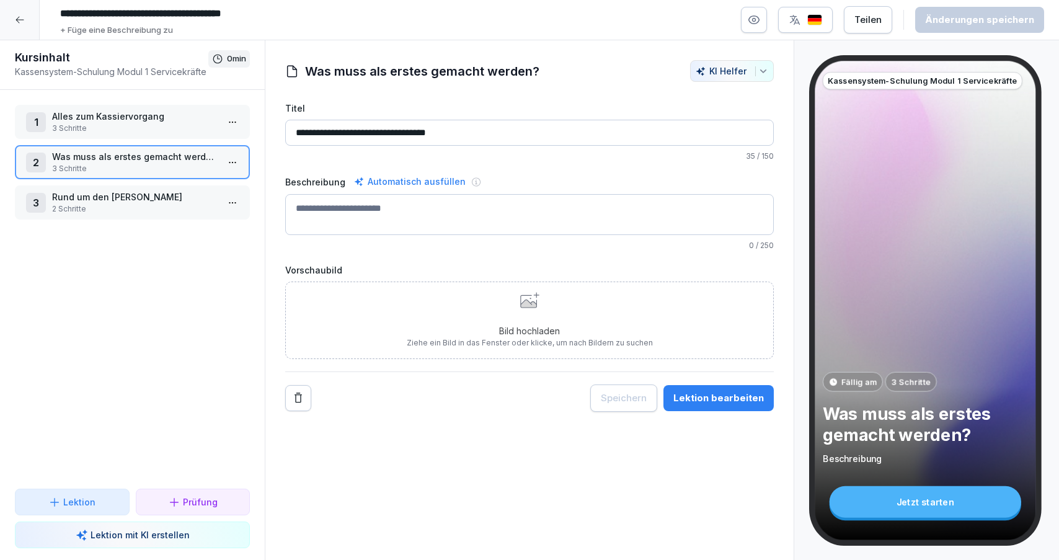
click at [141, 202] on p "Rund um den Gast" at bounding box center [135, 196] width 166 height 13
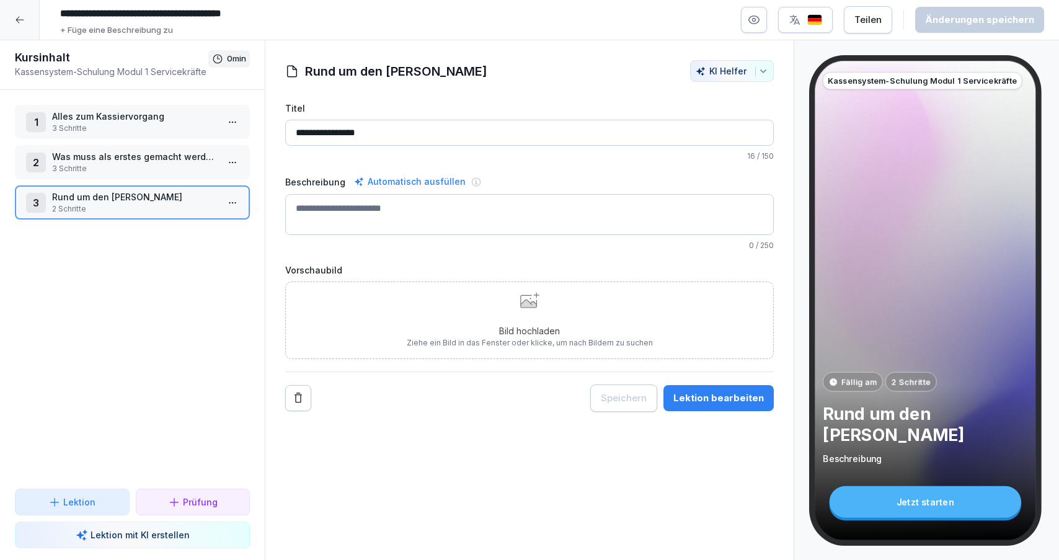
click at [700, 404] on div "Lektion bearbeiten" at bounding box center [718, 398] width 91 height 14
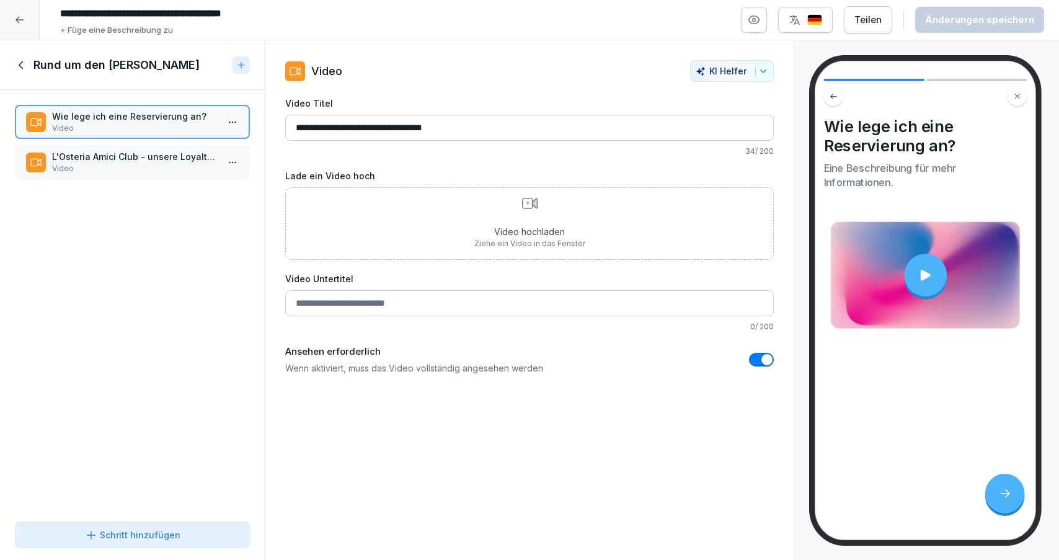
click at [138, 164] on p "Video" at bounding box center [135, 168] width 166 height 11
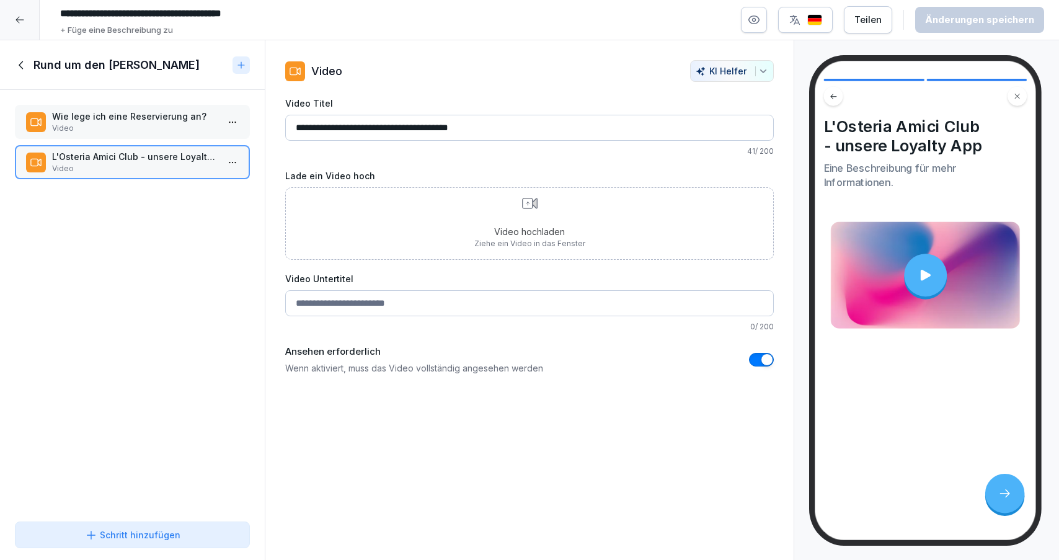
click at [20, 60] on icon at bounding box center [22, 65] width 14 height 14
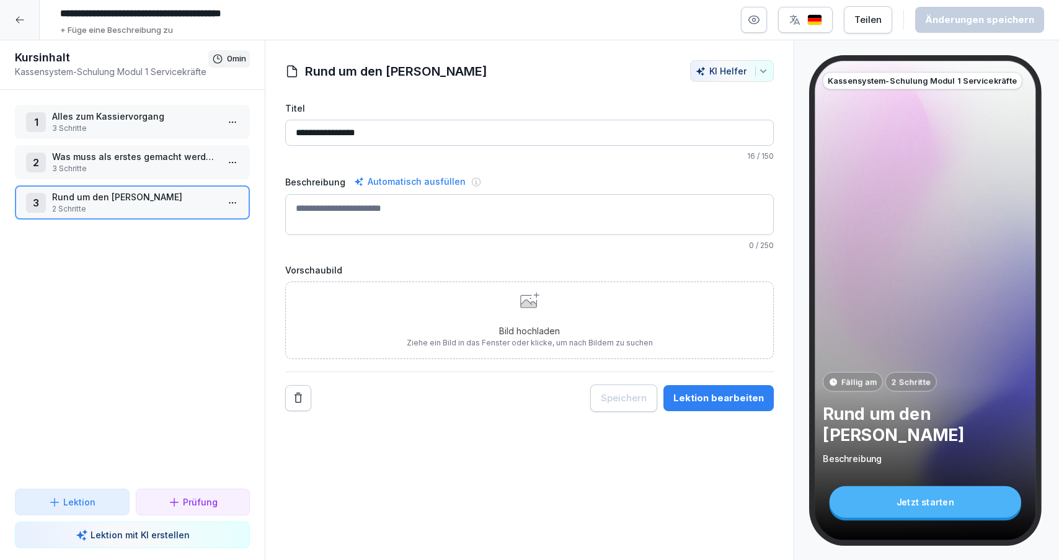
click at [23, 21] on icon at bounding box center [20, 20] width 10 height 10
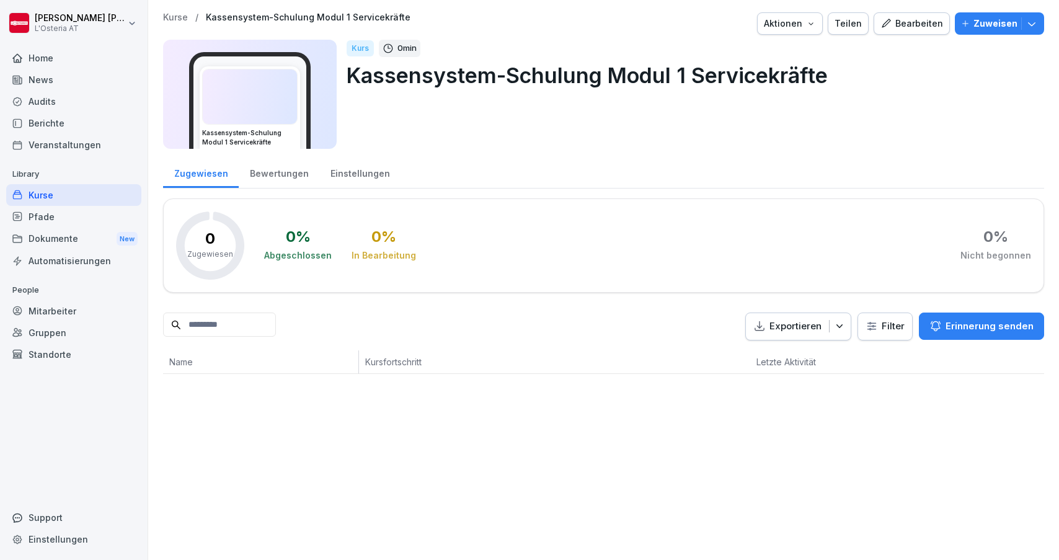
click at [47, 195] on div "Kurse" at bounding box center [73, 195] width 135 height 22
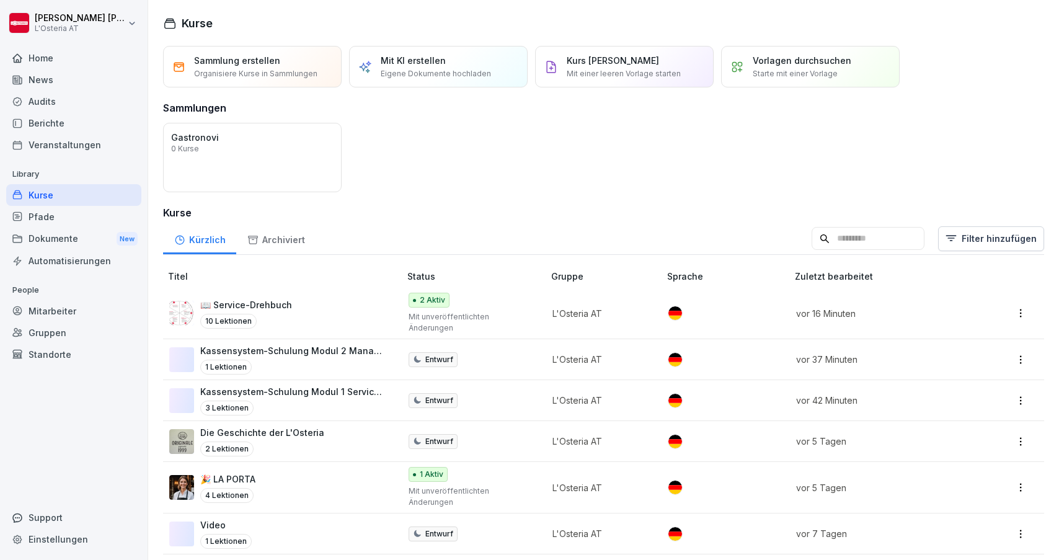
scroll to position [20, 0]
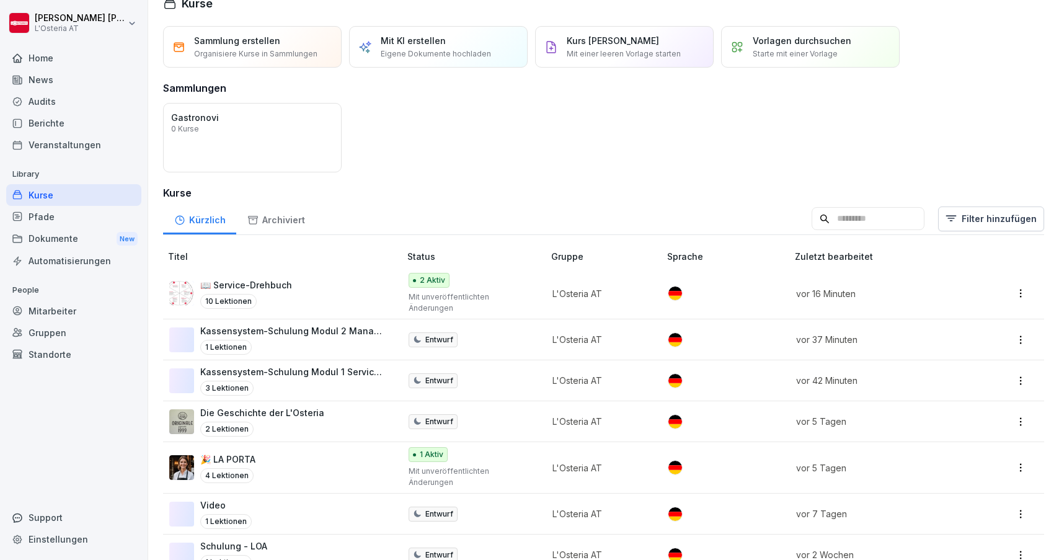
click at [301, 324] on p "Kassensystem-Schulung Modul 2 Management" at bounding box center [293, 330] width 187 height 13
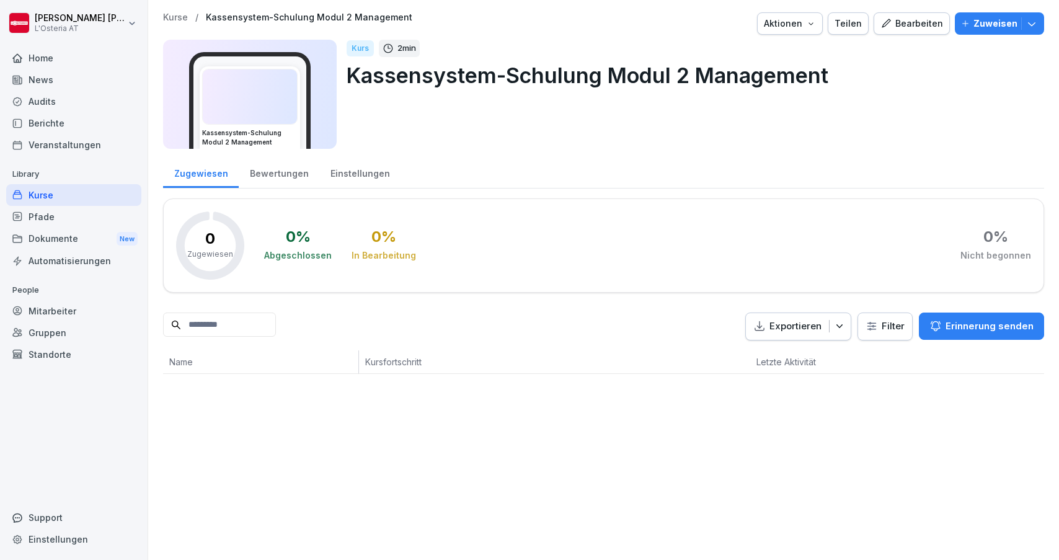
click at [927, 20] on div "Bearbeiten" at bounding box center [912, 24] width 63 height 14
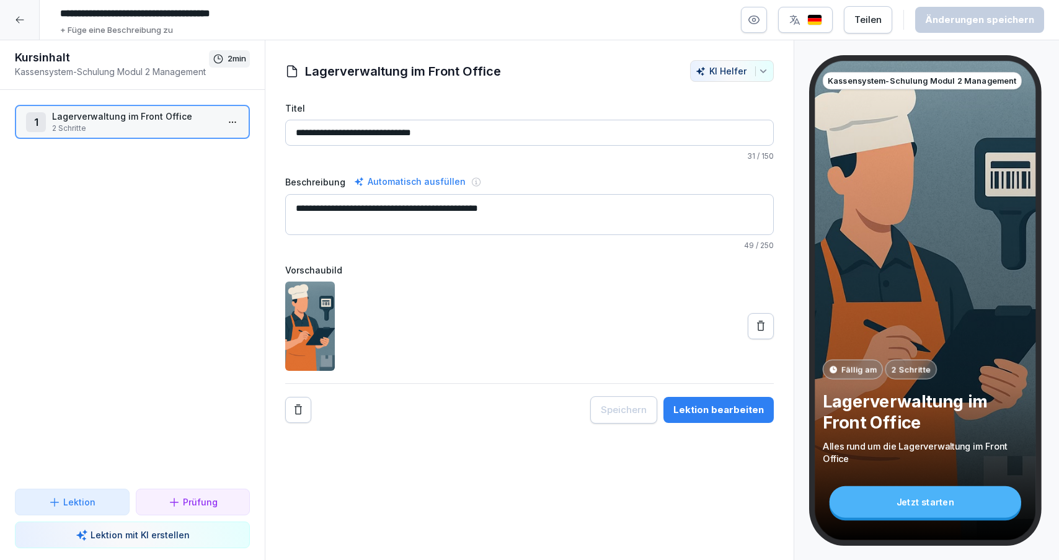
click at [717, 406] on div "Lektion bearbeiten" at bounding box center [718, 410] width 91 height 14
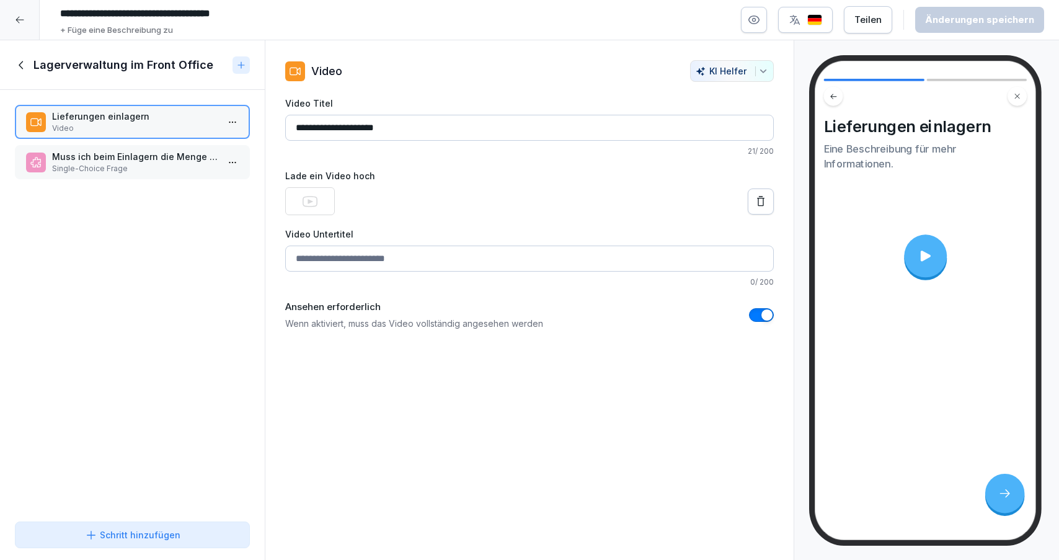
click at [924, 258] on icon at bounding box center [925, 256] width 10 height 11
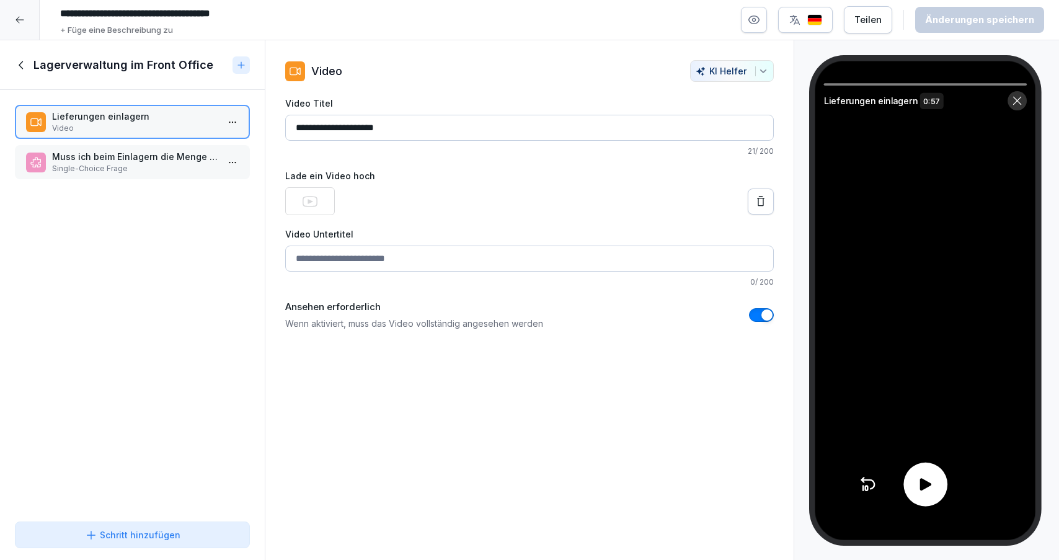
click at [934, 484] on div at bounding box center [925, 485] width 44 height 44
click at [920, 491] on icon at bounding box center [926, 485] width 18 height 18
click at [920, 486] on icon at bounding box center [926, 485] width 18 height 18
click at [88, 161] on p "Muss ich beim Einlagern die Menge kontrollieren?" at bounding box center [135, 156] width 166 height 13
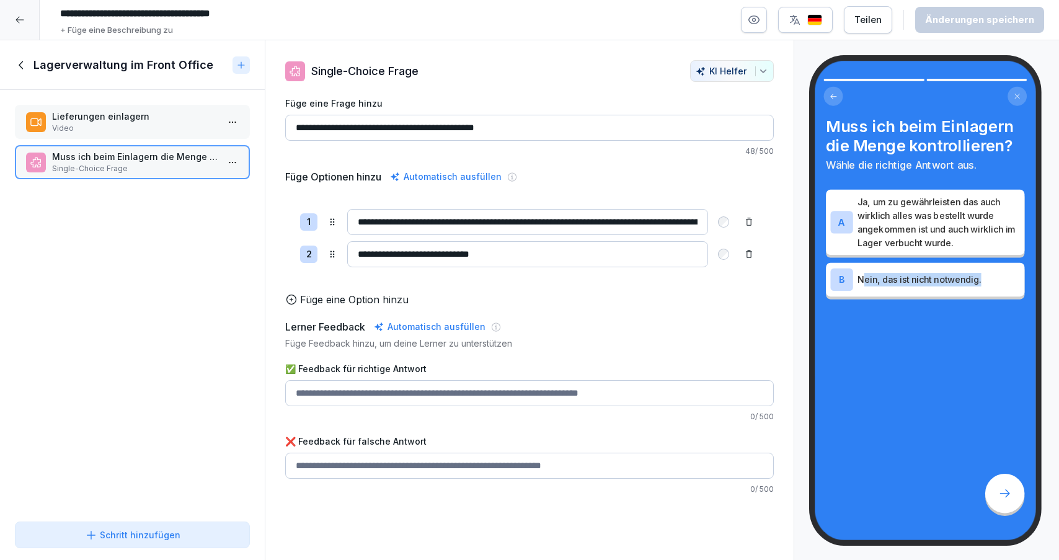
drag, startPoint x: 864, startPoint y: 275, endPoint x: 1011, endPoint y: 294, distance: 148.2
click at [1011, 294] on div "B Nein, das ist nicht notwendig." at bounding box center [925, 279] width 198 height 33
click at [930, 321] on div "Muss ich beim Einlagern die Menge kontrollieren? Wähle die richtige Antwort aus…" at bounding box center [925, 300] width 221 height 479
click at [16, 63] on icon at bounding box center [22, 65] width 14 height 14
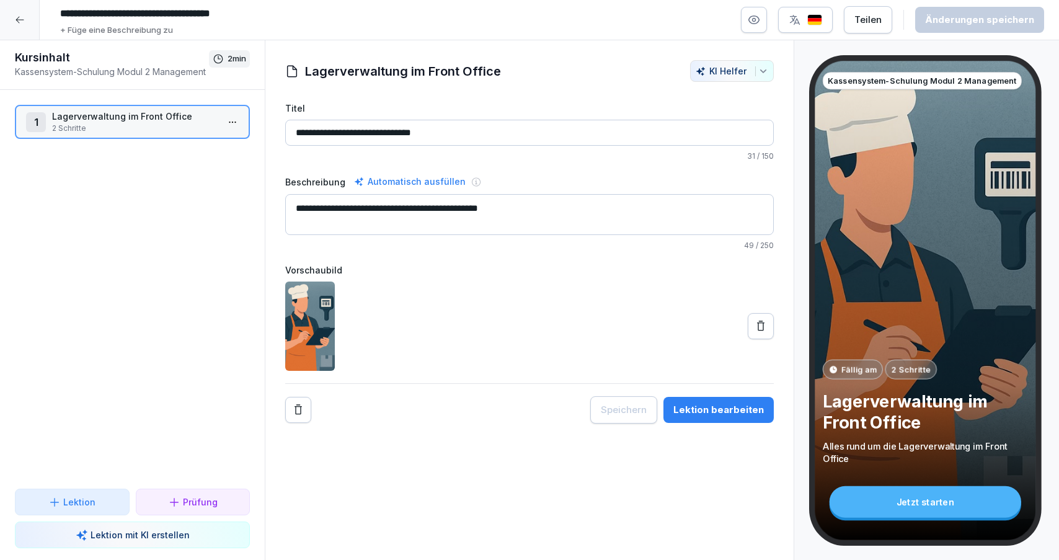
click at [22, 22] on icon at bounding box center [20, 20] width 10 height 10
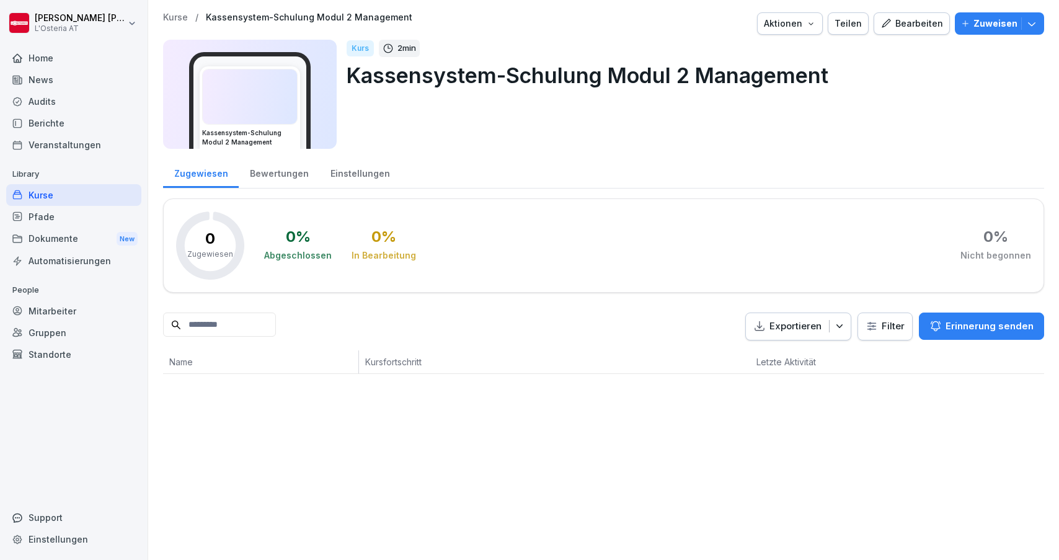
click at [59, 78] on div "News" at bounding box center [73, 80] width 135 height 22
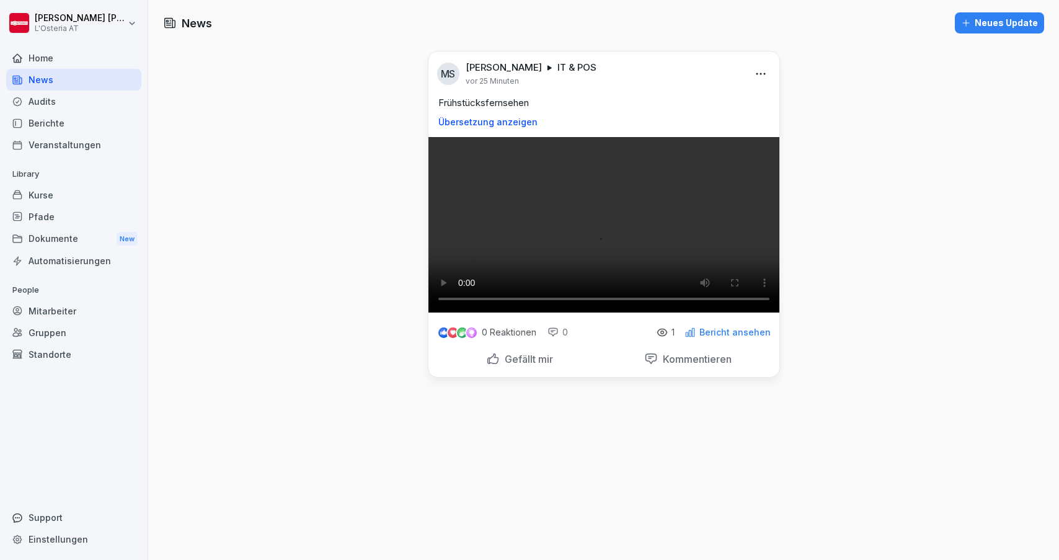
scroll to position [159, 0]
click at [605, 293] on video at bounding box center [603, 224] width 351 height 175
click at [648, 313] on video at bounding box center [603, 224] width 351 height 175
click at [464, 313] on video at bounding box center [603, 224] width 351 height 175
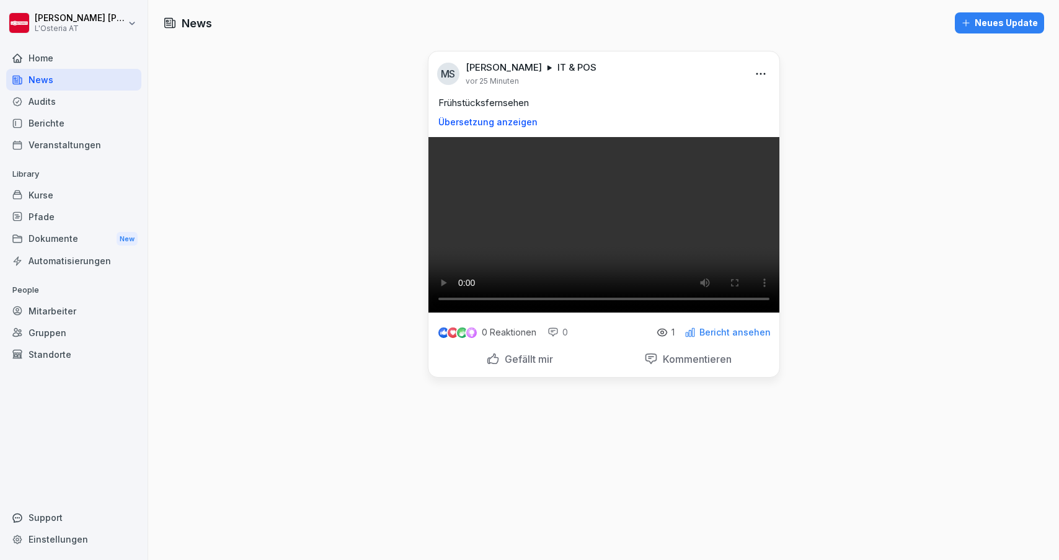
scroll to position [0, 0]
click at [1005, 23] on div "Neues Update" at bounding box center [999, 23] width 77 height 14
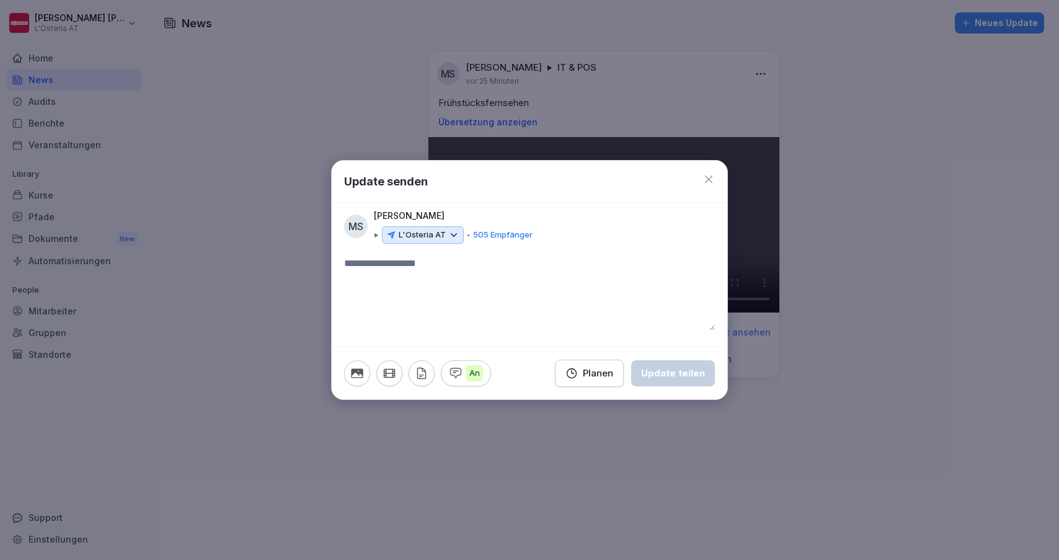
click at [449, 234] on icon at bounding box center [453, 234] width 11 height 11
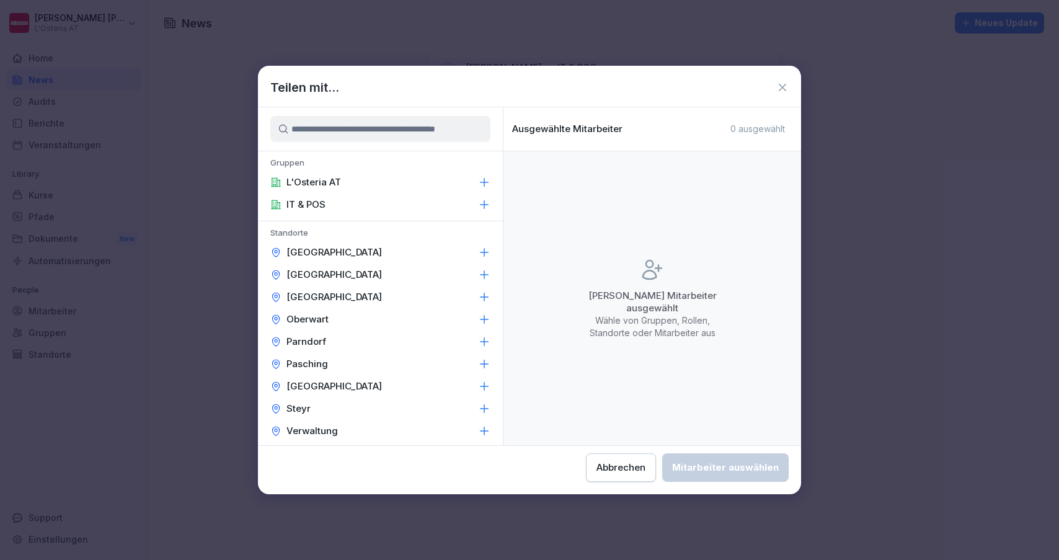
click at [488, 207] on icon at bounding box center [484, 204] width 12 height 12
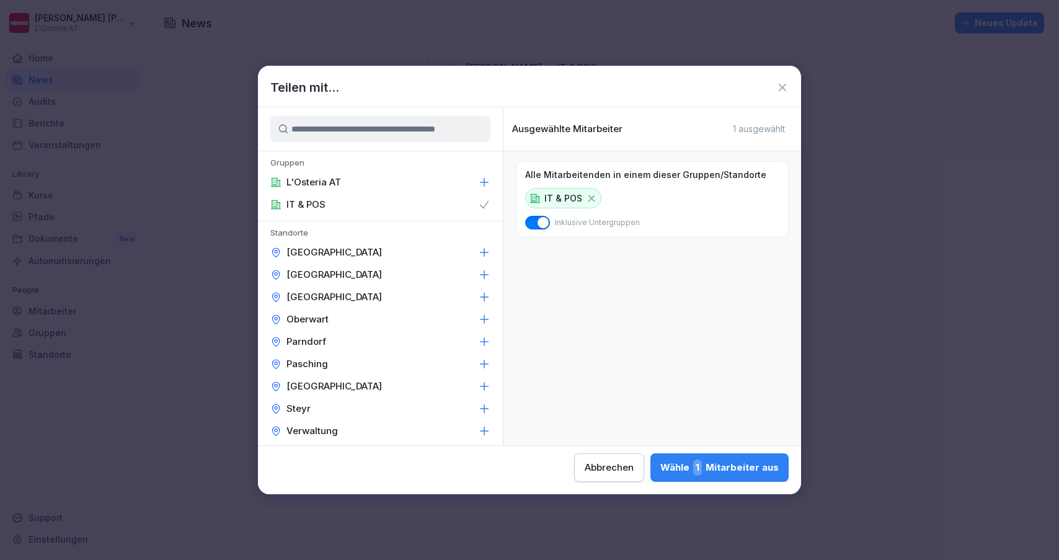
click at [660, 471] on div "Wähle 1 Mitarbeiter aus" at bounding box center [719, 467] width 118 height 16
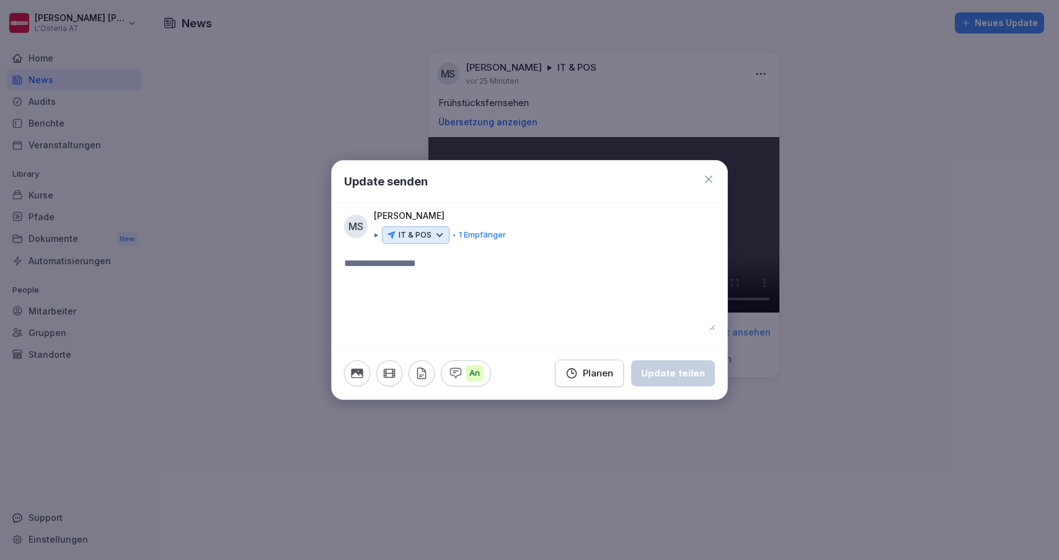
click at [710, 179] on icon at bounding box center [708, 178] width 7 height 7
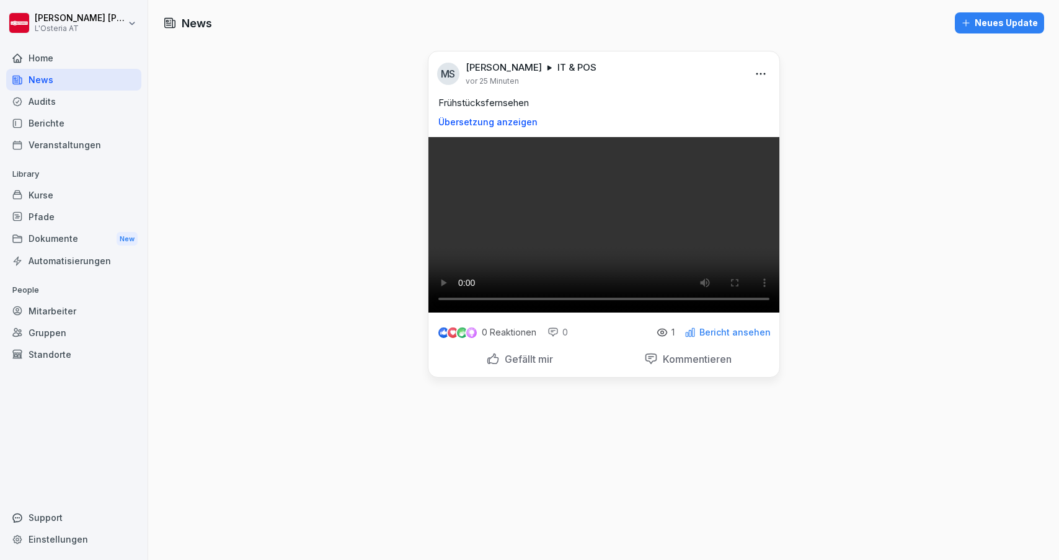
click at [762, 68] on html "Manfred Schneider L'Osteria AT Home News Audits Berichte Veranstaltungen Librar…" at bounding box center [529, 280] width 1059 height 560
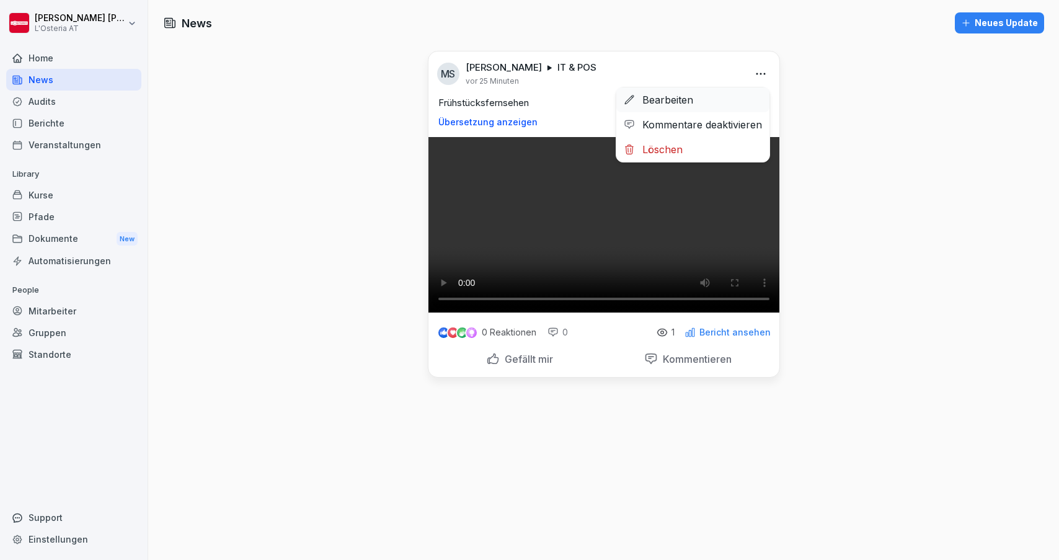
click at [677, 104] on div "Bearbeiten" at bounding box center [692, 99] width 153 height 25
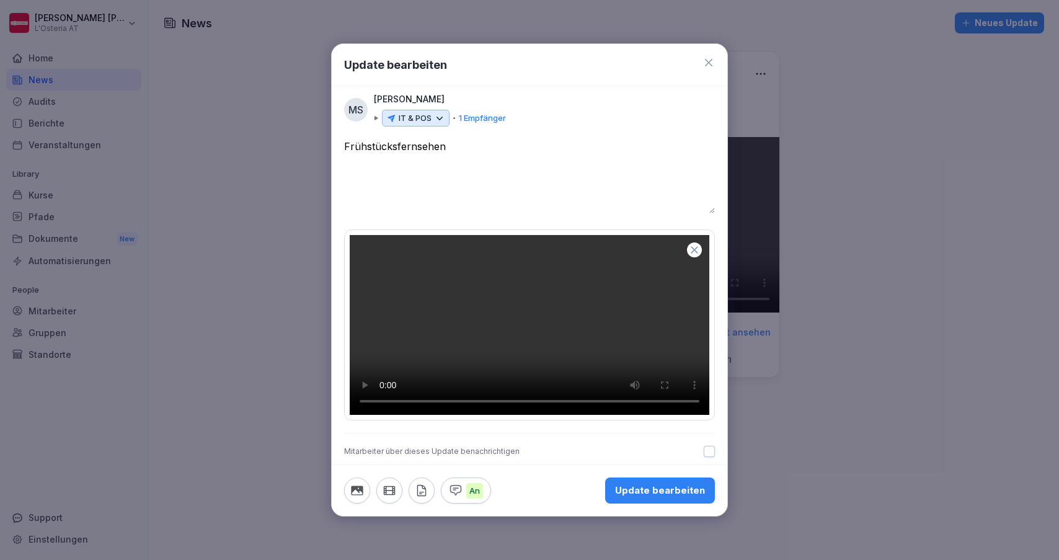
click at [402, 139] on textarea "**********" at bounding box center [529, 176] width 371 height 74
click at [481, 139] on textarea "**********" at bounding box center [529, 176] width 371 height 74
click at [707, 56] on icon at bounding box center [709, 62] width 12 height 12
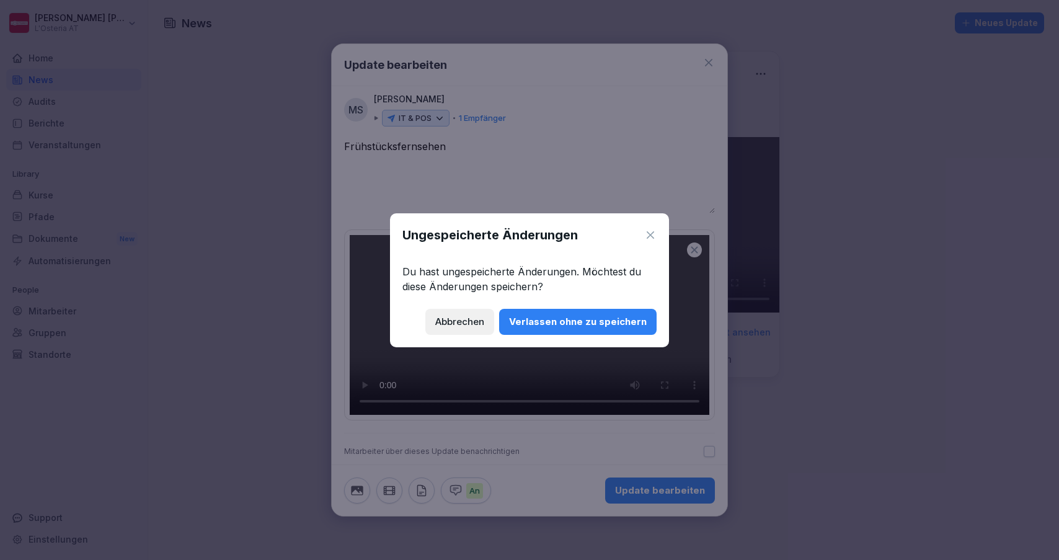
click at [541, 321] on div "Verlassen ohne zu speichern" at bounding box center [578, 322] width 138 height 14
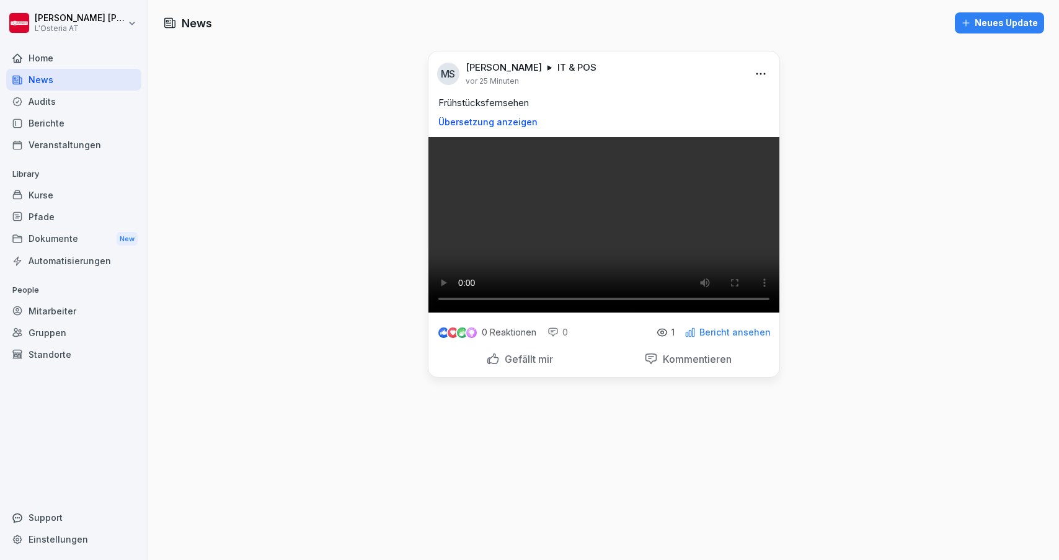
click at [763, 69] on html "Manfred Schneider L'Osteria AT Home News Audits Berichte Veranstaltungen Librar…" at bounding box center [529, 280] width 1059 height 560
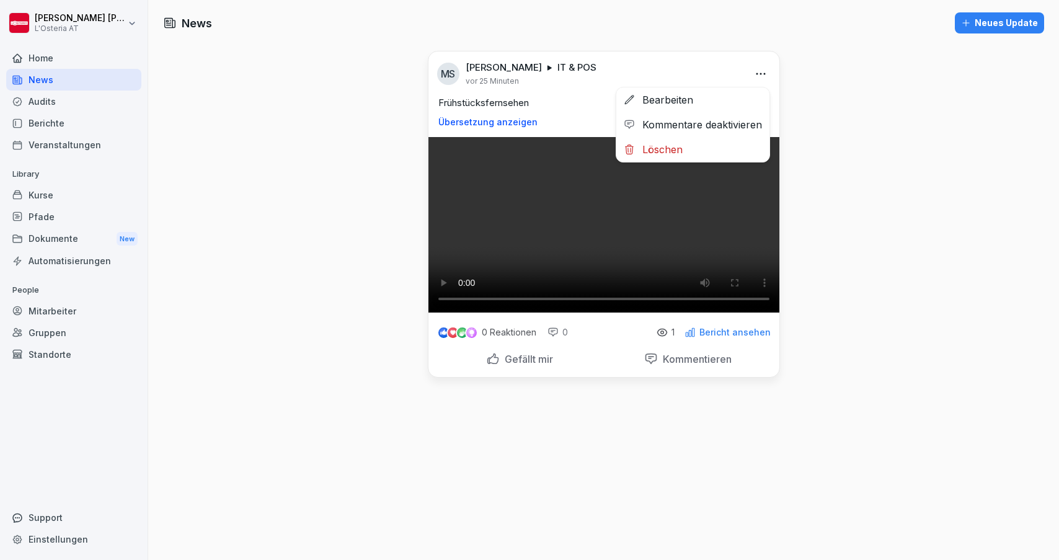
click at [891, 69] on html "Manfred Schneider L'Osteria AT Home News Audits Berichte Veranstaltungen Librar…" at bounding box center [529, 280] width 1059 height 560
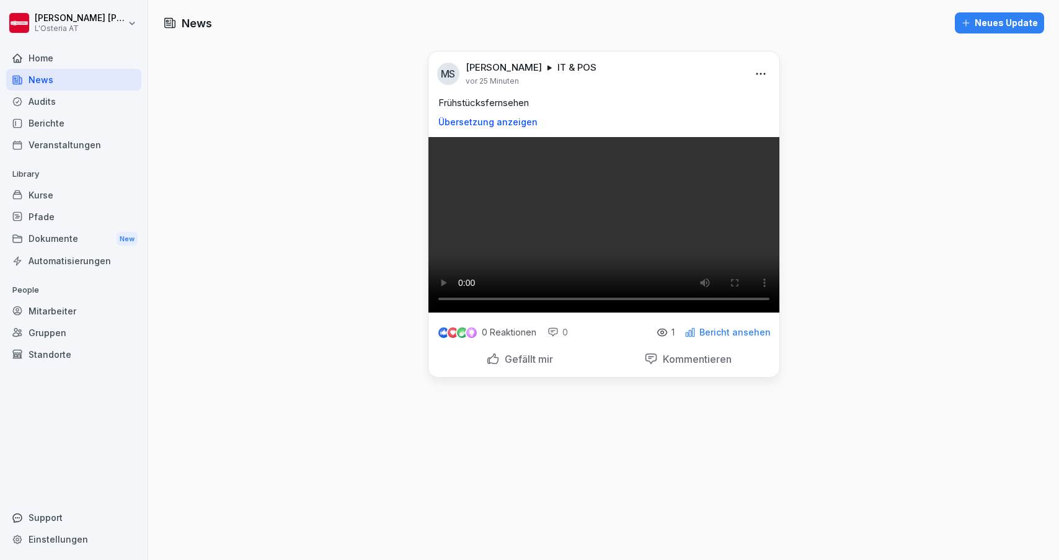
click at [45, 235] on div "Dokumente New" at bounding box center [73, 239] width 135 height 23
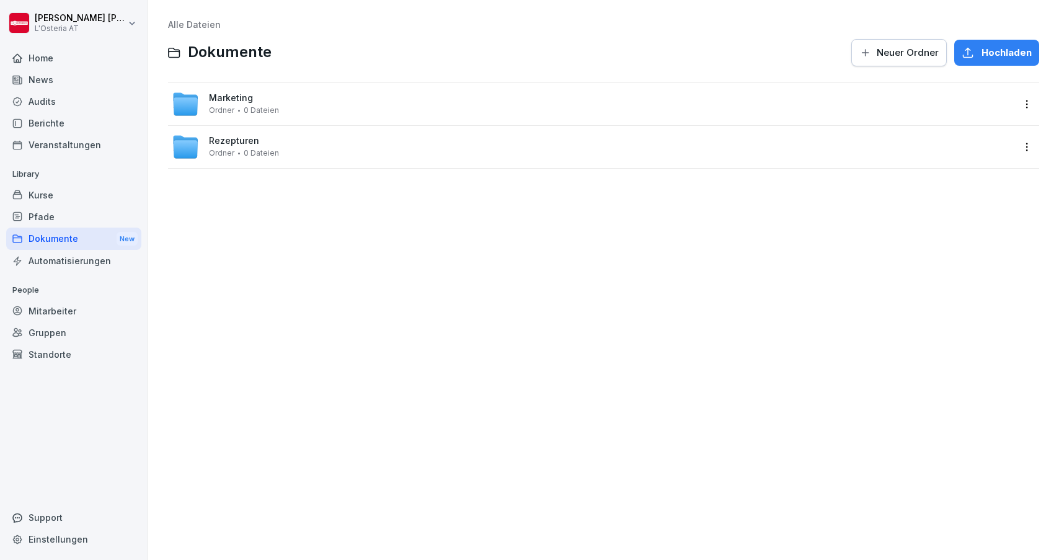
click at [60, 79] on div "News" at bounding box center [73, 80] width 135 height 22
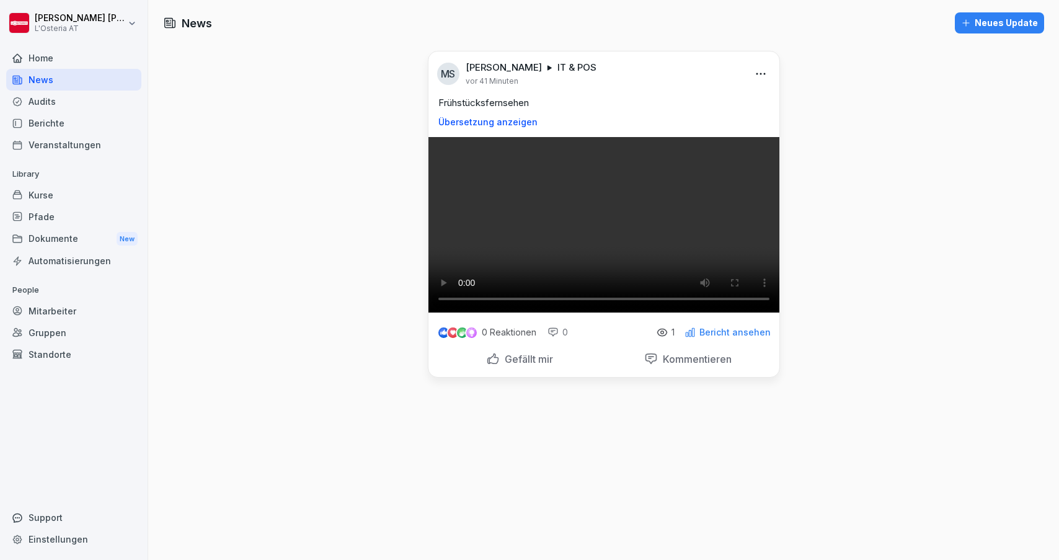
click at [971, 18] on icon "button" at bounding box center [966, 23] width 10 height 10
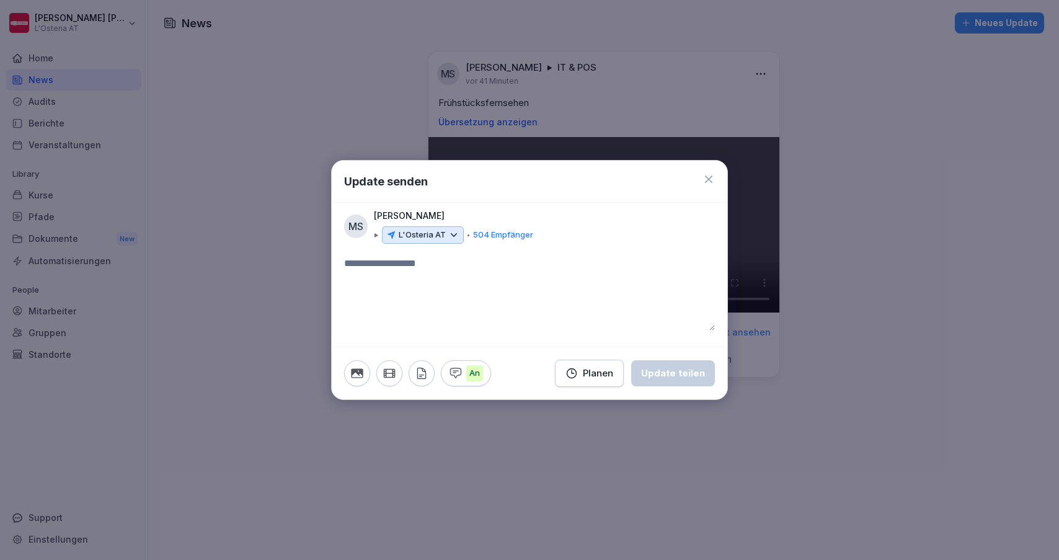
click at [711, 180] on icon at bounding box center [709, 179] width 12 height 12
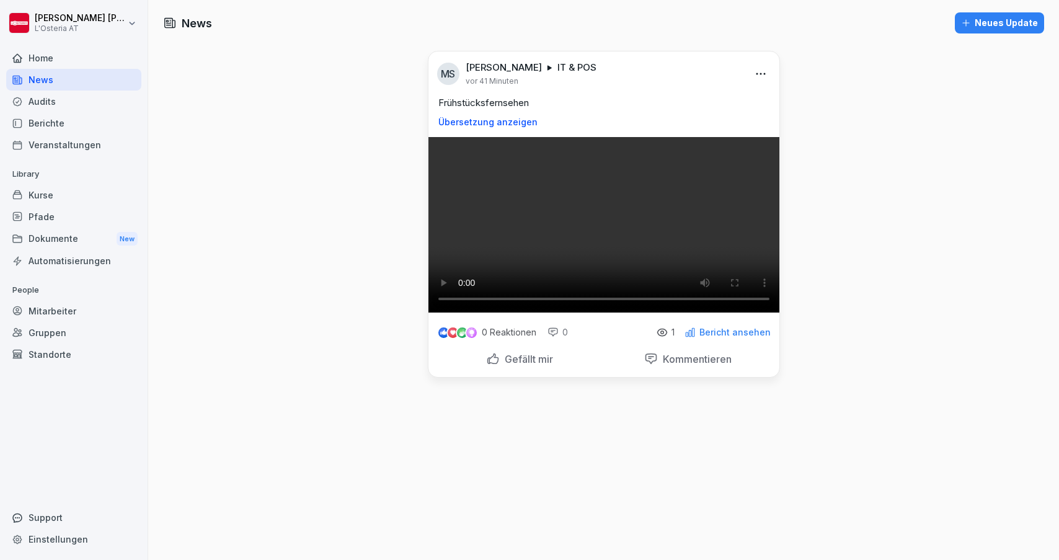
click at [64, 236] on div "Dokumente New" at bounding box center [73, 239] width 135 height 23
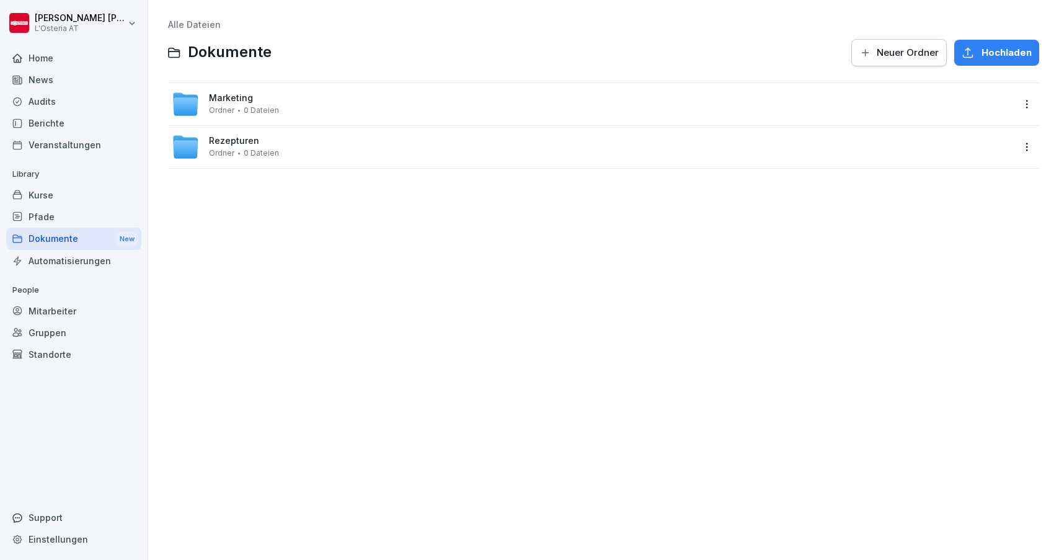
click at [228, 140] on span "Rezepturen" at bounding box center [234, 141] width 50 height 11
click at [231, 180] on span "Getränke" at bounding box center [229, 184] width 40 height 11
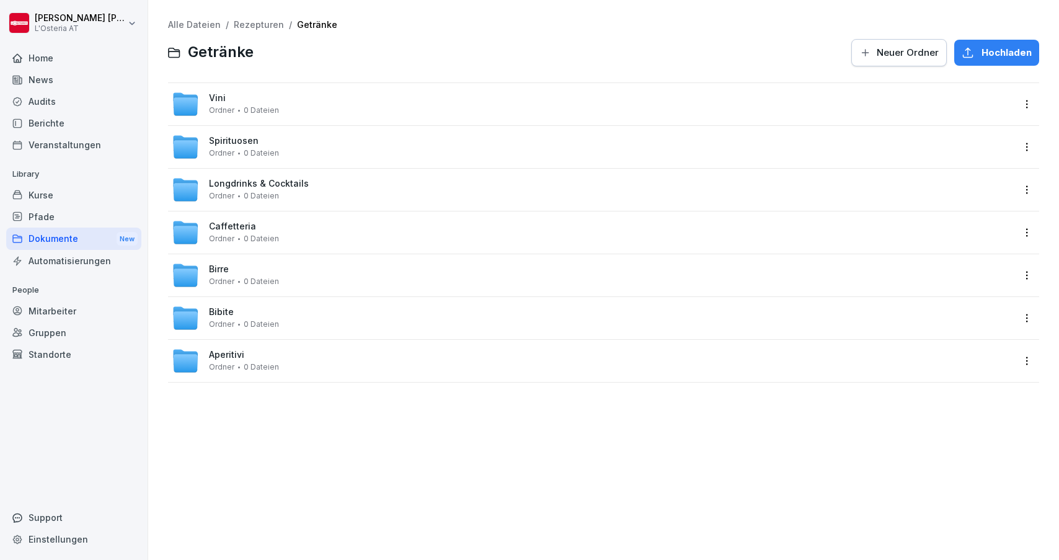
click at [218, 99] on span "Vini" at bounding box center [217, 98] width 17 height 11
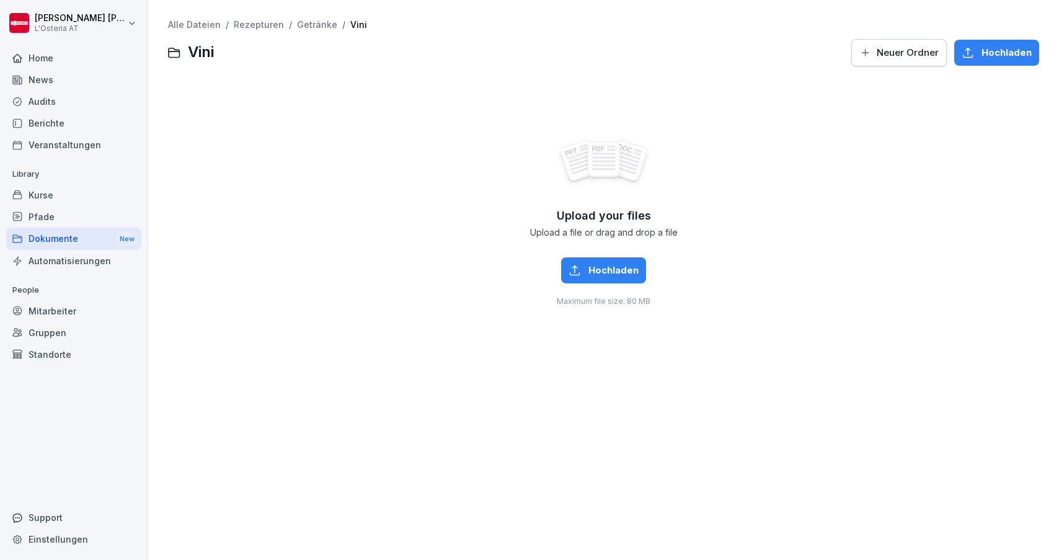
click at [305, 26] on link "Getränke" at bounding box center [317, 24] width 40 height 11
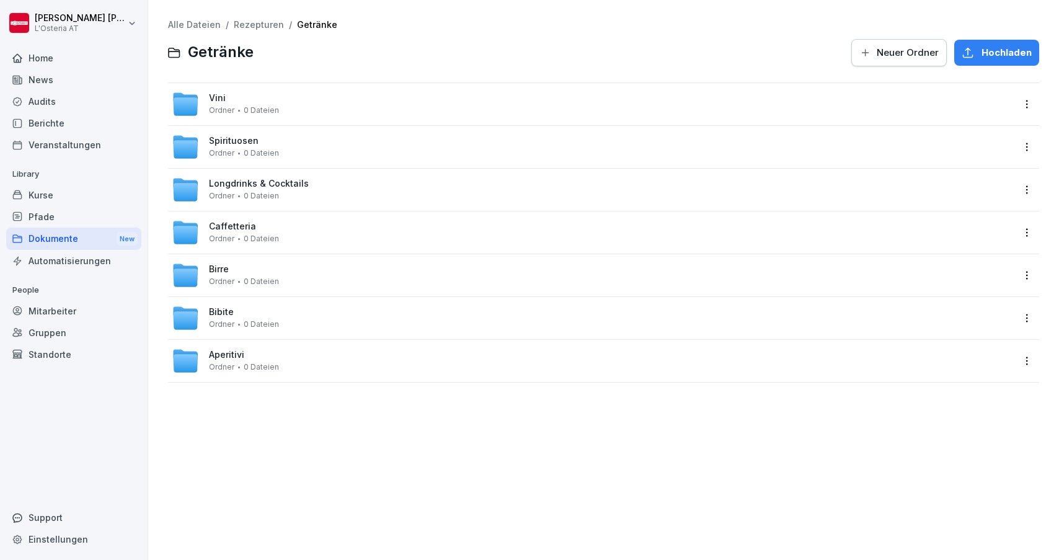
click at [255, 27] on link "Rezepturen" at bounding box center [259, 24] width 50 height 11
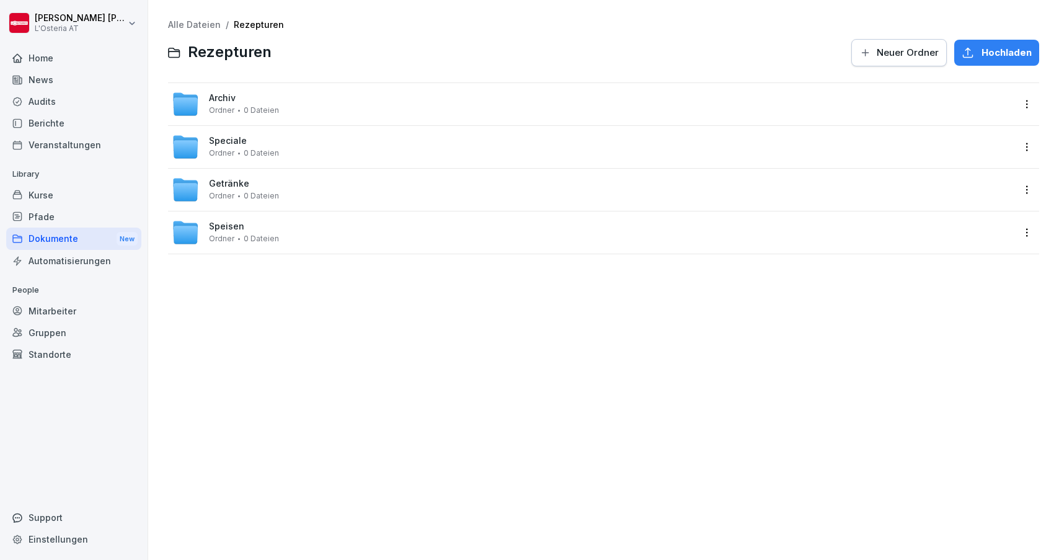
click at [95, 236] on div "Dokumente New" at bounding box center [73, 239] width 135 height 23
click at [66, 81] on div "News" at bounding box center [73, 80] width 135 height 22
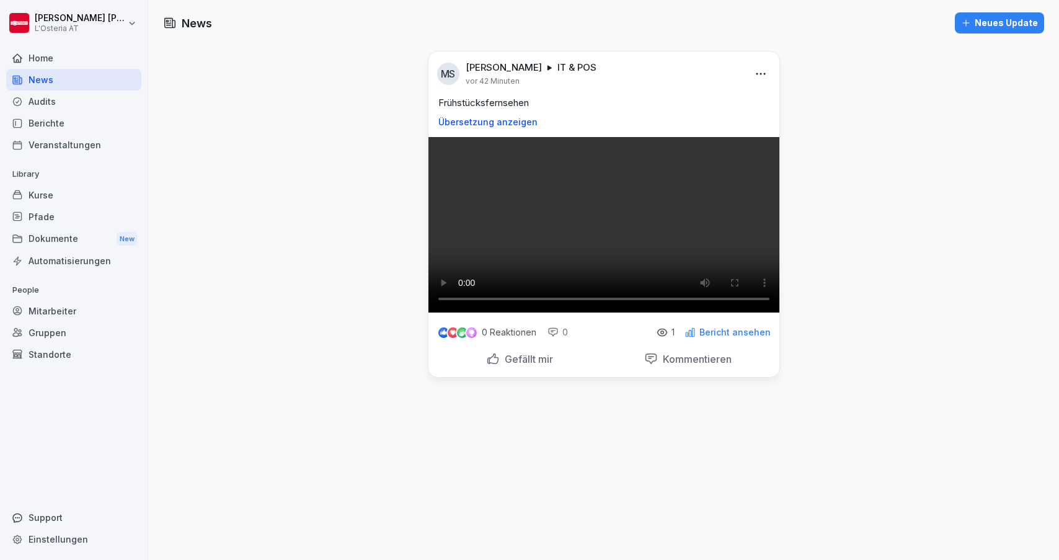
click at [69, 56] on div "Home" at bounding box center [73, 58] width 135 height 22
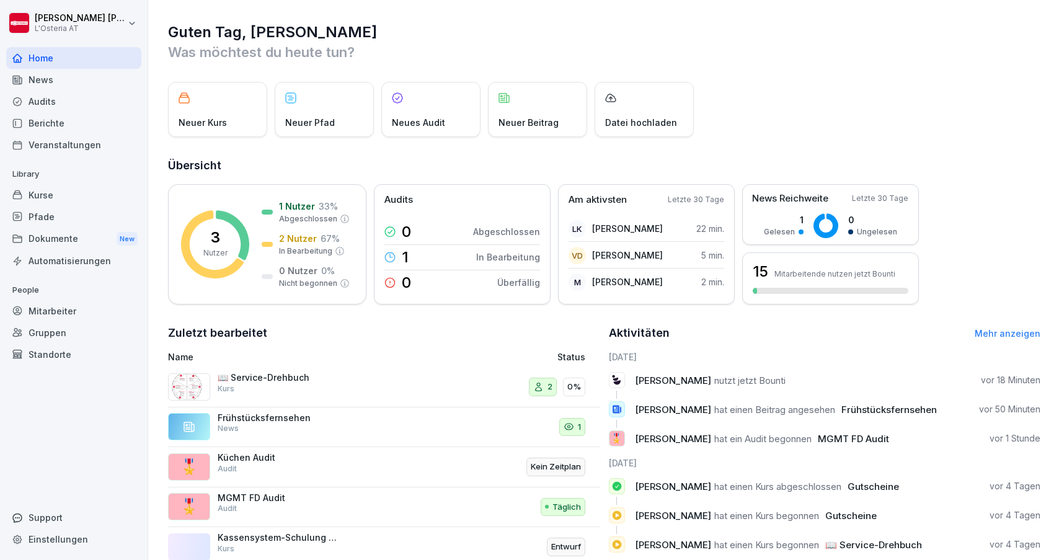
click at [71, 76] on div "News" at bounding box center [73, 80] width 135 height 22
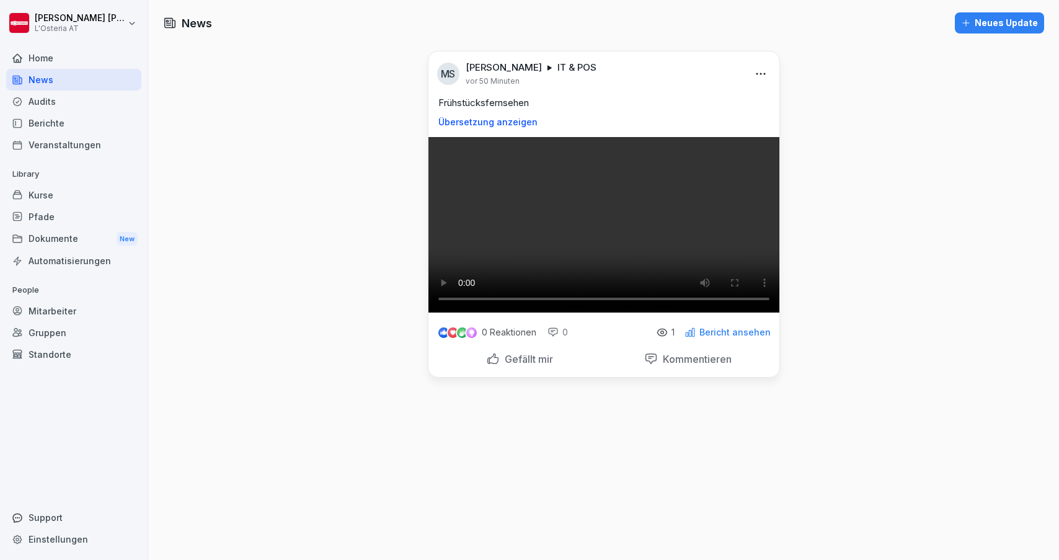
click at [77, 193] on div "Kurse" at bounding box center [73, 195] width 135 height 22
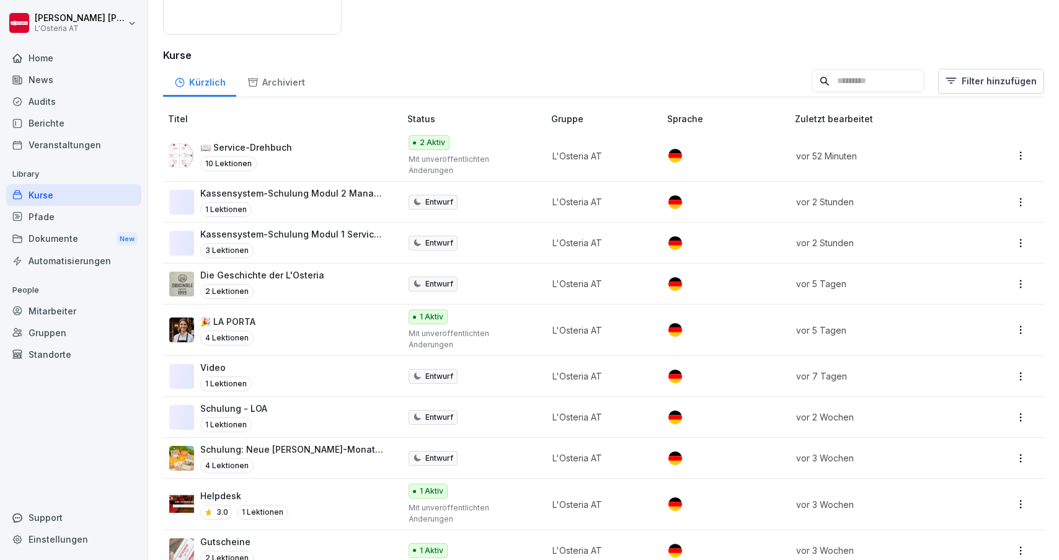
scroll to position [130, 0]
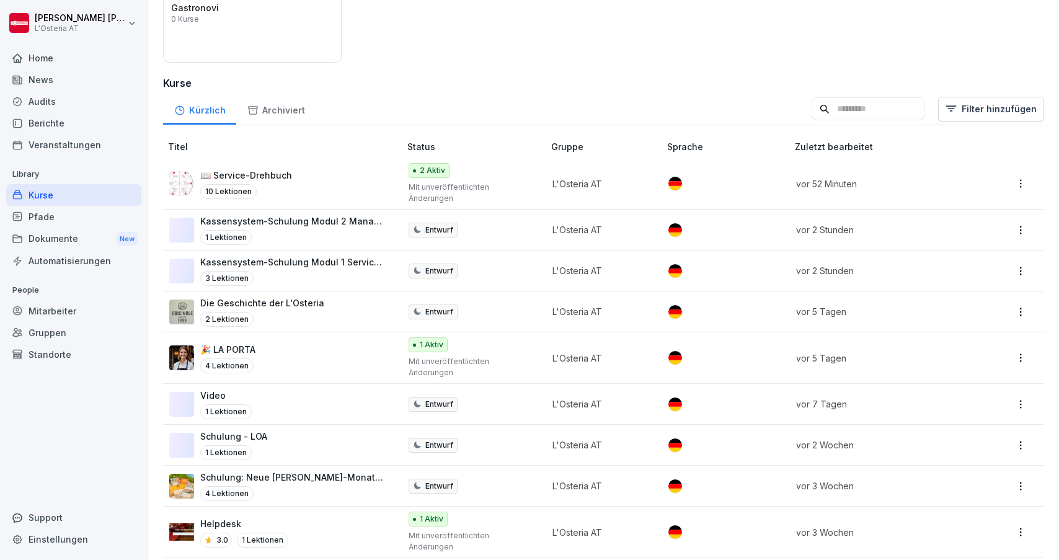
click at [73, 217] on div "Pfade" at bounding box center [73, 217] width 135 height 22
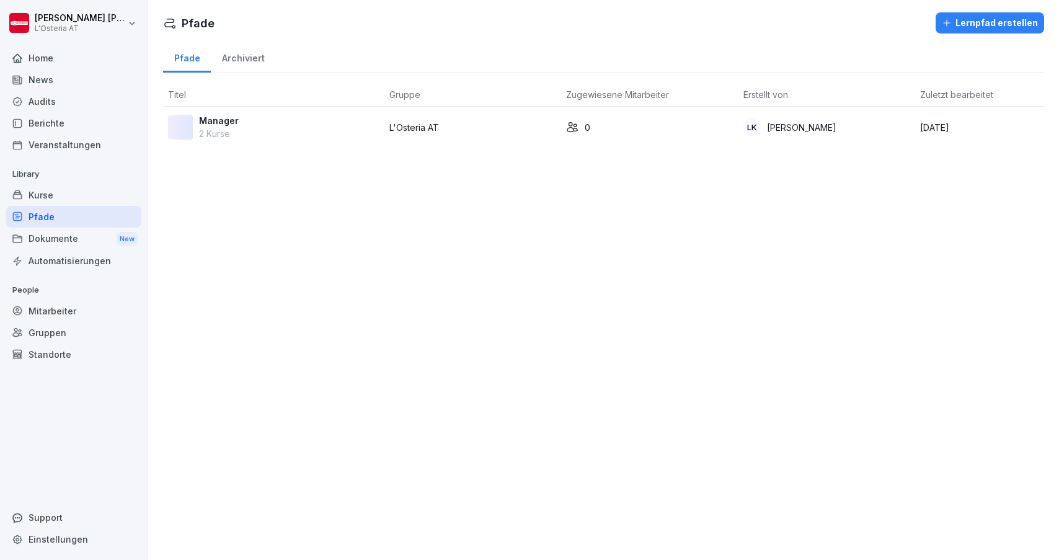
click at [226, 124] on p "Manager" at bounding box center [219, 120] width 40 height 13
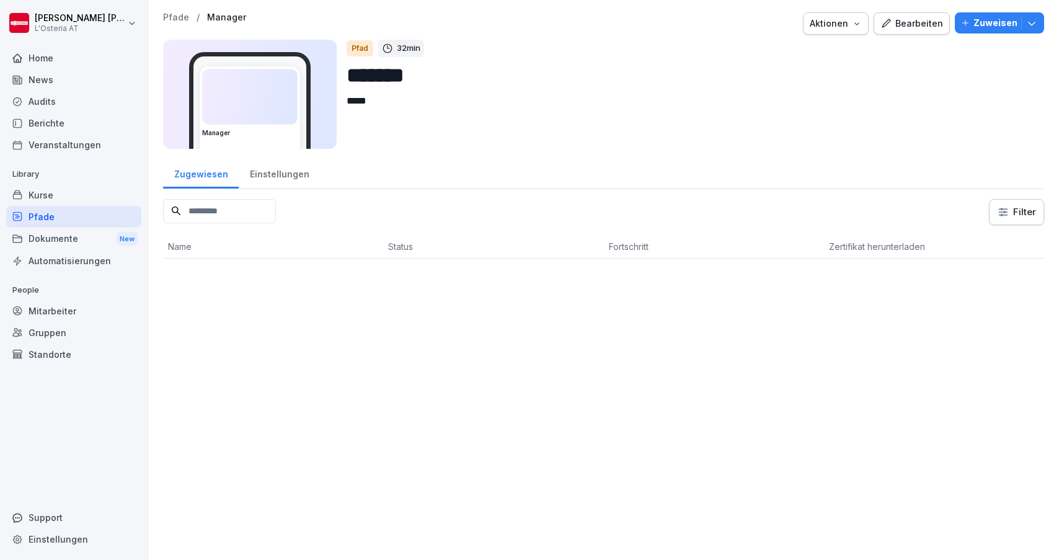
click at [932, 20] on div "Bearbeiten" at bounding box center [912, 24] width 63 height 14
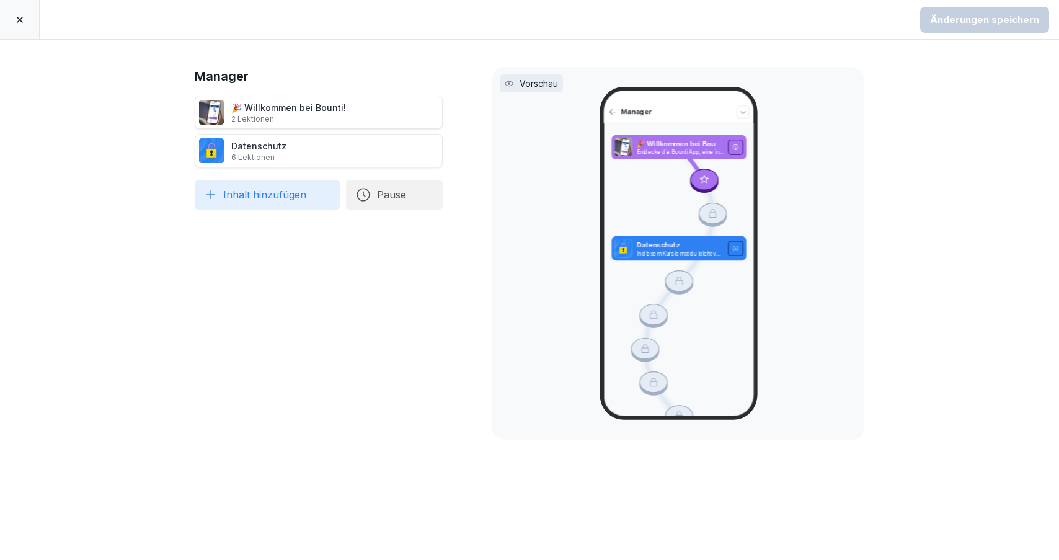
click at [25, 22] on div at bounding box center [20, 19] width 40 height 39
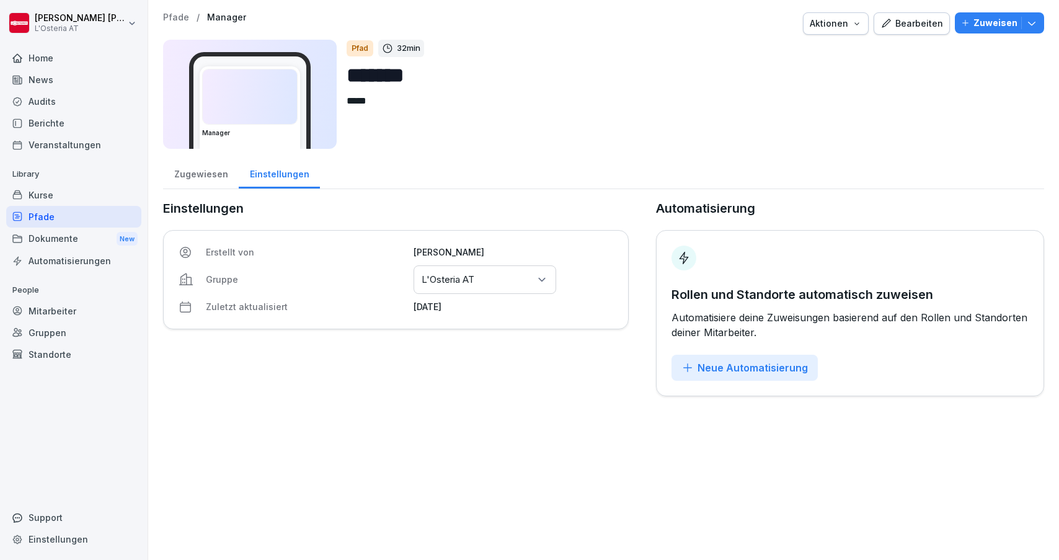
click at [99, 216] on div "Pfade" at bounding box center [73, 217] width 135 height 22
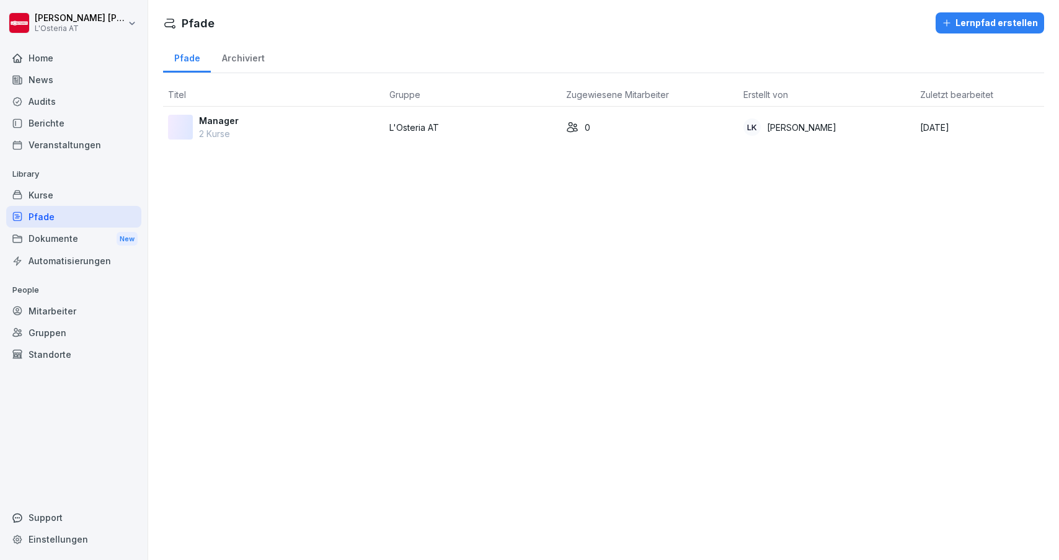
click at [68, 198] on div "Kurse" at bounding box center [73, 195] width 135 height 22
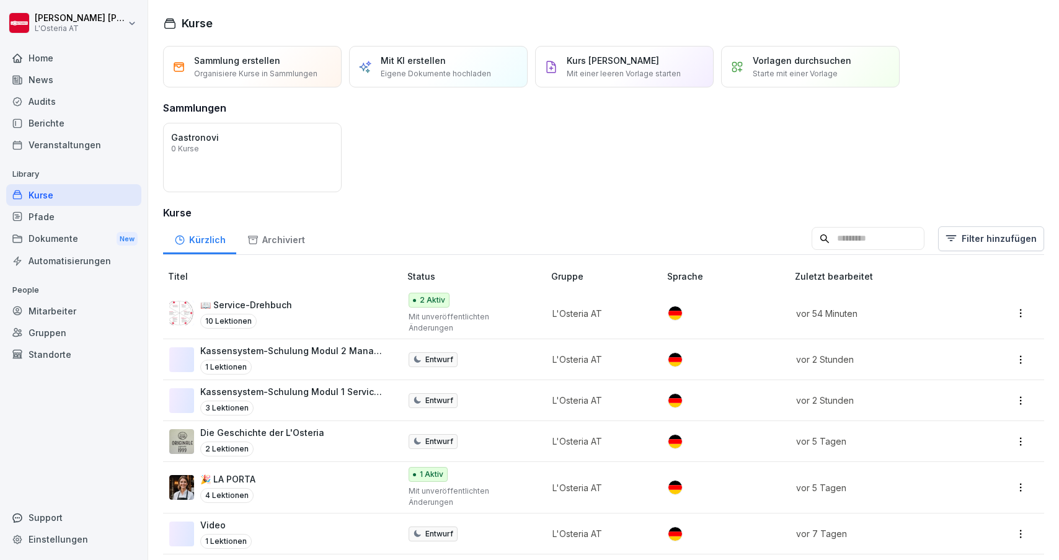
click at [71, 236] on div "Dokumente New" at bounding box center [73, 239] width 135 height 23
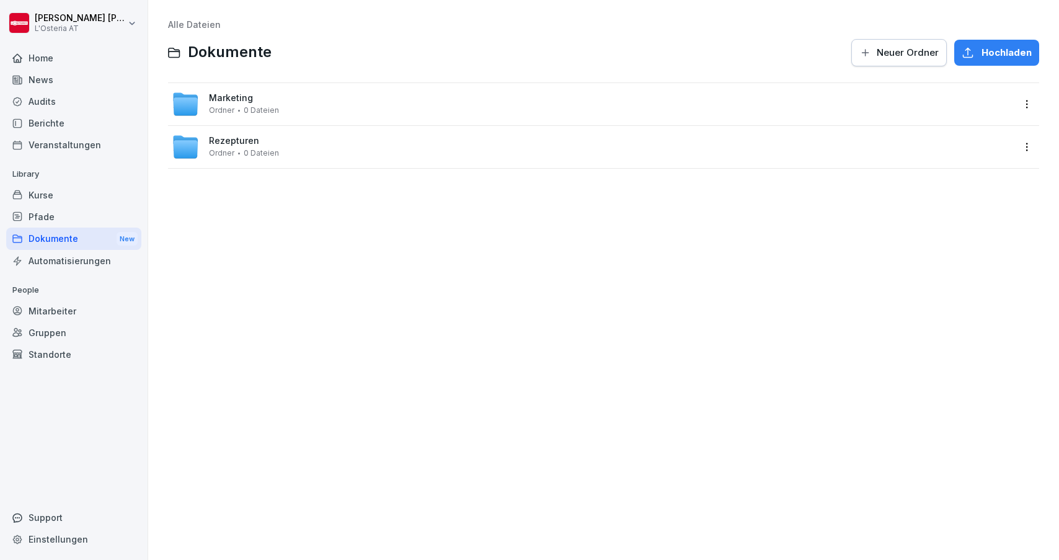
click at [973, 55] on icon "button" at bounding box center [968, 52] width 9 height 9
click at [68, 190] on div "Kurse" at bounding box center [73, 195] width 135 height 22
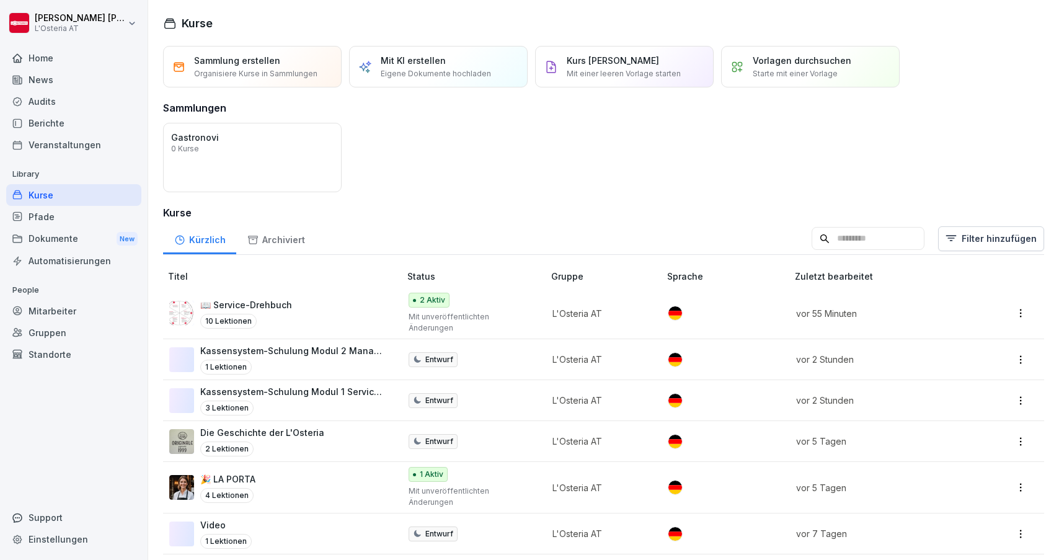
click at [76, 239] on div "Dokumente New" at bounding box center [73, 239] width 135 height 23
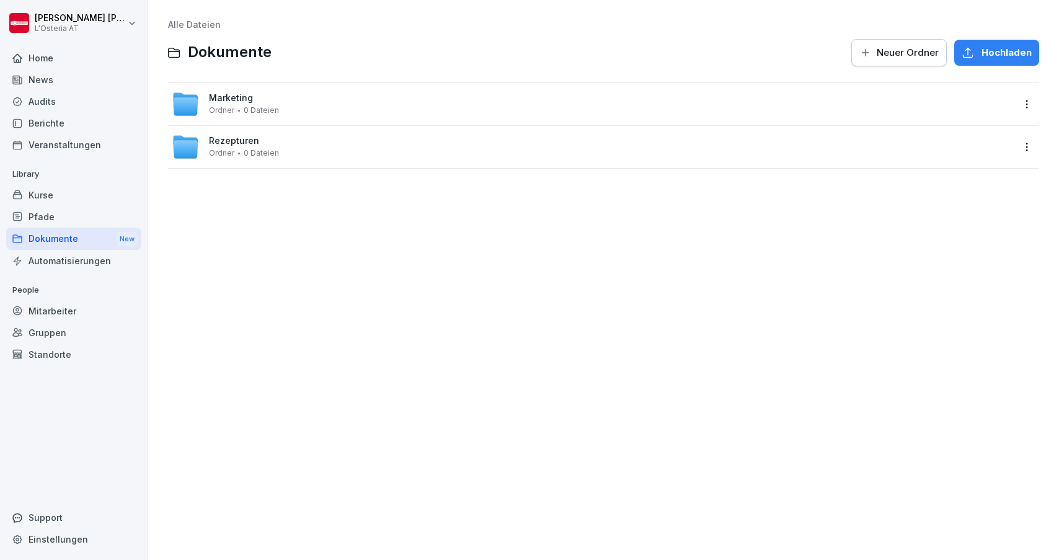
click at [49, 197] on div "Kurse" at bounding box center [73, 195] width 135 height 22
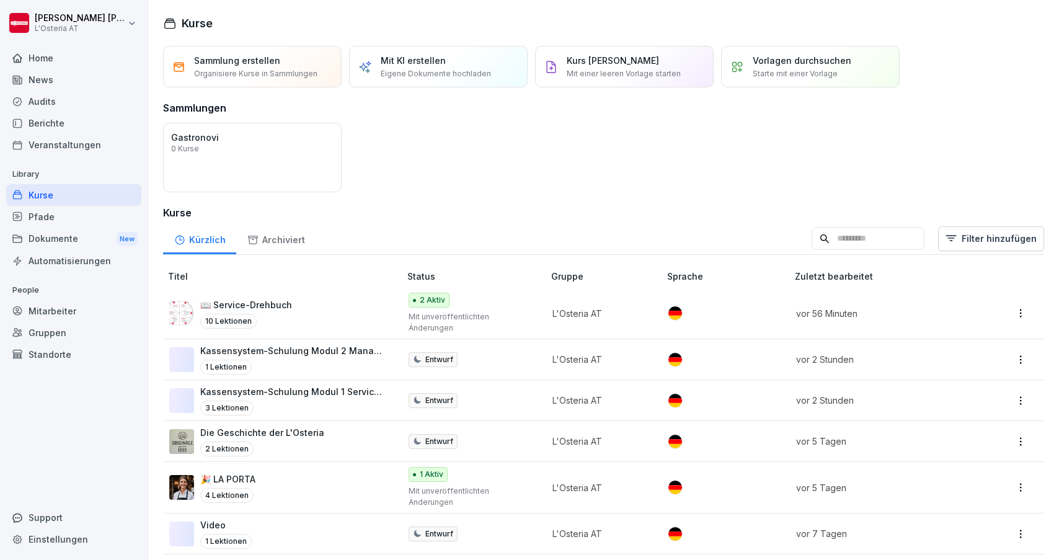
click at [51, 235] on div "Dokumente New" at bounding box center [73, 239] width 135 height 23
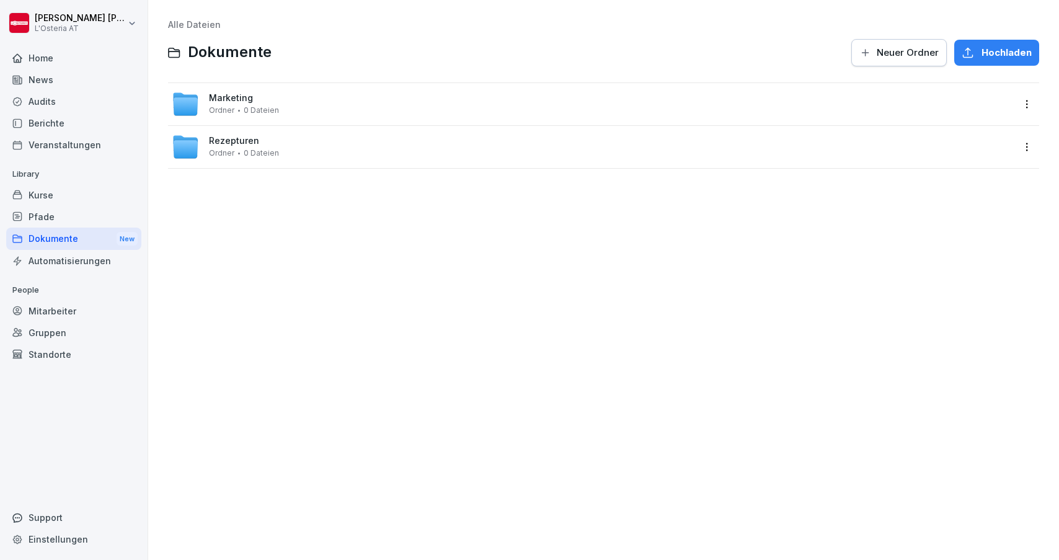
click at [67, 79] on div "News" at bounding box center [73, 80] width 135 height 22
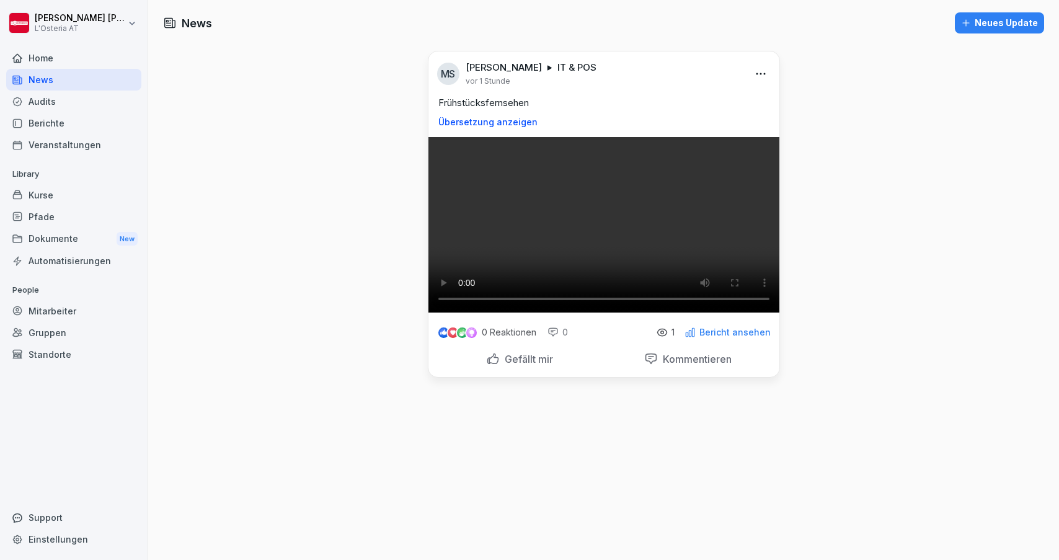
click at [992, 17] on div "Neues Update" at bounding box center [999, 23] width 77 height 14
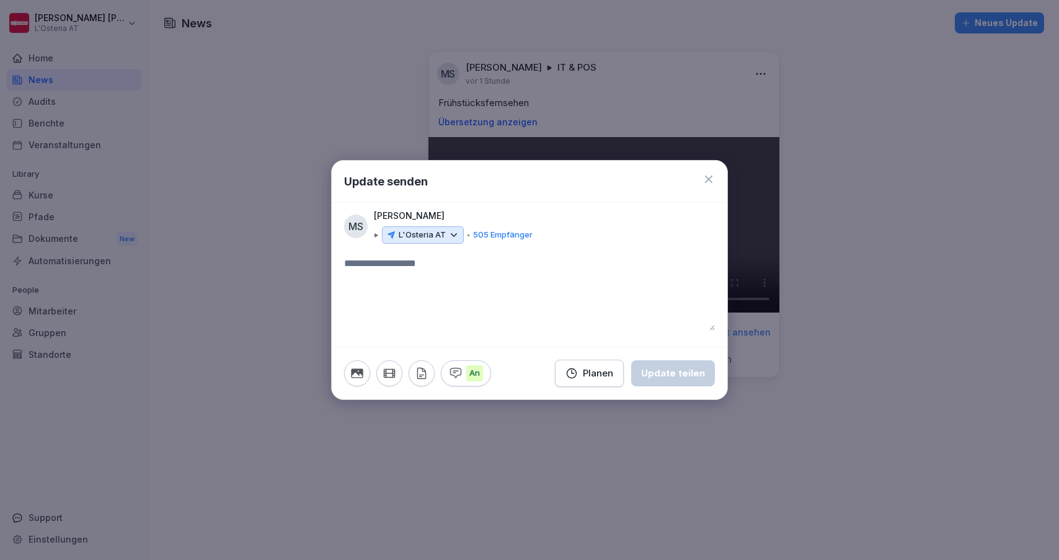
click at [712, 185] on icon at bounding box center [709, 179] width 12 height 12
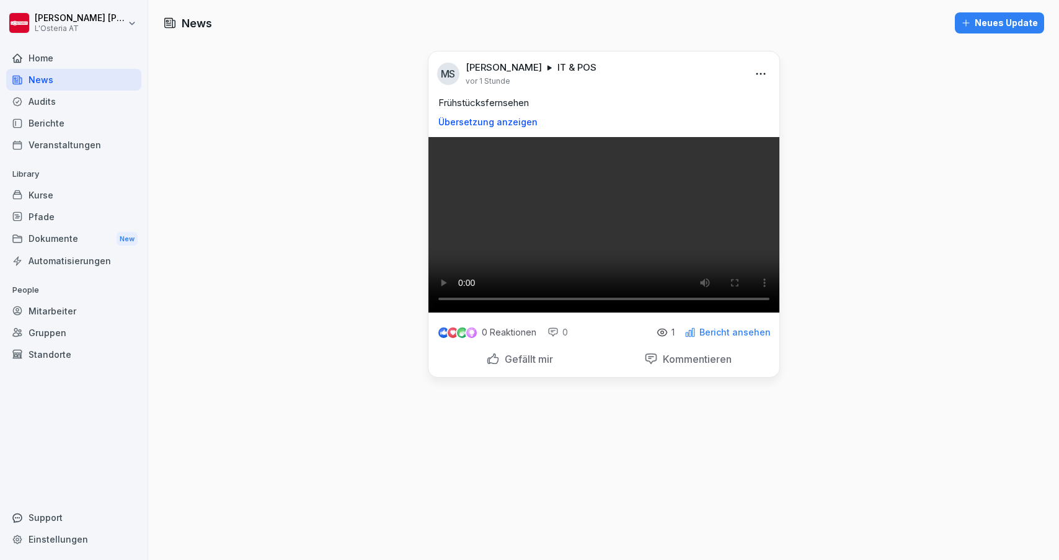
click at [1000, 20] on div "Neues Update" at bounding box center [999, 23] width 77 height 14
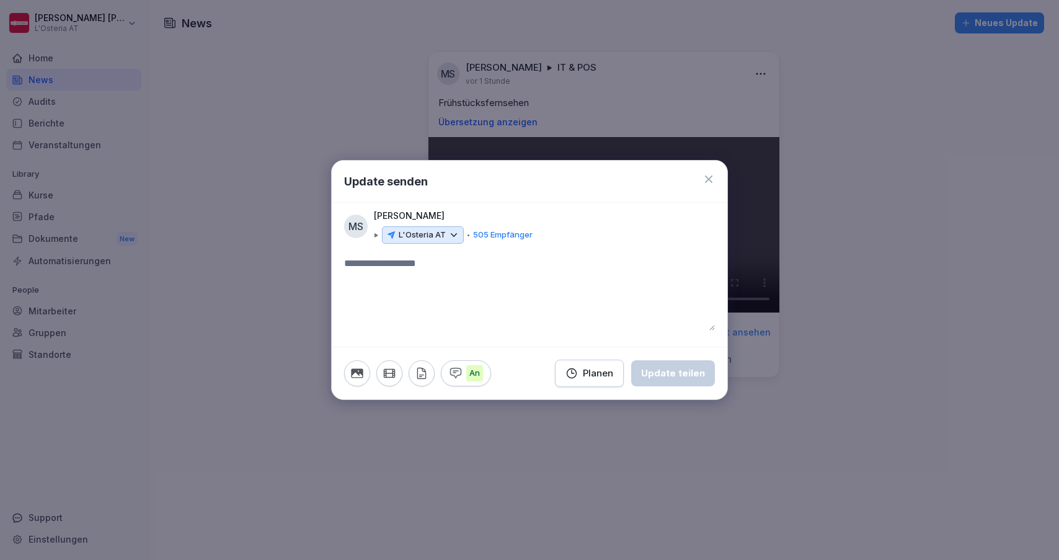
click at [439, 239] on p "L'Osteria AT" at bounding box center [422, 235] width 47 height 12
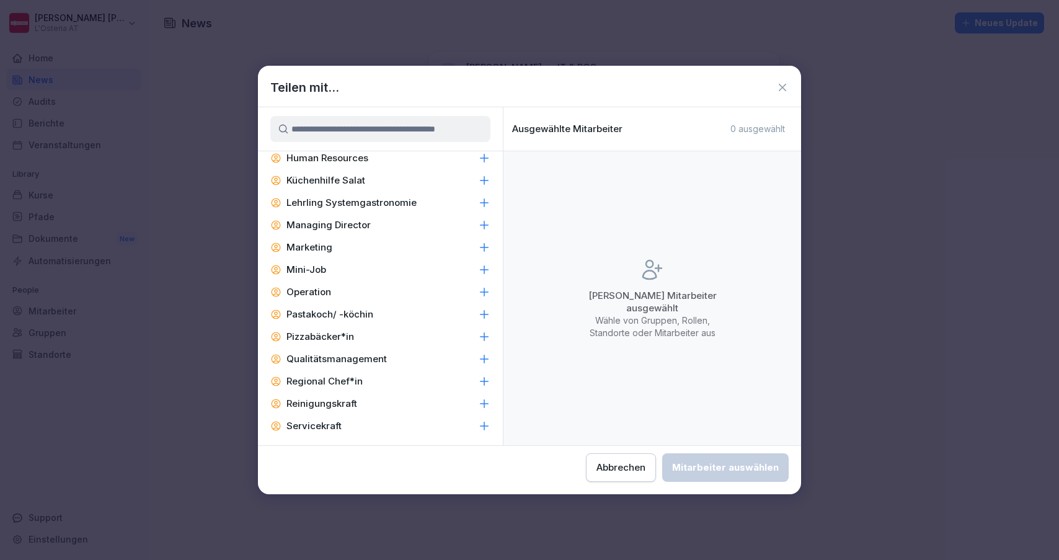
scroll to position [876, 0]
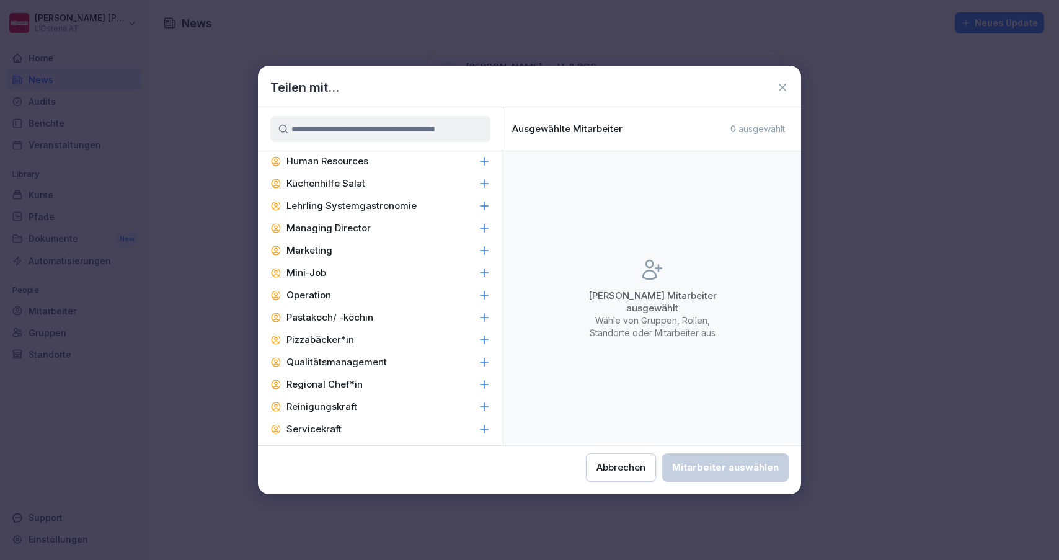
click at [483, 206] on icon at bounding box center [484, 206] width 12 height 12
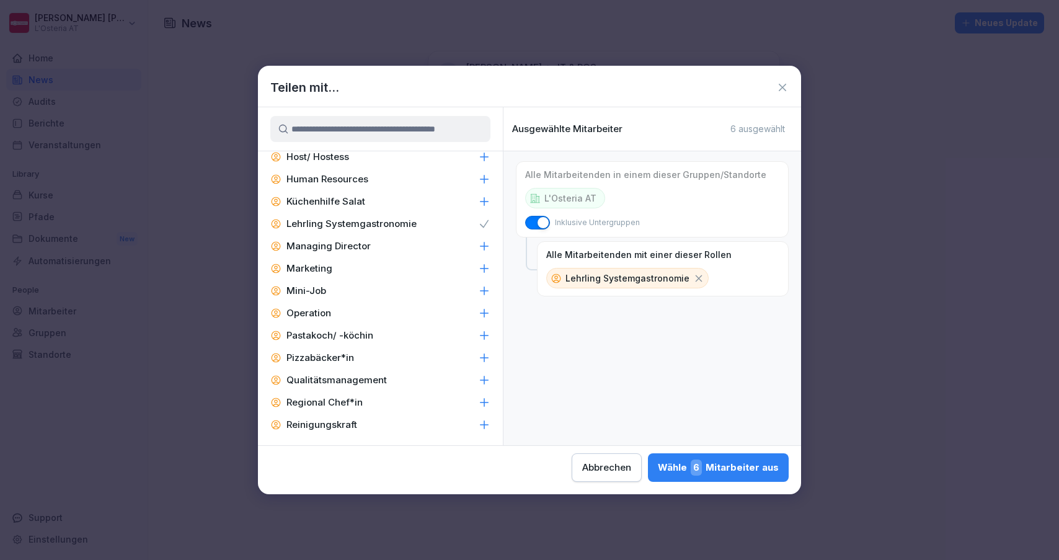
scroll to position [852, 0]
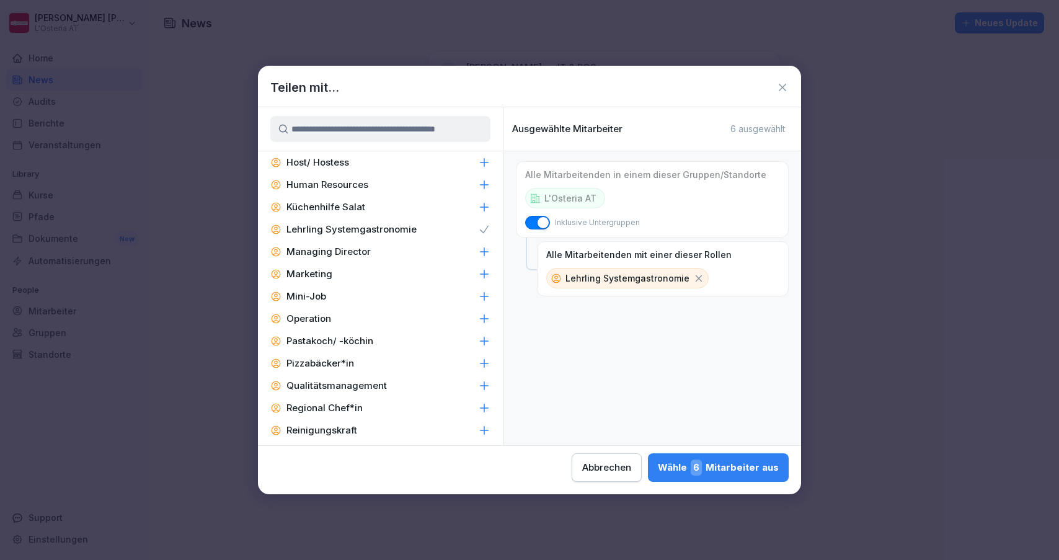
click at [482, 226] on icon at bounding box center [484, 229] width 12 height 12
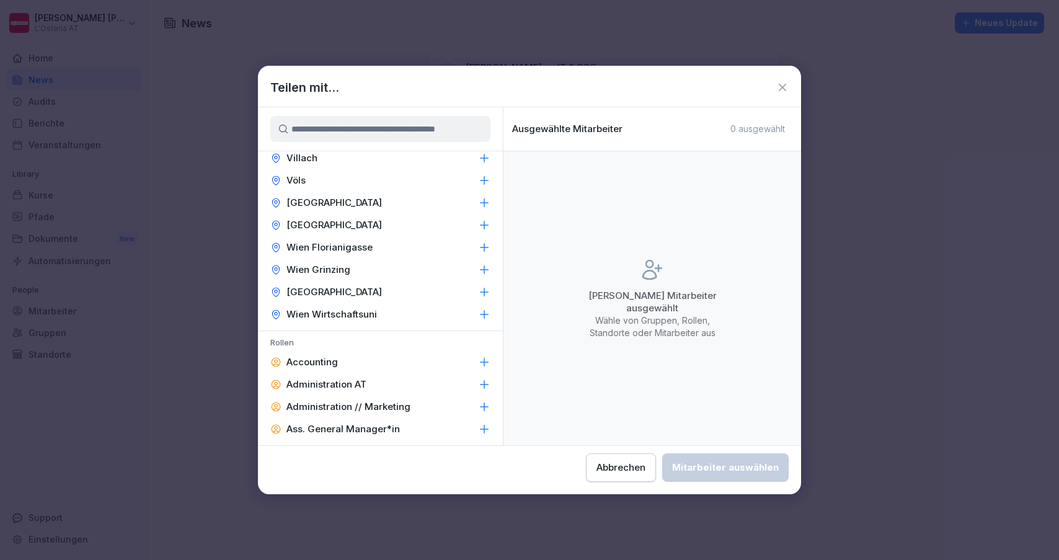
scroll to position [282, 0]
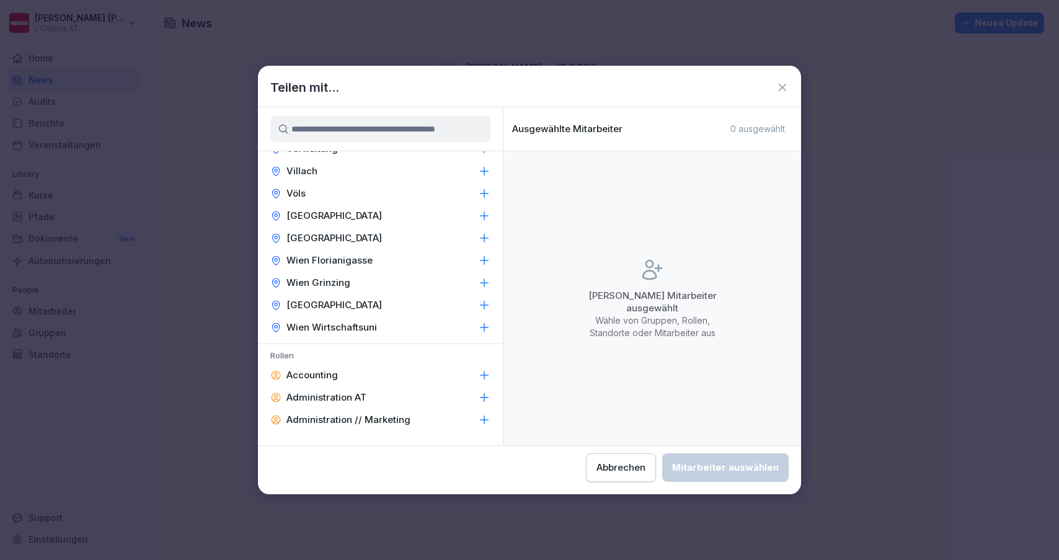
click at [597, 473] on div "Abbrechen" at bounding box center [621, 468] width 49 height 14
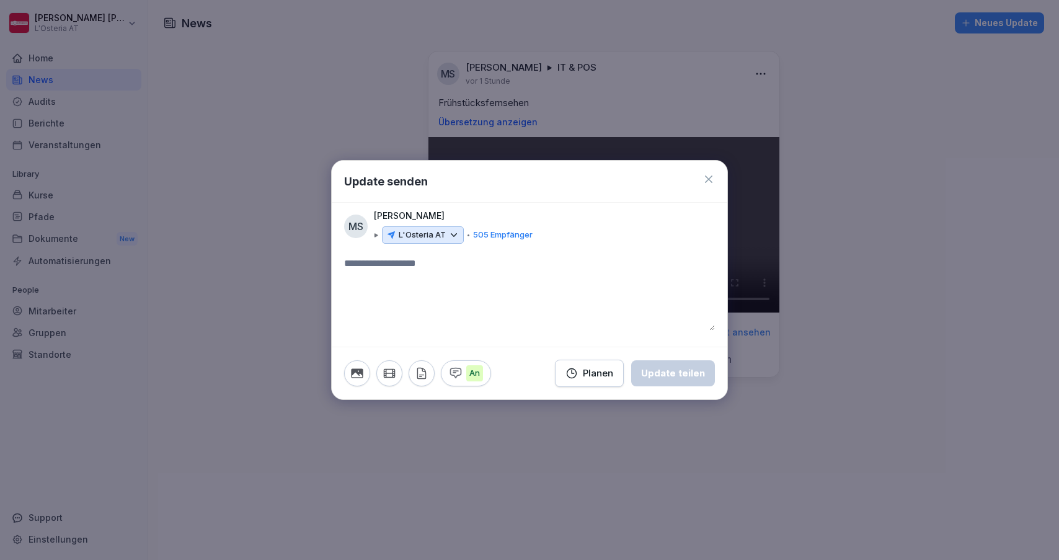
click at [713, 178] on icon at bounding box center [709, 179] width 12 height 12
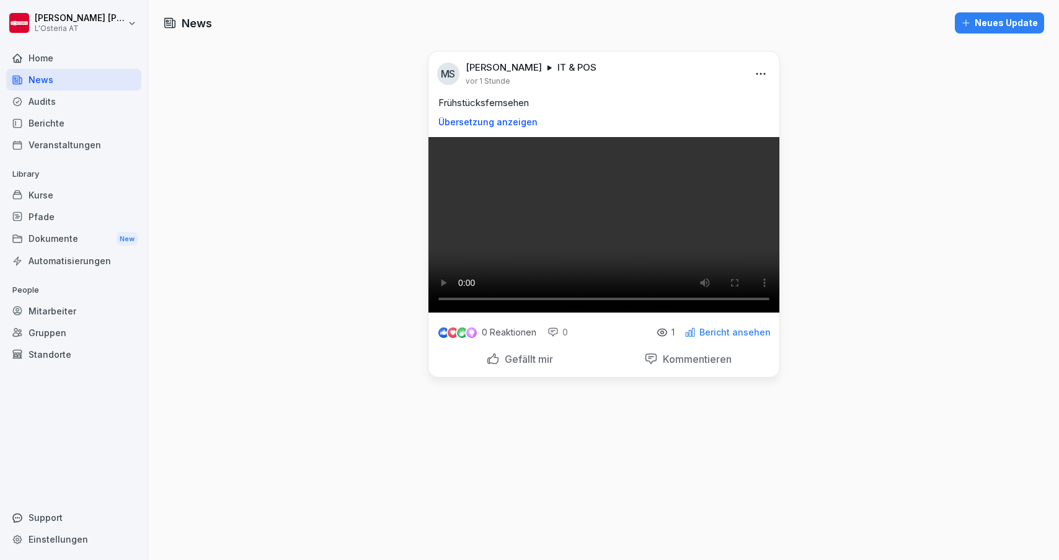
click at [750, 73] on div "MS [PERSON_NAME] IT & POS vor 1 Stunde" at bounding box center [603, 68] width 351 height 35
click at [757, 74] on html "[PERSON_NAME] L'Osteria AT Home News Audits Berichte Veranstaltungen Library Ku…" at bounding box center [529, 280] width 1059 height 560
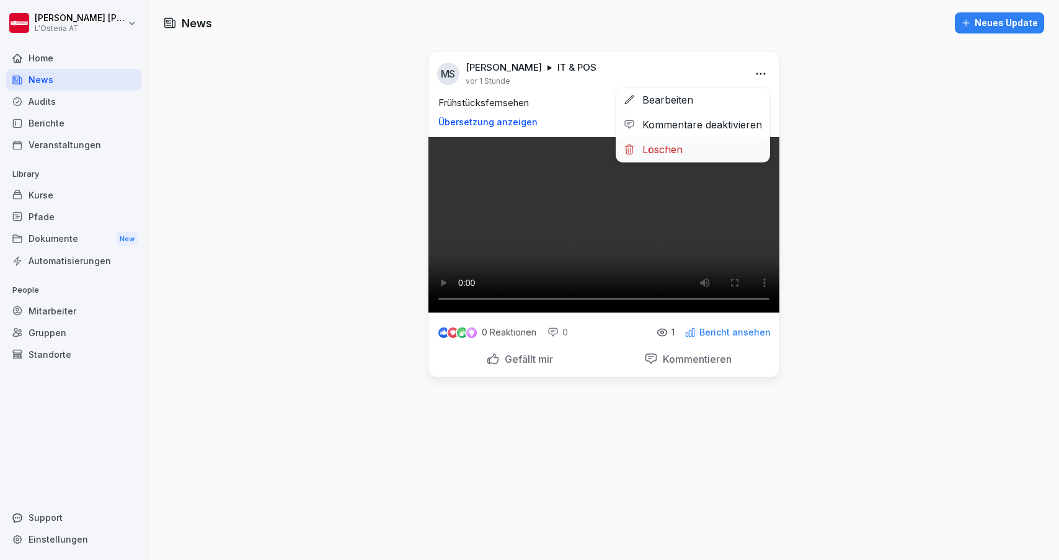
click at [678, 151] on div "Löschen" at bounding box center [692, 149] width 153 height 25
